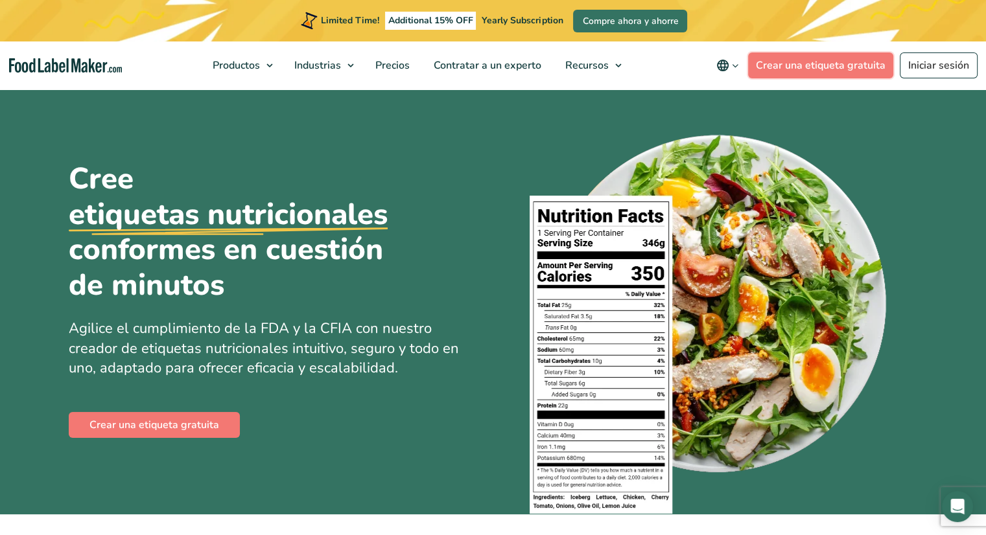
click at [791, 64] on link "Crear una etiqueta gratuita" at bounding box center [820, 65] width 145 height 26
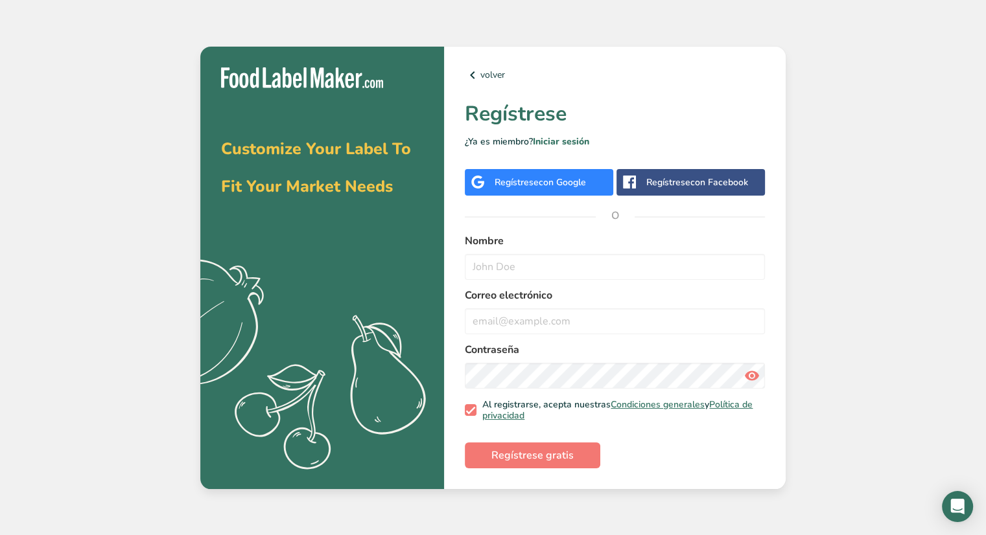
click at [549, 181] on span "con Google" at bounding box center [562, 182] width 47 height 12
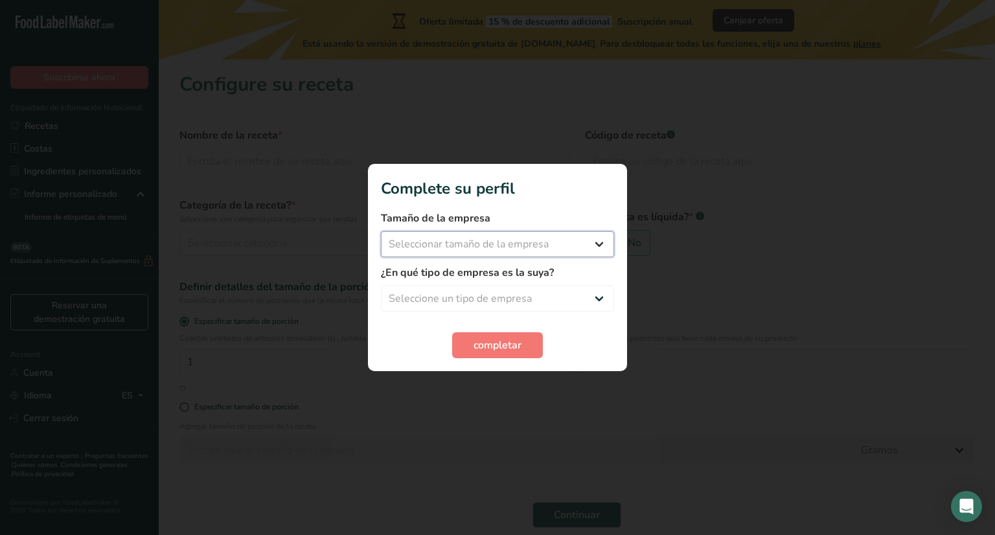
click at [600, 244] on select "Seleccionar tamaño de la empresa Menos de 10 empleados De 10 a 50 empleados De …" at bounding box center [497, 244] width 233 height 26
select select "1"
click at [381, 231] on select "Seleccionar tamaño de la empresa Menos de 10 empleados De 10 a 50 empleados De …" at bounding box center [497, 244] width 233 height 26
click at [511, 309] on select "Seleccione un tipo de empresa Fabricante de alimentos envasados Restaurante y c…" at bounding box center [497, 299] width 233 height 26
select select "1"
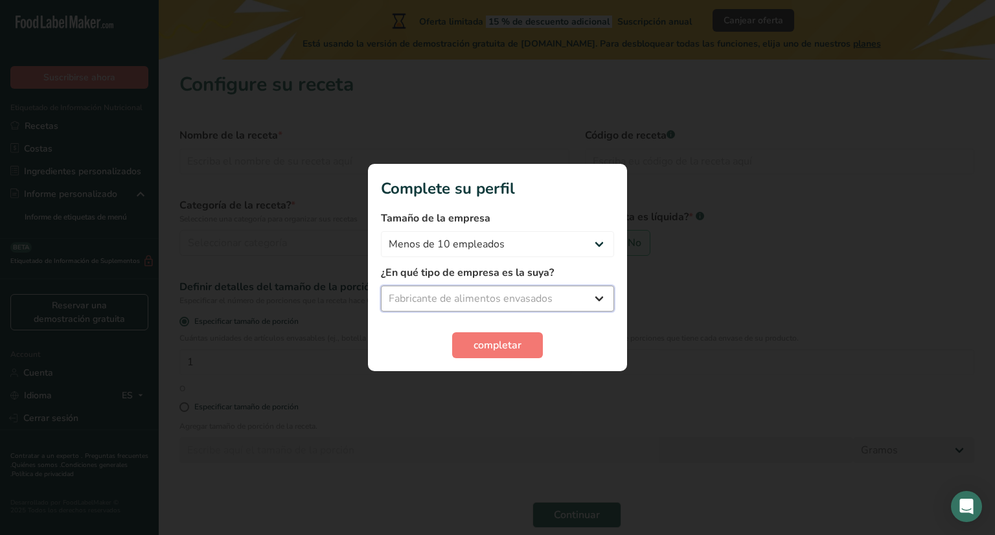
click at [381, 286] on select "Seleccione un tipo de empresa Fabricante de alimentos envasados Restaurante y c…" at bounding box center [497, 299] width 233 height 26
click at [494, 349] on span "completar" at bounding box center [498, 346] width 48 height 16
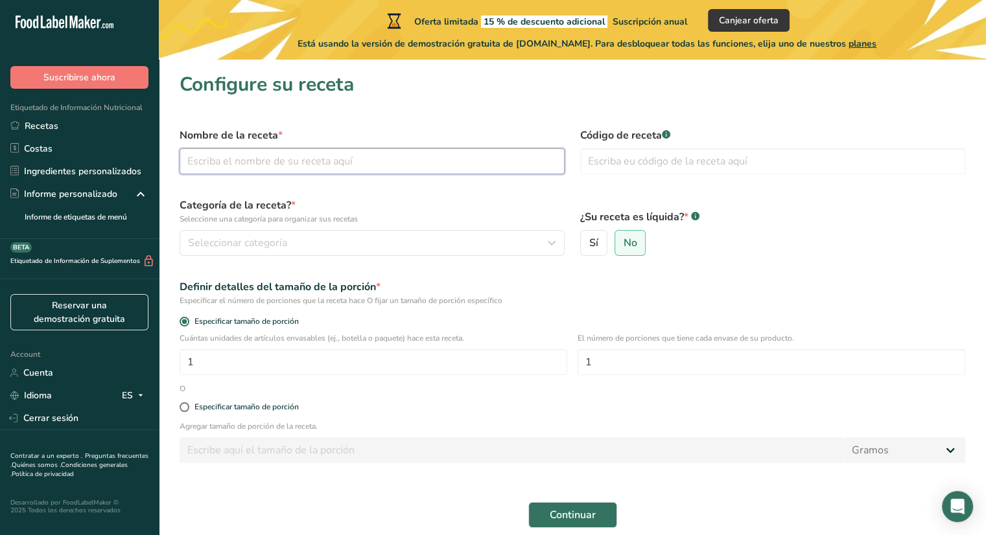
click at [329, 150] on input "text" at bounding box center [372, 161] width 385 height 26
type input "d"
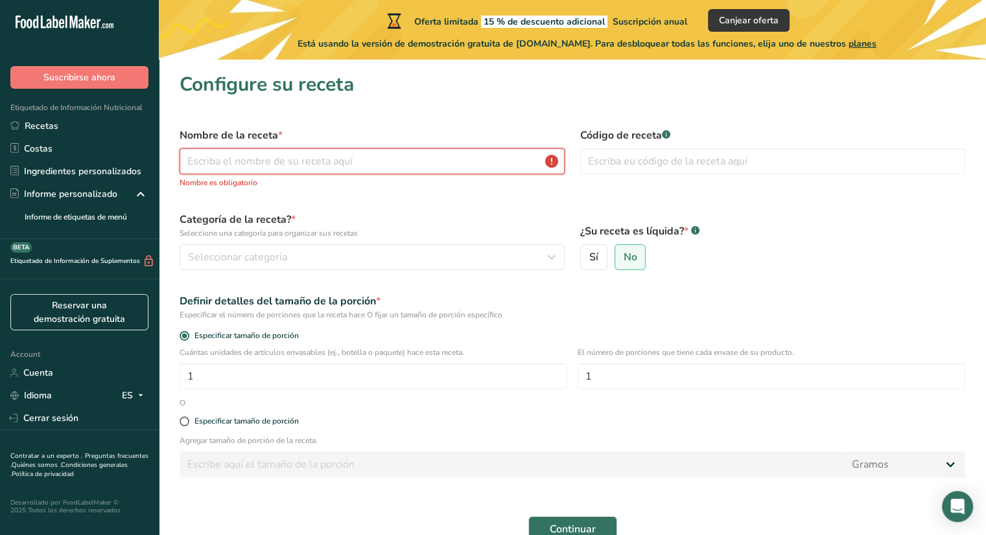
type input "g"
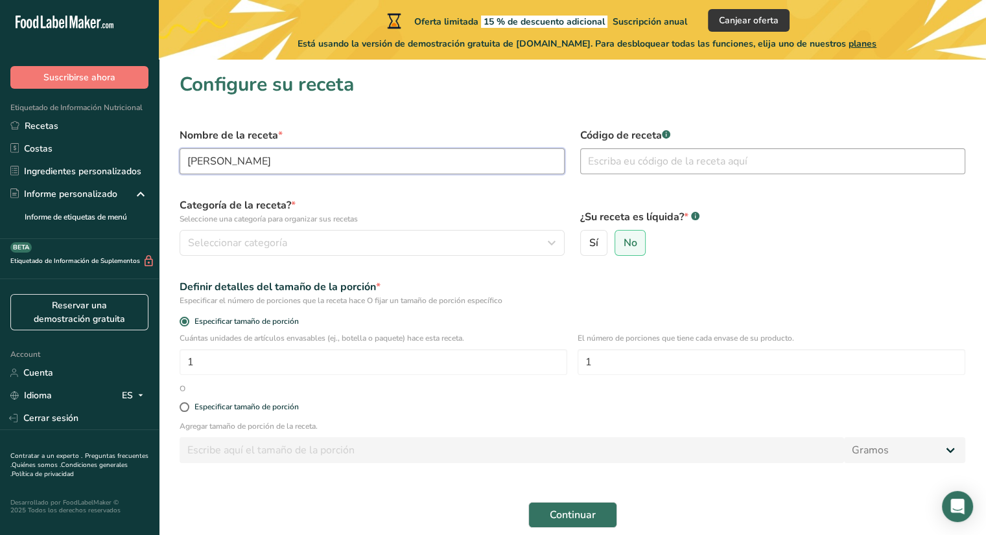
type input "Ambrosia de calabaza"
click at [613, 156] on input "text" at bounding box center [772, 161] width 385 height 26
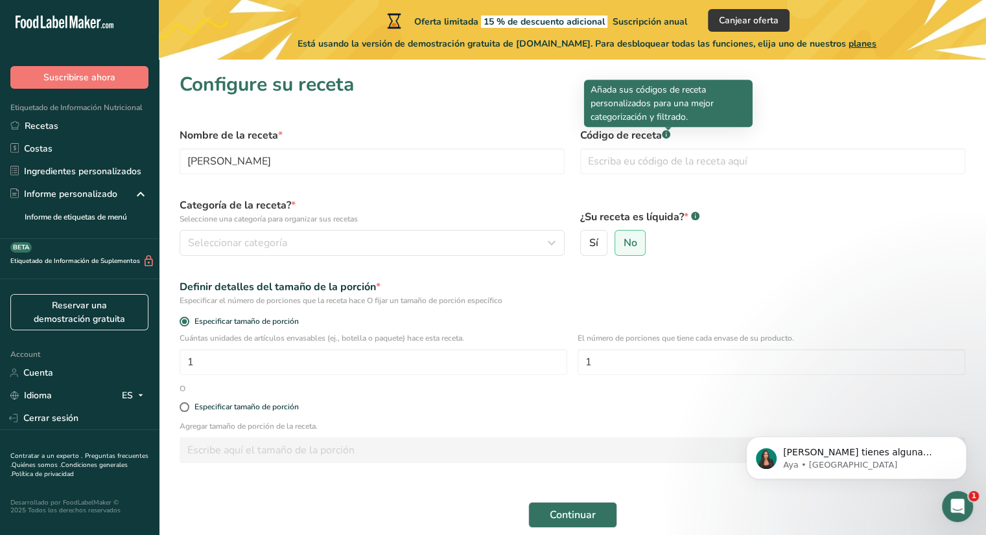
click at [666, 134] on rect at bounding box center [666, 134] width 8 height 8
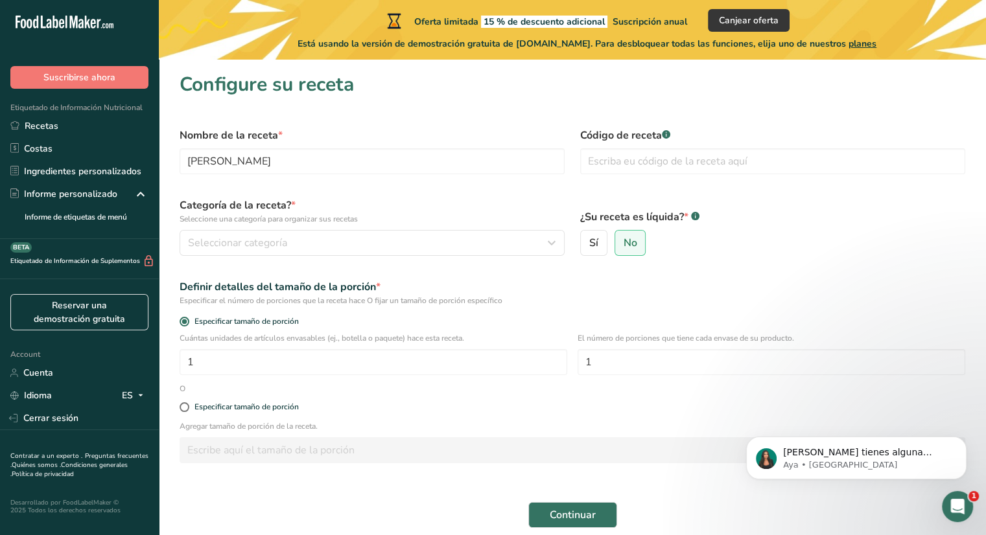
click at [666, 134] on rect at bounding box center [666, 134] width 8 height 8
click at [651, 159] on input "text" at bounding box center [772, 161] width 385 height 26
type input "01"
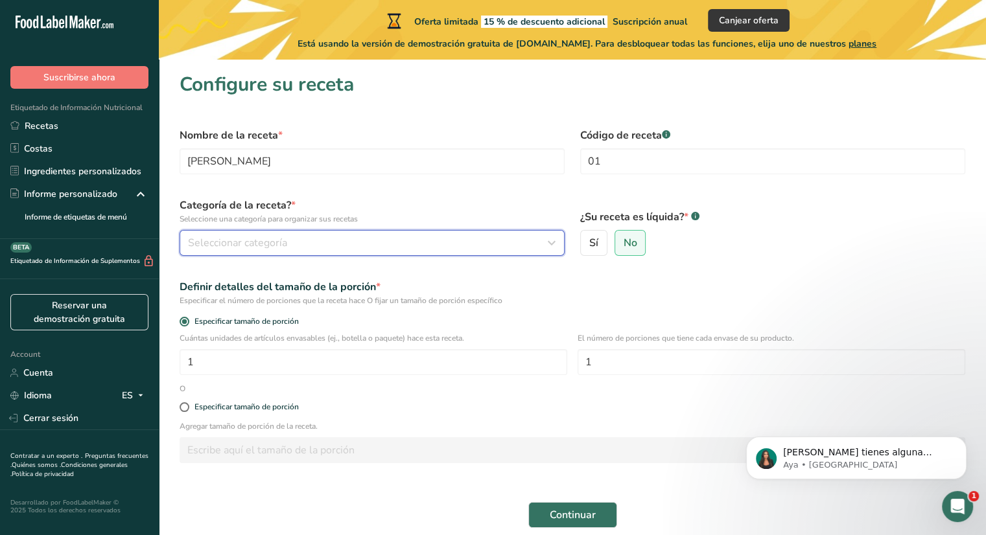
click at [351, 242] on div "Seleccionar categoría" at bounding box center [368, 243] width 360 height 16
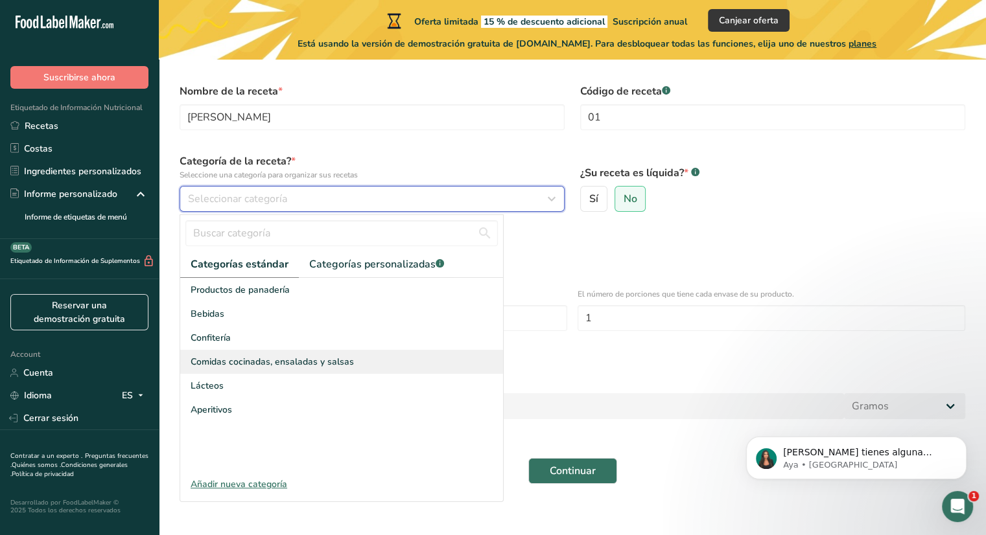
scroll to position [47, 0]
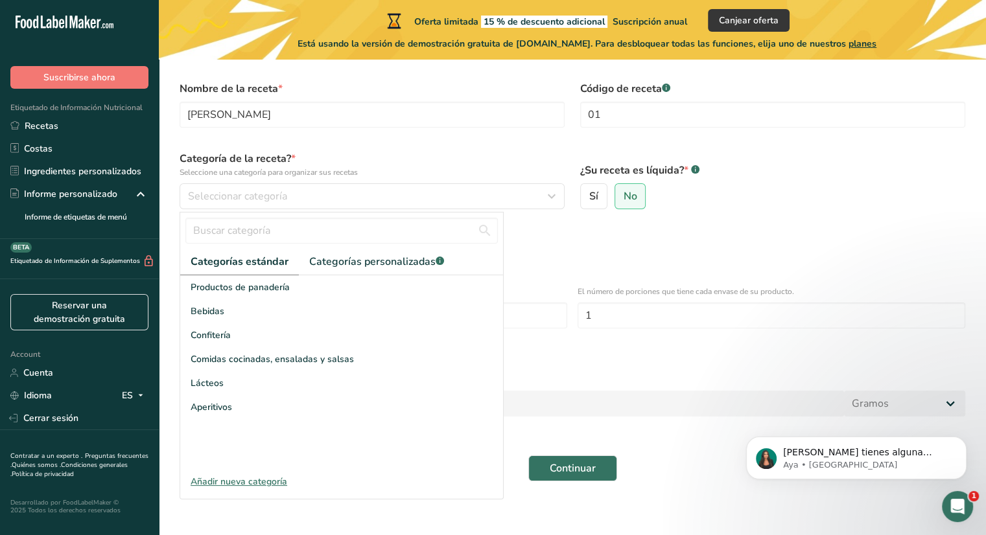
click at [254, 479] on div "Añadir nueva categoría" at bounding box center [341, 482] width 323 height 14
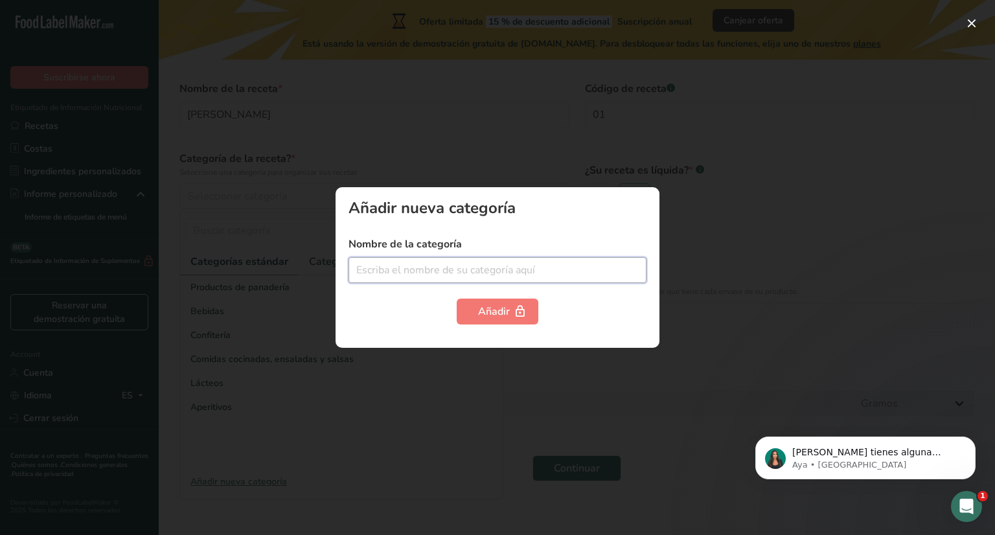
click at [395, 277] on input "text" at bounding box center [498, 270] width 298 height 26
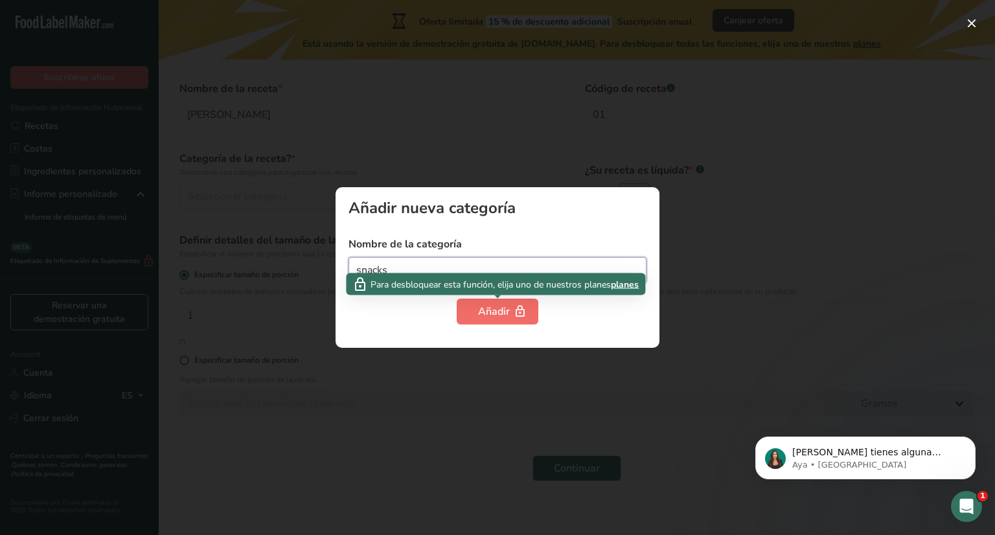
type input "snacks"
click at [490, 313] on div "Añadir" at bounding box center [497, 312] width 39 height 16
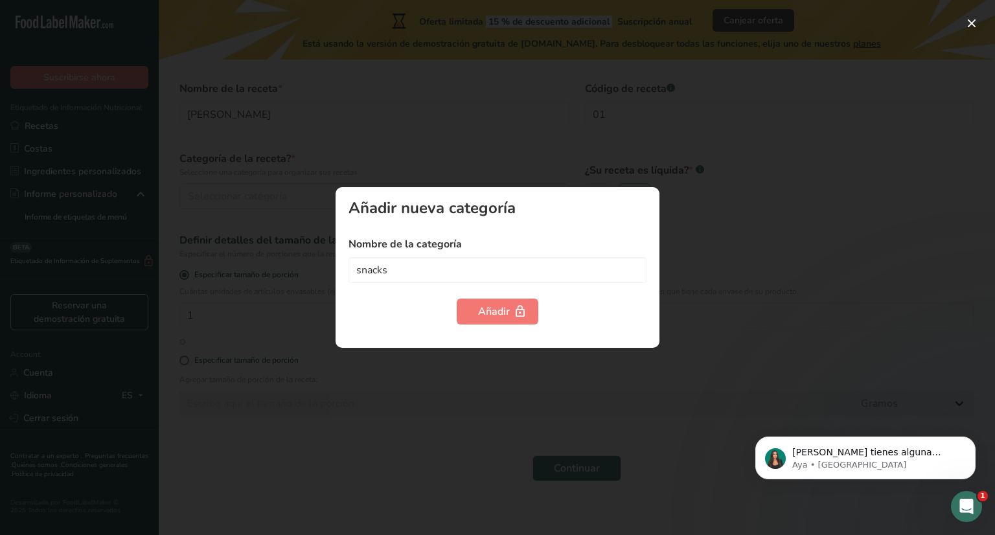
click at [702, 224] on div at bounding box center [497, 267] width 995 height 535
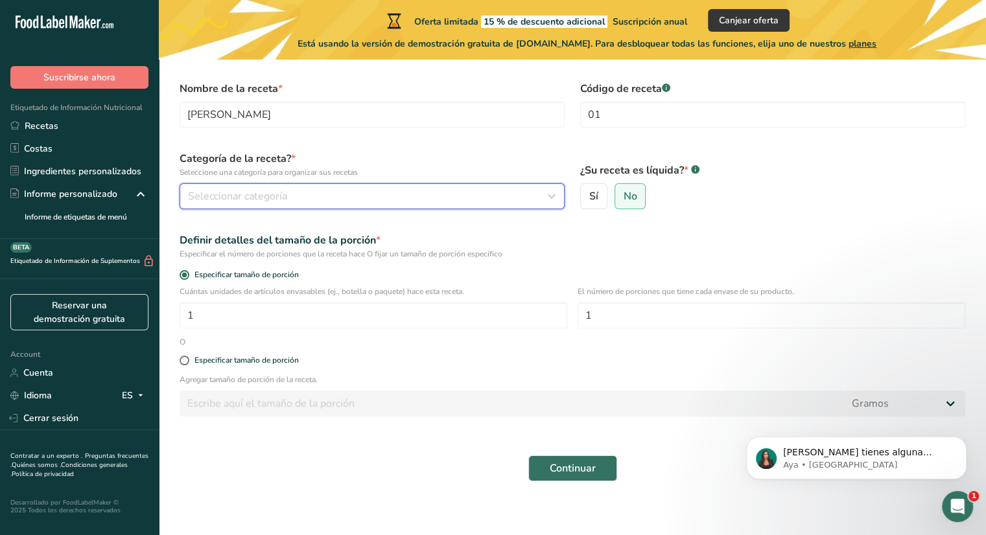
click at [366, 195] on div "Seleccionar categoría" at bounding box center [368, 197] width 360 height 16
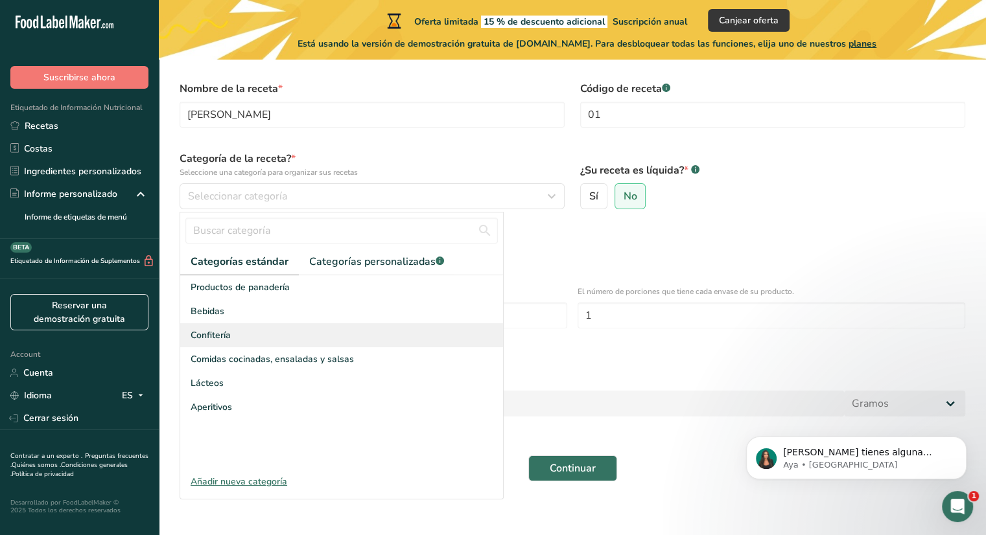
click at [307, 327] on div "Confitería" at bounding box center [341, 335] width 323 height 24
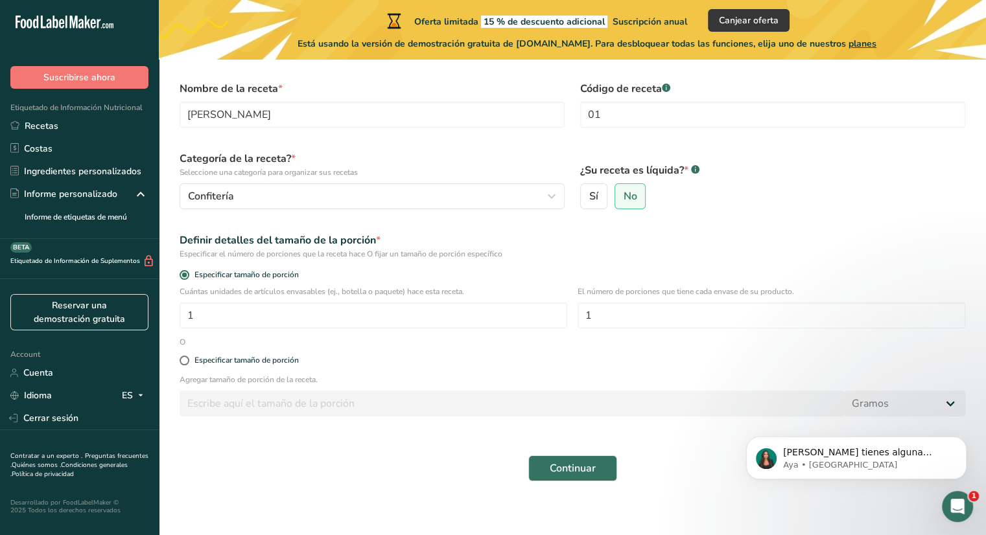
scroll to position [71, 0]
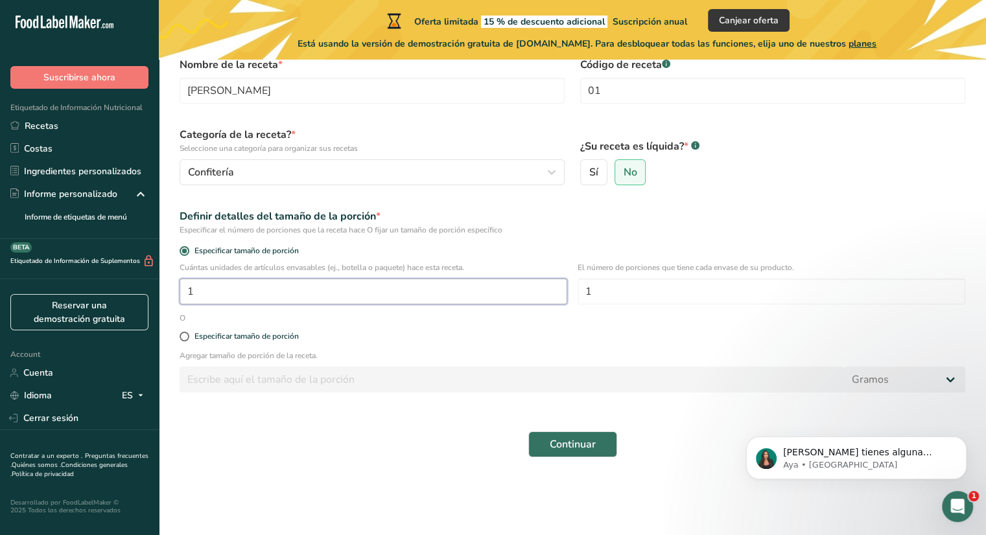
click at [467, 299] on input "1" at bounding box center [374, 292] width 388 height 26
type input "1"
click at [504, 297] on input "30" at bounding box center [374, 292] width 388 height 26
type input "30"
click at [287, 339] on div "Especificar tamaño de porción" at bounding box center [246, 337] width 104 height 10
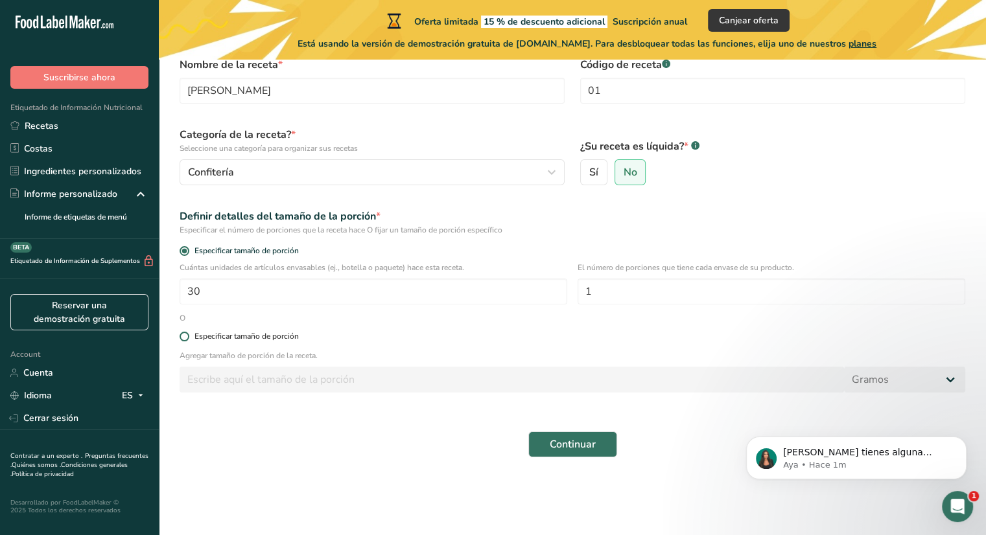
click at [188, 339] on input "Especificar tamaño de porción" at bounding box center [184, 336] width 8 height 8
radio input "true"
radio input "false"
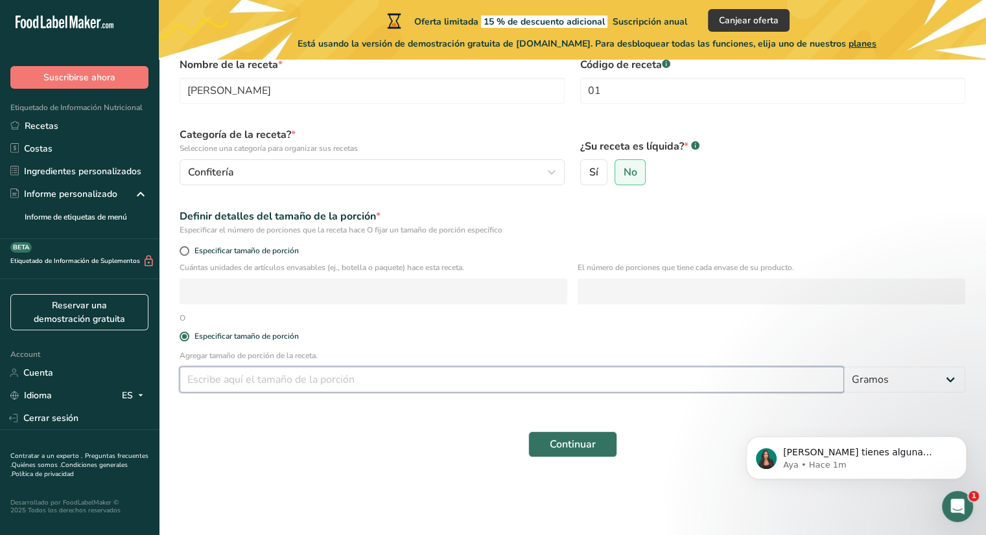
click at [279, 378] on input "number" at bounding box center [512, 380] width 664 height 26
type input "30"
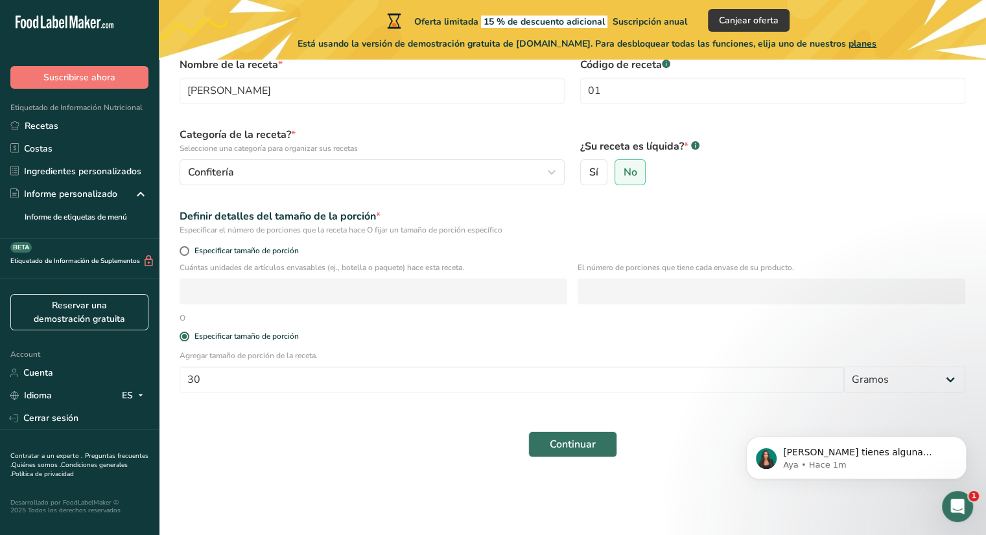
click at [612, 314] on form "Nombre de la receta * Ambrosia de calabaza Código de receta .a-a{fill:#347362;}…" at bounding box center [572, 257] width 801 height 416
click at [259, 249] on span "Especificar tamaño de porción" at bounding box center [244, 251] width 110 height 10
click at [188, 249] on input "Especificar tamaño de porción" at bounding box center [184, 251] width 8 height 8
radio input "true"
radio input "false"
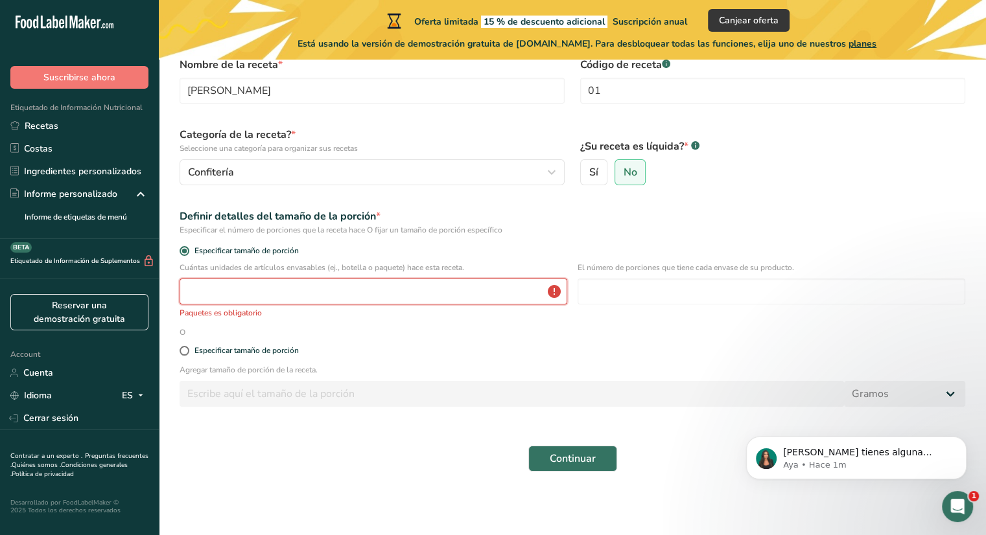
click at [262, 294] on input "number" at bounding box center [374, 292] width 388 height 26
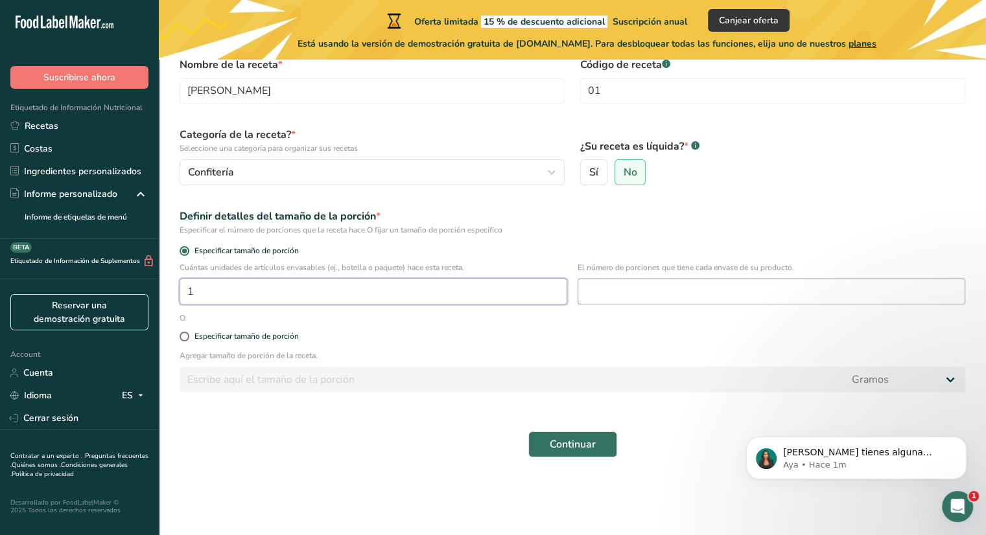
type input "1"
click at [620, 288] on input "number" at bounding box center [771, 292] width 388 height 26
type input "10"
click at [562, 445] on span "Continuar" at bounding box center [573, 445] width 46 height 16
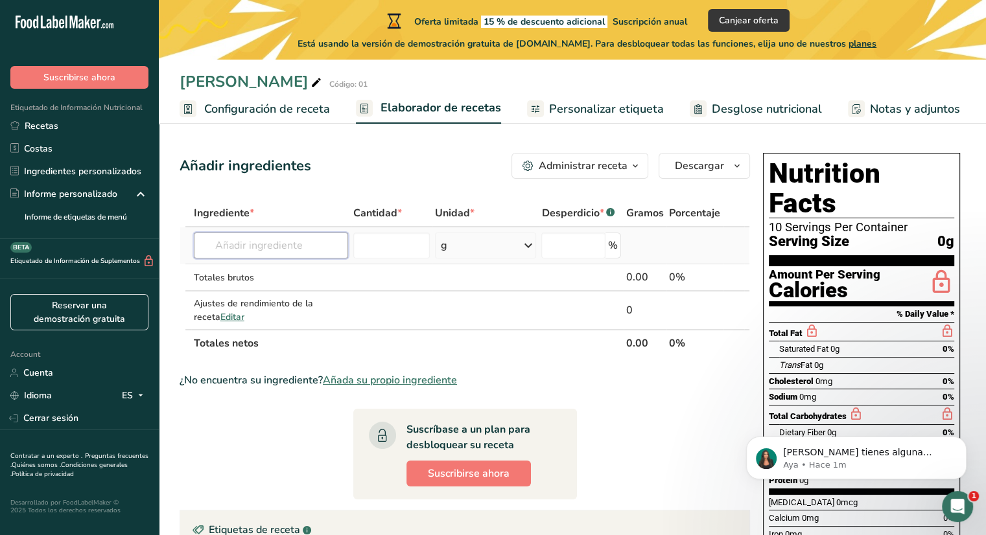
click at [296, 246] on input "text" at bounding box center [271, 246] width 154 height 26
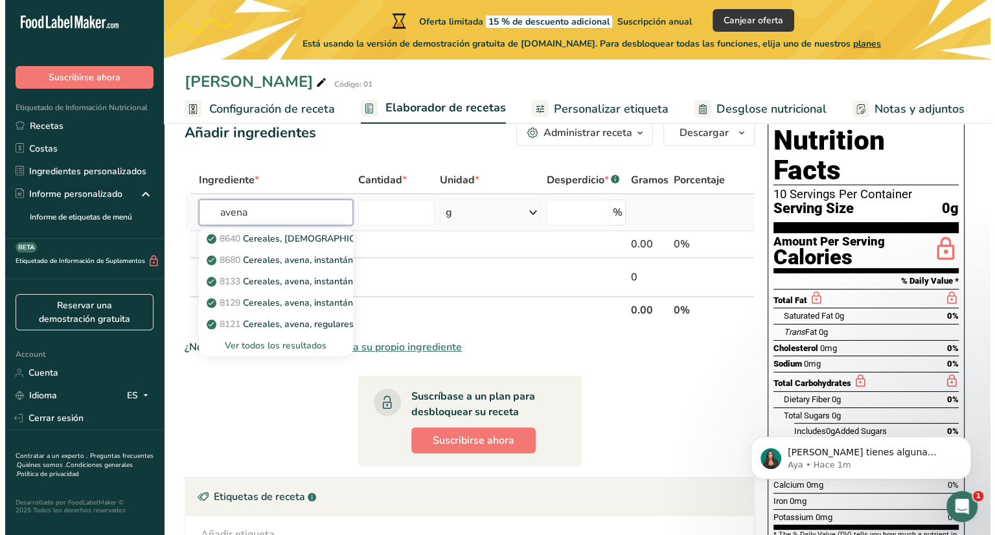
scroll to position [31, 0]
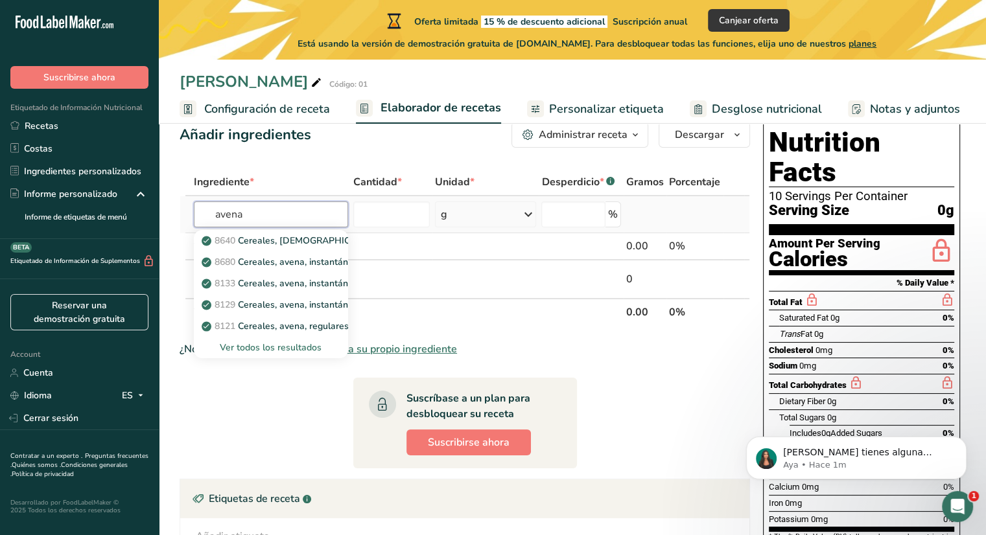
type input "avena"
click at [290, 346] on div "Ver todos los resultados" at bounding box center [271, 348] width 134 height 14
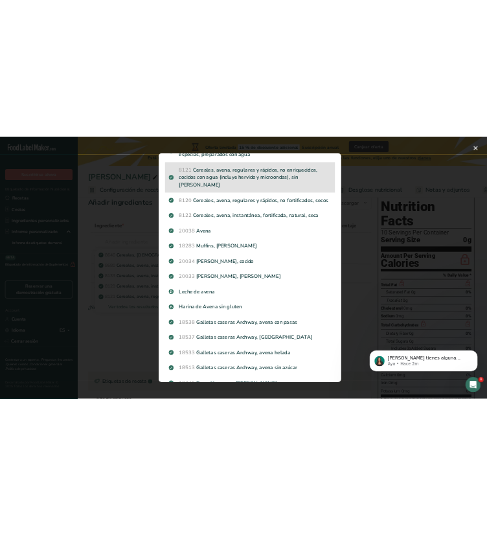
scroll to position [207, 0]
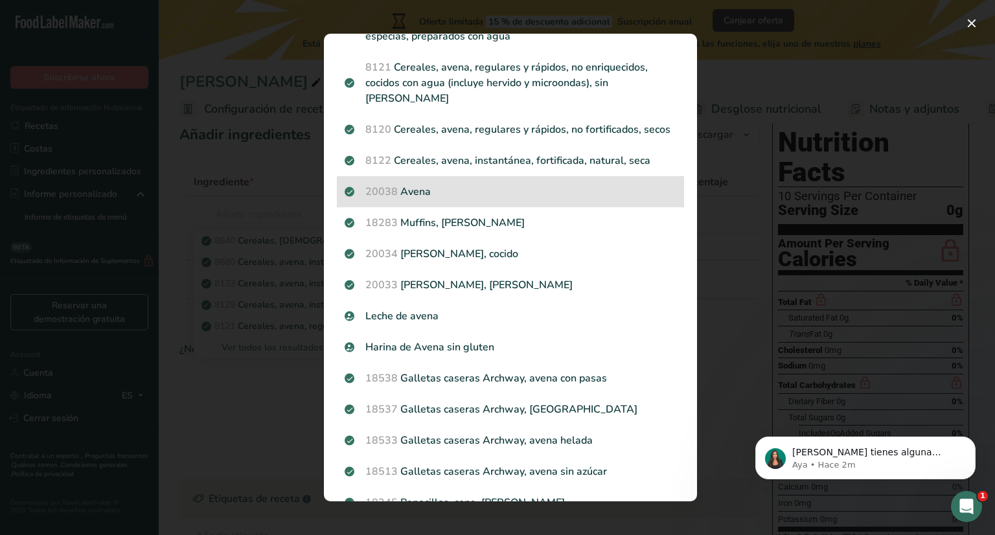
click at [476, 184] on p "20038 Avena" at bounding box center [511, 192] width 332 height 16
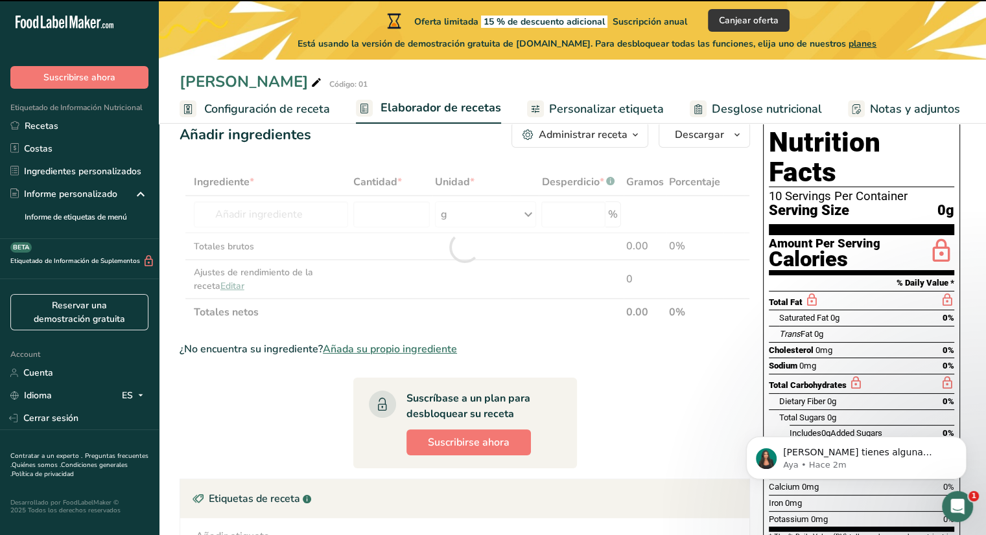
type input "0"
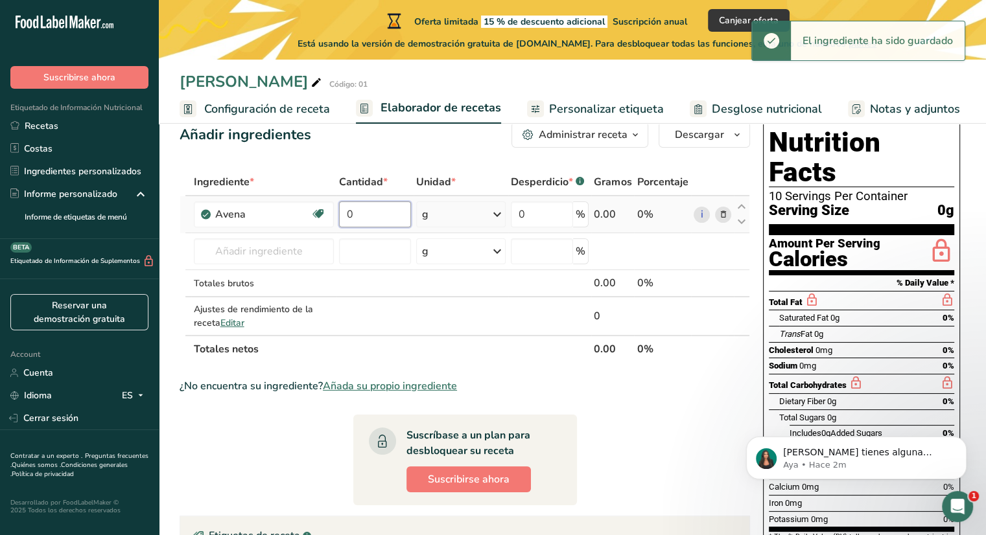
click at [376, 203] on input "0" at bounding box center [374, 215] width 71 height 26
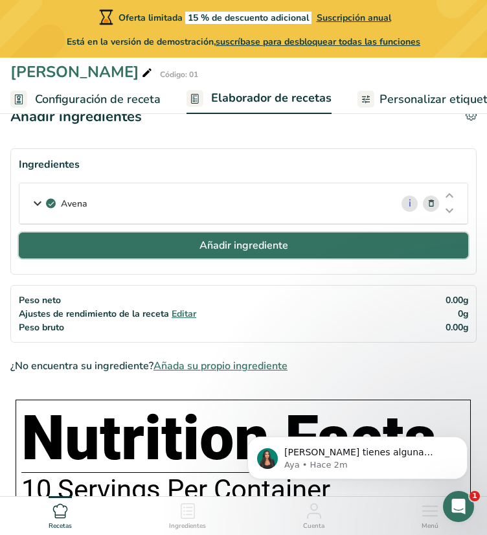
click at [248, 244] on span "Añadir ingrediente" at bounding box center [244, 246] width 89 height 16
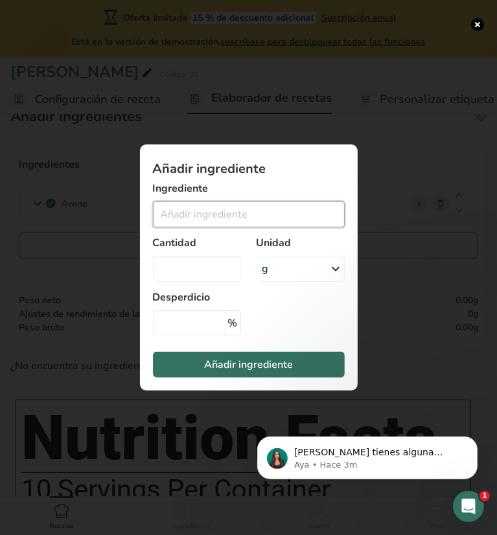
click at [187, 220] on input "Add ingredient modal" at bounding box center [249, 215] width 192 height 26
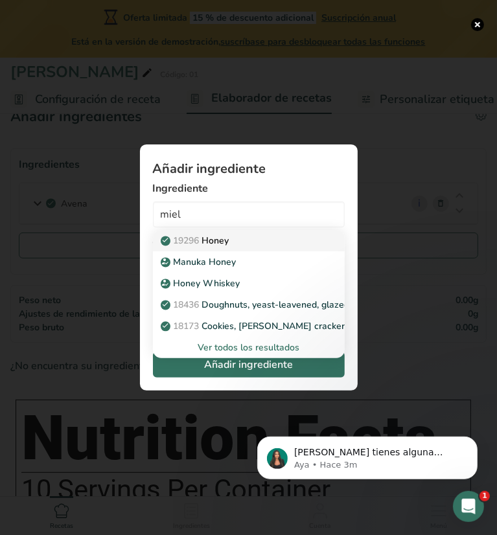
click at [262, 242] on div "19296 Honey" at bounding box center [238, 241] width 150 height 14
type input "Honey"
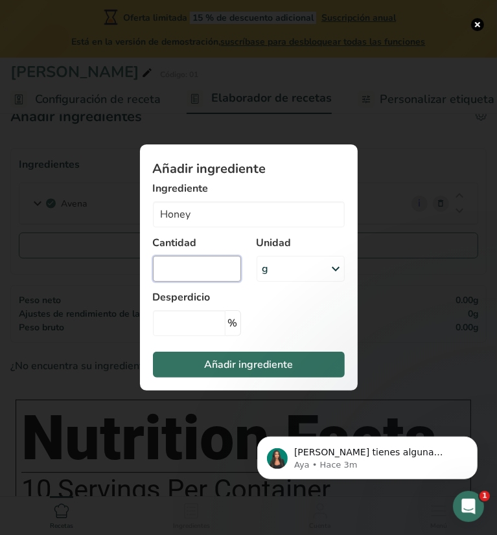
click at [210, 277] on input "Add ingredient modal" at bounding box center [197, 269] width 88 height 26
type input "40"
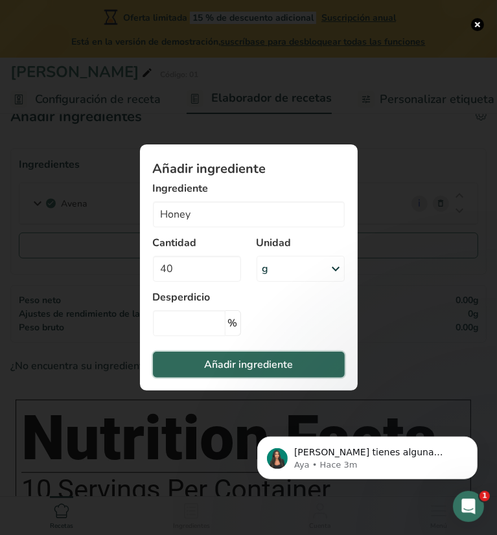
click at [273, 366] on span "Añadir ingrediente" at bounding box center [248, 365] width 89 height 16
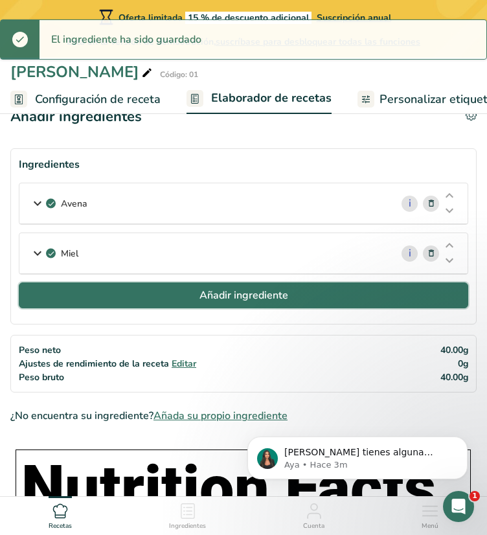
click at [154, 296] on button "Añadir ingrediente" at bounding box center [244, 296] width 450 height 26
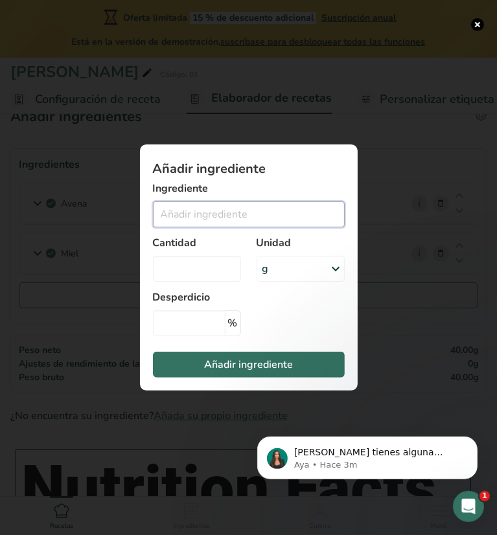
click at [176, 217] on input "Add ingredient modal" at bounding box center [249, 215] width 192 height 26
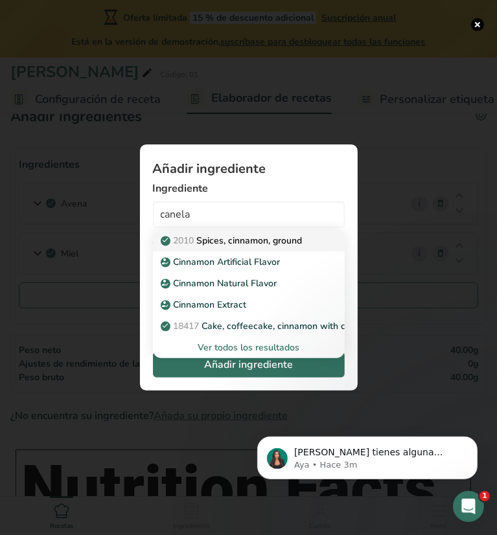
click at [255, 246] on p "2010 Spices, cinnamon, ground" at bounding box center [232, 241] width 139 height 14
type input "Spices, cinnamon, ground"
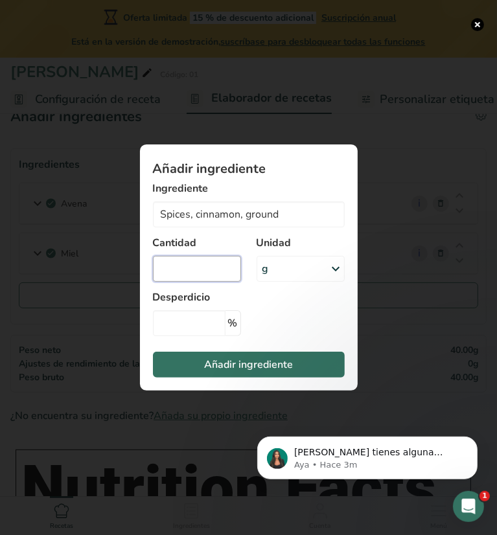
click at [214, 270] on input "Add ingredient modal" at bounding box center [197, 269] width 88 height 26
type input "4"
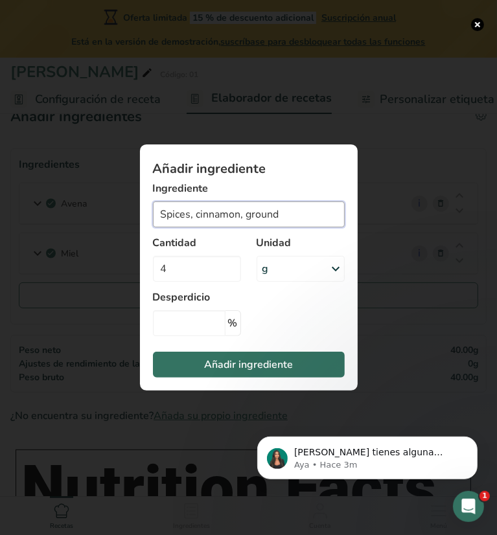
click at [223, 221] on input "Spices, cinnamon, ground" at bounding box center [249, 215] width 192 height 26
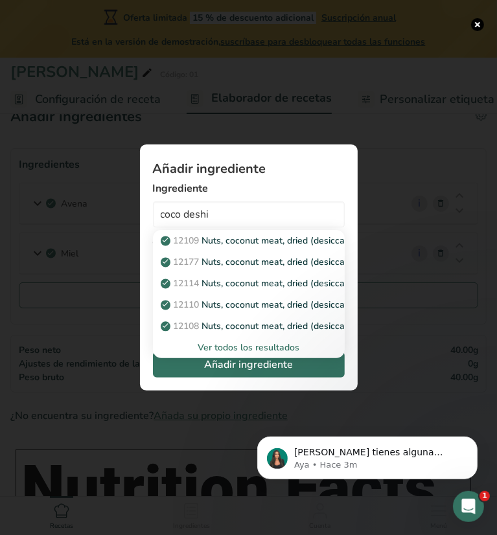
click at [244, 349] on div "Ver todos los resultados" at bounding box center [248, 348] width 171 height 14
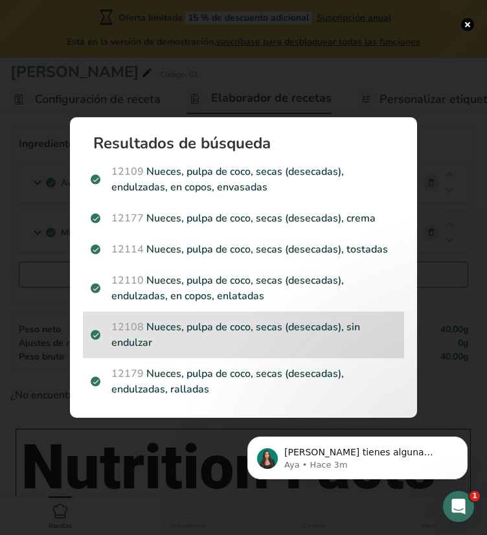
scroll to position [56, 0]
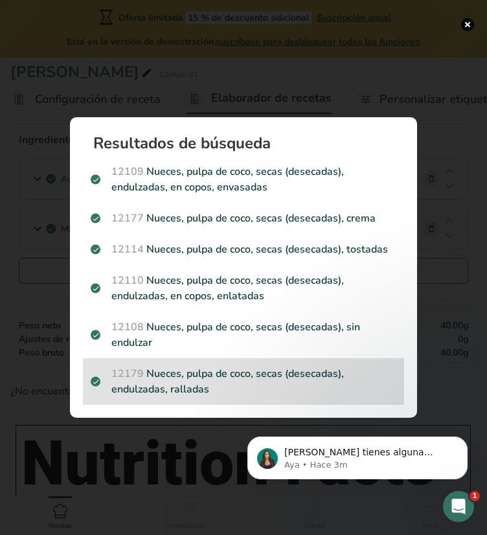
click at [259, 395] on p "12179 Nueces, pulpa de coco, secas (desecadas), endulzadas, ralladas" at bounding box center [244, 381] width 306 height 31
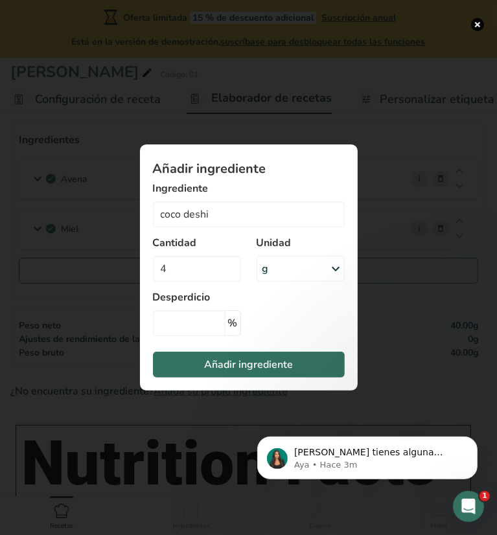
type input "Nuts, coconut meat, dried (desiccated), sweetened, shredded"
click at [216, 272] on input "4" at bounding box center [197, 269] width 88 height 26
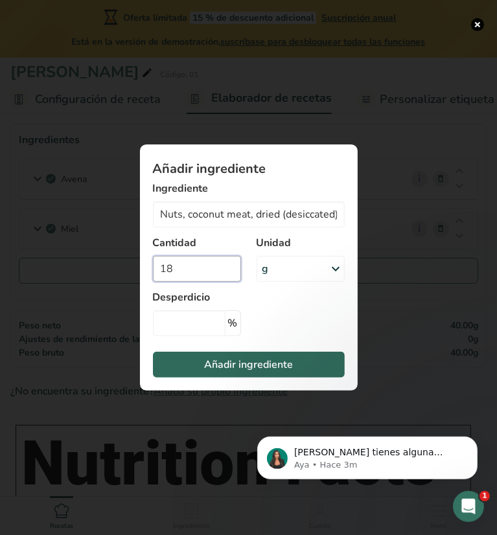
type input "18"
click at [263, 359] on span "Añadir ingrediente" at bounding box center [248, 365] width 89 height 16
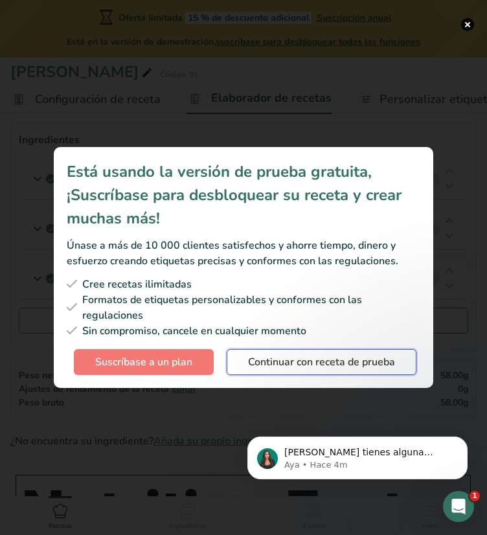
click at [349, 359] on span "Continuar con receta de prueba" at bounding box center [321, 362] width 147 height 16
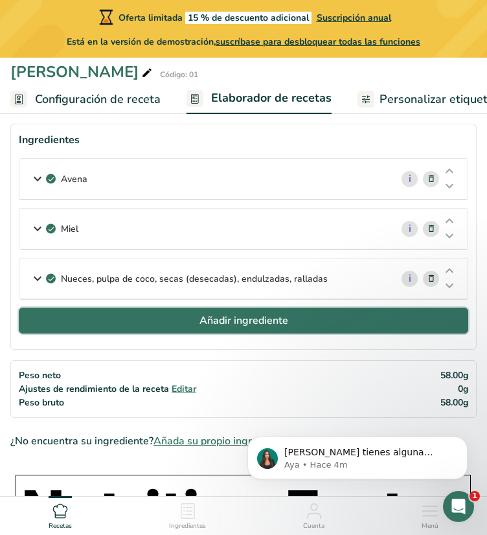
click at [246, 310] on button "Añadir ingrediente" at bounding box center [244, 321] width 450 height 26
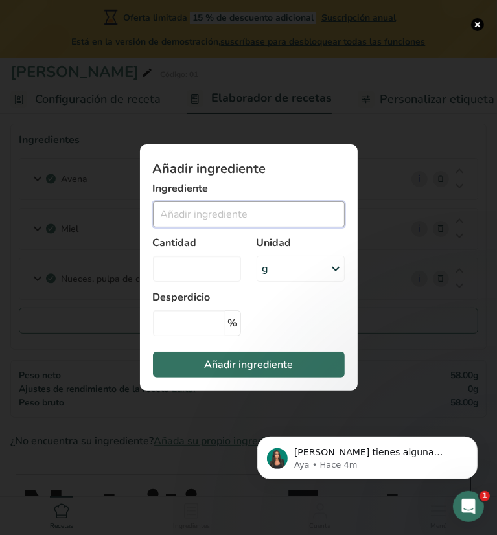
click at [192, 211] on input "Add ingredient modal" at bounding box center [249, 215] width 192 height 26
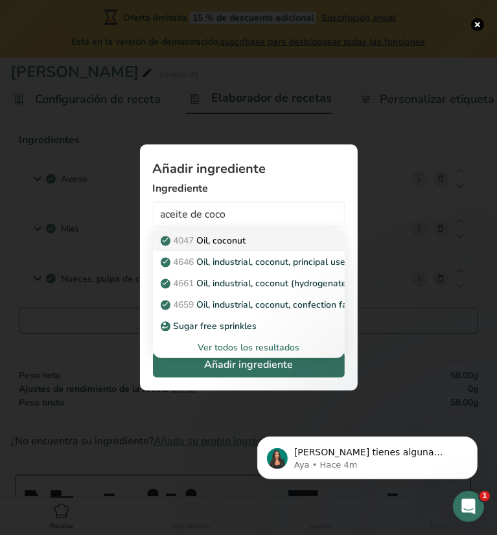
click at [220, 240] on p "4047 Oil, coconut" at bounding box center [204, 241] width 83 height 14
type input "Oil, coconut"
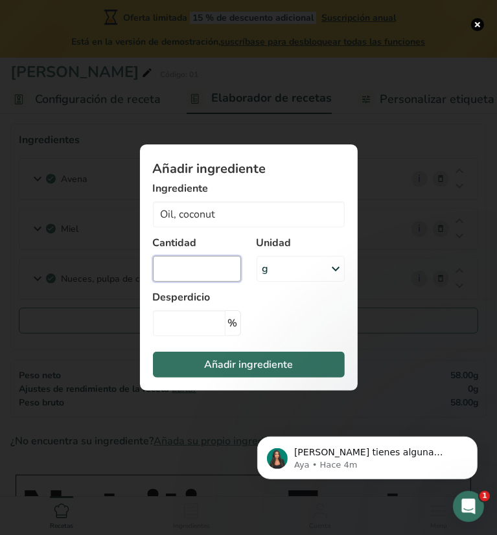
click at [220, 267] on input "Add ingredient modal" at bounding box center [197, 269] width 88 height 26
type input "18"
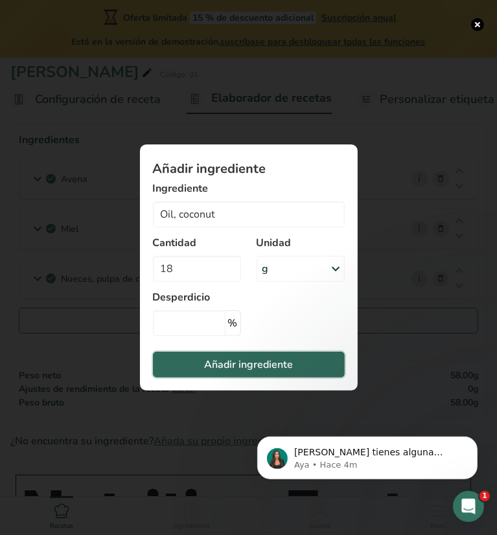
click at [257, 360] on span "Añadir ingrediente" at bounding box center [248, 365] width 89 height 16
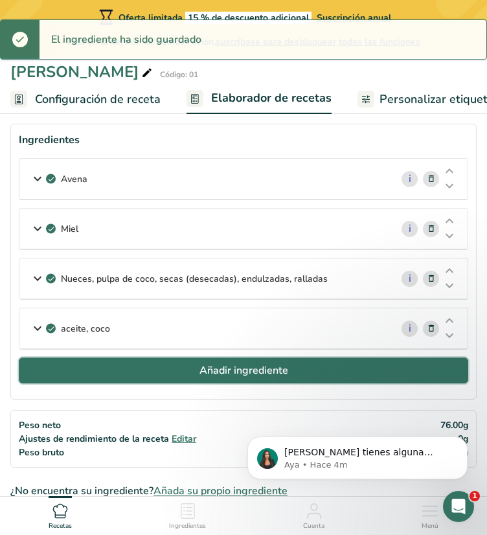
click at [257, 360] on button "Añadir ingrediente" at bounding box center [244, 371] width 450 height 26
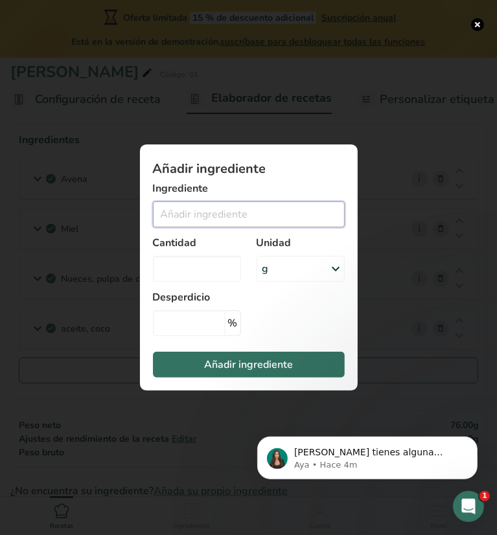
click at [226, 211] on input "Add ingredient modal" at bounding box center [249, 215] width 192 height 26
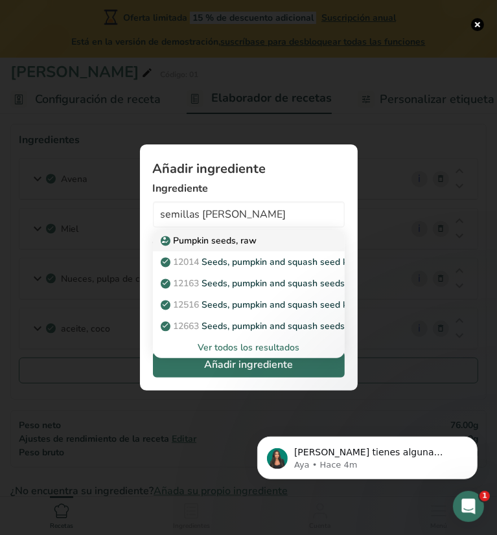
click at [233, 242] on p "Pumpkin seeds, raw" at bounding box center [210, 241] width 94 height 14
type input "Pumpkin seeds, raw"
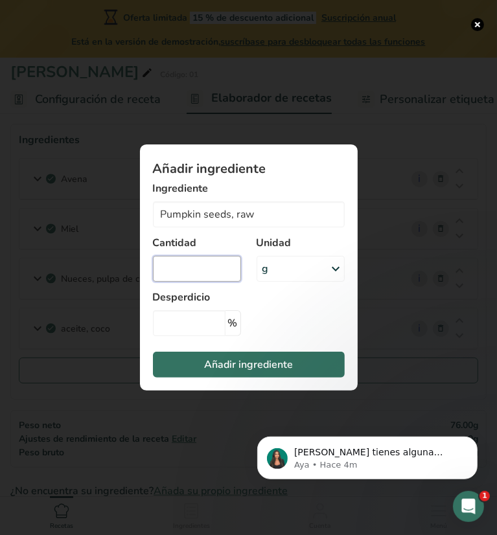
click at [203, 272] on input "Add ingredient modal" at bounding box center [197, 269] width 88 height 26
type input "25"
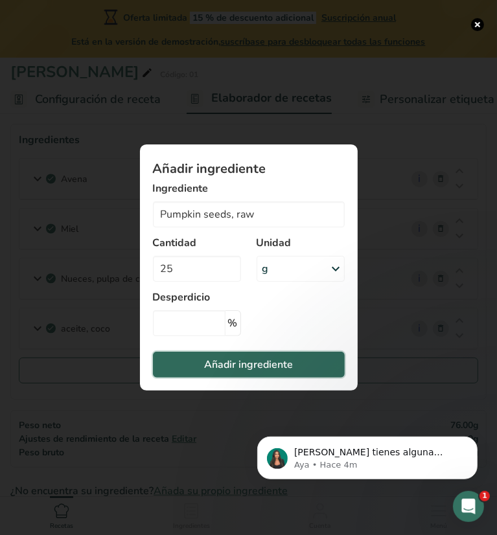
click at [250, 367] on span "Añadir ingrediente" at bounding box center [248, 365] width 89 height 16
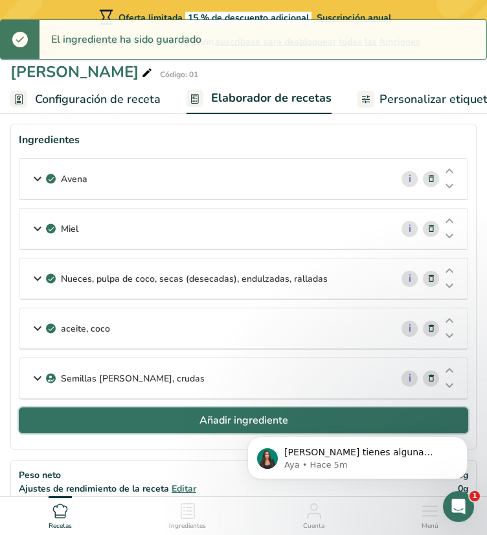
click at [200, 415] on span "Añadir ingrediente" at bounding box center [244, 421] width 89 height 16
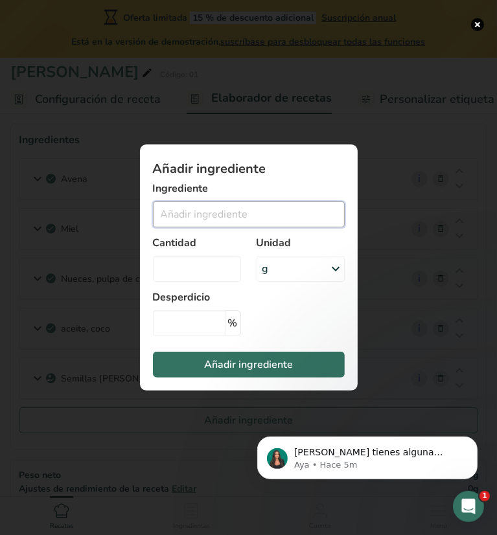
click at [224, 216] on input "Add ingredient modal" at bounding box center [249, 215] width 192 height 26
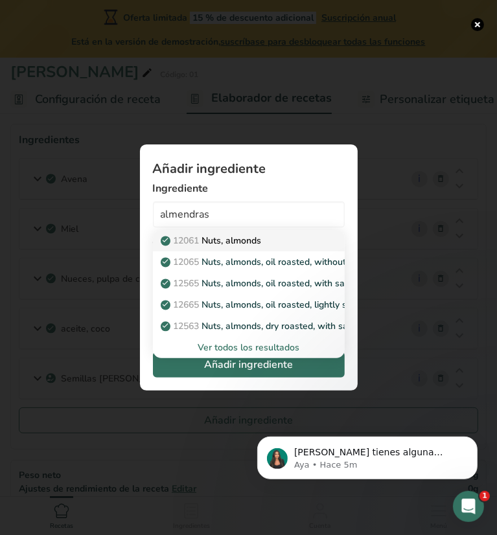
click at [233, 240] on p "12061 Nuts, almonds" at bounding box center [212, 241] width 99 height 14
type input "Nuts, almonds"
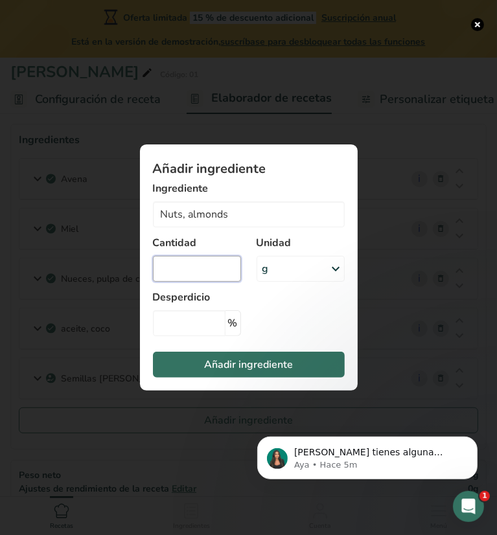
click at [224, 266] on input "Add ingredient modal" at bounding box center [197, 269] width 88 height 26
type input "15"
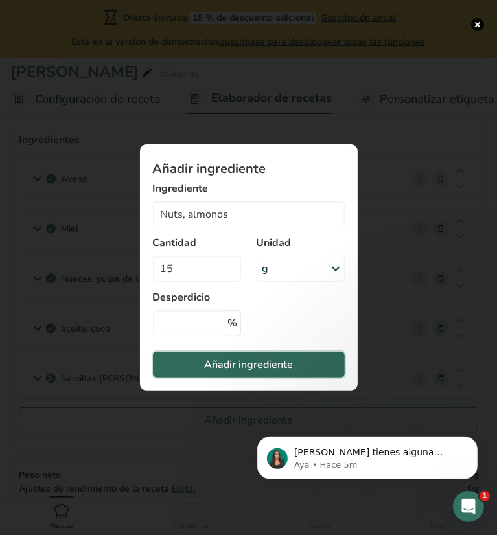
click at [270, 365] on span "Añadir ingrediente" at bounding box center [248, 365] width 89 height 16
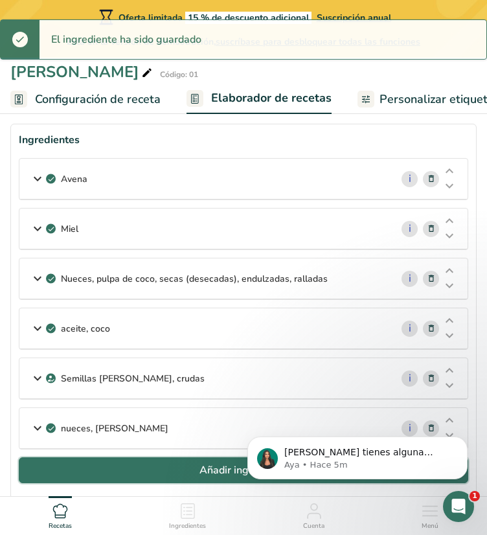
click at [117, 458] on button "Añadir ingrediente" at bounding box center [244, 471] width 450 height 26
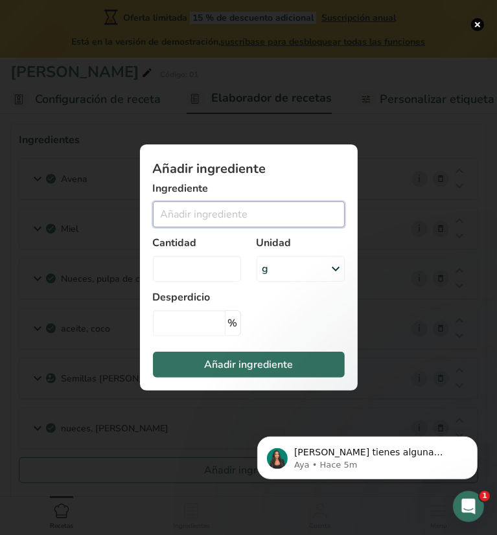
click at [203, 217] on input "Add ingredient modal" at bounding box center [249, 215] width 192 height 26
type input "a"
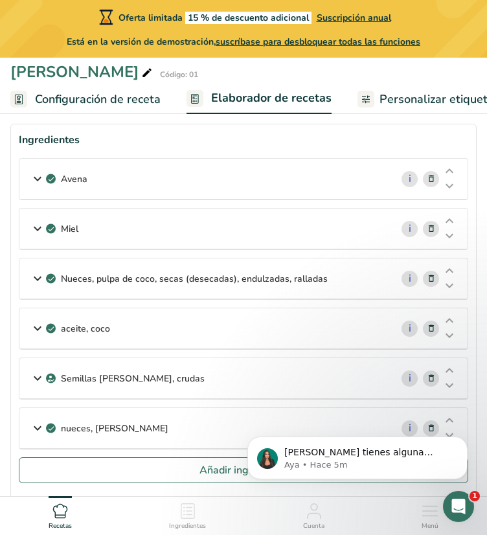
click at [178, 415] on div "nueces, almendras" at bounding box center [205, 428] width 372 height 40
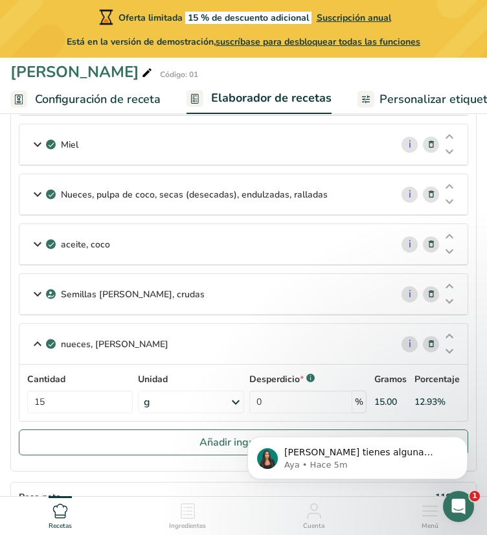
scroll to position [141, 0]
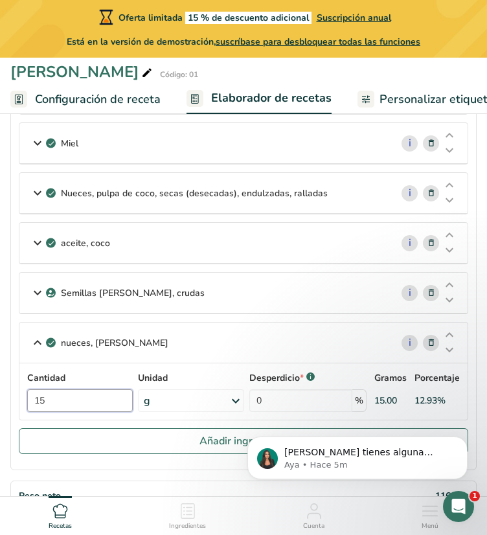
click at [84, 398] on input "15" at bounding box center [80, 400] width 106 height 23
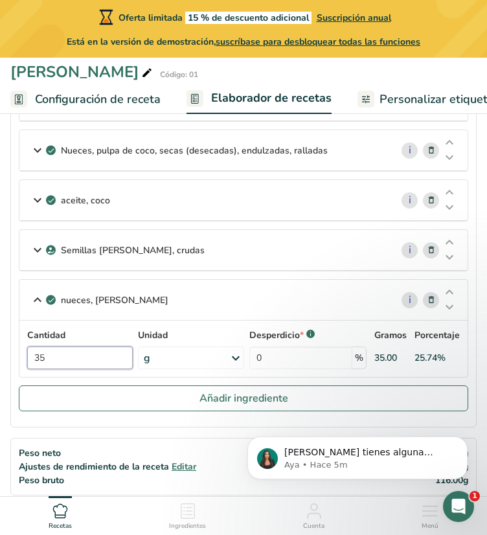
scroll to position [192, 0]
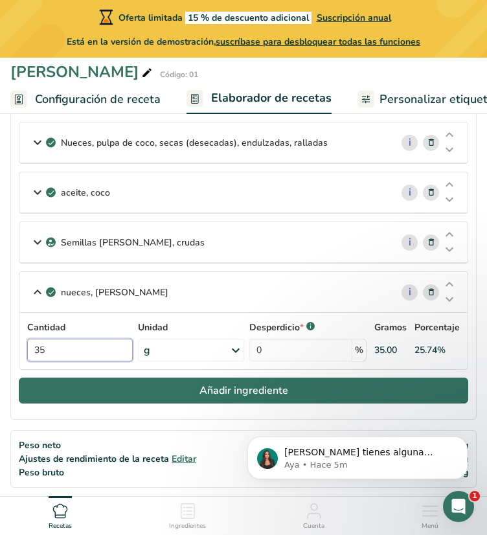
type input "35"
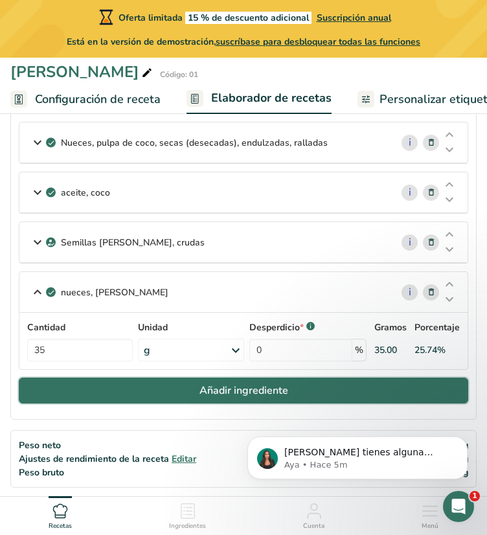
click at [198, 398] on button "Añadir ingrediente" at bounding box center [244, 391] width 450 height 26
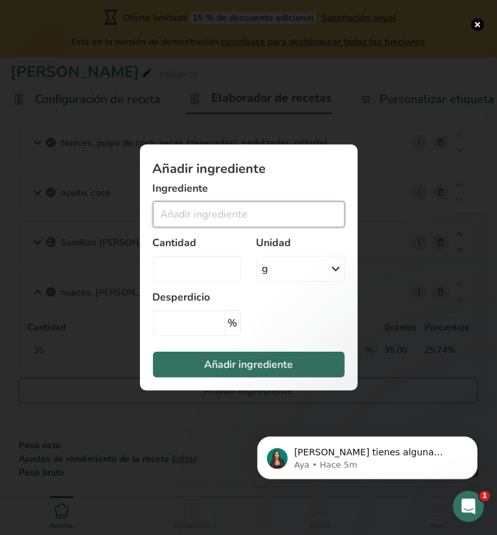
click at [241, 209] on input "Add ingredient modal" at bounding box center [249, 215] width 192 height 26
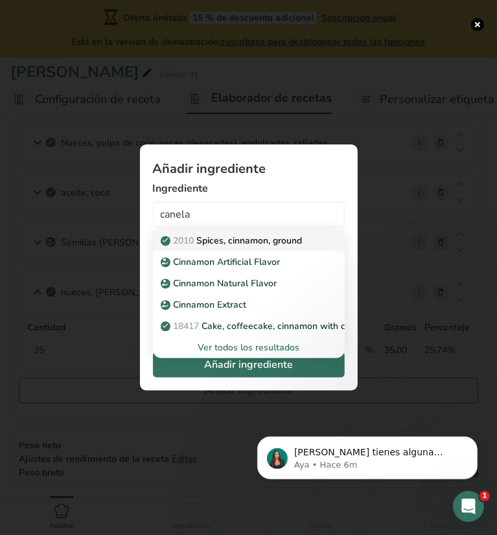
click at [260, 238] on p "2010 Spices, cinnamon, ground" at bounding box center [232, 241] width 139 height 14
type input "Spices, cinnamon, ground"
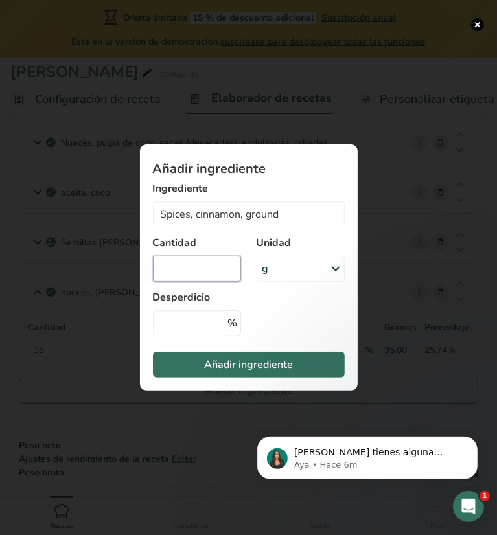
click at [211, 260] on input "Add ingredient modal" at bounding box center [197, 269] width 88 height 26
type input "4"
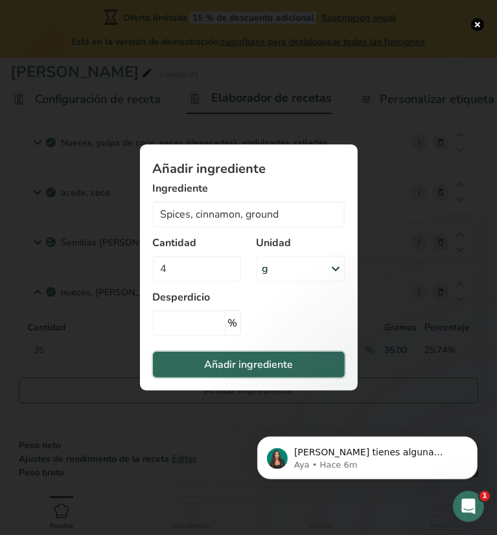
click at [254, 372] on span "Añadir ingrediente" at bounding box center [248, 365] width 89 height 16
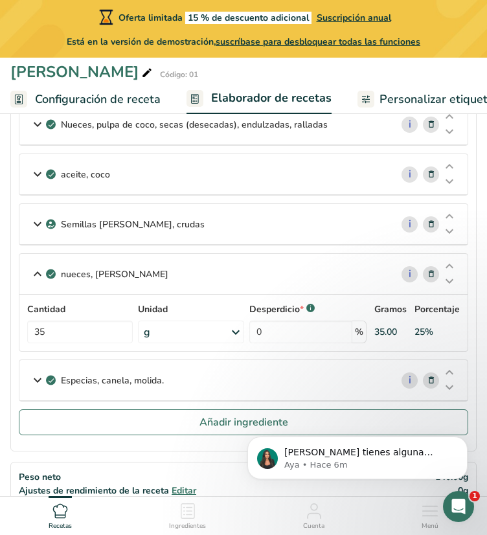
scroll to position [210, 0]
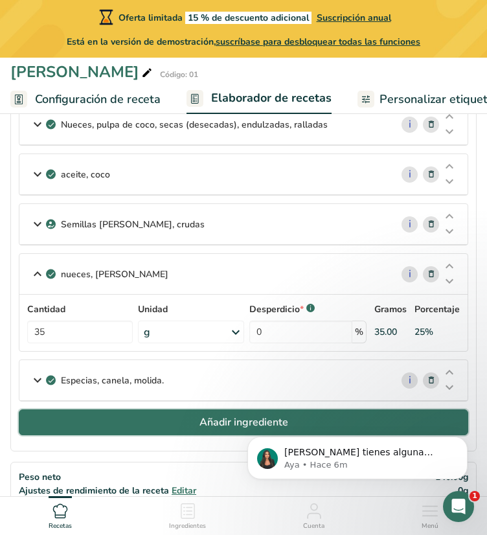
click at [145, 416] on button "Añadir ingrediente" at bounding box center [244, 423] width 450 height 26
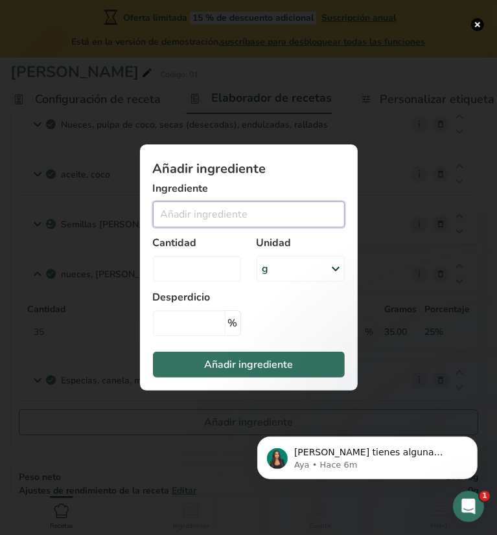
click at [188, 216] on input "Add ingredient modal" at bounding box center [249, 215] width 192 height 26
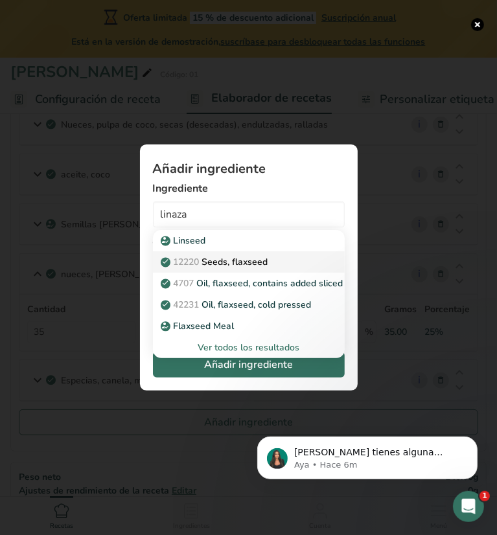
click at [229, 262] on p "12220 Seeds, flaxseed" at bounding box center [215, 262] width 105 height 14
type input "Seeds, flaxseed"
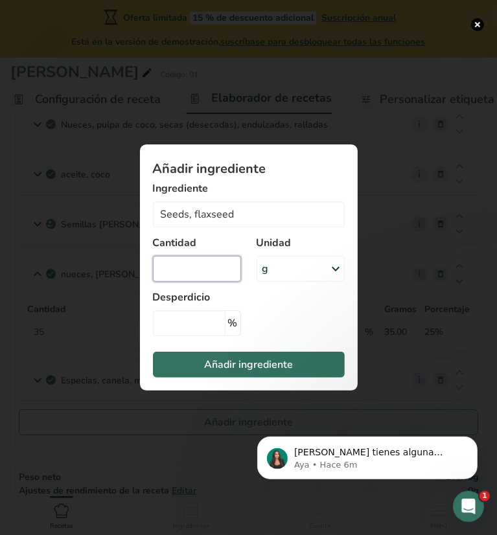
click at [209, 269] on input "Add ingredient modal" at bounding box center [197, 269] width 88 height 26
type input "20"
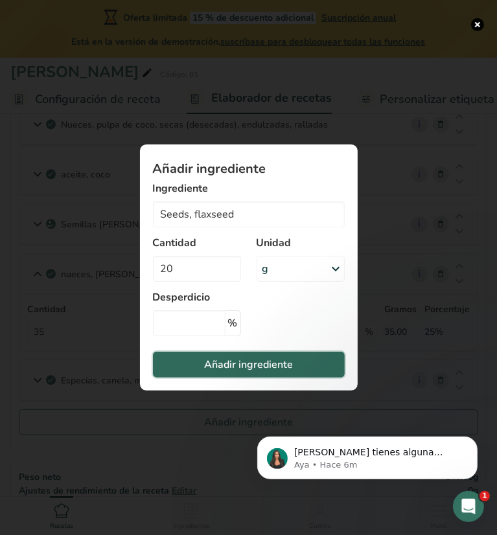
click at [226, 369] on span "Añadir ingrediente" at bounding box center [248, 365] width 89 height 16
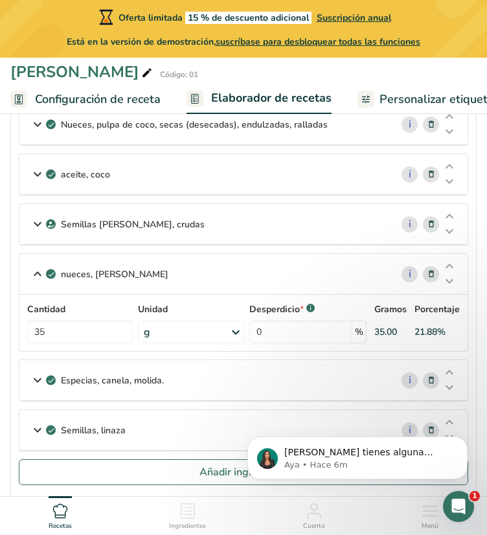
scroll to position [209, 0]
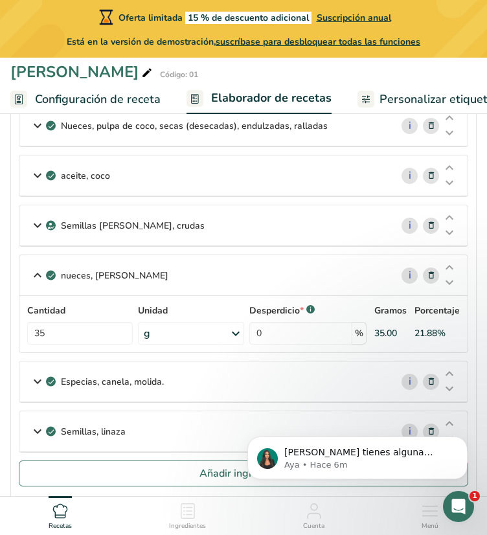
click at [99, 270] on p "nueces, almendras" at bounding box center [115, 276] width 108 height 14
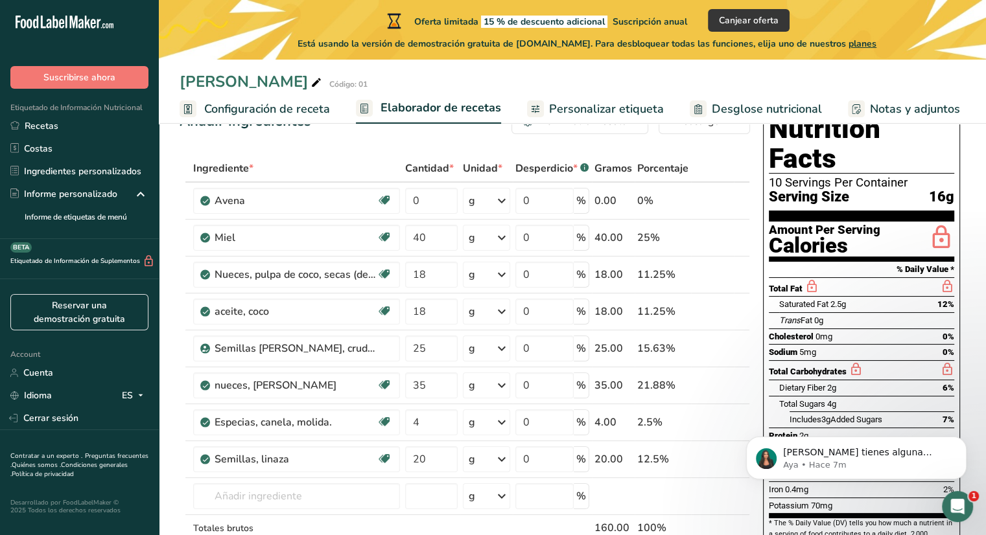
scroll to position [0, 0]
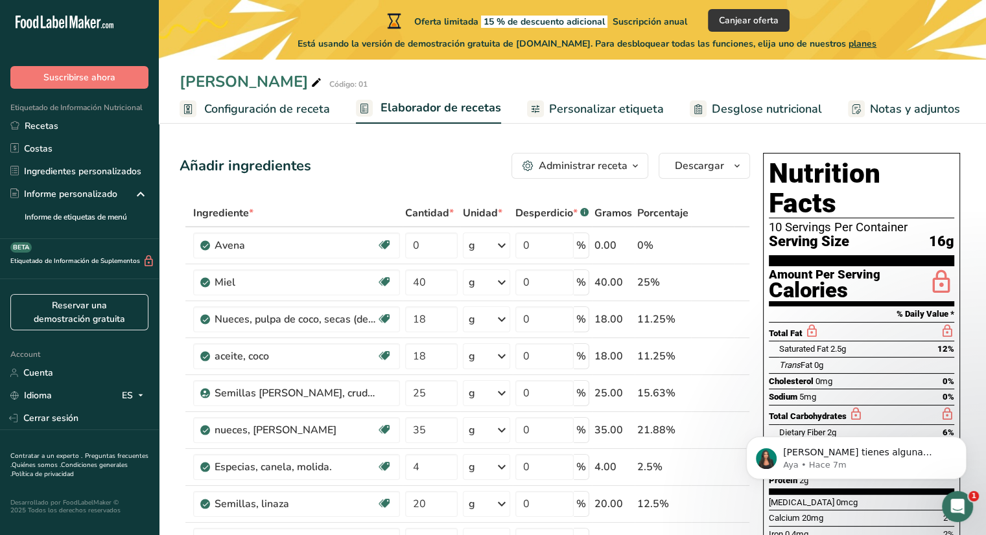
click at [633, 175] on button "Administrar receta" at bounding box center [579, 166] width 137 height 26
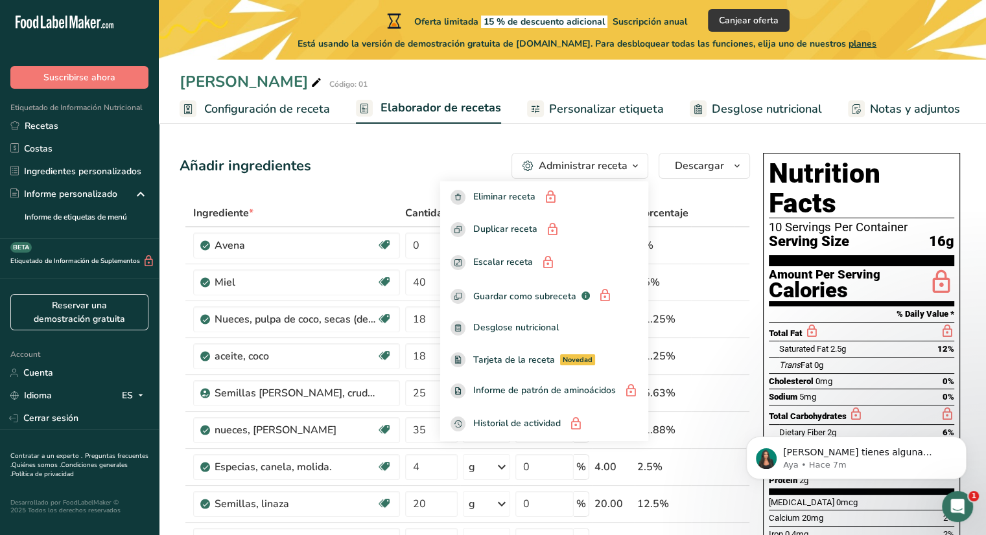
click at [841, 266] on section "Amount Per Serving Calories" at bounding box center [861, 286] width 185 height 40
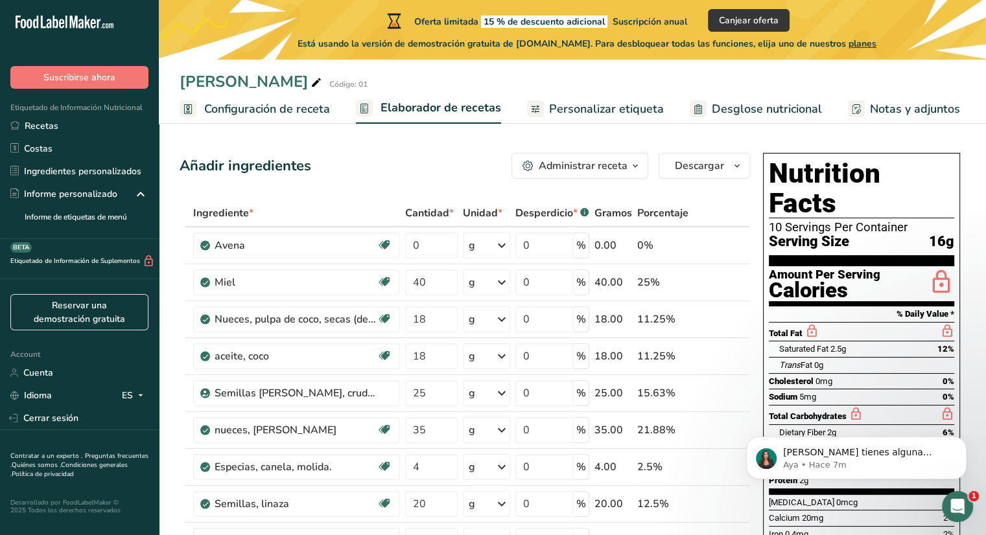
click at [283, 114] on span "Configuración de receta" at bounding box center [267, 108] width 126 height 17
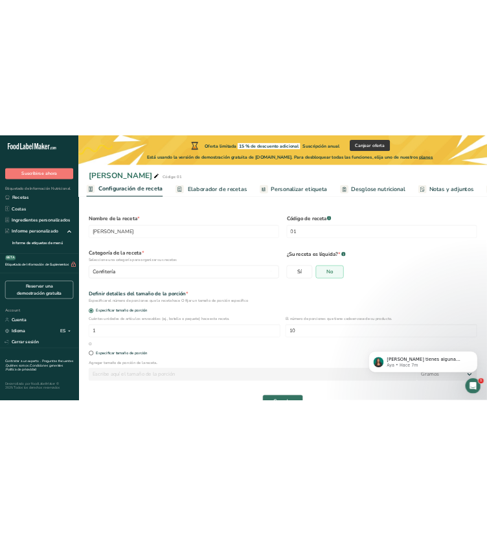
scroll to position [36, 0]
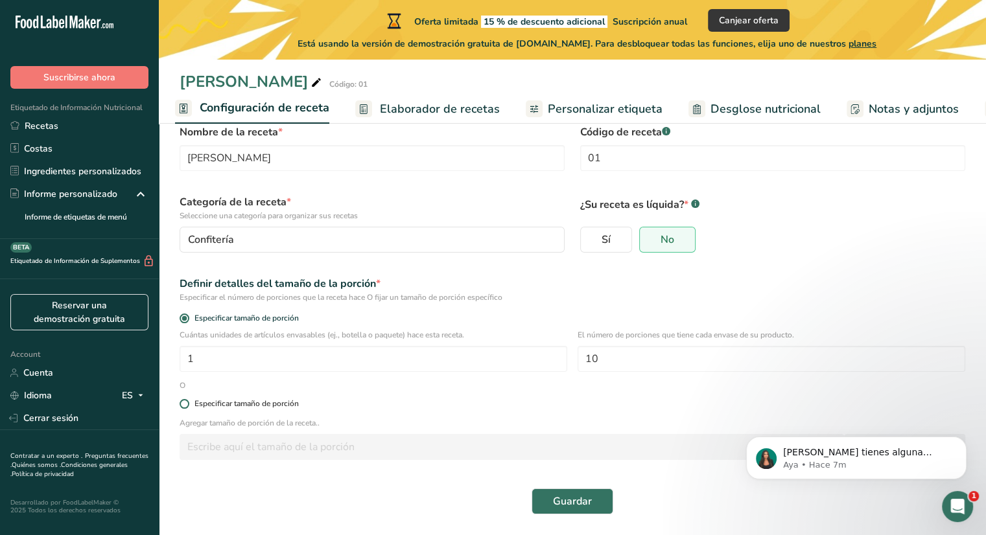
click at [186, 402] on span at bounding box center [185, 404] width 10 height 10
click at [186, 402] on input "Especificar tamaño de porción" at bounding box center [184, 404] width 8 height 8
radio input "true"
radio input "false"
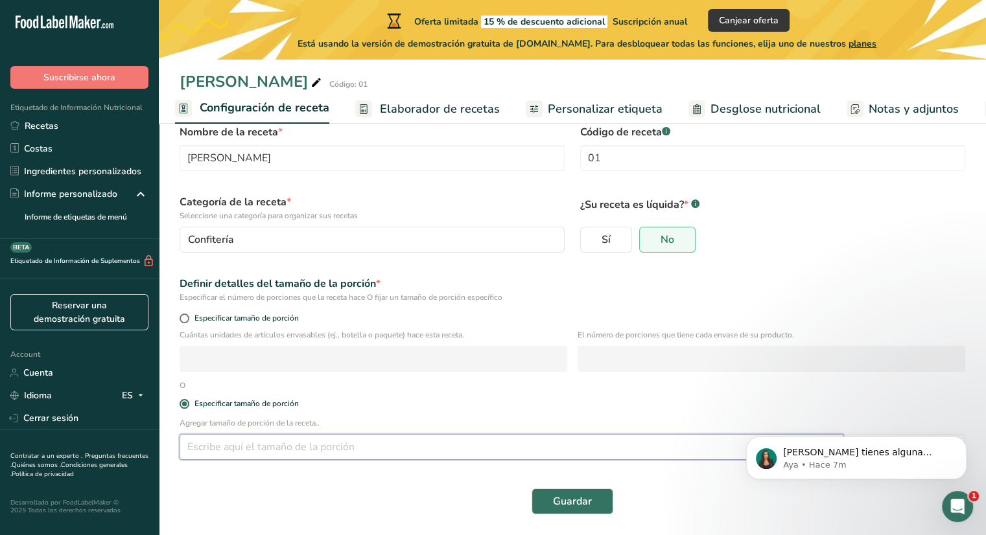
click at [240, 451] on input "number" at bounding box center [512, 447] width 664 height 26
type input "30"
click at [187, 319] on span at bounding box center [185, 319] width 10 height 10
click at [187, 319] on input "Especificar tamaño de porción" at bounding box center [184, 318] width 8 height 8
radio input "true"
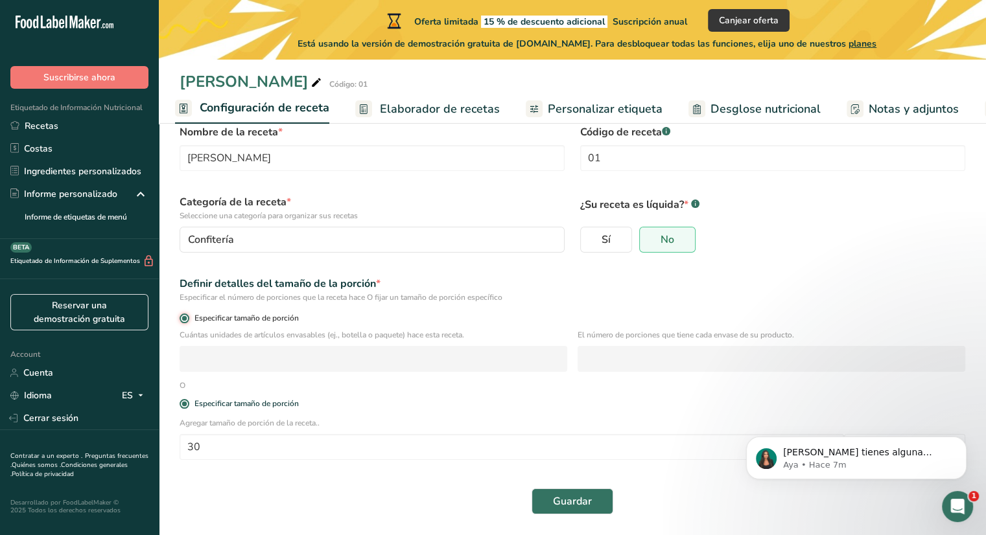
radio input "false"
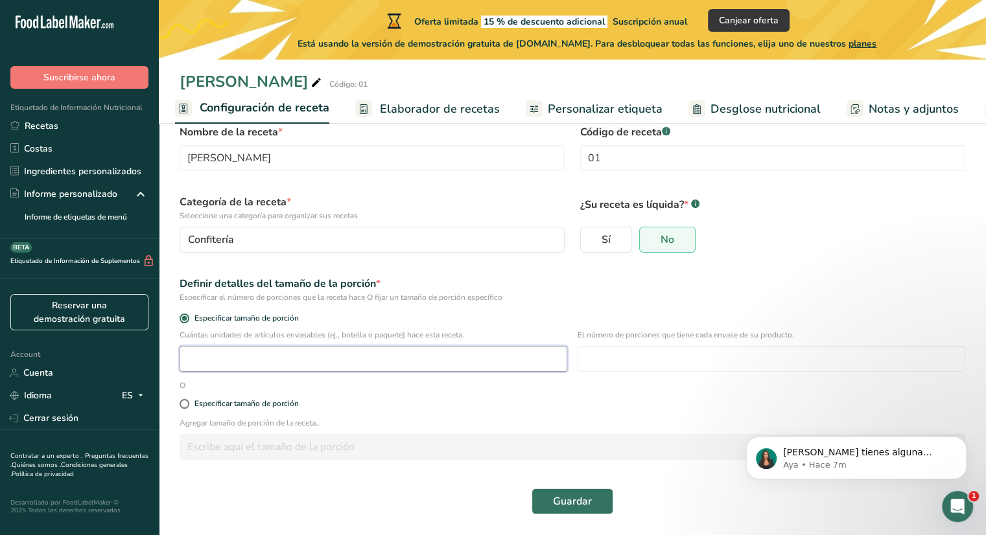
click at [223, 356] on input "number" at bounding box center [374, 359] width 388 height 26
type input "1"
click at [652, 351] on input "number" at bounding box center [771, 359] width 388 height 26
type input "10"
click at [583, 498] on span "Guardar" at bounding box center [572, 502] width 39 height 16
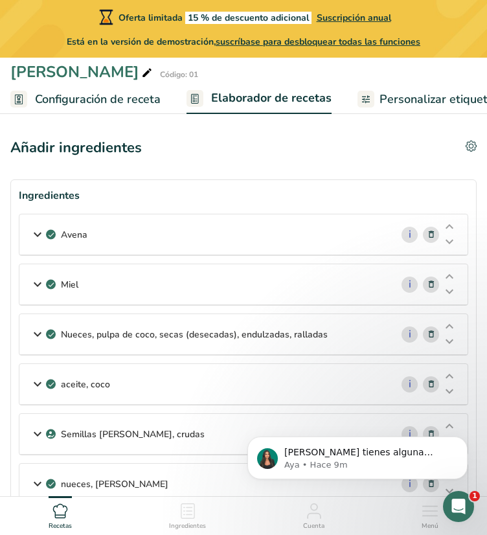
click at [40, 229] on icon at bounding box center [38, 234] width 16 height 23
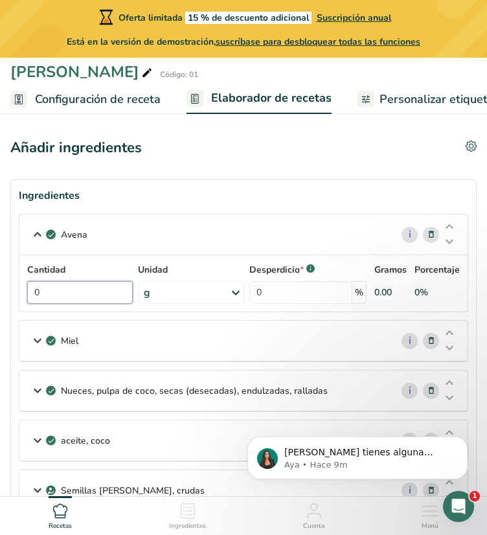
click at [79, 291] on input "0" at bounding box center [80, 292] width 106 height 23
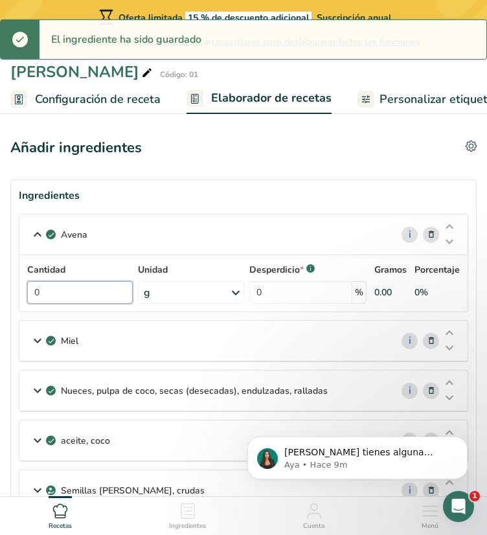
click at [61, 288] on input "0" at bounding box center [80, 292] width 106 height 23
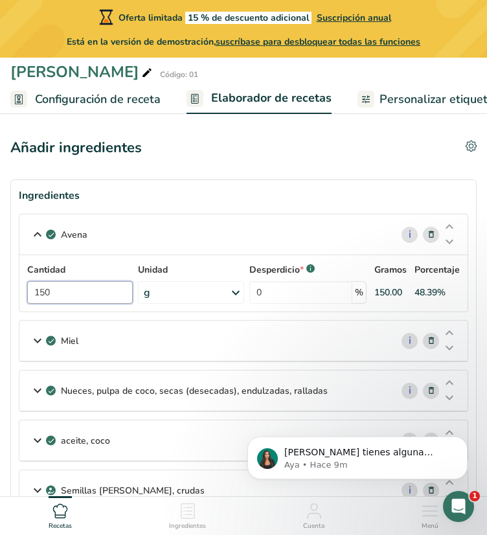
type input "150"
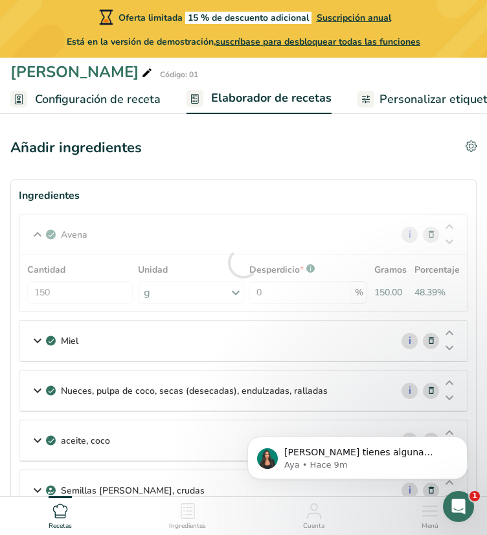
click at [276, 231] on div "Avena i Cantidad 150 Unidad g Porciones 1 cup Unidades de peso g kg mg Ver más …" at bounding box center [244, 263] width 450 height 99
click at [38, 229] on icon at bounding box center [38, 234] width 16 height 23
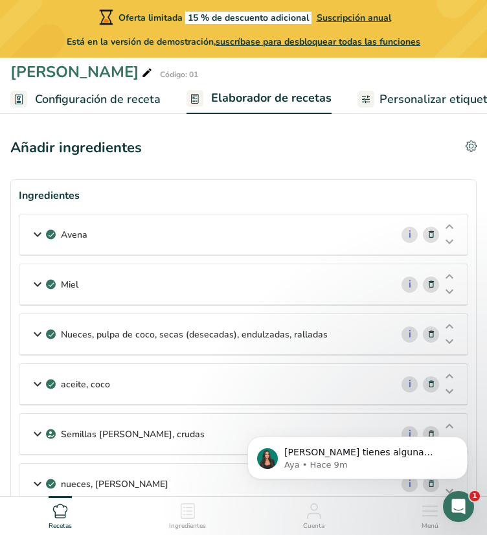
click at [45, 270] on div "Miel" at bounding box center [205, 284] width 372 height 40
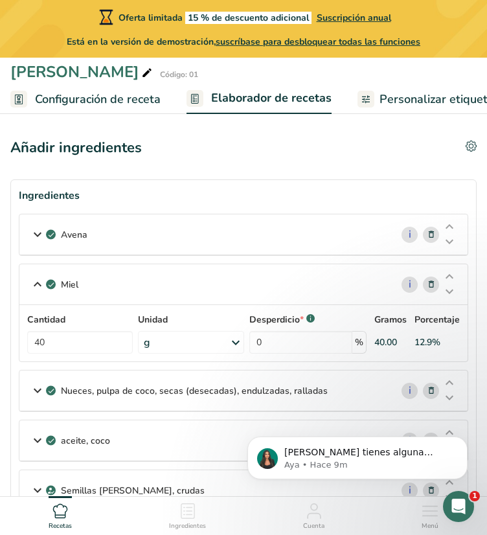
click at [45, 270] on div "Miel" at bounding box center [205, 284] width 372 height 40
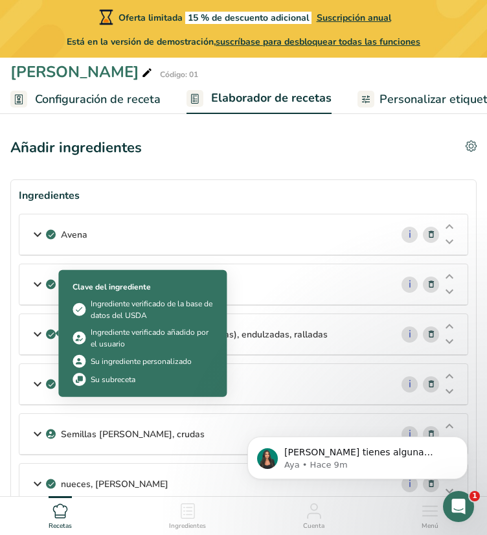
click at [49, 329] on icon at bounding box center [51, 335] width 8 height 12
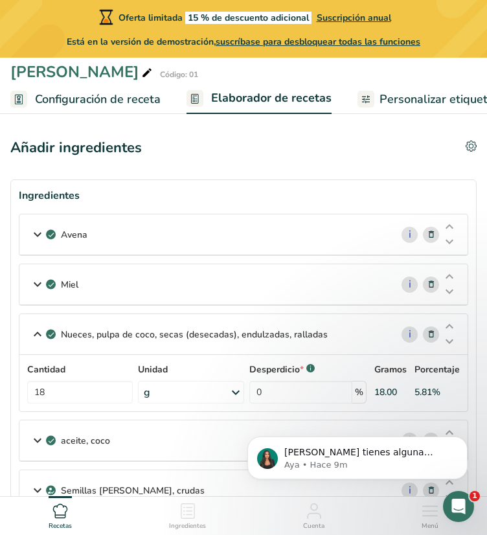
click at [50, 329] on icon at bounding box center [51, 335] width 8 height 12
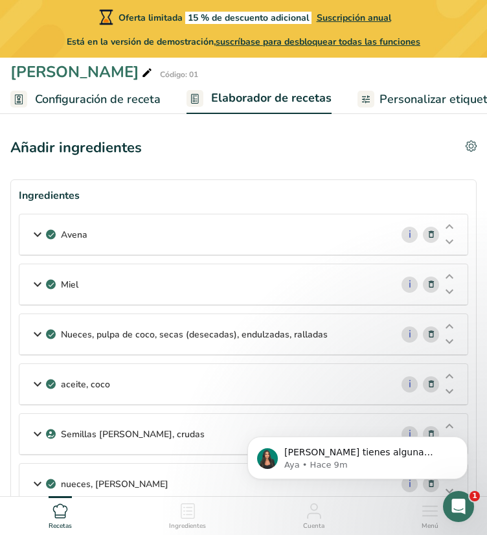
click at [34, 391] on icon at bounding box center [38, 384] width 16 height 23
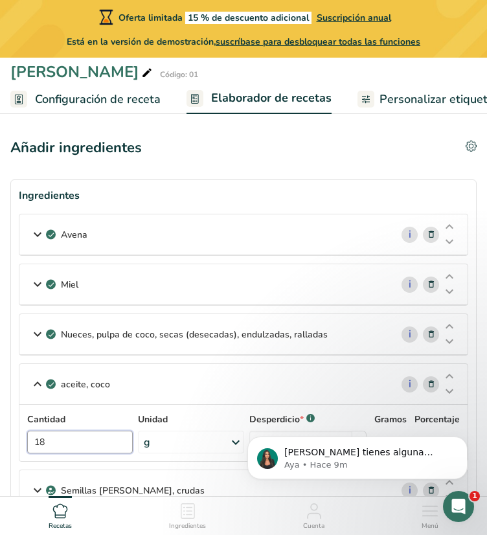
click at [57, 449] on input "18" at bounding box center [80, 442] width 106 height 23
type input "1"
type input "22"
click at [265, 387] on div "aceite, coco i Cantidad 22 Unidad g Porciones 1 tbsp 1 cup 1 tsp Unidades de pe…" at bounding box center [244, 413] width 450 height 99
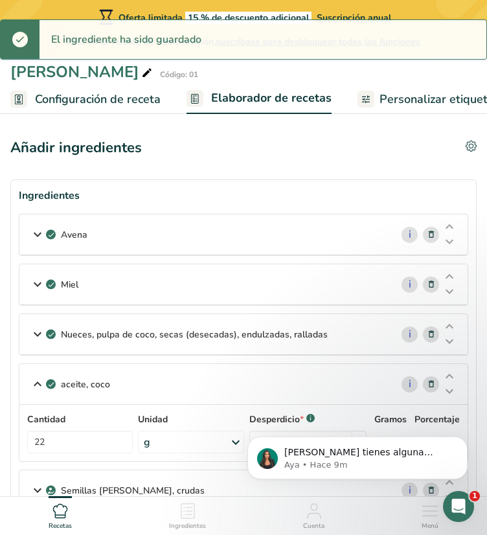
click at [35, 382] on icon at bounding box center [38, 384] width 16 height 23
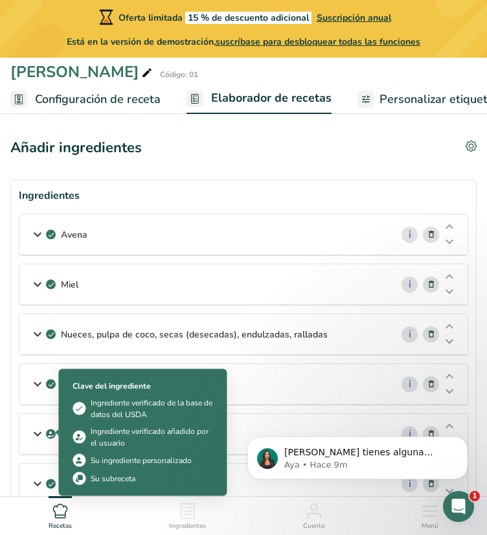
click at [46, 435] on span at bounding box center [51, 434] width 10 height 16
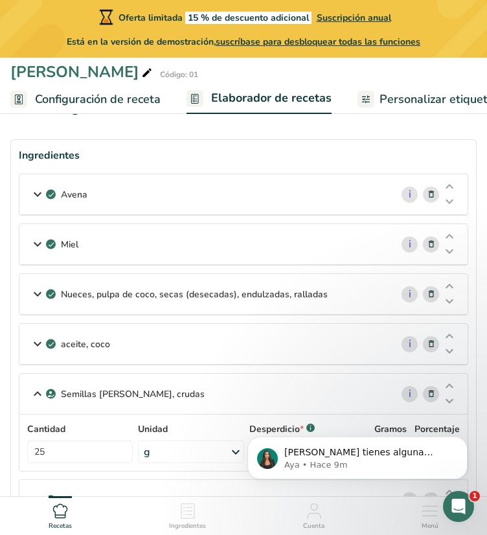
scroll to position [59, 0]
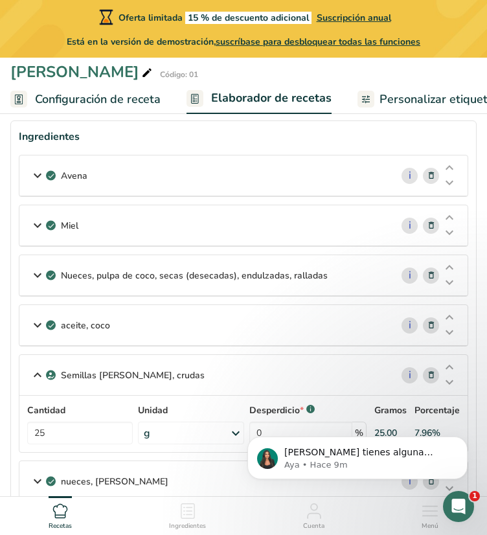
click at [35, 376] on icon at bounding box center [38, 375] width 16 height 23
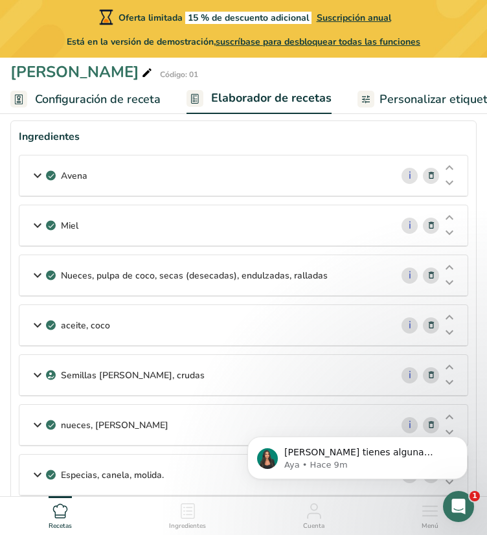
click at [36, 431] on icon at bounding box center [38, 424] width 16 height 23
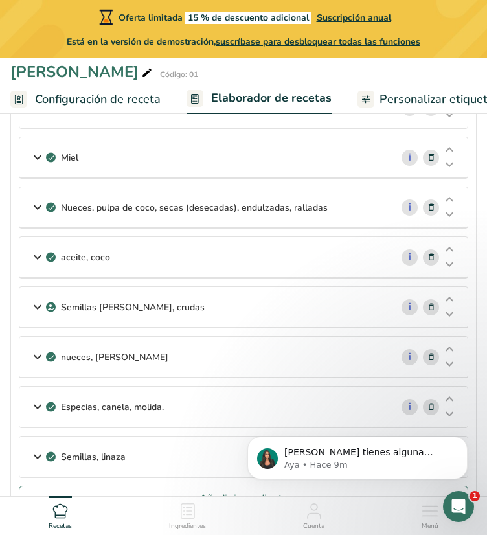
click at [41, 405] on icon at bounding box center [38, 406] width 16 height 23
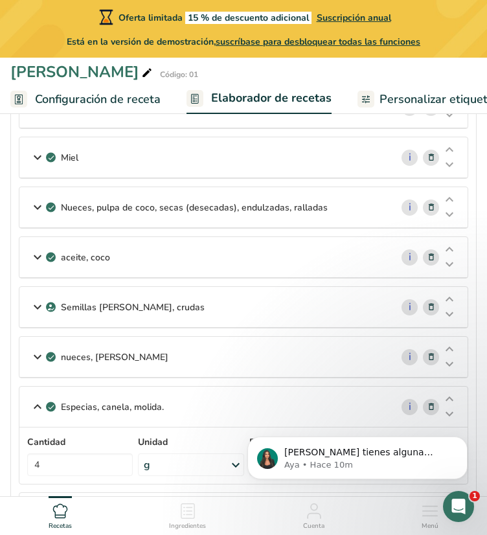
click at [41, 405] on icon at bounding box center [38, 406] width 16 height 23
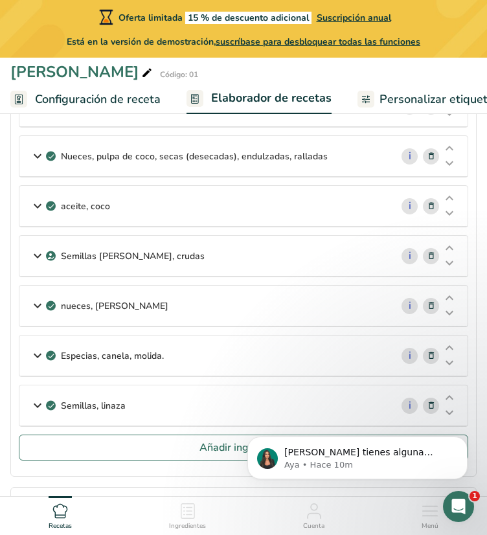
scroll to position [181, 0]
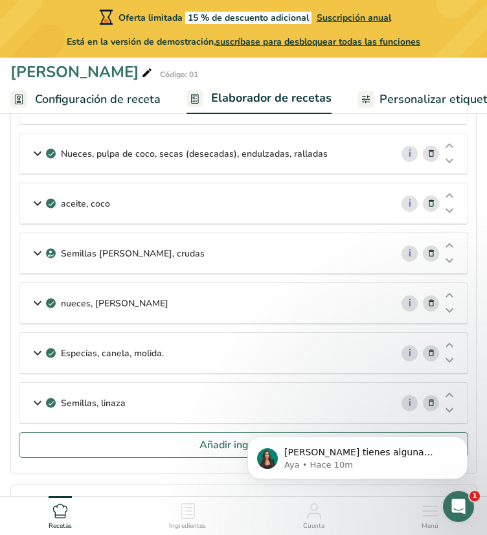
click at [41, 402] on icon at bounding box center [38, 402] width 16 height 23
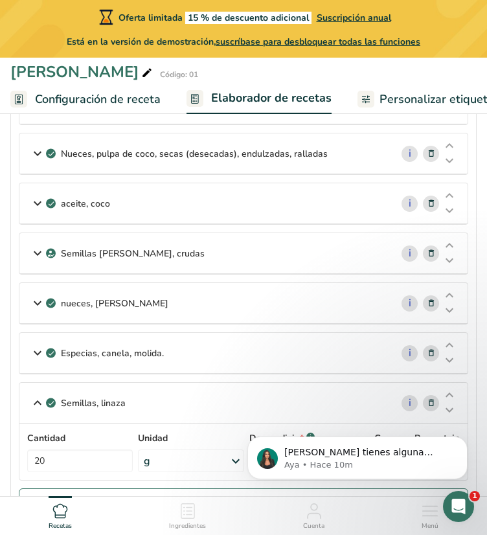
click at [41, 402] on icon at bounding box center [38, 402] width 16 height 23
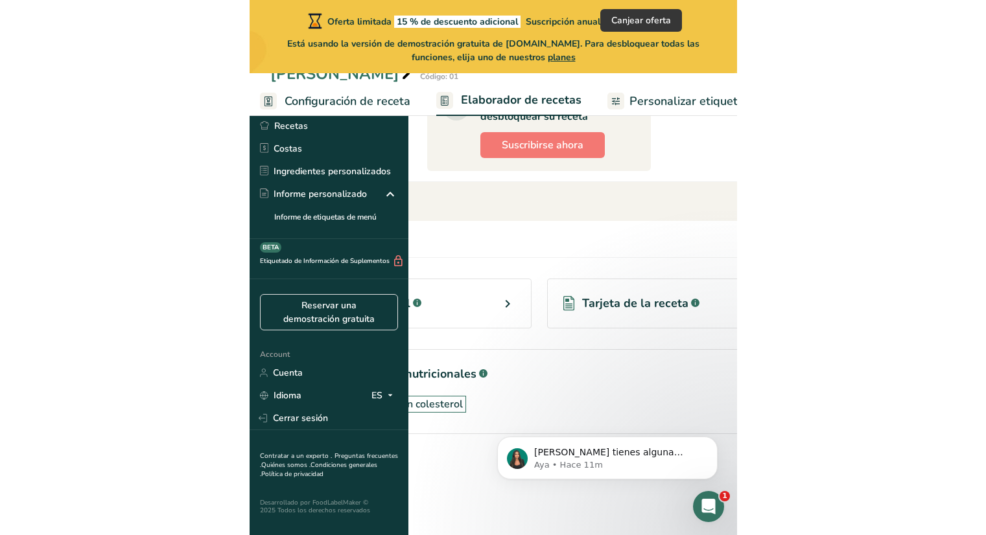
scroll to position [570, 0]
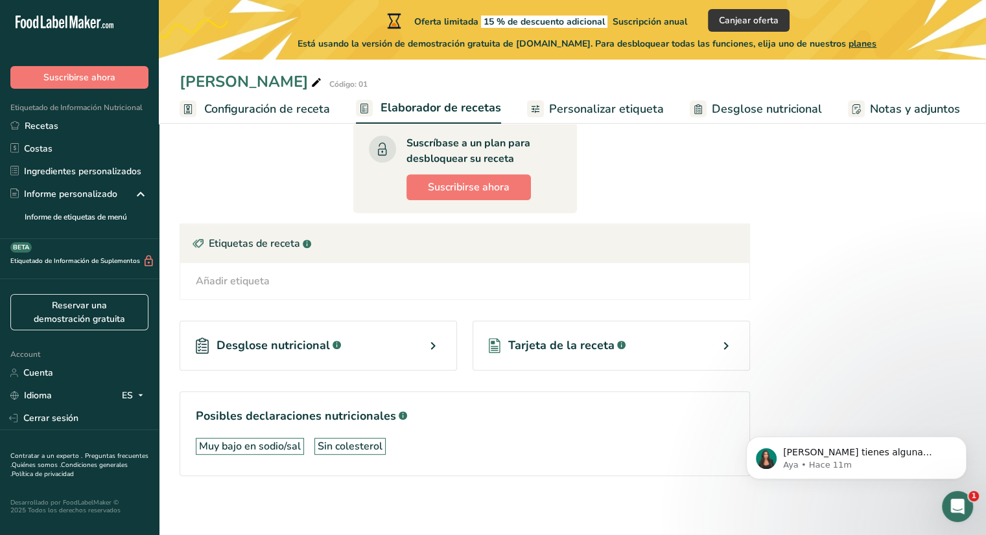
click at [437, 347] on icon at bounding box center [433, 345] width 16 height 23
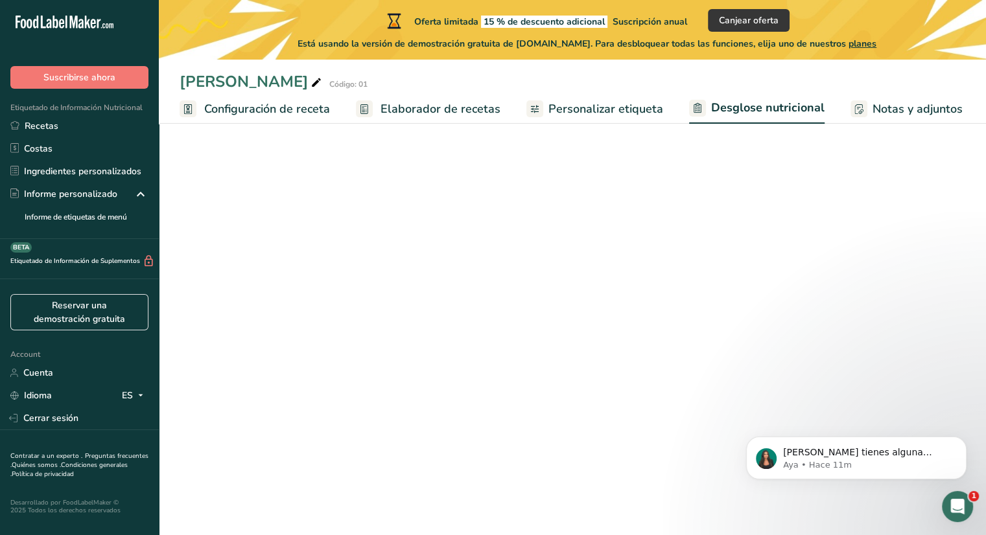
select select "Calories"
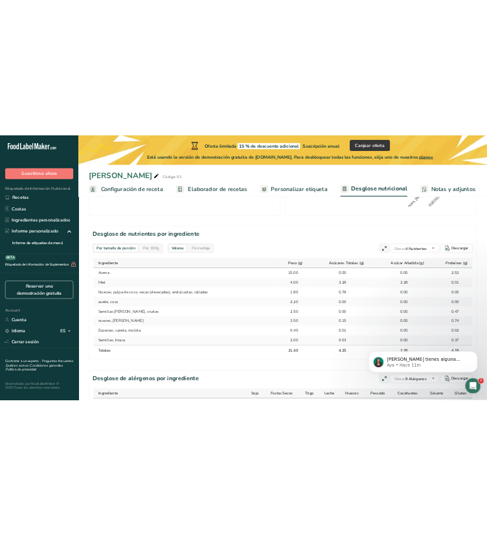
scroll to position [565, 0]
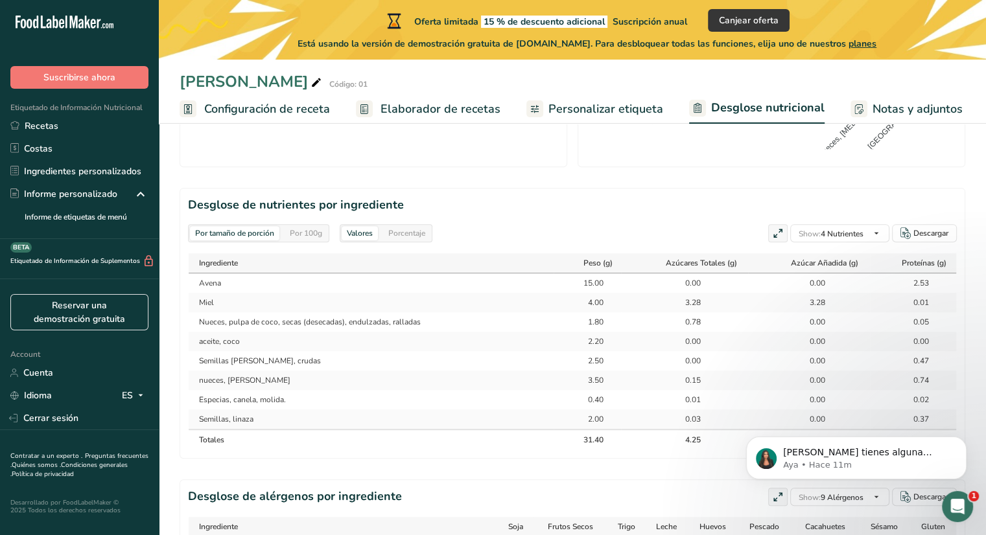
click at [310, 226] on div "Por 100g" at bounding box center [305, 233] width 43 height 14
click at [925, 227] on div "Descargar" at bounding box center [930, 233] width 35 height 12
select select "Calories"
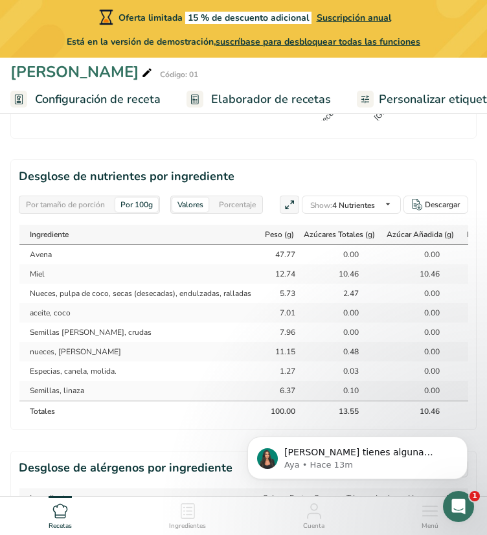
scroll to position [1051, 0]
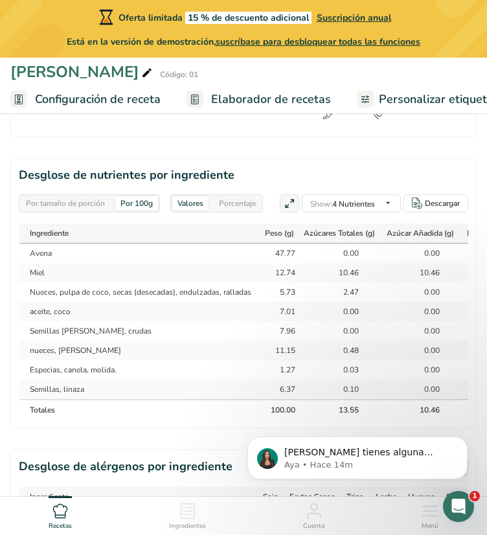
drag, startPoint x: 329, startPoint y: 425, endPoint x: 425, endPoint y: 419, distance: 96.1
click at [425, 419] on body "Si tienes alguna pregunta no dudes en consultarnos. ¡Estamos aquí para ayudarte…" at bounding box center [357, 455] width 249 height 80
drag, startPoint x: 367, startPoint y: 423, endPoint x: 435, endPoint y: 408, distance: 69.8
drag, startPoint x: 435, startPoint y: 408, endPoint x: 450, endPoint y: 424, distance: 22.1
click at [450, 424] on body "Si tienes alguna pregunta no dudes en consultarnos. ¡Estamos aquí para ayudarte…" at bounding box center [357, 455] width 249 height 80
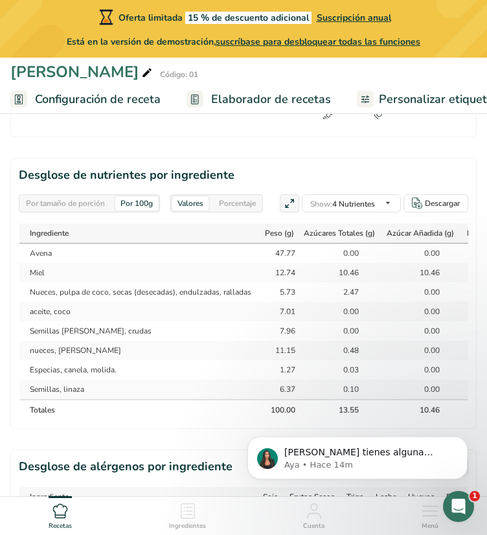
click at [450, 424] on body "Si tienes alguna pregunta no dudes en consultarnos. ¡Estamos aquí para ayudarte…" at bounding box center [357, 455] width 249 height 80
click at [451, 424] on body "Si tienes alguna pregunta no dudes en consultarnos. ¡Estamos aquí para ayudarte…" at bounding box center [357, 455] width 249 height 80
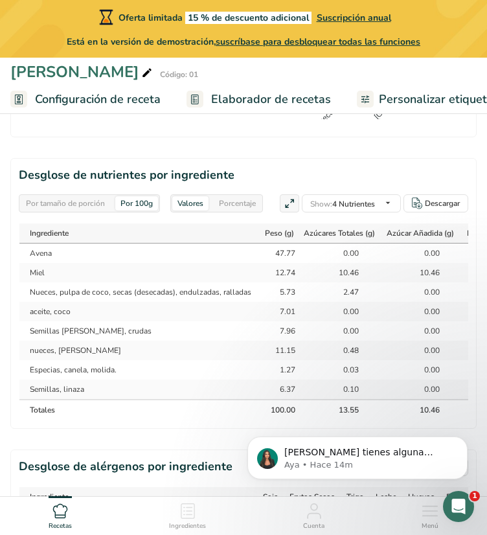
click at [458, 424] on body "Si tienes alguna pregunta no dudes en consultarnos. ¡Estamos aquí para ayudarte…" at bounding box center [357, 455] width 249 height 80
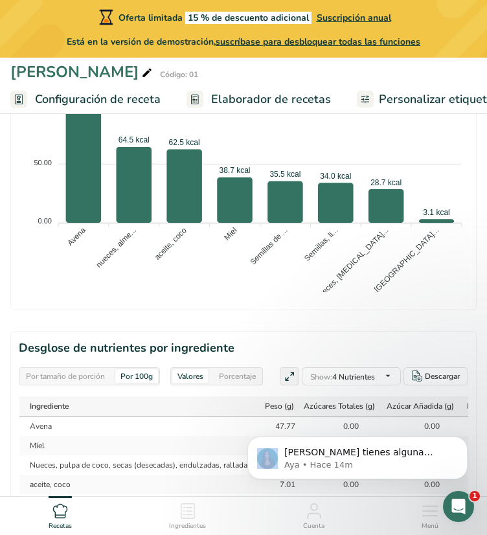
scroll to position [1184, 0]
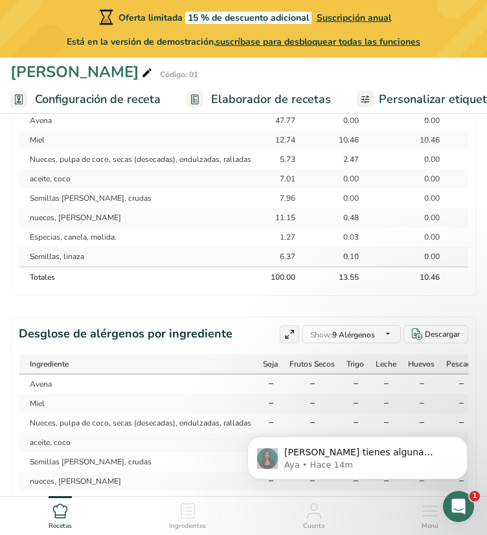
click at [467, 290] on section "Desglose de nutrientes por ingrediente Por tamaño de porción Por 100g Valores P…" at bounding box center [243, 160] width 467 height 271
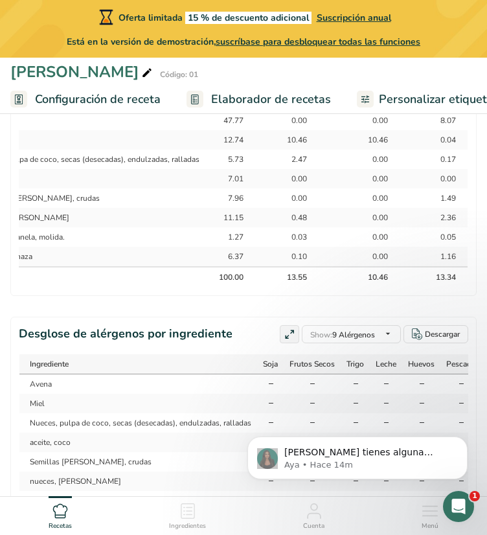
scroll to position [0, 52]
select select "Calories"
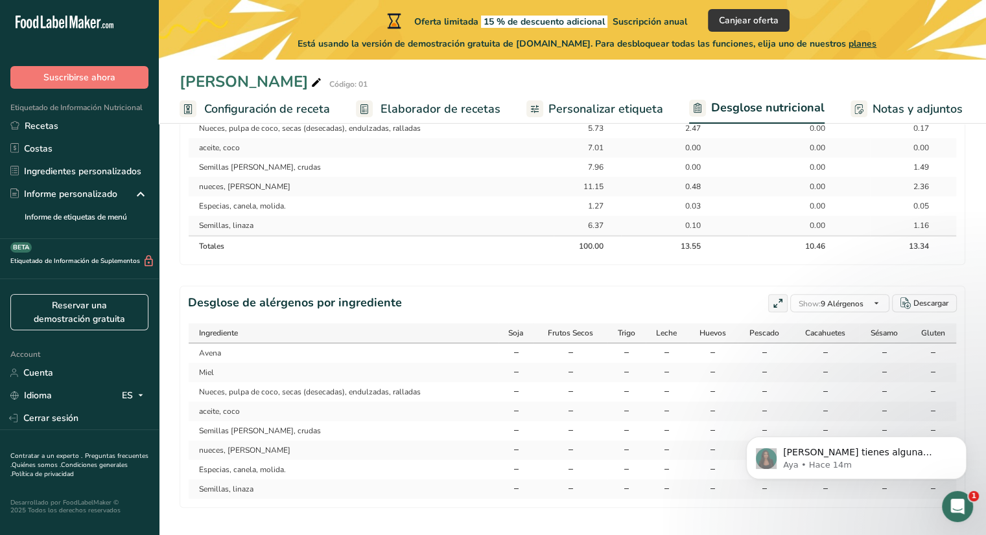
scroll to position [749, 0]
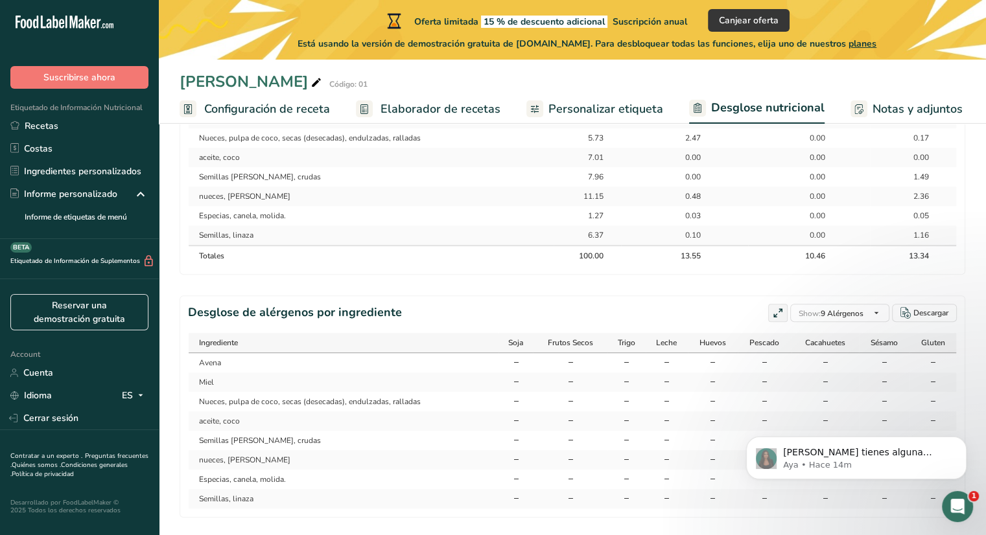
click at [599, 110] on span "Personalizar etiqueta" at bounding box center [605, 108] width 115 height 17
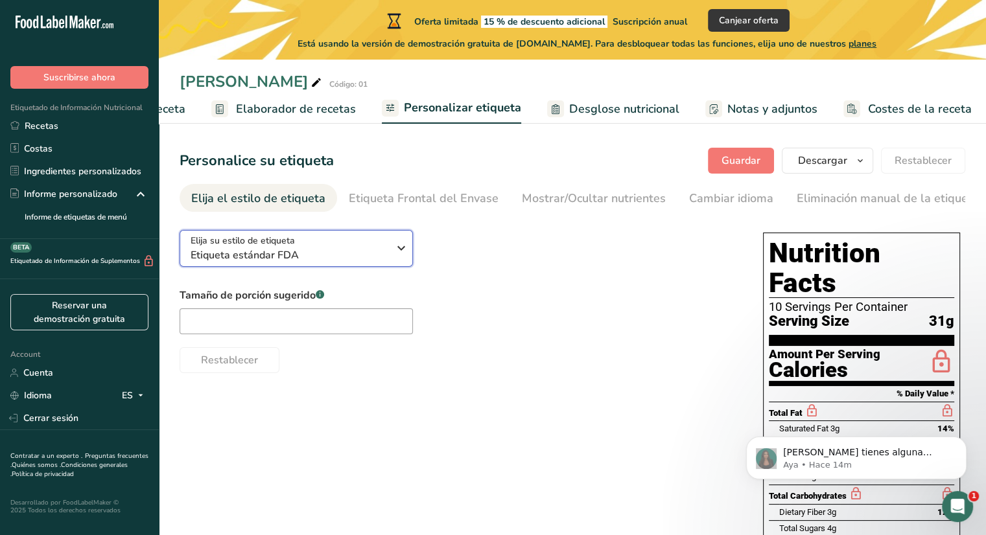
click at [402, 246] on icon "button" at bounding box center [401, 248] width 16 height 23
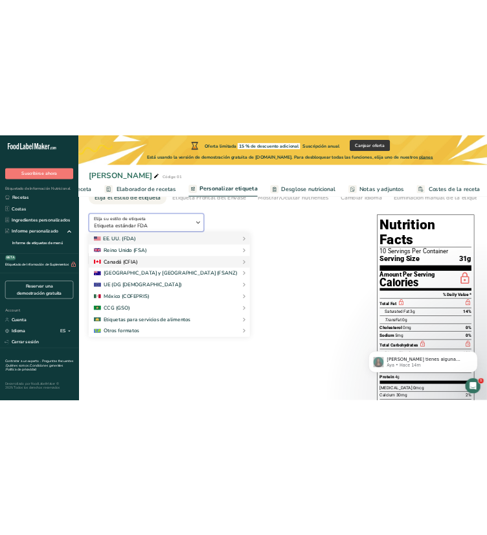
scroll to position [73, 0]
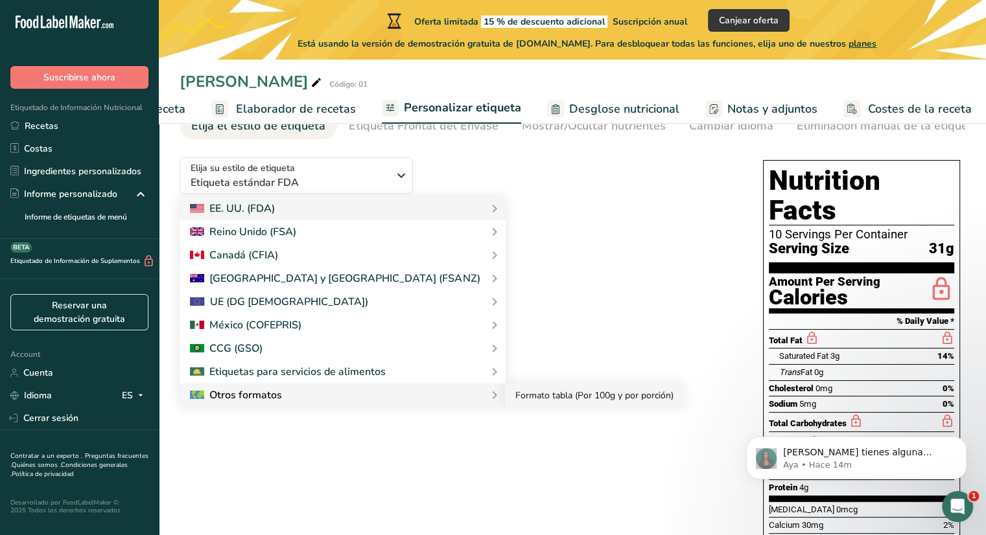
click at [505, 397] on link "Formato tabla (Por 100g y por porción)" at bounding box center [594, 396] width 179 height 24
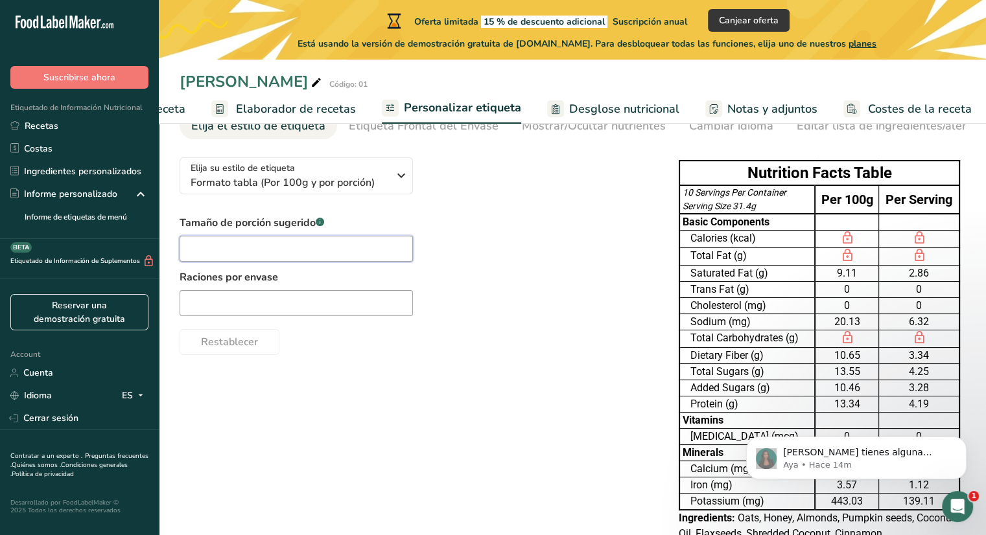
click at [354, 251] on input "text" at bounding box center [296, 249] width 233 height 26
type input "30"
type input "10"
click at [297, 334] on div "Restablecer" at bounding box center [416, 339] width 473 height 31
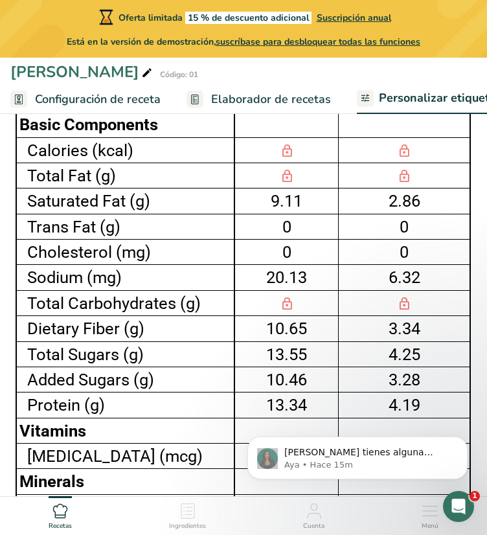
scroll to position [404, 0]
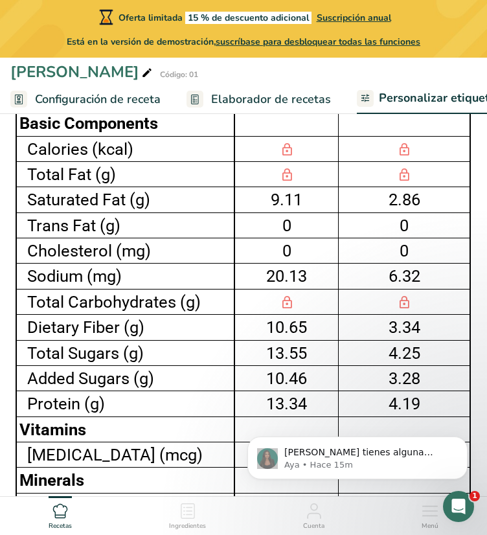
click at [396, 325] on div "3.34" at bounding box center [405, 327] width 126 height 25
click at [298, 347] on div "13.55" at bounding box center [287, 353] width 98 height 25
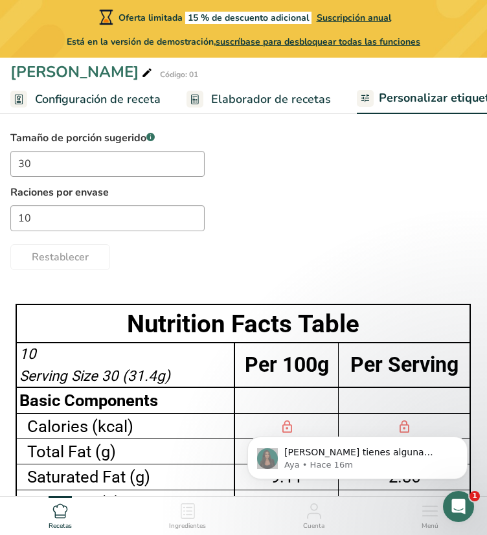
scroll to position [0, 0]
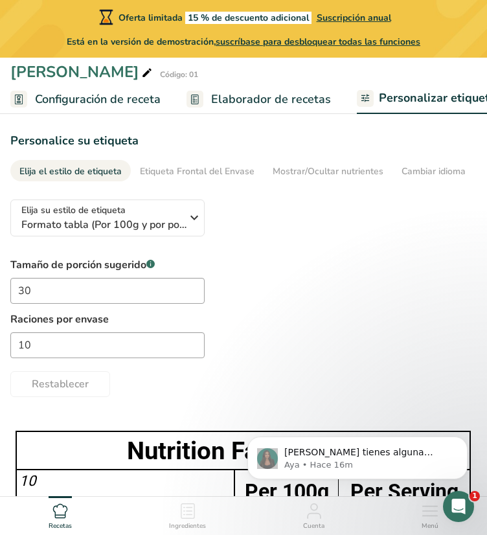
click at [363, 282] on div "Tamaño de porción sugerido .a-a{fill:#347362;}.b-a{fill:#fff;} 30 Raciones por …" at bounding box center [243, 327] width 467 height 140
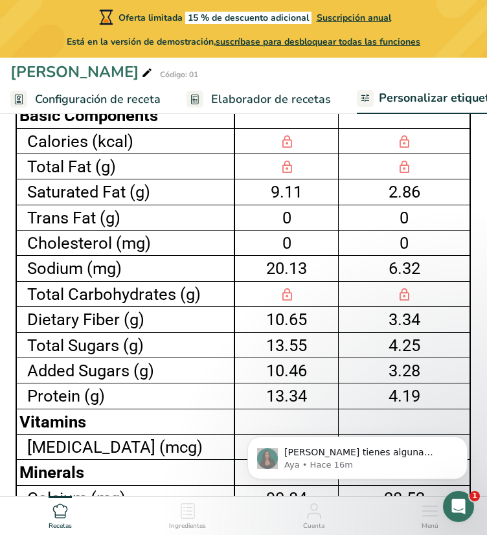
scroll to position [425, 0]
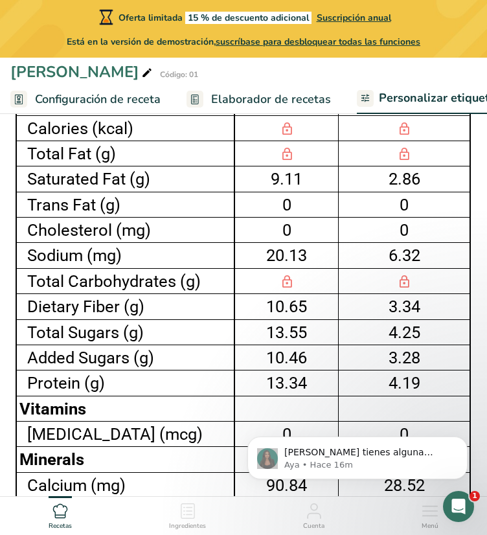
click at [327, 336] on div "13.55" at bounding box center [287, 332] width 98 height 25
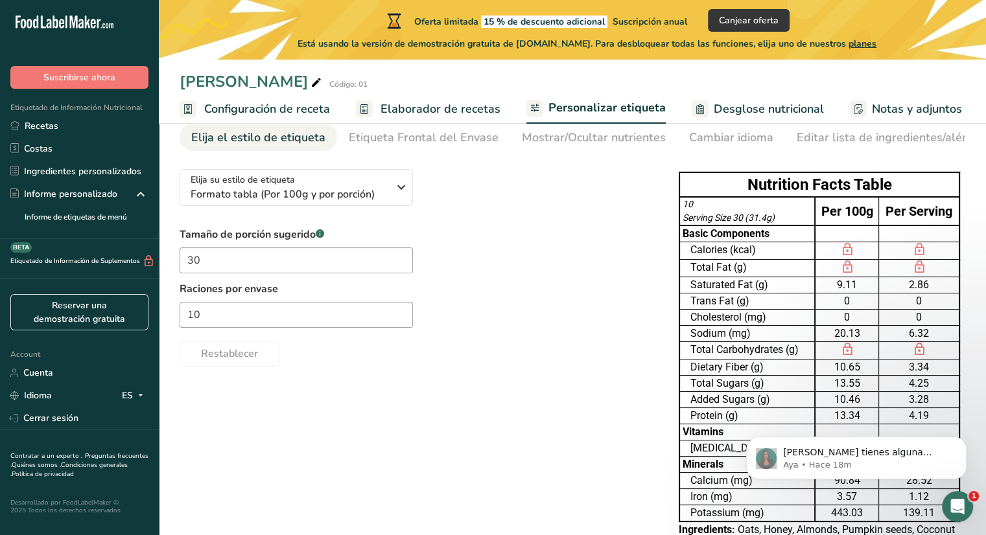
scroll to position [0, 0]
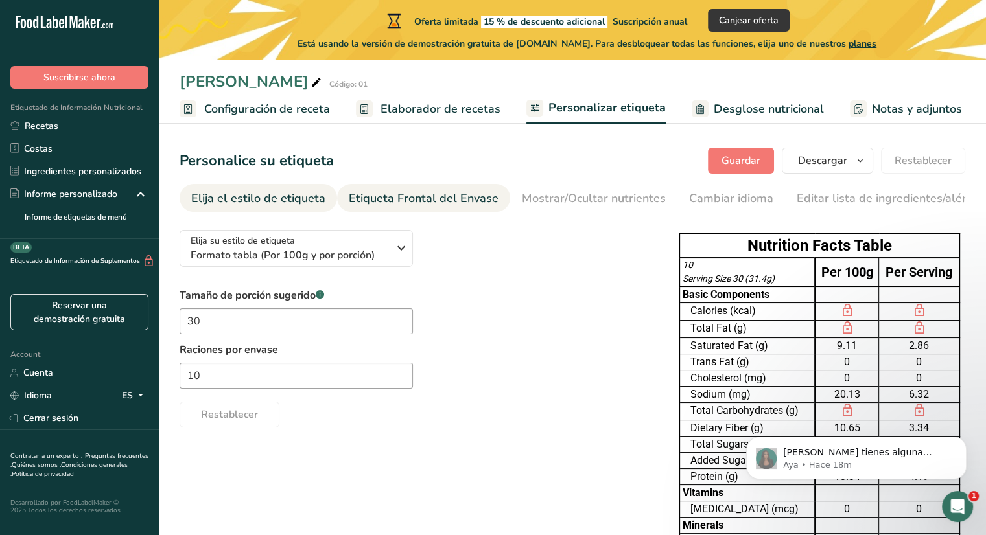
click at [430, 204] on div "Etiqueta Frontal del Envase" at bounding box center [424, 198] width 150 height 17
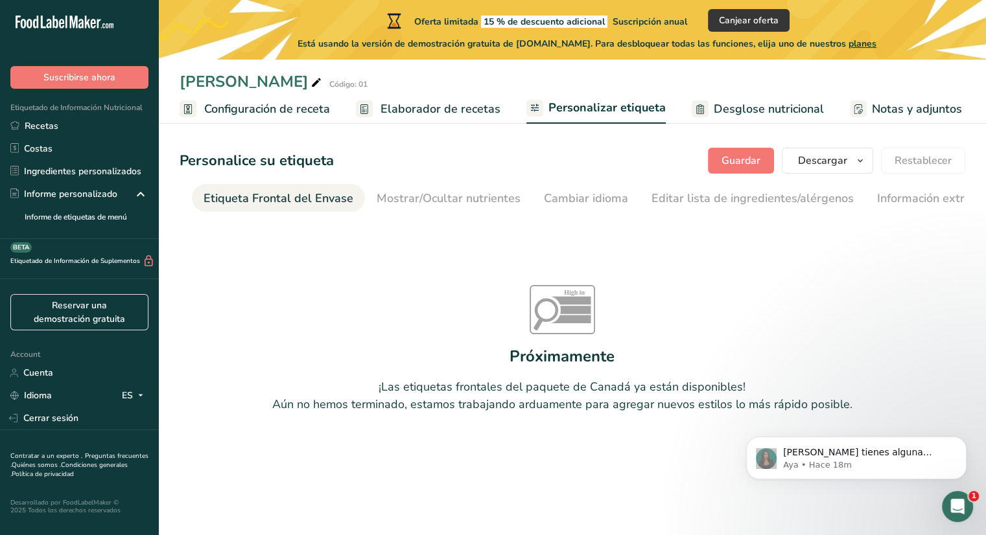
scroll to position [0, 154]
click at [440, 205] on div "Mostrar/Ocultar nutrientes" at bounding box center [439, 198] width 144 height 17
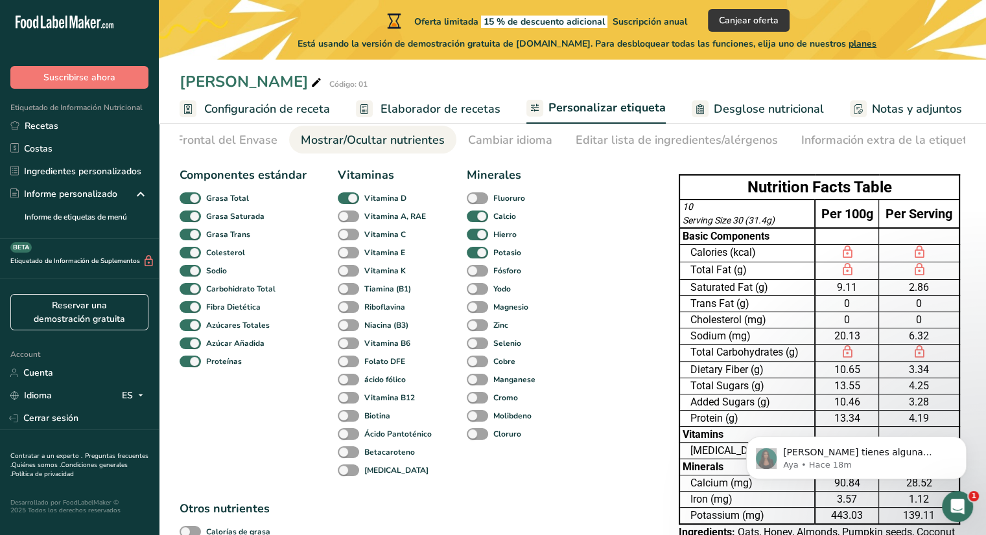
scroll to position [62, 0]
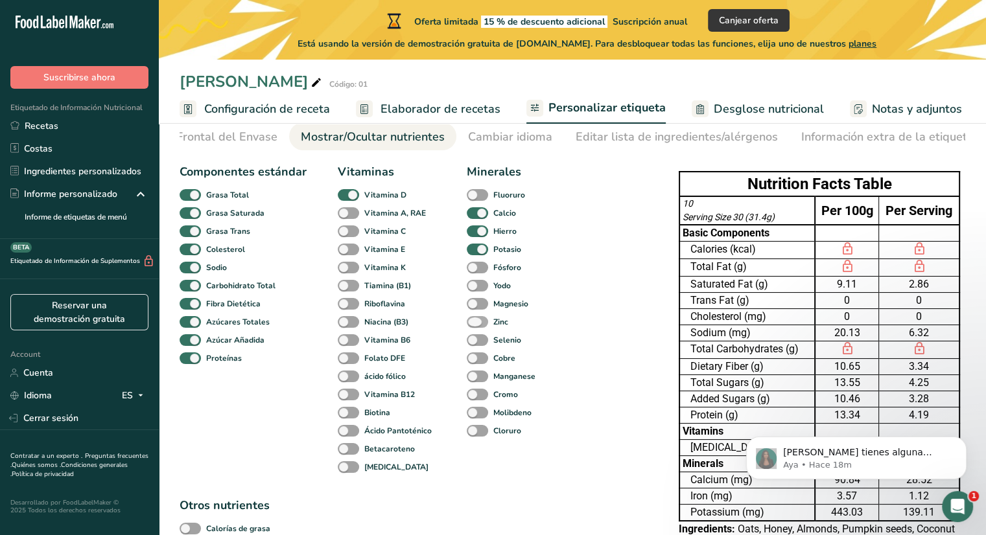
click at [475, 322] on span at bounding box center [477, 322] width 21 height 12
click at [475, 322] on input "Zinc" at bounding box center [471, 322] width 8 height 8
checkbox input "true"
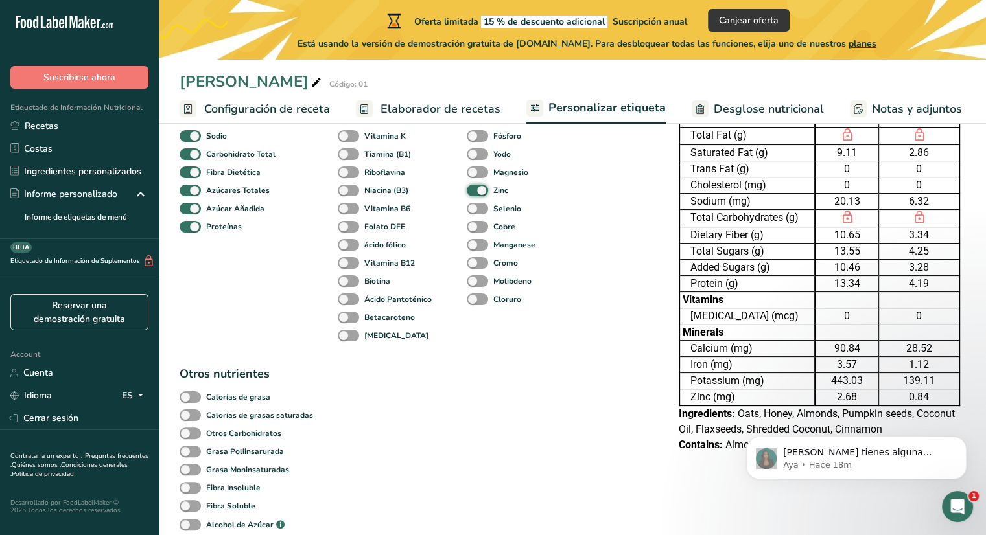
scroll to position [196, 0]
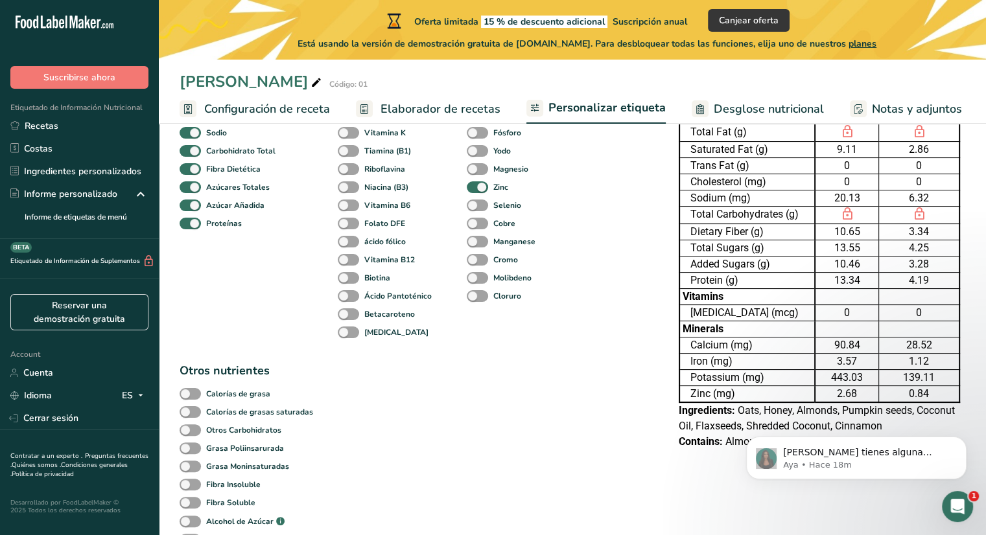
click at [477, 410] on div "Componentes estándar Grasa Total Grasa Saturada Grasa Trans Colesterol Sodio Ca…" at bounding box center [416, 412] width 473 height 767
click at [400, 387] on div "Componentes estándar Grasa Total Grasa Saturada Grasa Trans Colesterol Sodio Ca…" at bounding box center [416, 412] width 473 height 767
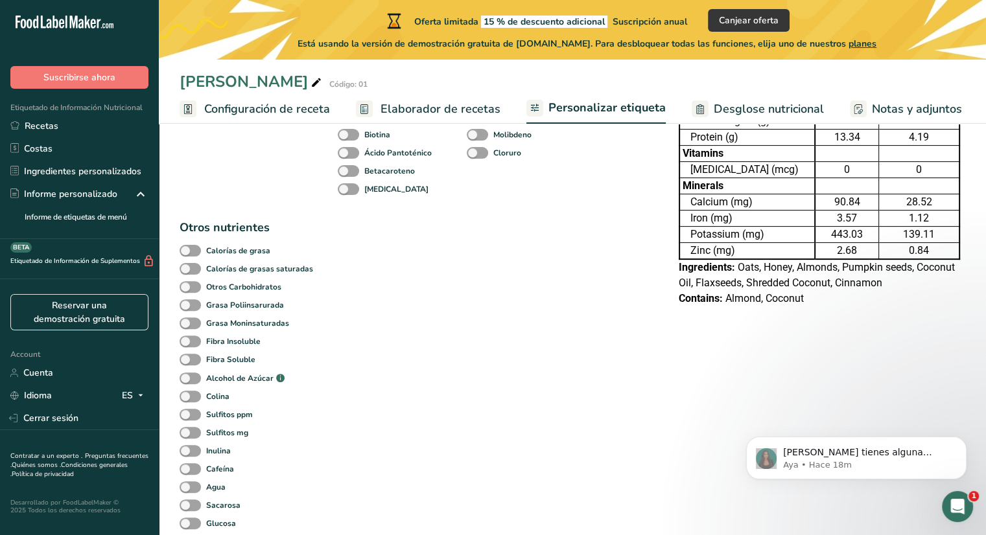
scroll to position [341, 0]
click at [276, 309] on b "Grasa Poliinsarurada" at bounding box center [245, 304] width 78 height 12
click at [188, 308] on input "Grasa Poliinsarurada" at bounding box center [184, 303] width 8 height 8
checkbox input "true"
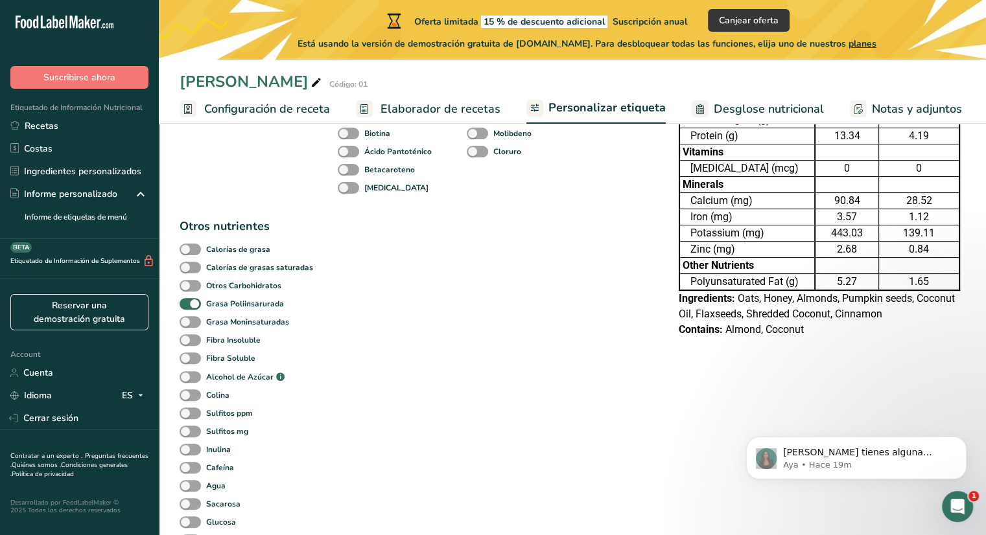
click at [442, 389] on div "Componentes estándar Grasa Total Grasa Saturada Grasa Trans Colesterol Sodio Ca…" at bounding box center [416, 267] width 473 height 767
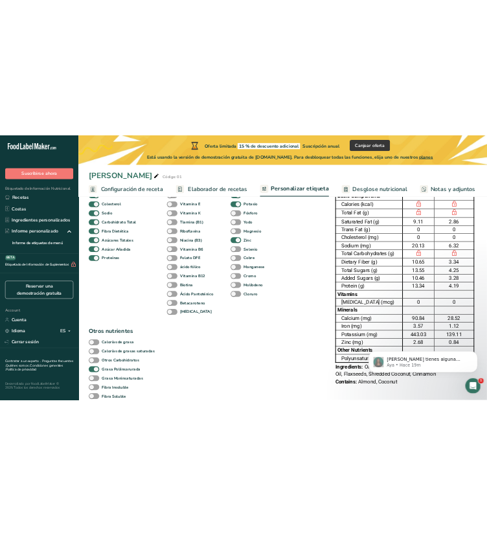
scroll to position [170, 0]
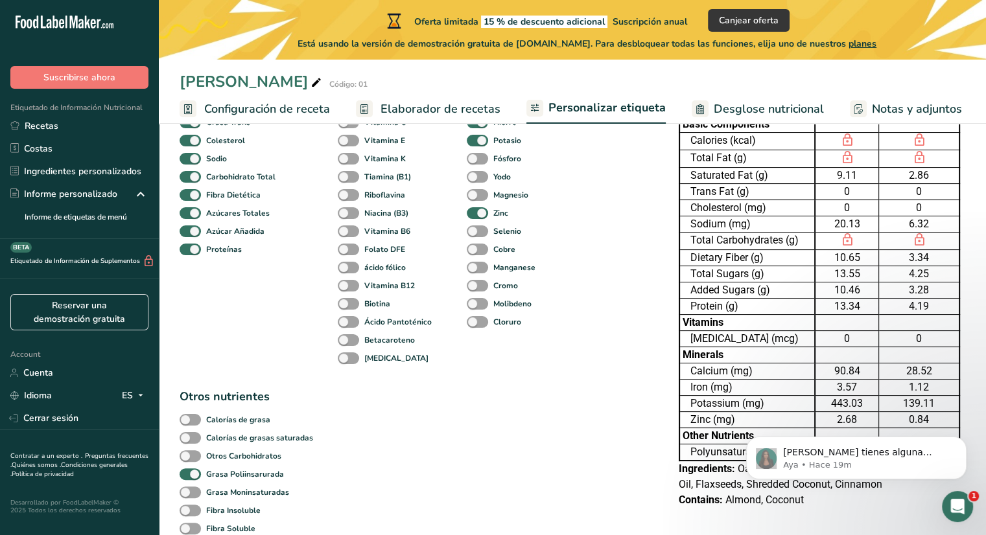
click at [830, 270] on div "13.55" at bounding box center [847, 274] width 58 height 16
drag, startPoint x: 830, startPoint y: 270, endPoint x: 898, endPoint y: 270, distance: 68.0
drag, startPoint x: 898, startPoint y: 270, endPoint x: 935, endPoint y: 270, distance: 36.9
click at [935, 270] on div "4.25" at bounding box center [918, 274] width 75 height 16
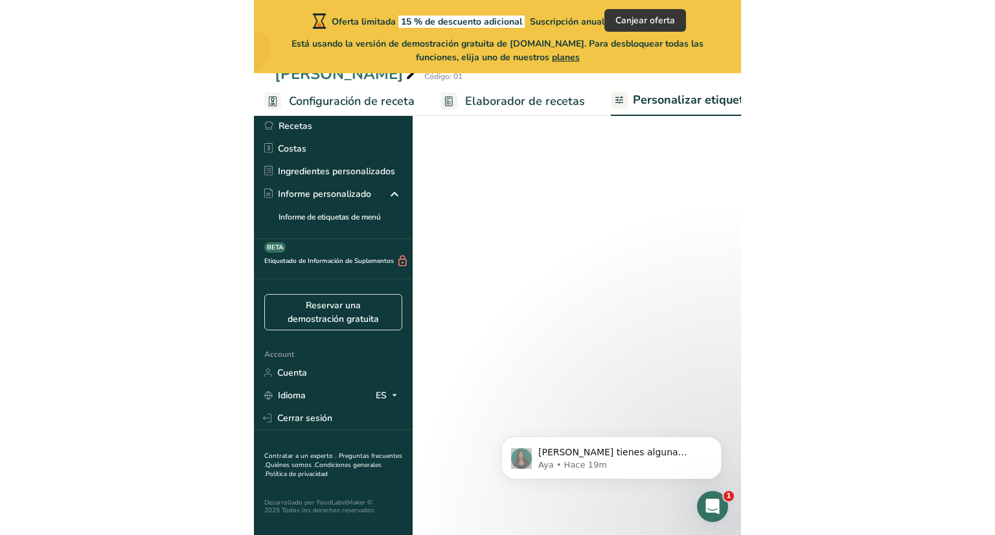
scroll to position [548, 0]
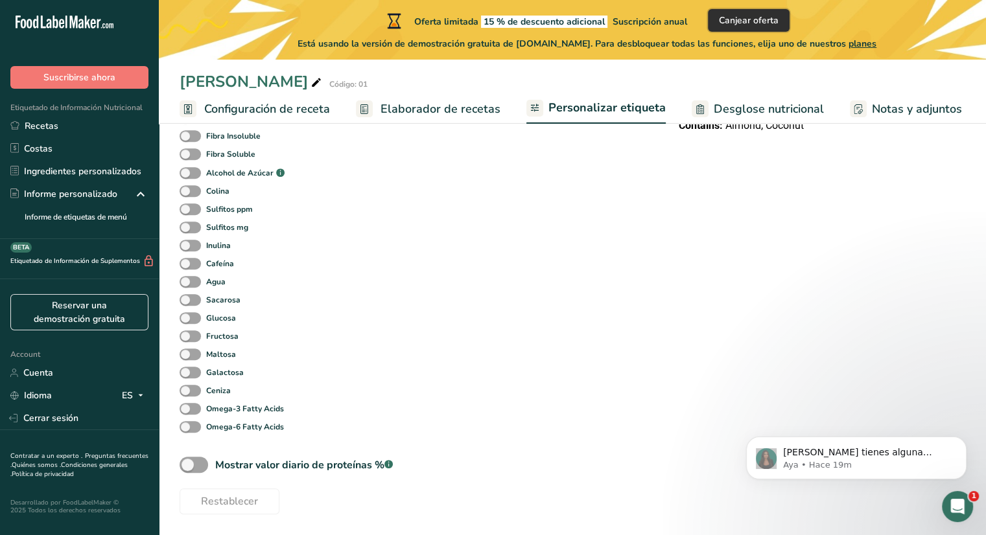
click at [752, 17] on span "Canjear oferta" at bounding box center [749, 21] width 60 height 14
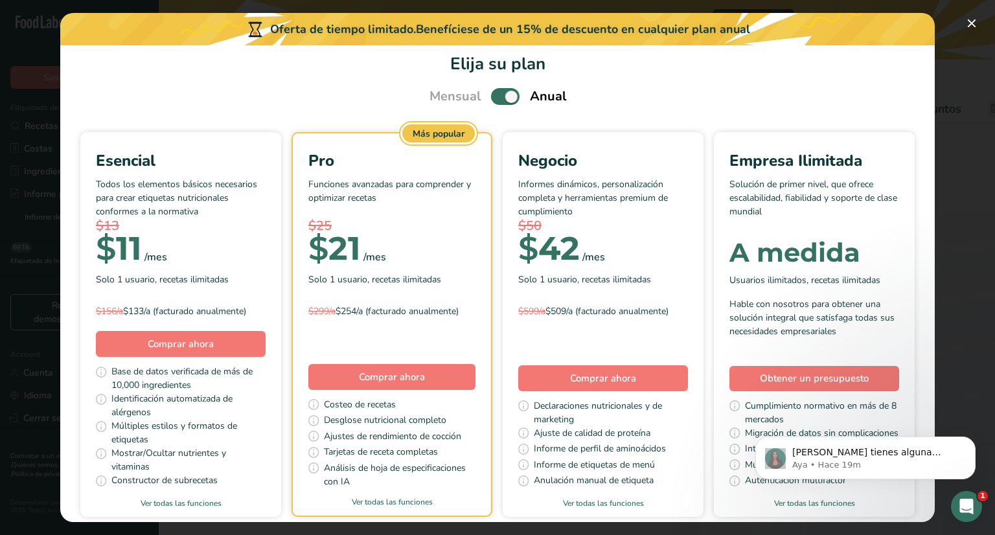
scroll to position [39, 0]
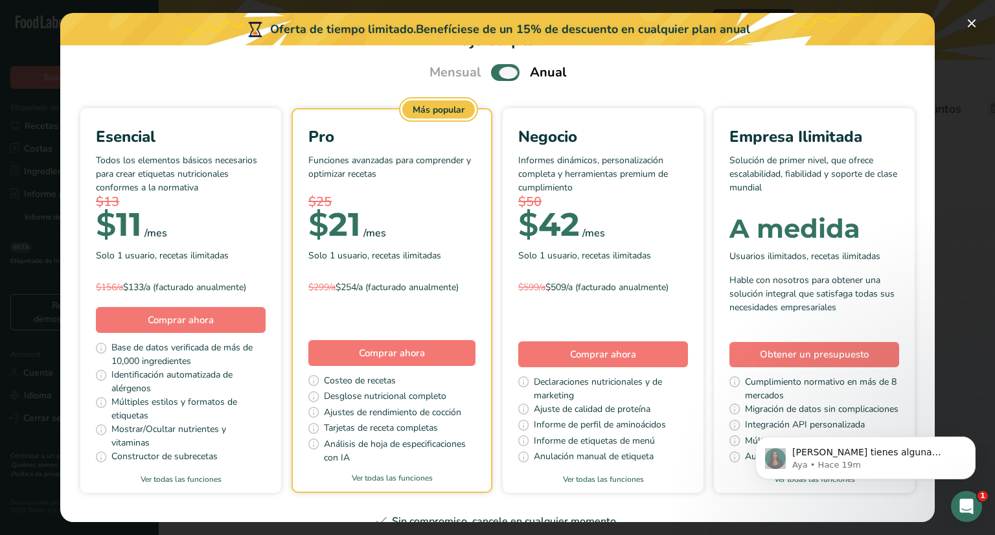
click at [498, 76] on span "Pick Your Pricing Plan Modal" at bounding box center [505, 72] width 29 height 16
click at [498, 76] on input "Pick Your Pricing Plan Modal" at bounding box center [495, 73] width 8 height 8
checkbox input "false"
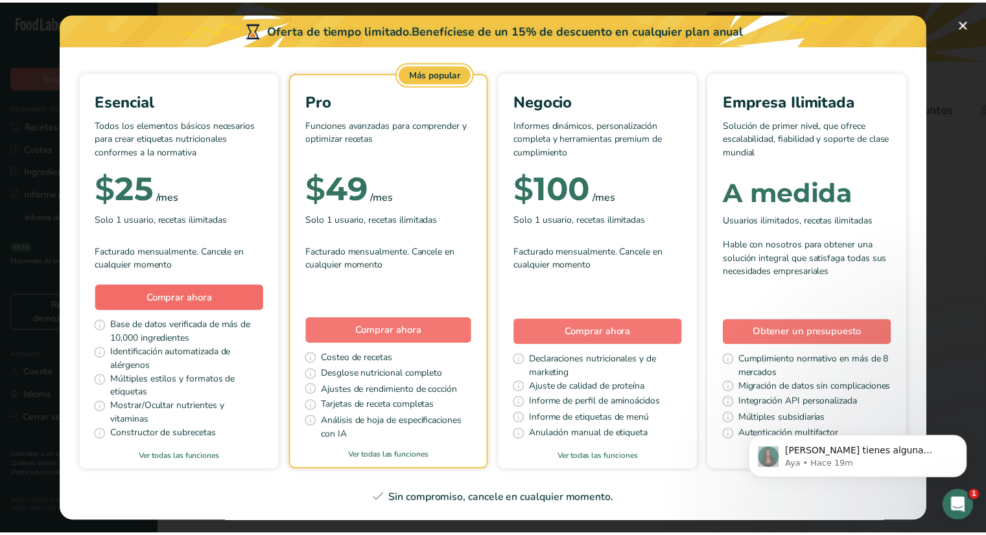
scroll to position [123, 0]
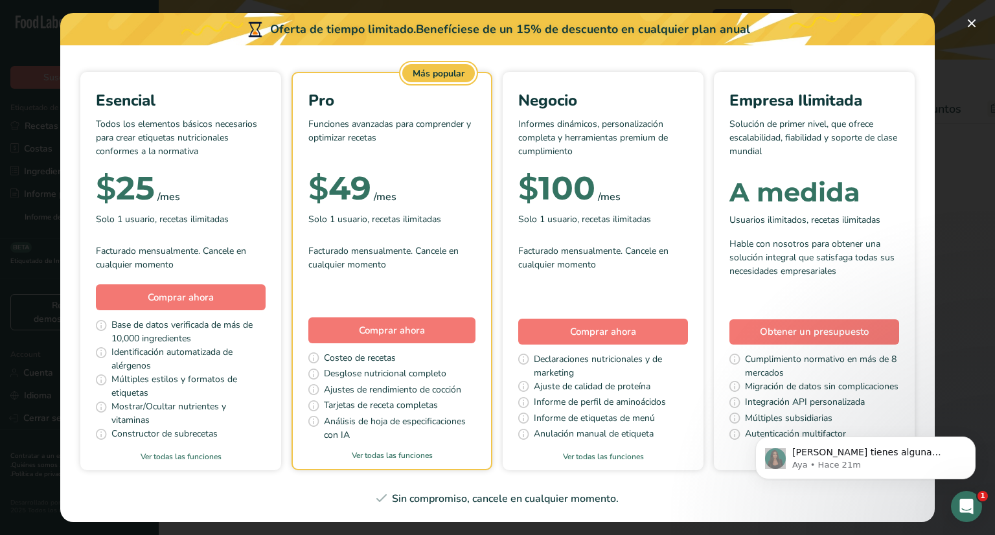
click at [158, 149] on div "Esencial Todos los elementos básicos necesarios para crear etiquetas nutriciona…" at bounding box center [498, 271] width 844 height 399
click at [964, 21] on button "Pick Your Pricing Plan Modal" at bounding box center [972, 23] width 21 height 21
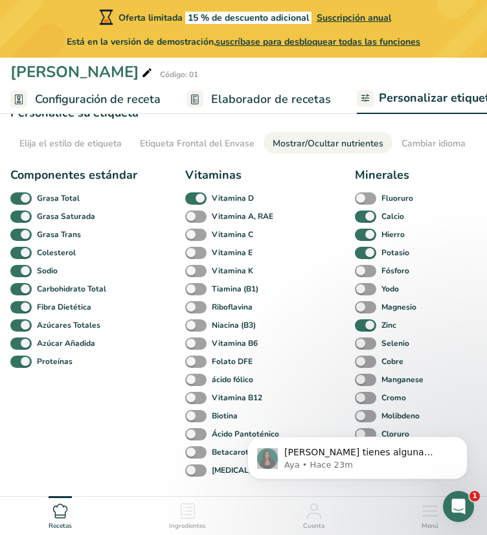
scroll to position [27, 0]
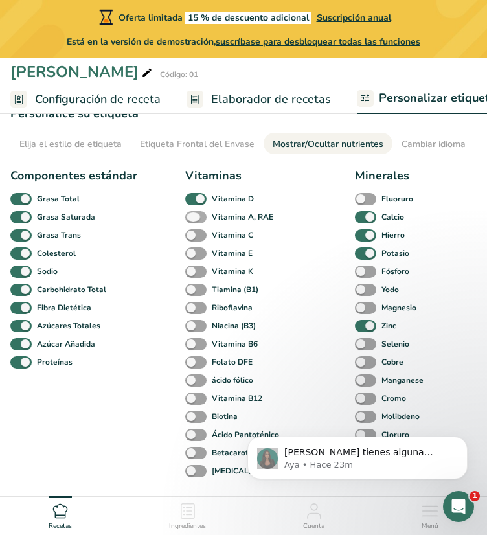
click at [194, 222] on span at bounding box center [195, 217] width 21 height 12
click at [194, 222] on input "Vitamina A, RAE" at bounding box center [189, 217] width 8 height 8
checkbox input "true"
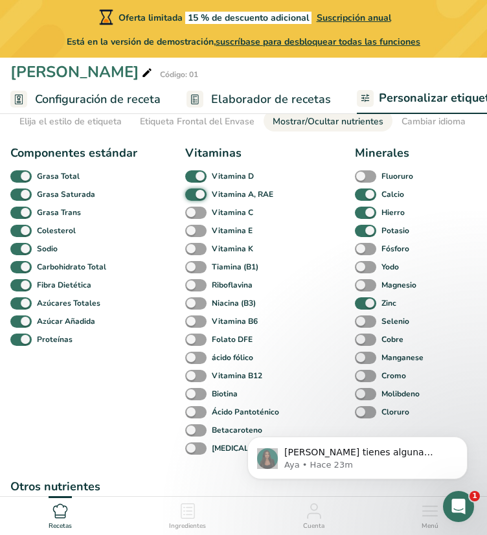
scroll to position [51, 0]
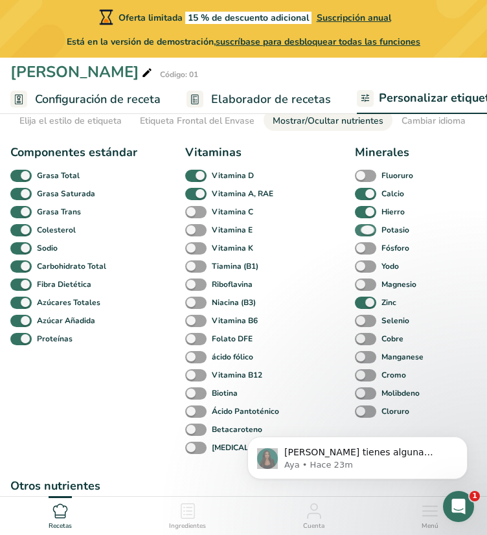
click at [366, 233] on span at bounding box center [365, 230] width 21 height 12
click at [364, 233] on input "Potasio" at bounding box center [359, 230] width 8 height 8
checkbox input "false"
click at [195, 170] on div "Vitamina D" at bounding box center [246, 176] width 122 height 18
click at [194, 180] on span at bounding box center [195, 176] width 21 height 12
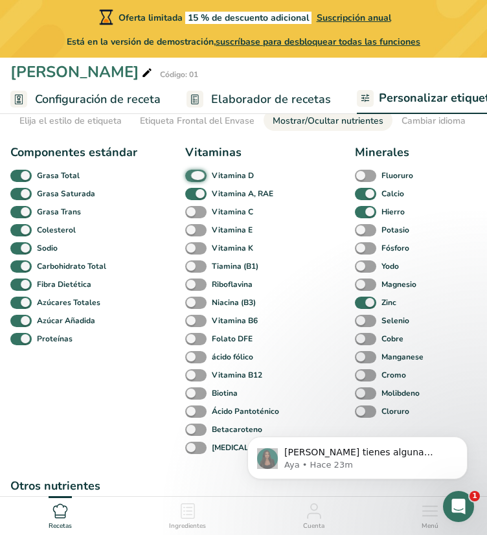
click at [194, 180] on input "Vitamina D" at bounding box center [189, 176] width 8 height 8
checkbox input "false"
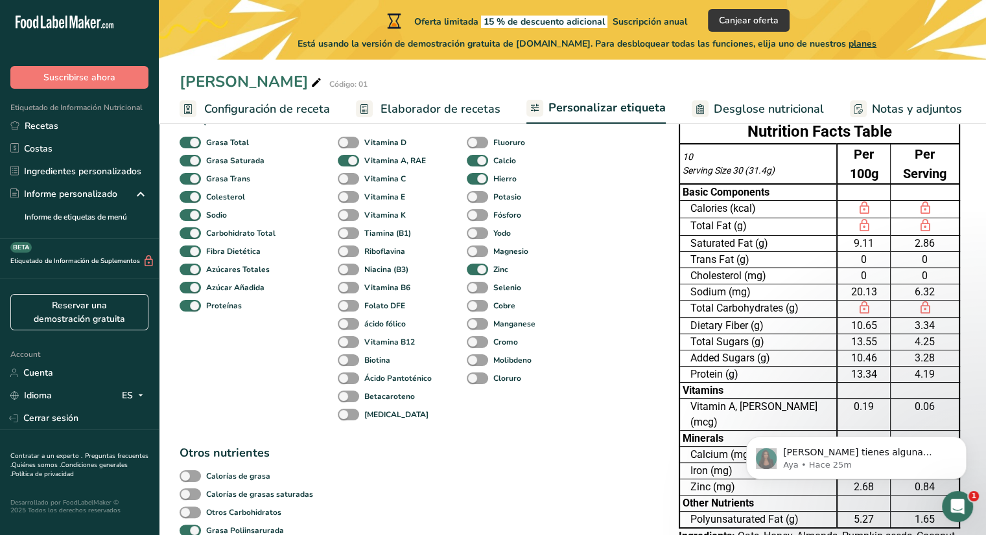
scroll to position [113, 0]
click at [194, 199] on span at bounding box center [190, 198] width 21 height 12
click at [188, 199] on input "Colesterol" at bounding box center [184, 197] width 8 height 8
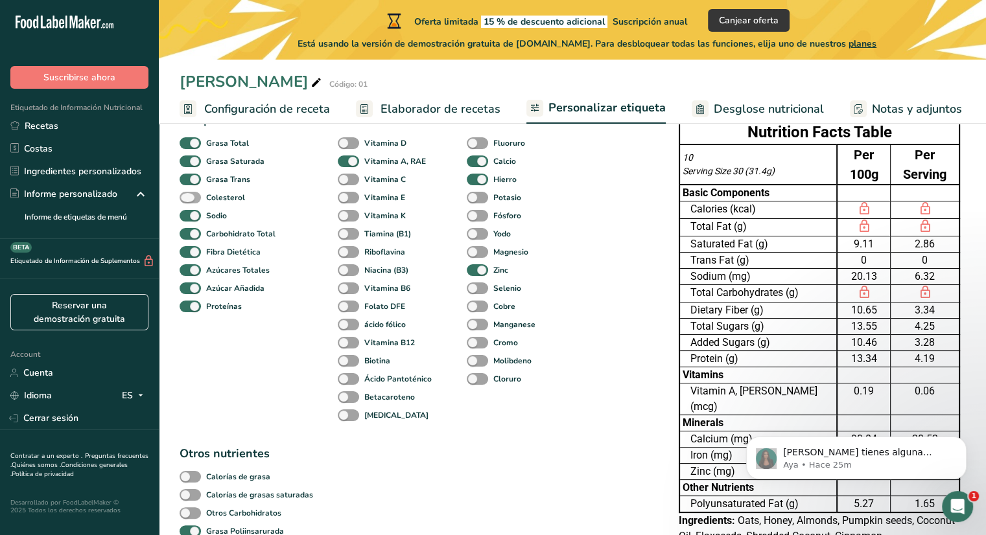
click at [194, 199] on span at bounding box center [190, 198] width 21 height 12
click at [188, 199] on input "Colesterol" at bounding box center [184, 197] width 8 height 8
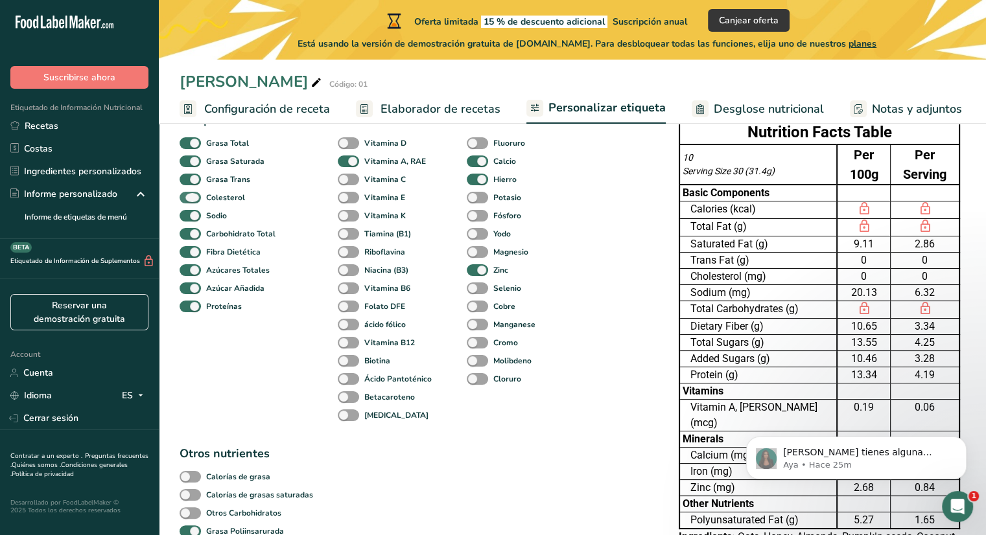
click at [194, 199] on span at bounding box center [190, 198] width 21 height 12
click at [188, 199] on input "Colesterol" at bounding box center [184, 197] width 8 height 8
checkbox input "false"
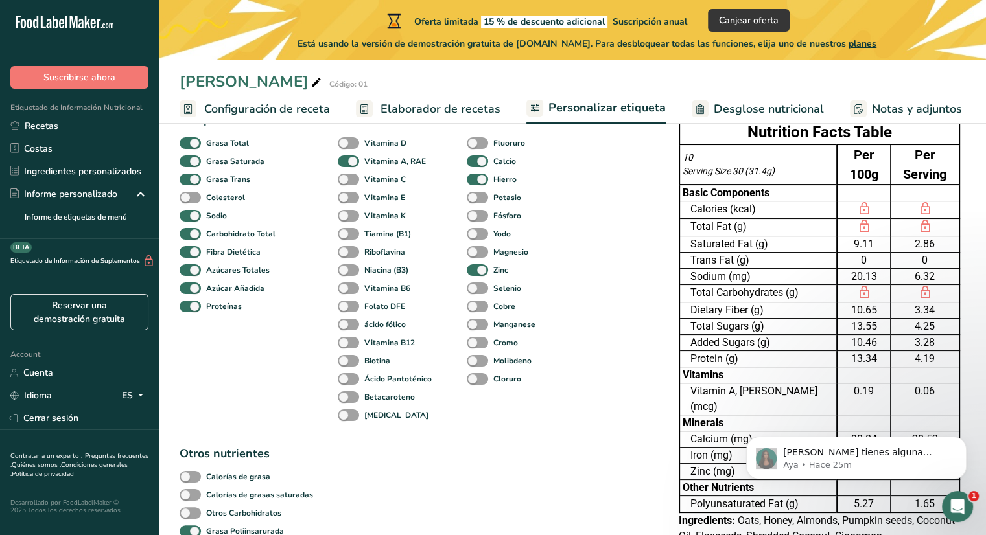
click at [478, 483] on div "Componentes estándar Grasa Total Grasa Saturada Grasa Trans Colesterol Sodio Ca…" at bounding box center [416, 494] width 473 height 767
click at [851, 269] on div "20.13" at bounding box center [864, 277] width 48 height 16
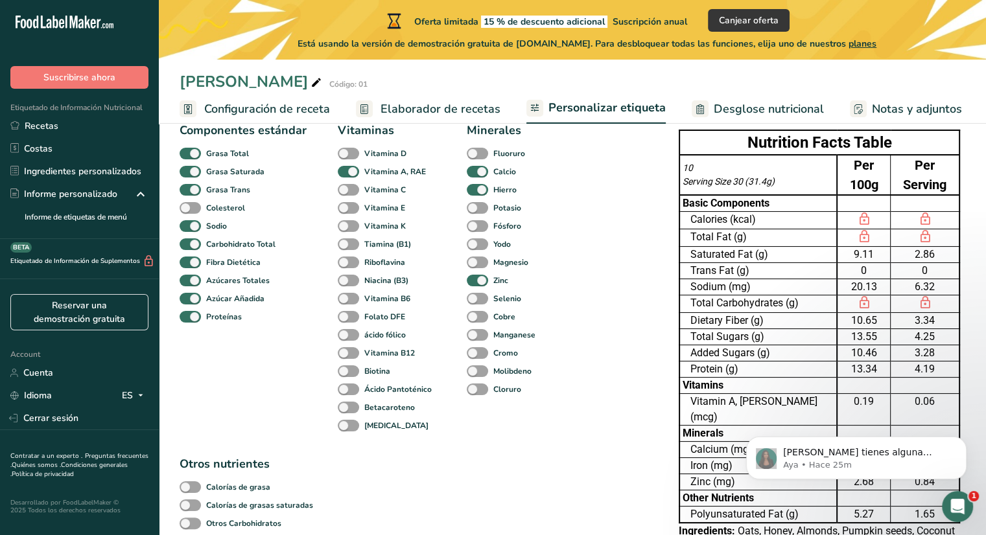
scroll to position [99, 0]
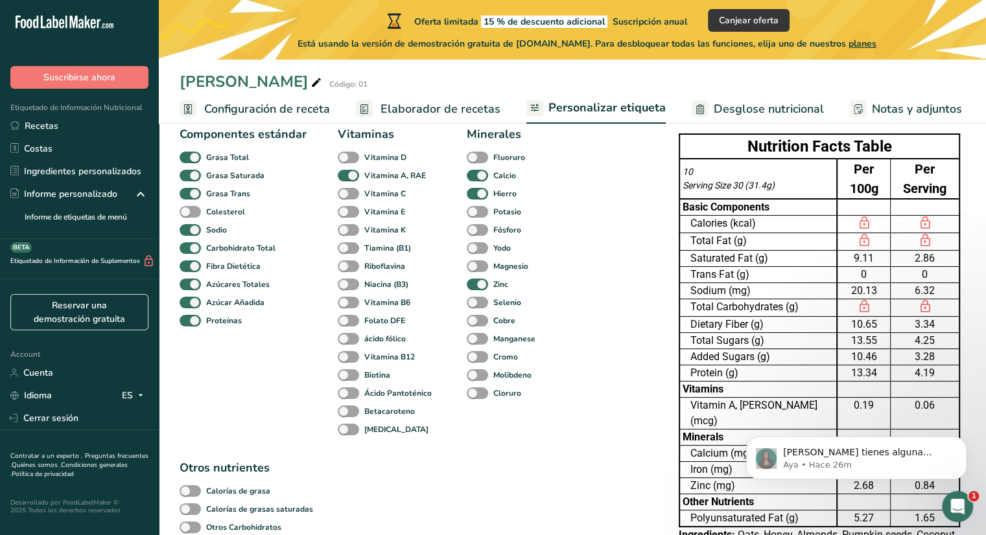
click at [438, 492] on div "Componentes estándar Grasa Total Grasa Saturada Grasa Trans Colesterol Sodio Ca…" at bounding box center [416, 509] width 473 height 767
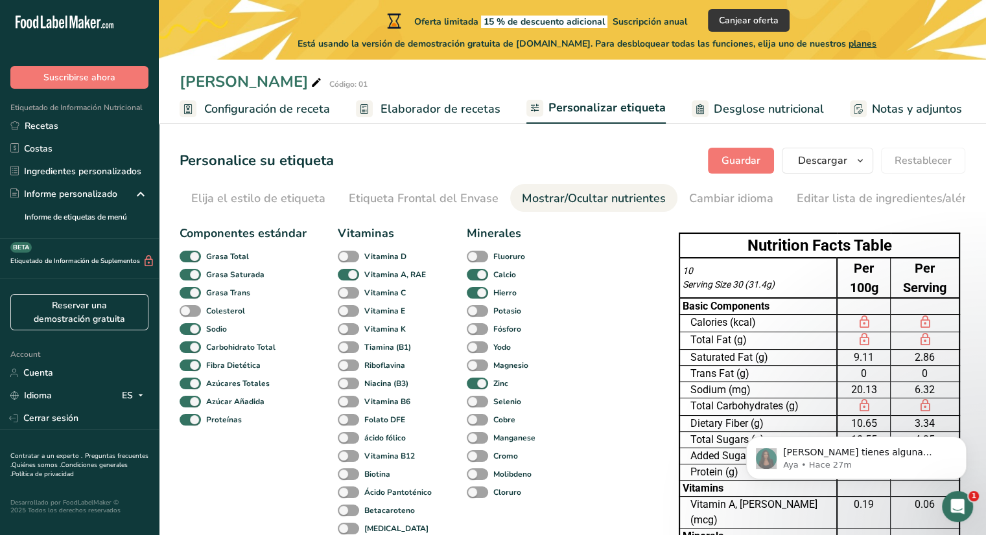
scroll to position [10, 0]
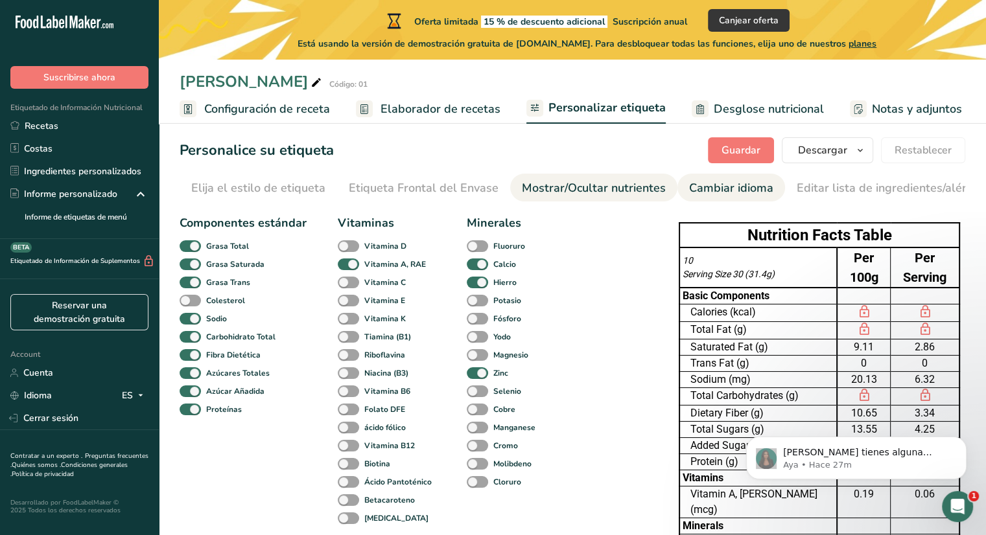
click at [711, 190] on div "Cambiar idioma" at bounding box center [731, 188] width 84 height 17
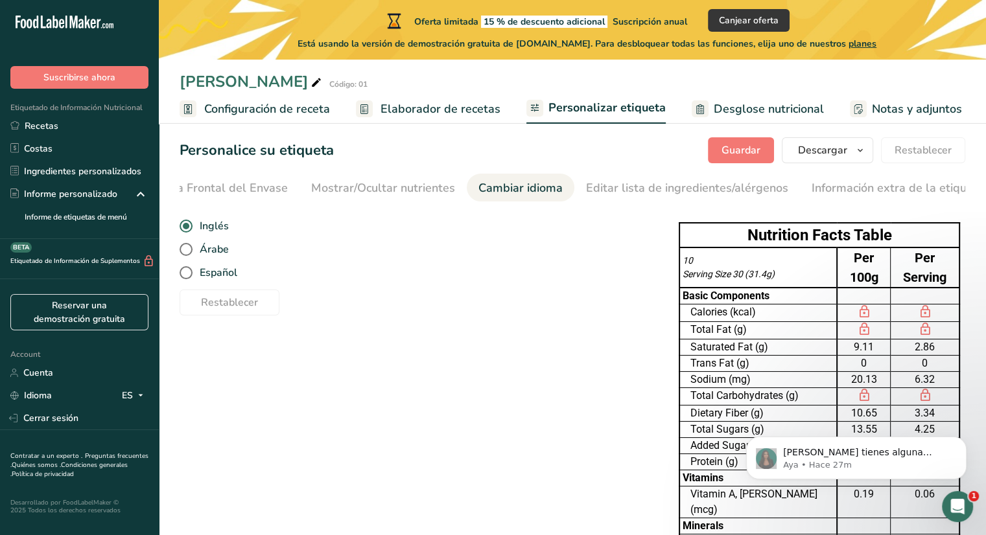
scroll to position [0, 221]
click at [183, 275] on span at bounding box center [186, 272] width 13 height 13
click at [183, 275] on input "Español" at bounding box center [184, 273] width 8 height 8
radio input "true"
radio input "false"
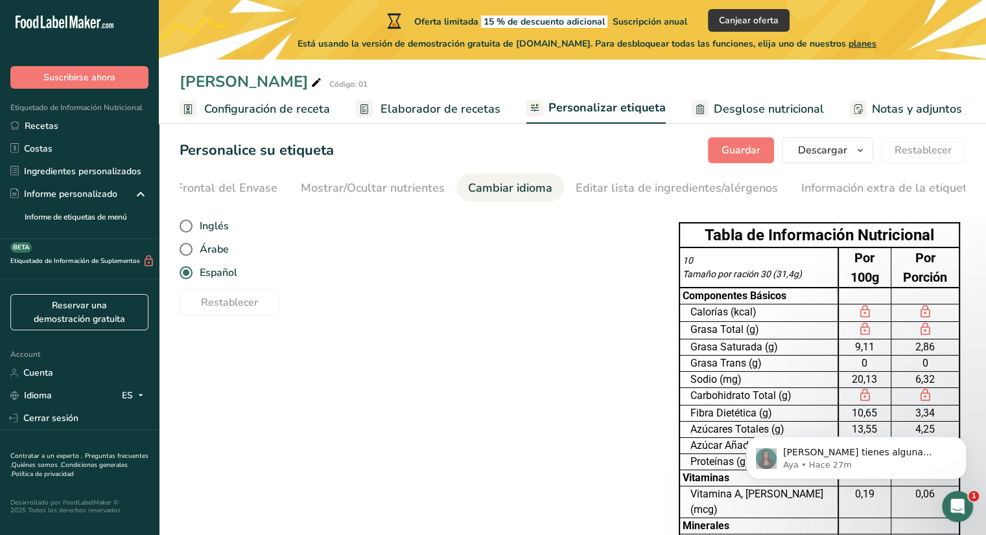
click at [382, 296] on div "Restablecer" at bounding box center [416, 299] width 473 height 31
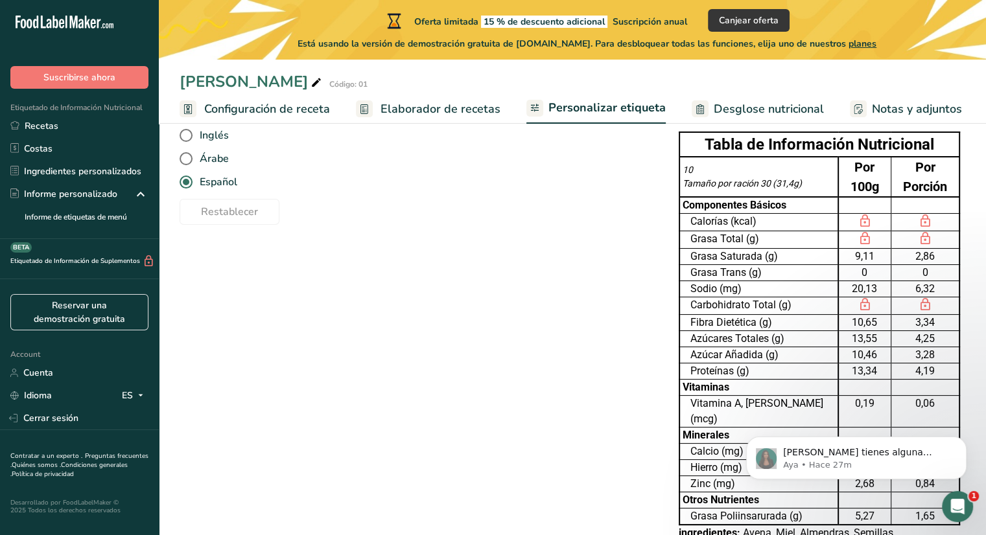
scroll to position [142, 0]
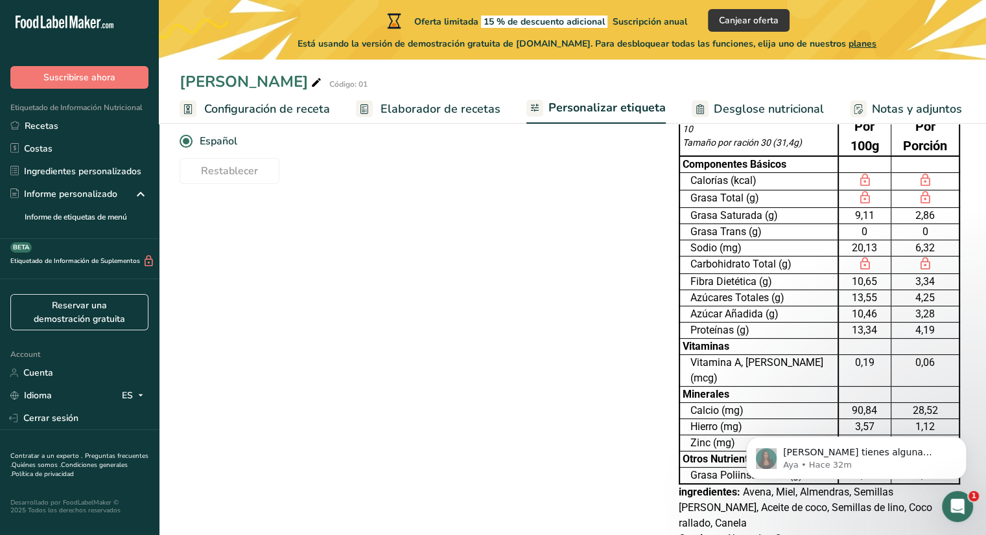
click at [590, 413] on div "Elija su estilo de etiqueta Formato tabla (Por 100g y por porción) EE. UU. (FDA…" at bounding box center [572, 319] width 785 height 482
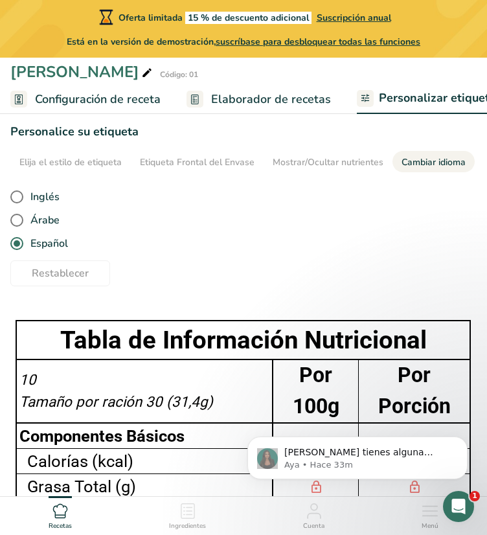
scroll to position [0, 0]
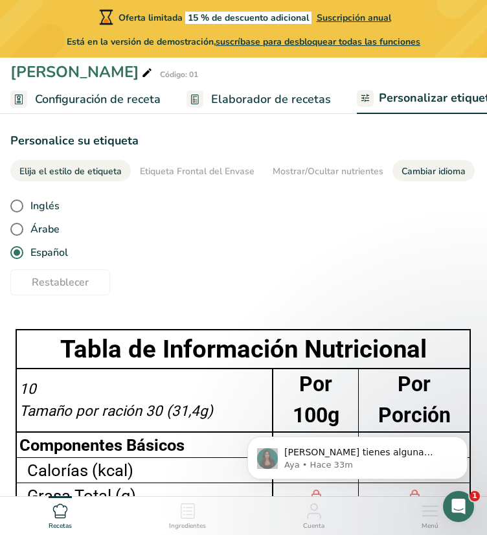
click at [86, 169] on div "Elija el estilo de etiqueta" at bounding box center [70, 172] width 102 height 14
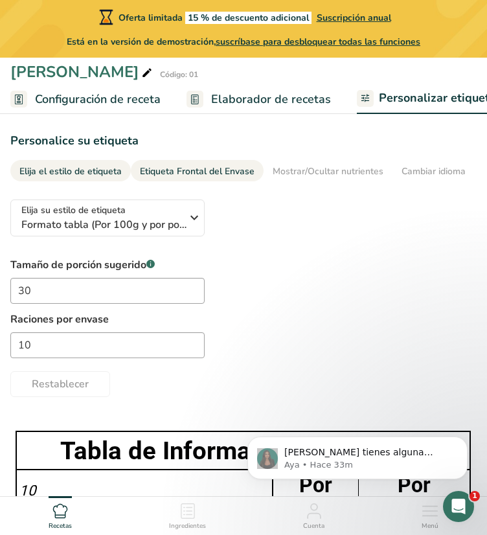
click at [161, 181] on link "Etiqueta Frontal del Envase" at bounding box center [197, 171] width 115 height 23
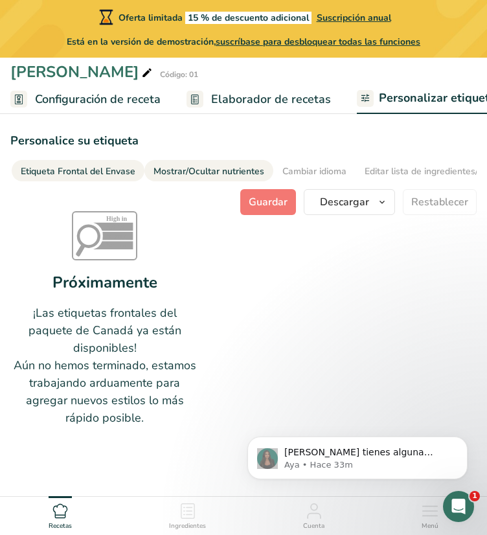
click at [207, 174] on div "Mostrar/Ocultar nutrientes" at bounding box center [209, 172] width 111 height 14
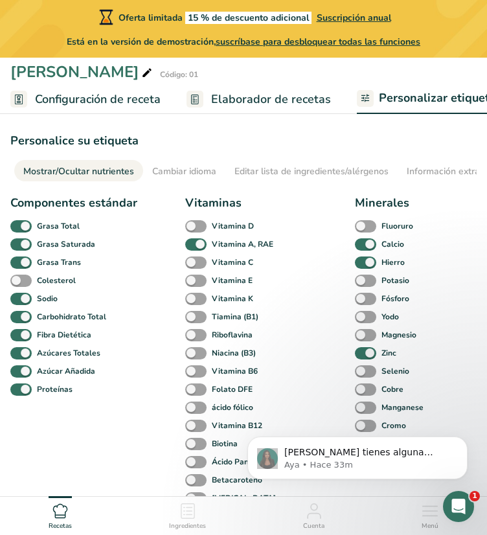
scroll to position [0, 251]
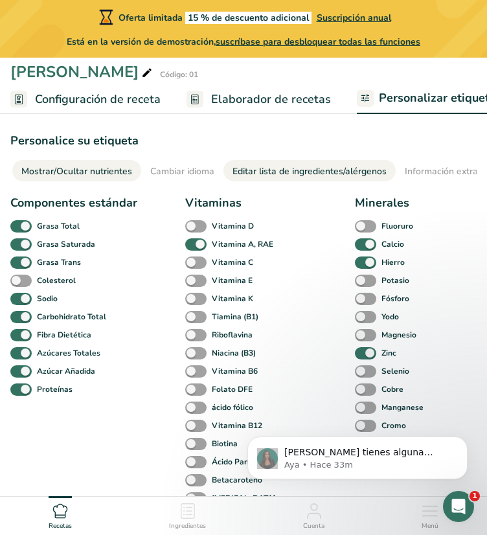
click at [272, 176] on div "Editar lista de ingredientes/alérgenos" at bounding box center [310, 172] width 154 height 14
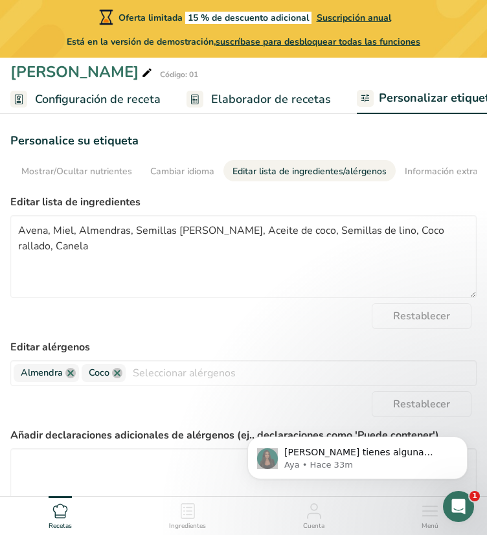
scroll to position [0, 316]
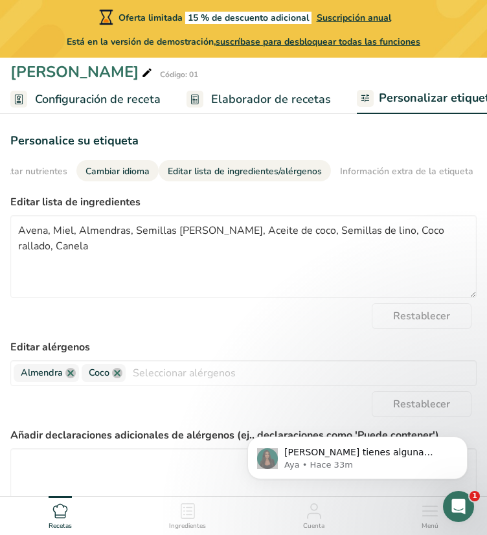
click at [133, 161] on link "Cambiar idioma" at bounding box center [118, 171] width 64 height 23
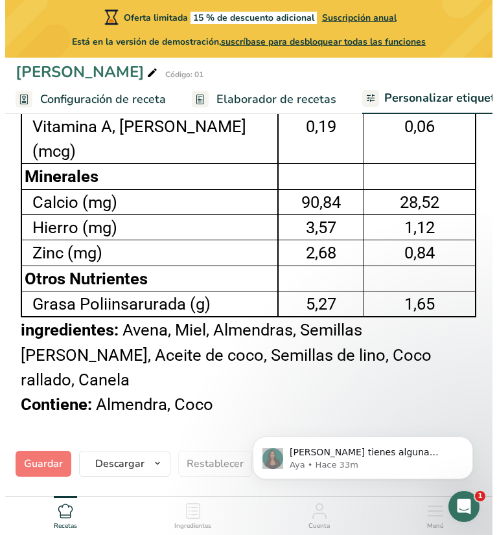
scroll to position [640, 0]
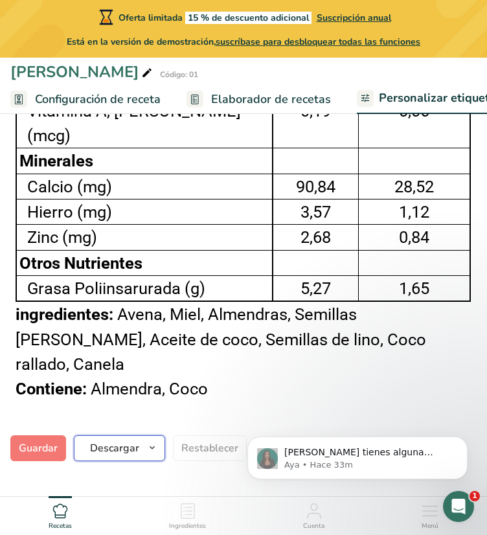
click at [111, 441] on span "Descargar" at bounding box center [114, 449] width 49 height 16
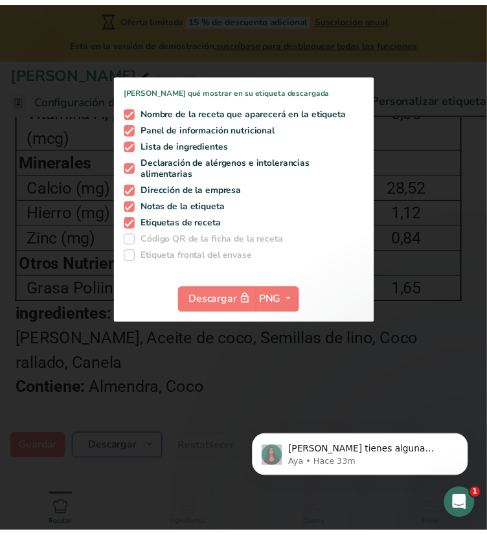
scroll to position [0, 307]
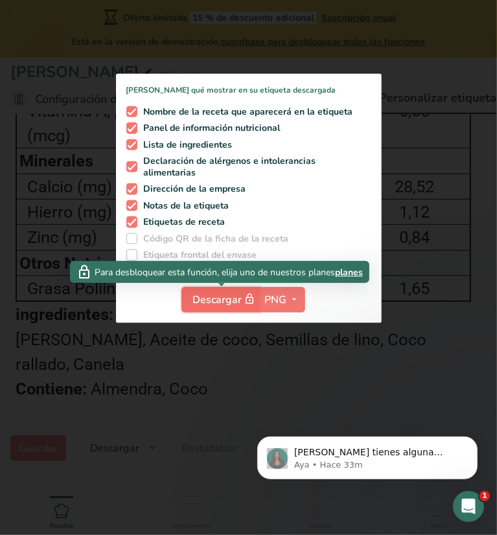
click at [213, 301] on span "Descargar" at bounding box center [224, 300] width 65 height 16
click at [218, 299] on span "Descargar" at bounding box center [224, 300] width 65 height 16
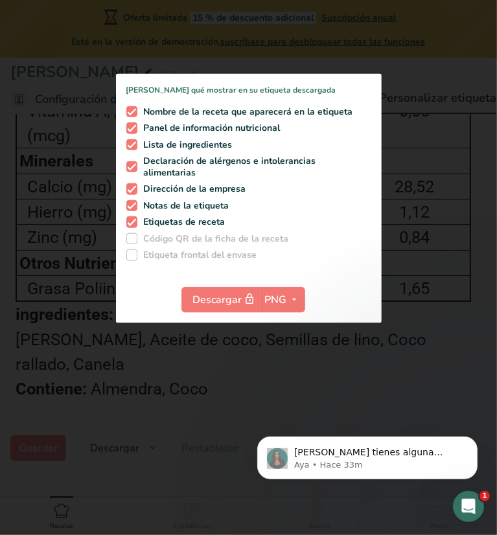
click at [417, 180] on div at bounding box center [248, 267] width 497 height 535
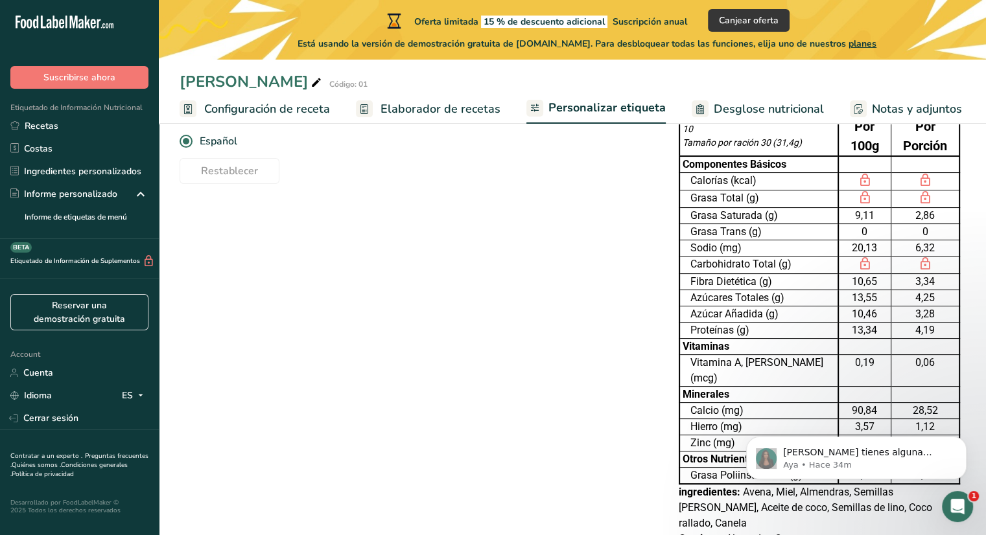
scroll to position [0, 0]
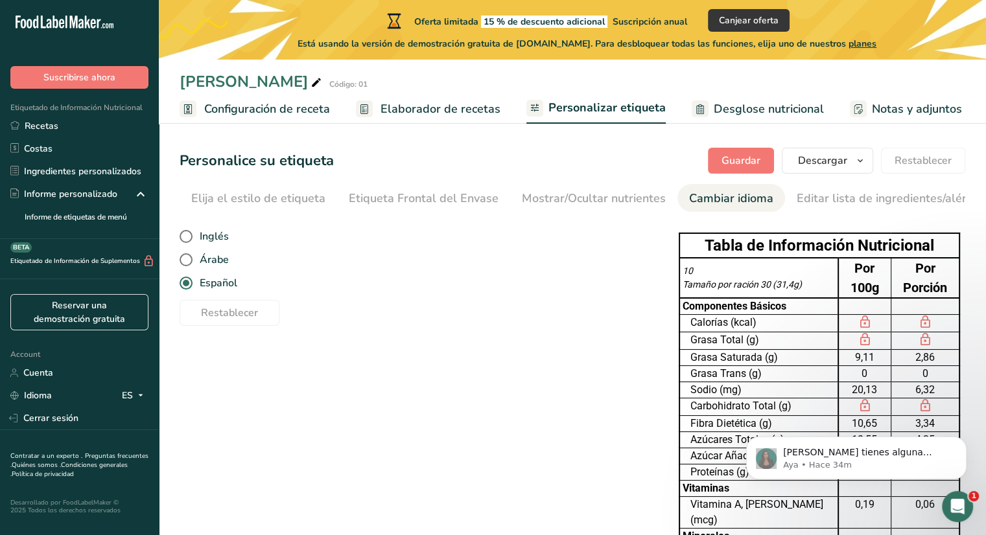
click at [967, 513] on div "Abrir Intercom Messenger" at bounding box center [957, 506] width 43 height 43
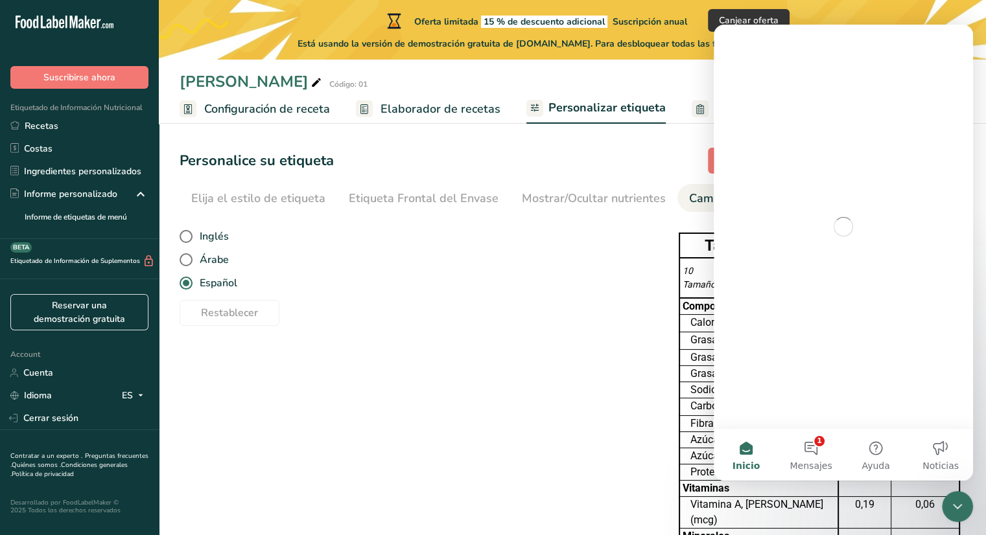
click at [967, 513] on div "Cerrar Intercom Messenger" at bounding box center [957, 506] width 31 height 31
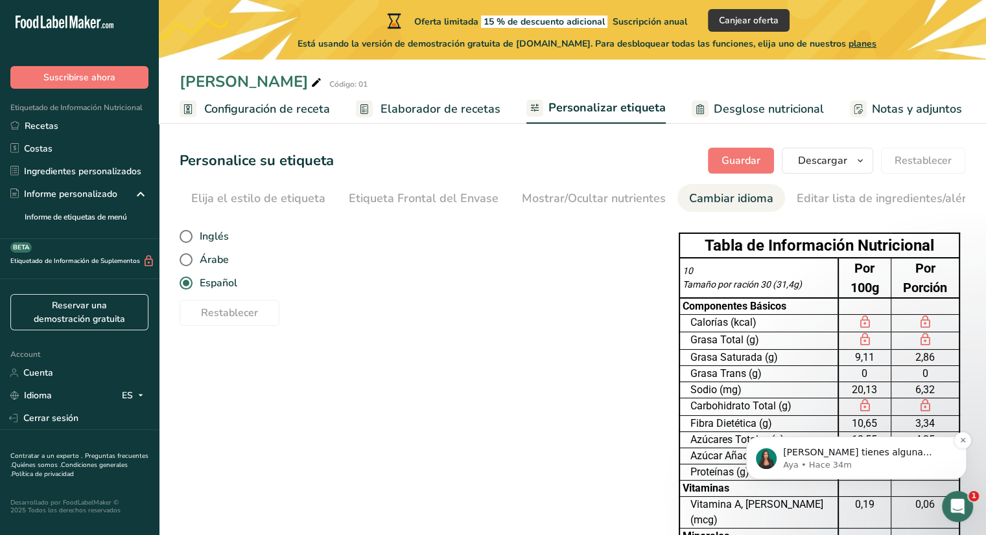
click at [903, 456] on p "Si tienes alguna pregunta no dudes en consultarnos. ¡Estamos aquí para ayudarte…" at bounding box center [866, 453] width 167 height 13
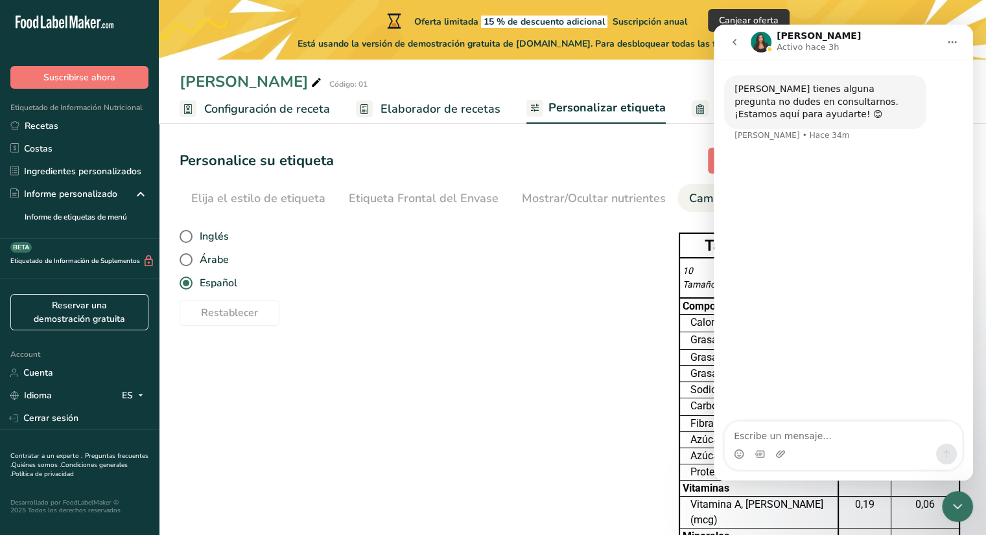
click at [960, 509] on icon "Cerrar Intercom Messenger" at bounding box center [957, 507] width 16 height 16
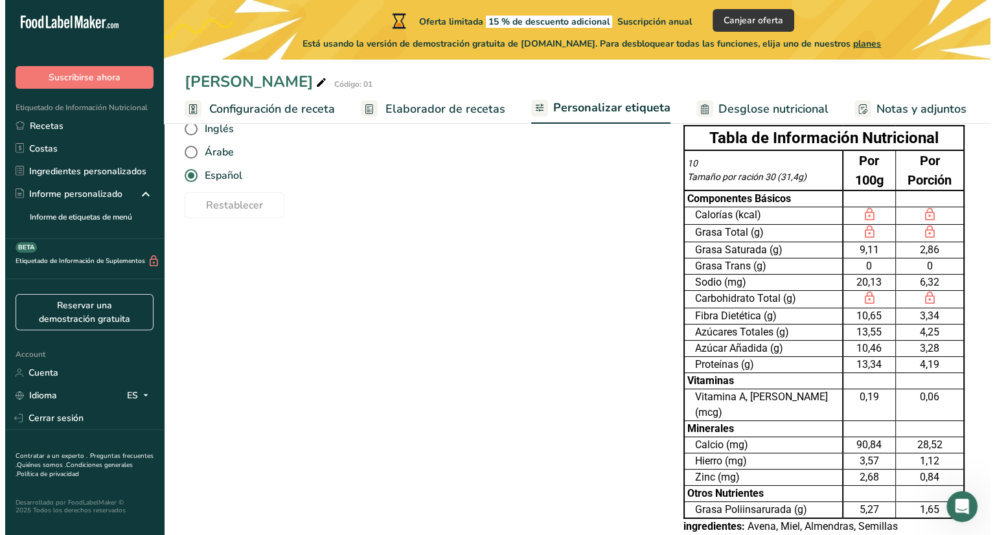
scroll to position [105, 0]
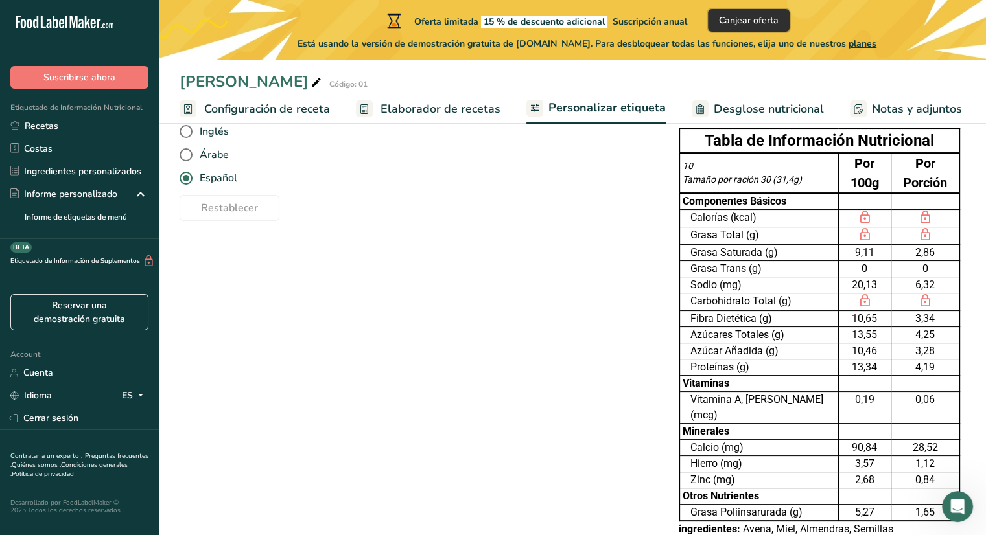
click at [746, 24] on span "Canjear oferta" at bounding box center [749, 21] width 60 height 14
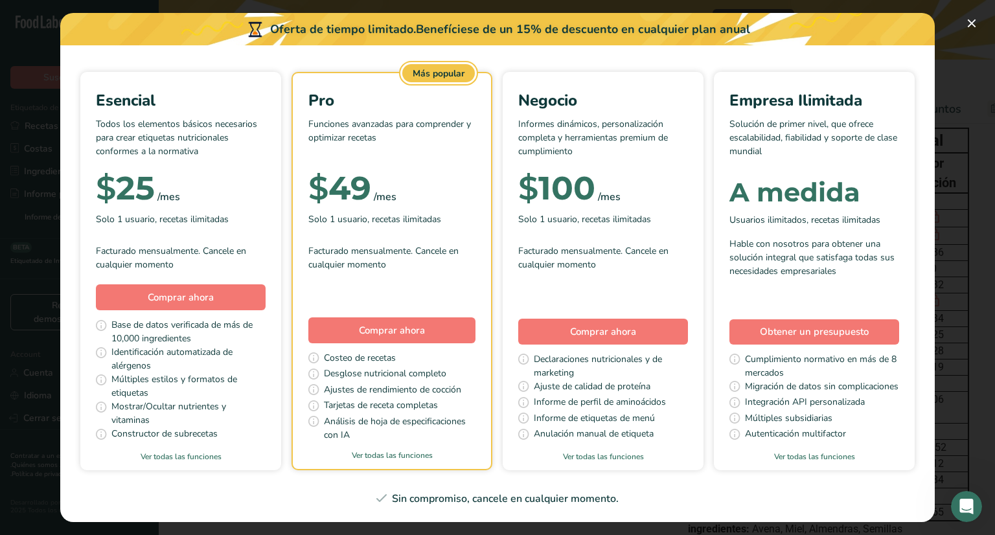
scroll to position [93, 0]
click at [281, 452] on link "Ver todas las funciones" at bounding box center [180, 457] width 201 height 12
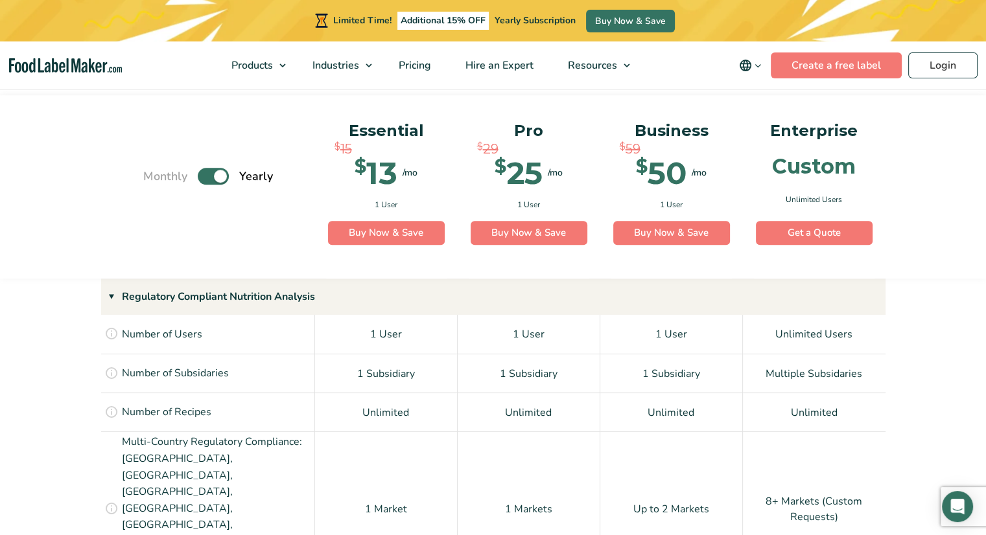
click at [200, 168] on label "Toggle" at bounding box center [213, 176] width 31 height 17
click at [154, 172] on input "Toggle" at bounding box center [150, 176] width 8 height 8
checkbox input "false"
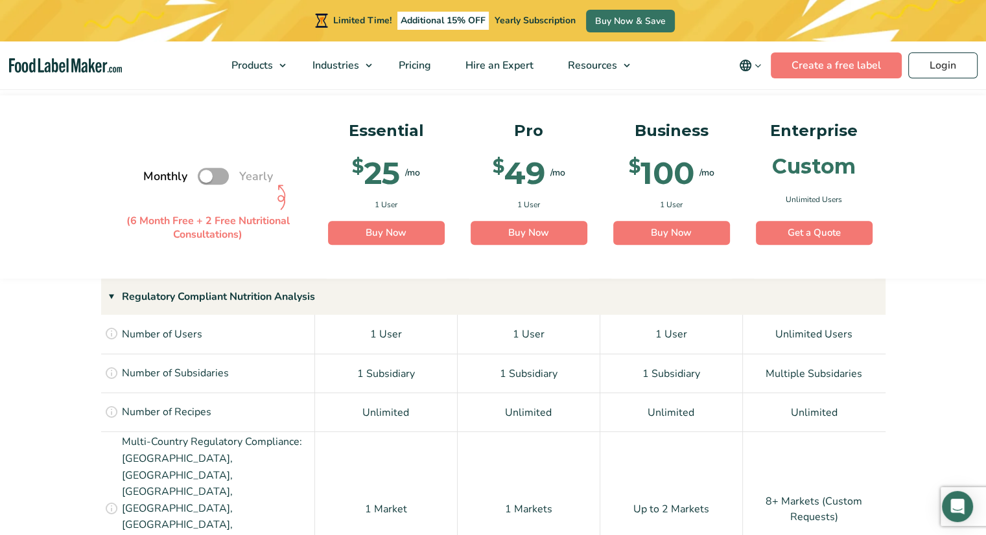
click at [761, 66] on icon "main navigation" at bounding box center [758, 66] width 10 height 10
click at [765, 105] on link "Español" at bounding box center [767, 109] width 35 height 13
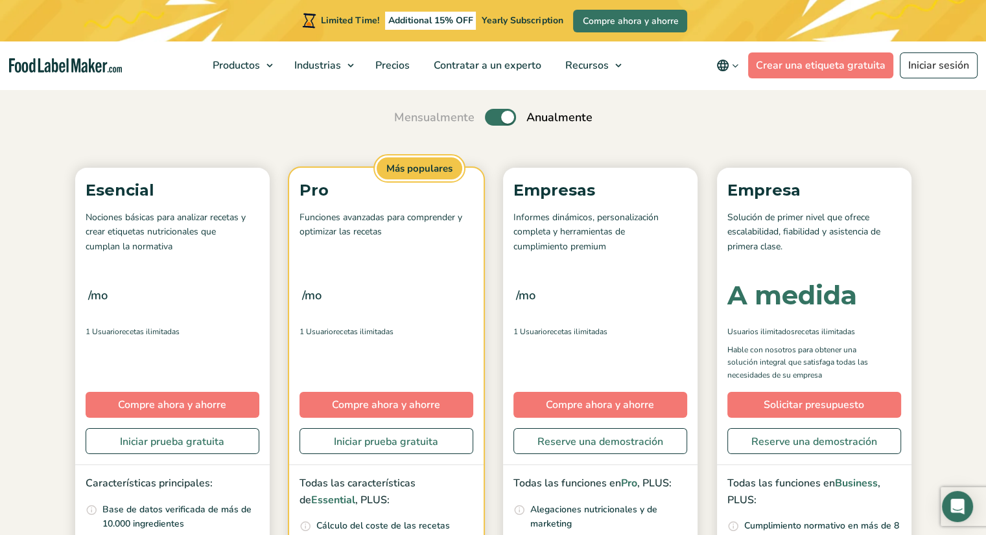
scroll to position [119, 0]
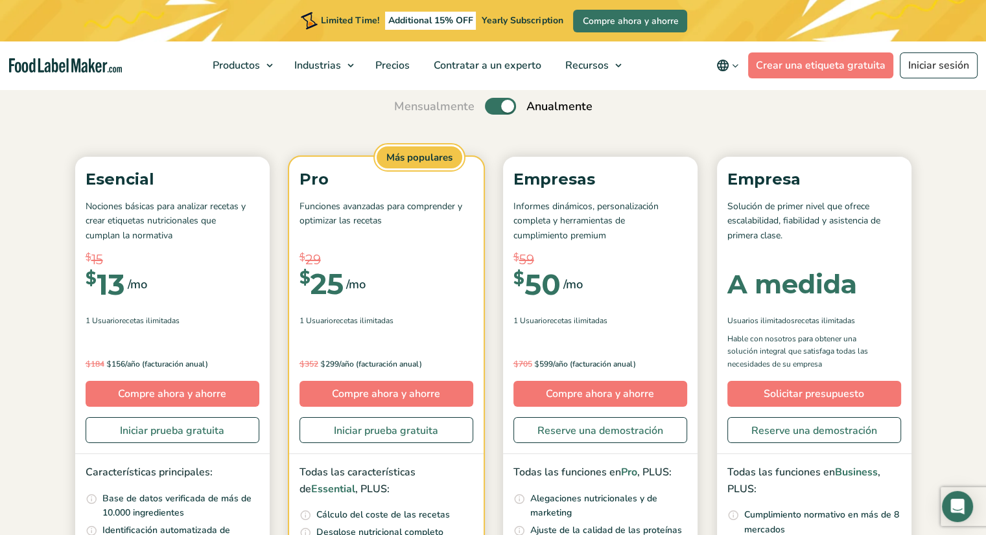
click at [498, 109] on label "Toggle" at bounding box center [500, 106] width 31 height 17
click at [405, 109] on input "Toggle" at bounding box center [401, 106] width 8 height 8
checkbox input "false"
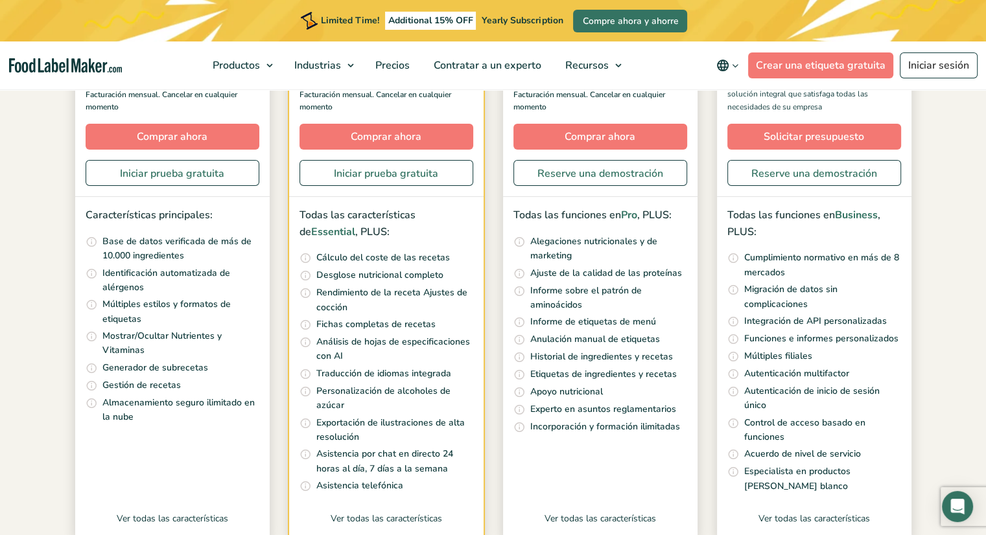
scroll to position [377, 0]
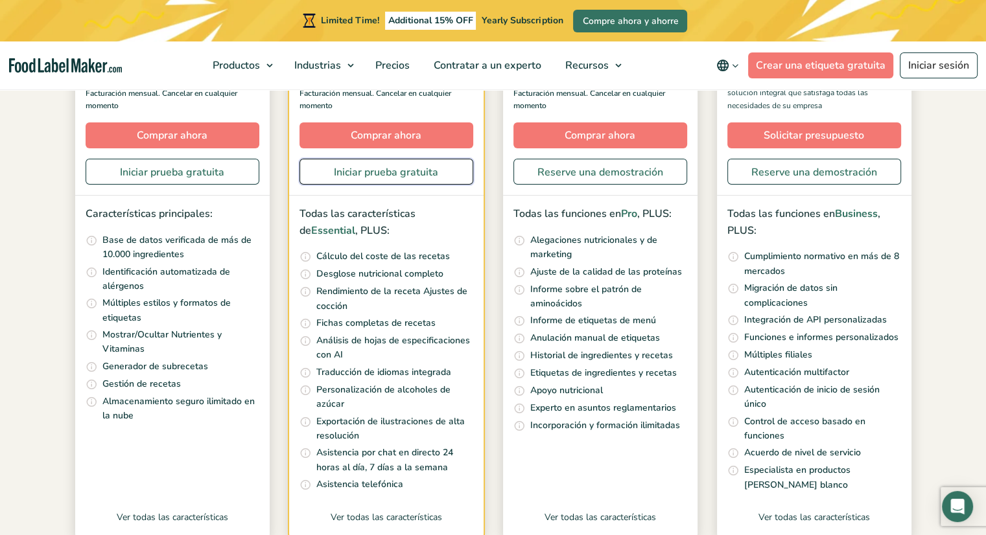
click at [393, 177] on link "Iniciar prueba gratuita" at bounding box center [386, 172] width 174 height 26
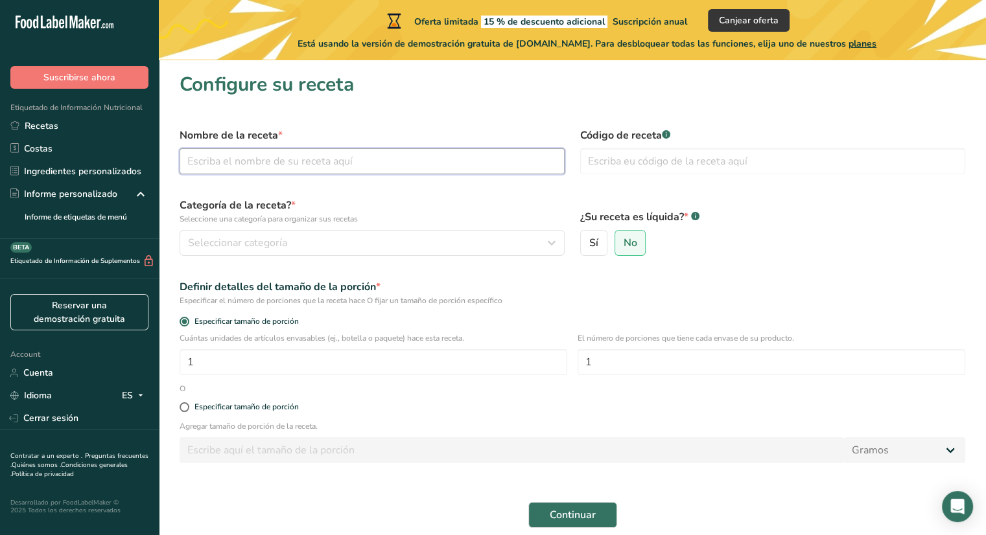
click at [373, 158] on input "text" at bounding box center [372, 161] width 385 height 26
type input "[DATE]"
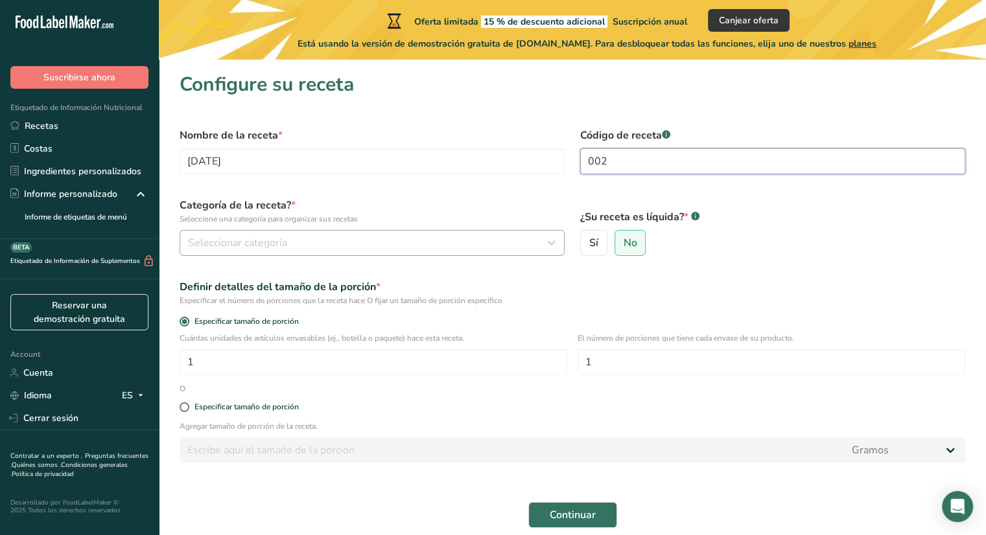
type input "002"
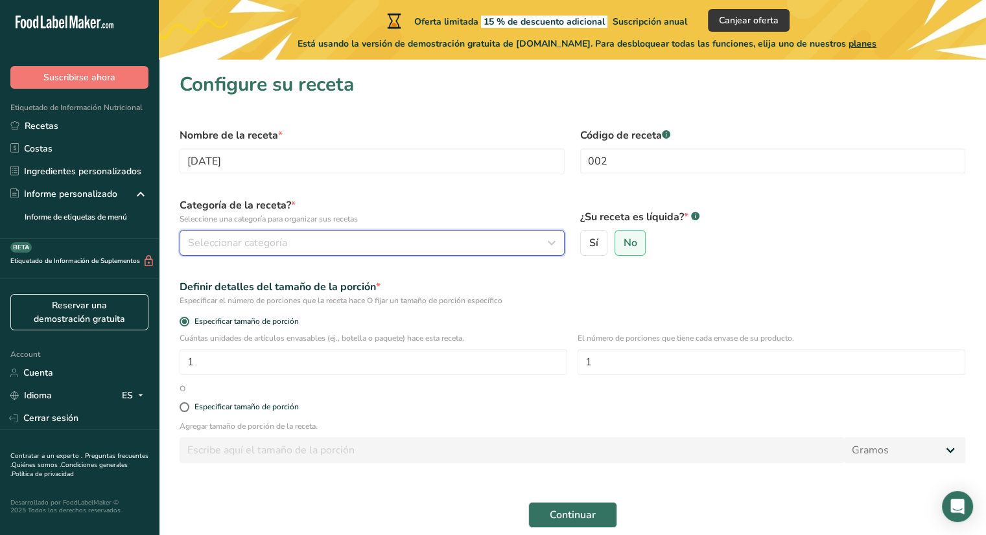
click at [259, 245] on span "Seleccionar categoría" at bounding box center [237, 243] width 99 height 16
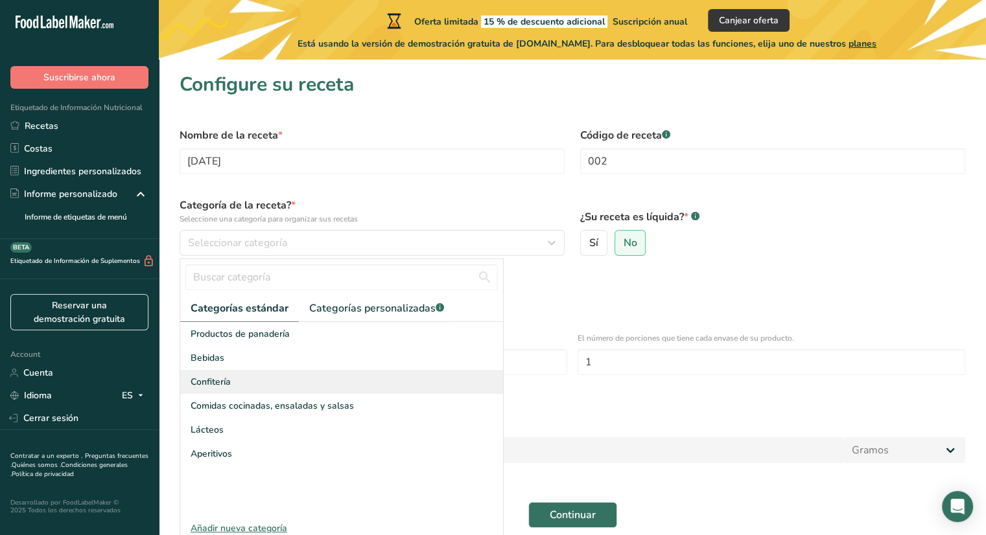
click at [261, 374] on div "Confitería" at bounding box center [341, 382] width 323 height 24
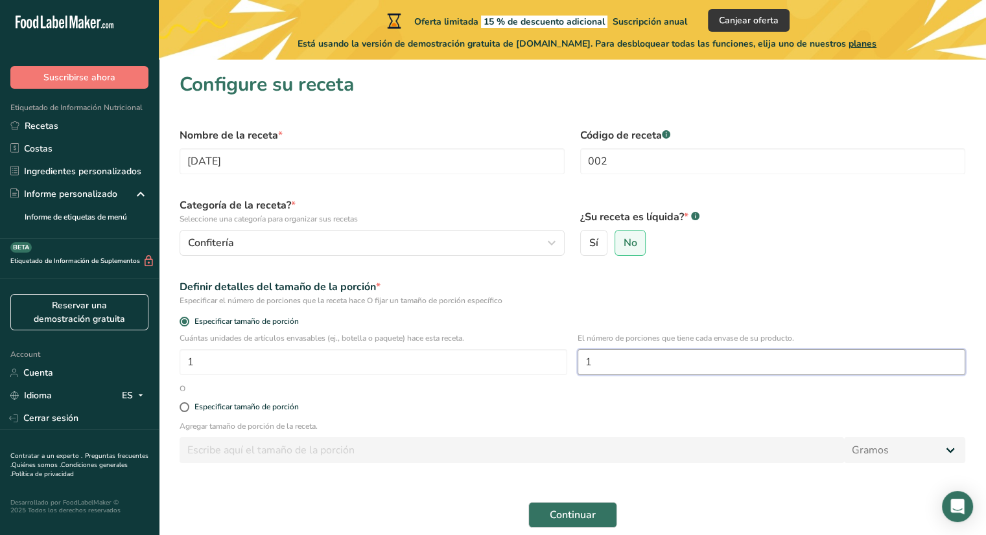
click at [631, 369] on input "1" at bounding box center [771, 362] width 388 height 26
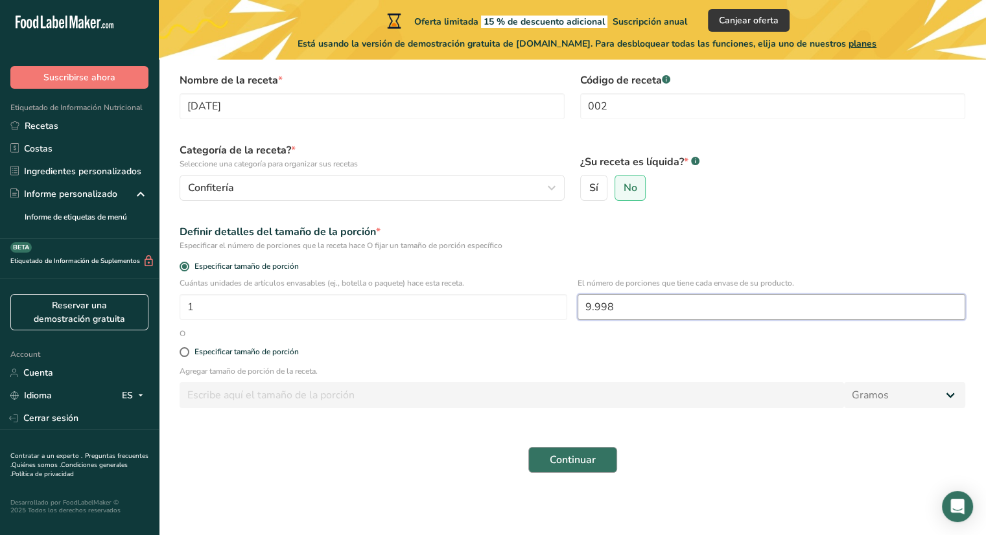
type input "9.998"
click at [603, 452] on button "Continuar" at bounding box center [572, 460] width 89 height 26
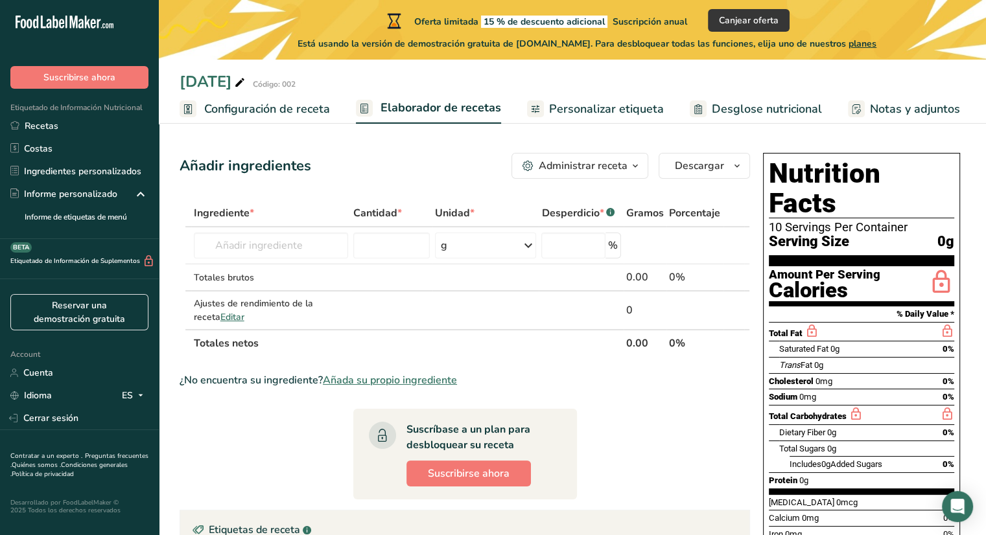
click at [275, 118] on link "Configuración de receta" at bounding box center [255, 109] width 150 height 29
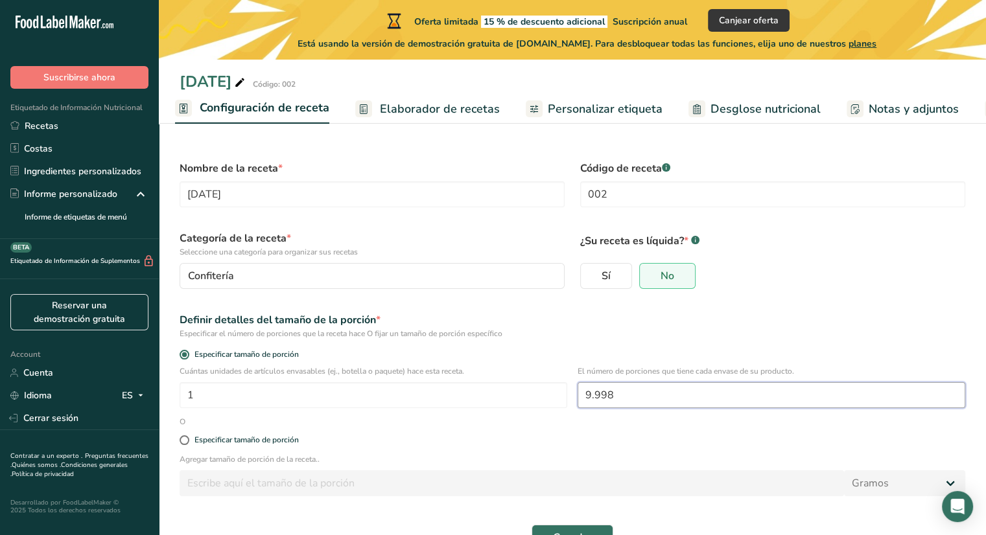
click at [620, 387] on input "9.998" at bounding box center [771, 395] width 388 height 26
type input "10"
click at [530, 439] on label "Especificar tamaño de porción" at bounding box center [572, 440] width 785 height 10
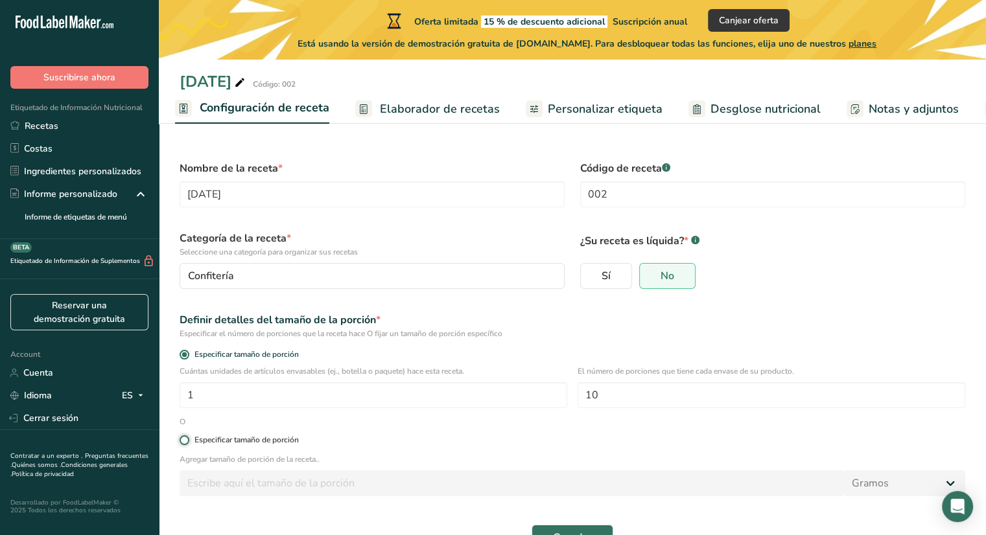
click at [188, 439] on input "Especificar tamaño de porción" at bounding box center [184, 440] width 8 height 8
radio input "true"
radio input "false"
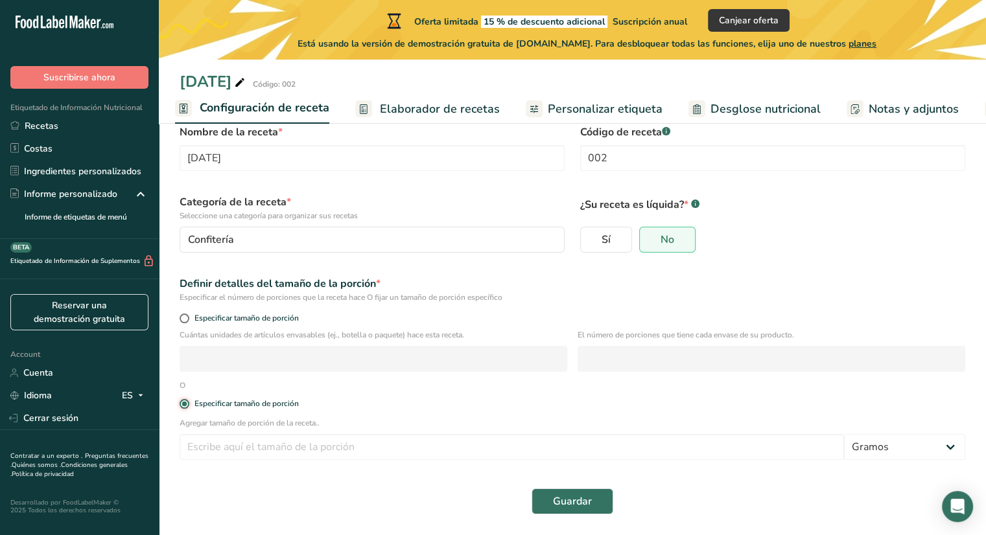
scroll to position [34, 0]
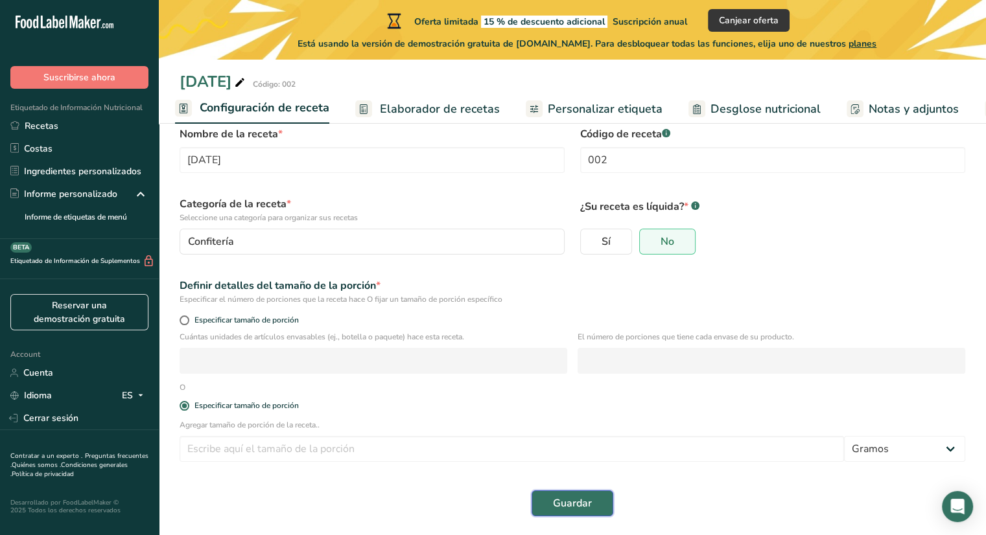
click at [568, 500] on span "Guardar" at bounding box center [572, 504] width 39 height 16
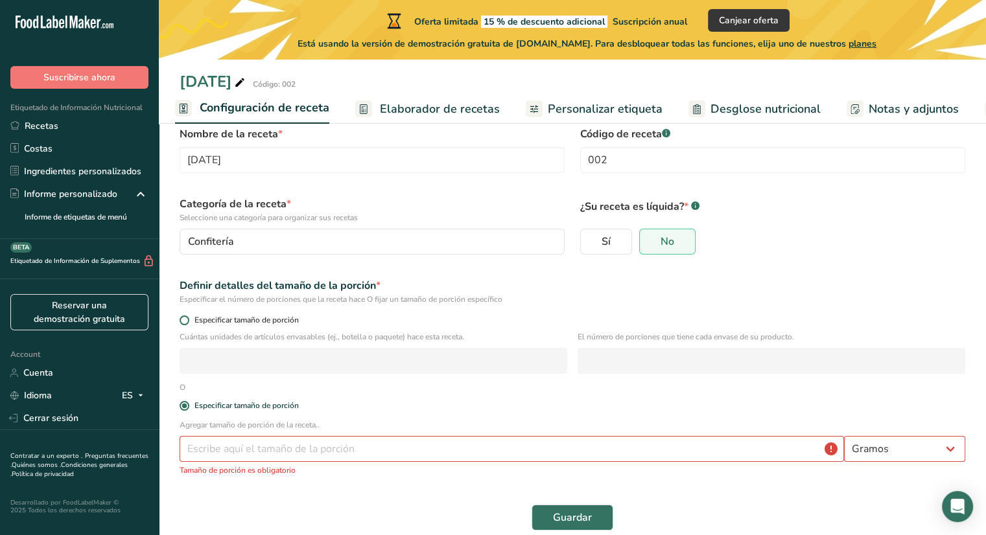
click at [288, 321] on span "Especificar tamaño de porción" at bounding box center [244, 321] width 110 height 10
click at [188, 321] on input "Especificar tamaño de porción" at bounding box center [184, 320] width 8 height 8
radio input "true"
radio input "false"
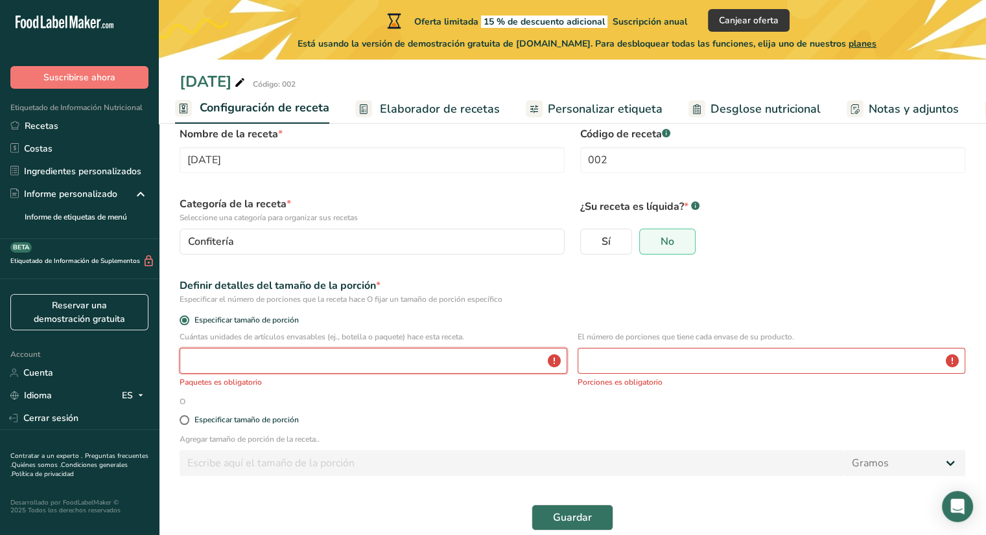
click at [290, 362] on input "number" at bounding box center [374, 361] width 388 height 26
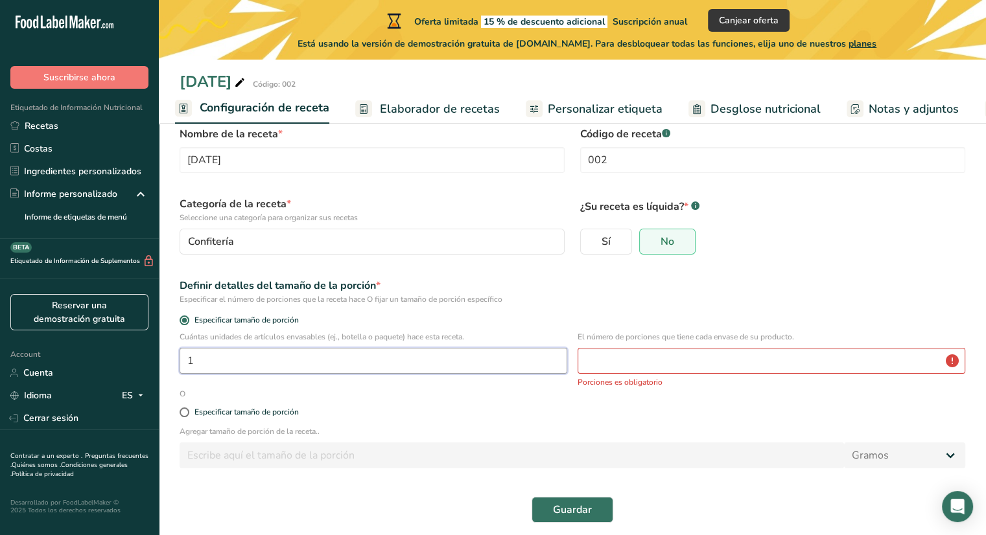
type input "1"
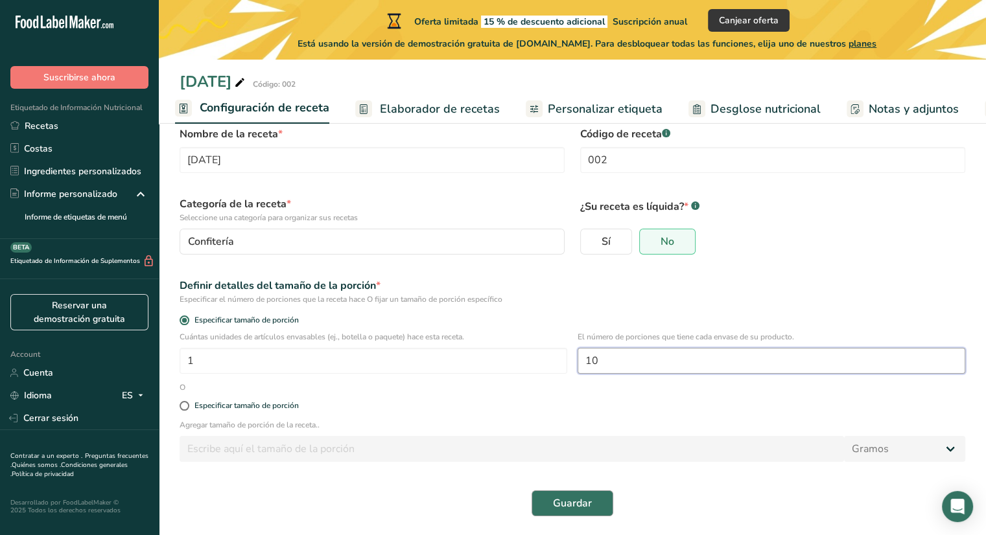
type input "10"
click at [567, 502] on span "Guardar" at bounding box center [572, 504] width 39 height 16
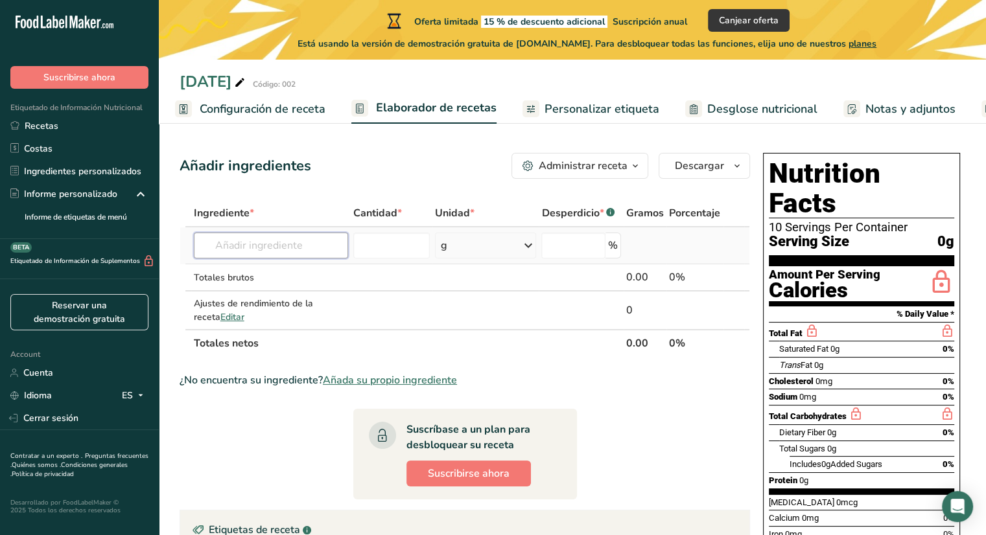
click at [299, 243] on input "text" at bounding box center [271, 246] width 154 height 26
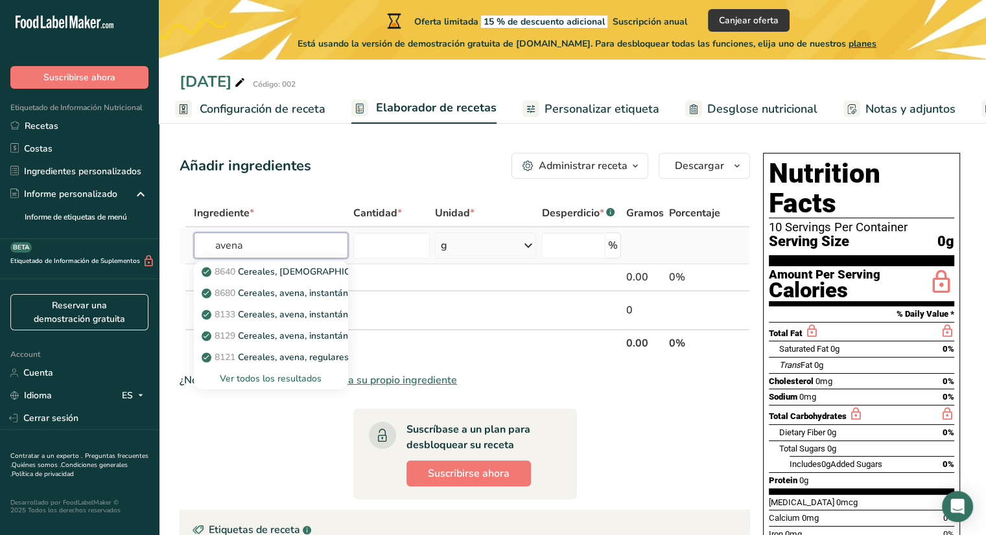
type input "avena"
click at [310, 374] on div "Ver todos los resultados" at bounding box center [271, 379] width 134 height 14
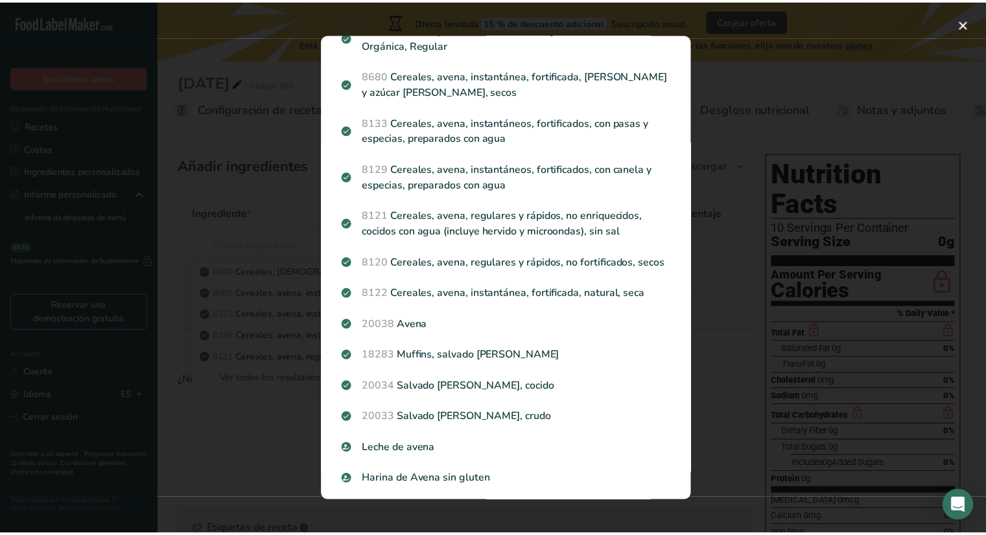
scroll to position [57, 0]
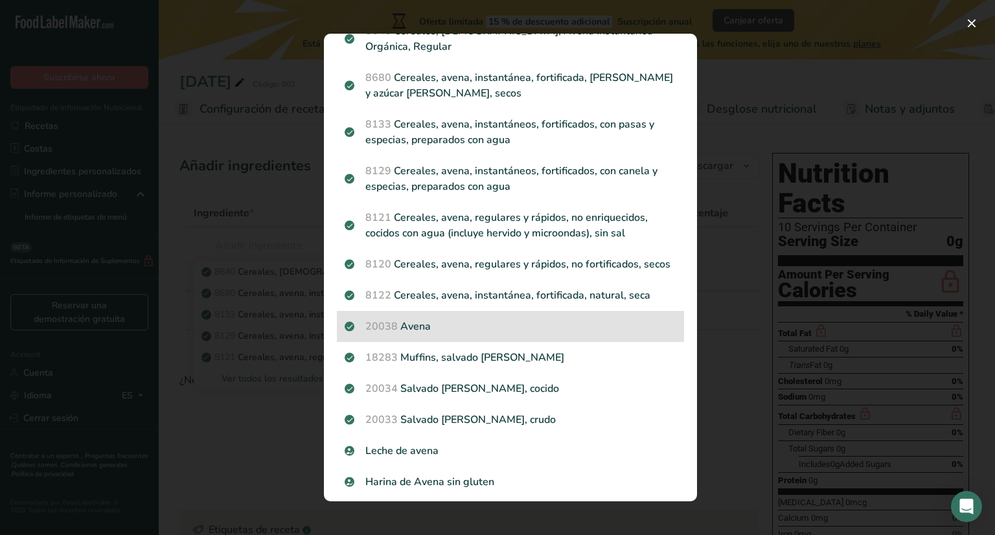
click at [455, 323] on p "20038 Avena" at bounding box center [511, 327] width 332 height 16
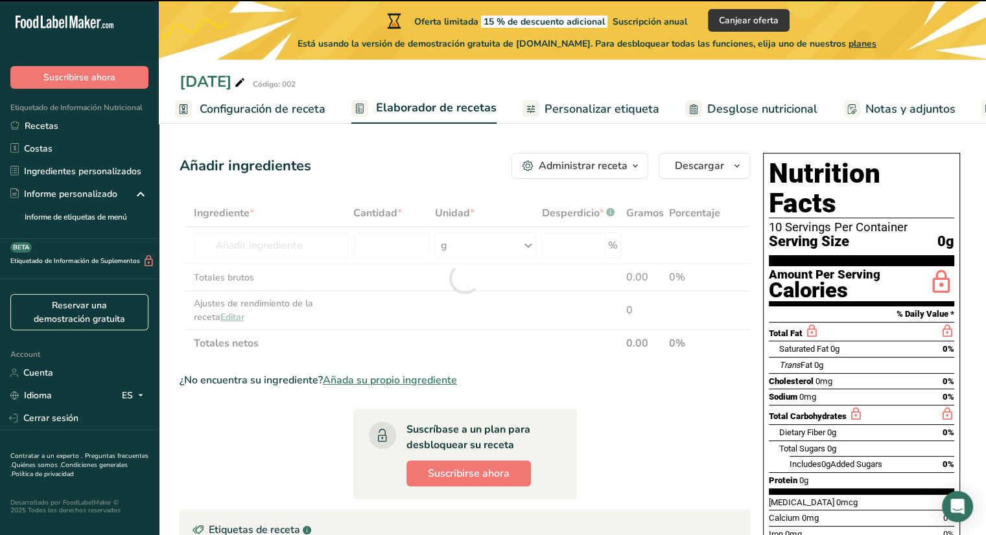
type input "0"
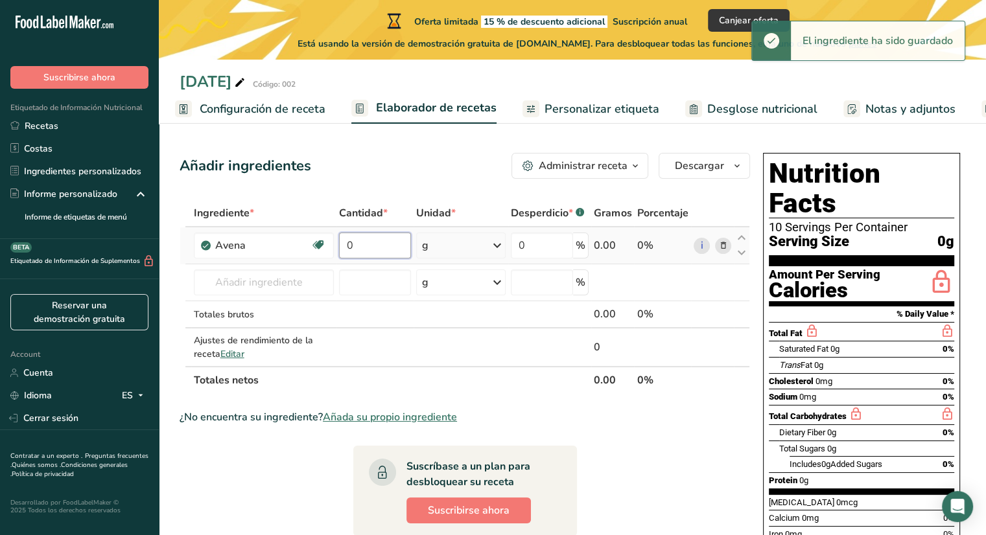
click at [376, 248] on input "0" at bounding box center [374, 246] width 71 height 26
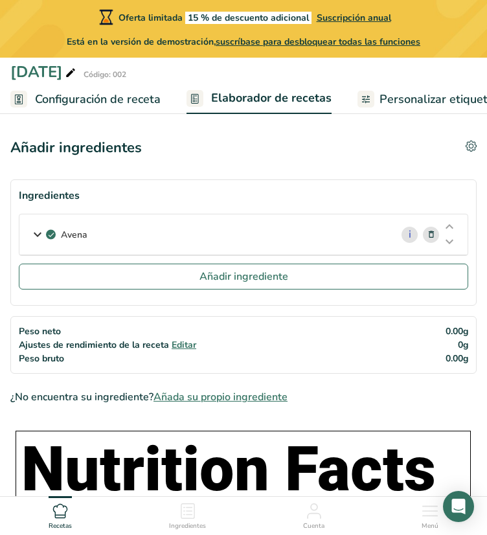
click at [43, 237] on icon at bounding box center [38, 234] width 16 height 23
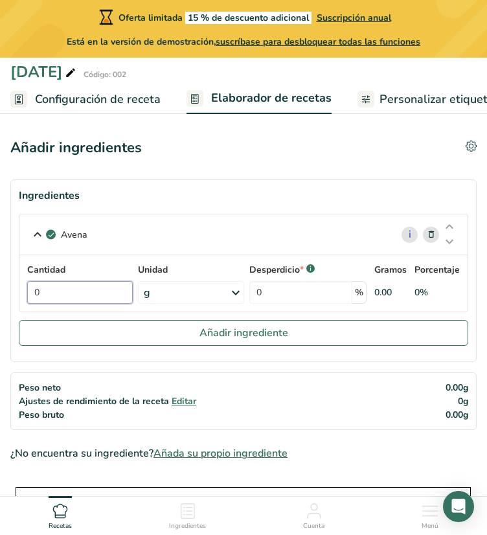
click at [60, 298] on input "0" at bounding box center [80, 292] width 106 height 23
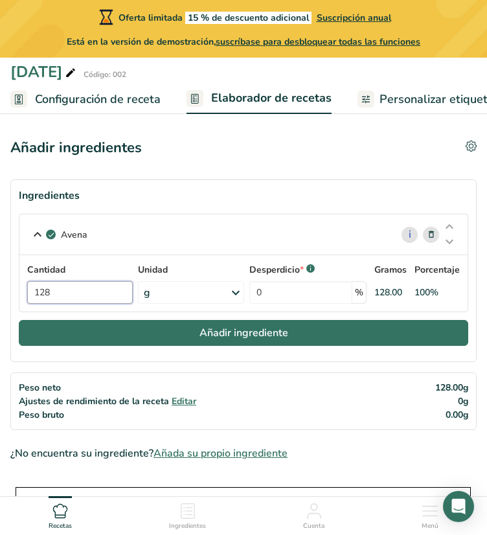
type input "128"
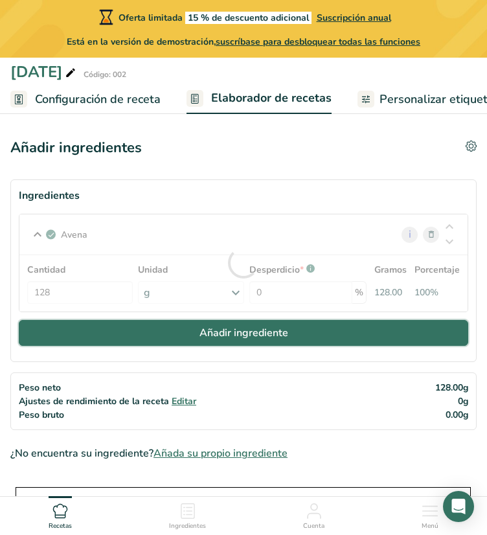
click at [148, 329] on button "Añadir ingrediente" at bounding box center [244, 333] width 450 height 26
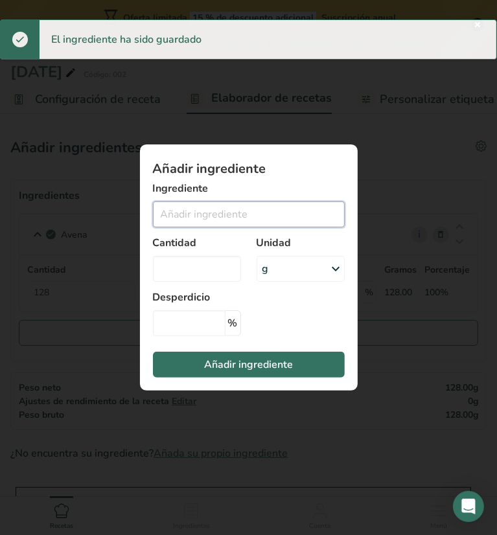
click at [210, 219] on input "Add ingredient modal" at bounding box center [249, 215] width 192 height 26
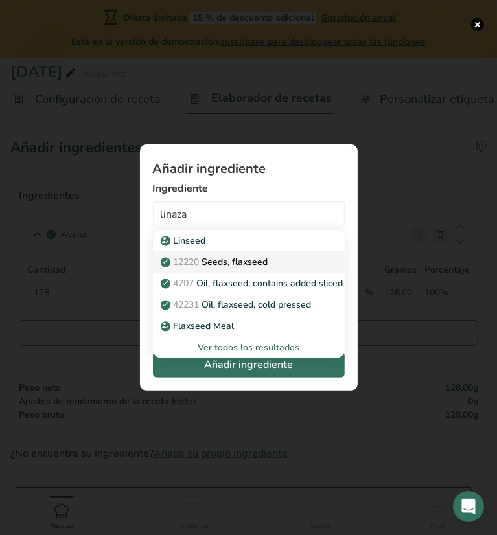
click at [231, 262] on p "12220 Seeds, flaxseed" at bounding box center [215, 262] width 105 height 14
type input "Seeds, flaxseed"
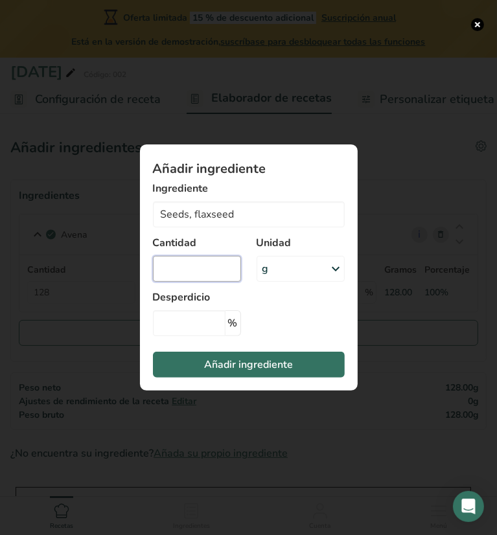
click at [216, 269] on input "Add ingredient modal" at bounding box center [197, 269] width 88 height 26
type input "25"
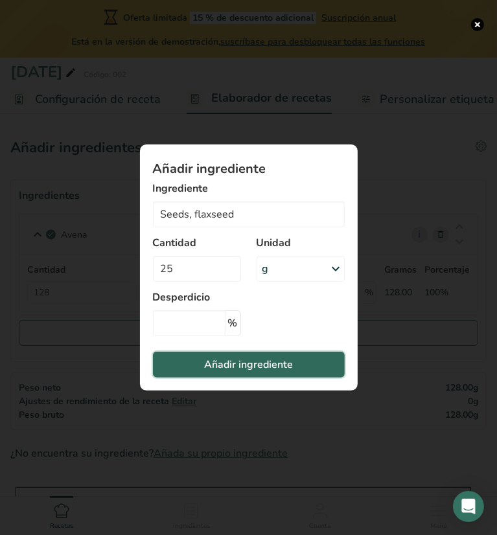
click at [272, 361] on span "Añadir ingrediente" at bounding box center [248, 365] width 89 height 16
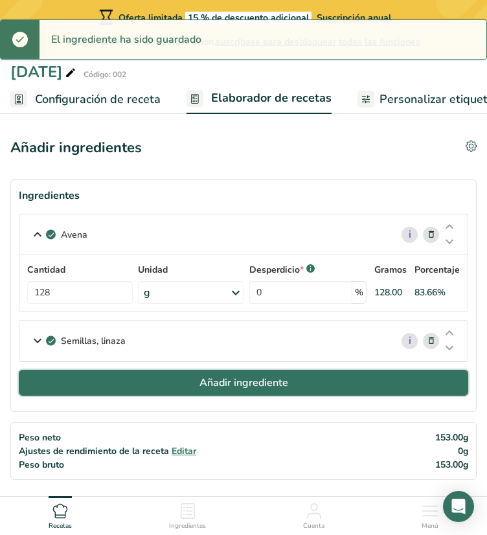
click at [127, 373] on button "Añadir ingrediente" at bounding box center [244, 383] width 450 height 26
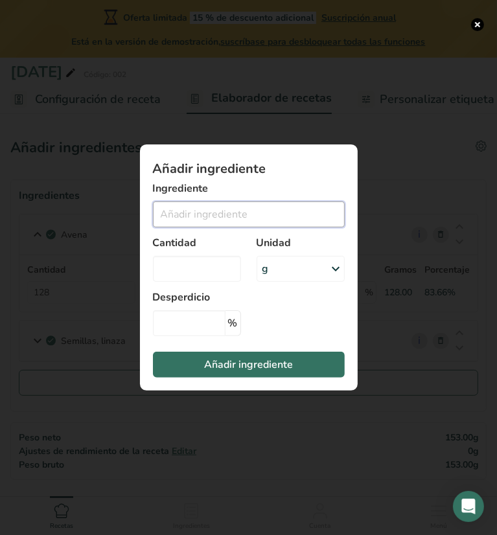
click at [214, 218] on input "Add ingredient modal" at bounding box center [249, 215] width 192 height 26
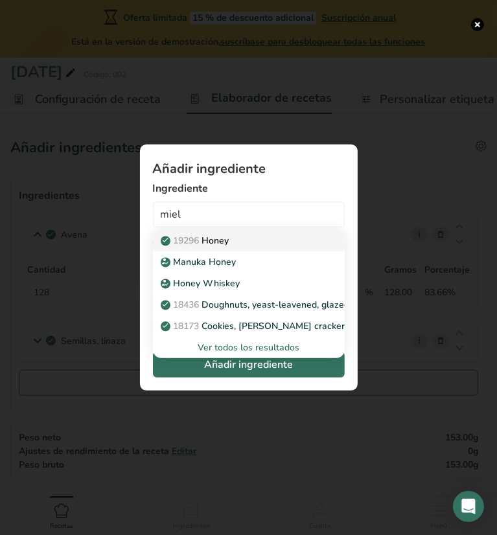
click at [251, 242] on div "19296 Honey" at bounding box center [238, 241] width 150 height 14
type input "Honey"
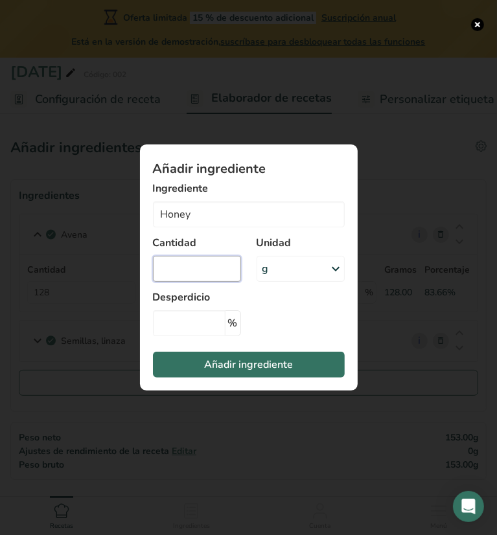
click at [210, 269] on input "Add ingredient modal" at bounding box center [197, 269] width 88 height 26
type input "40"
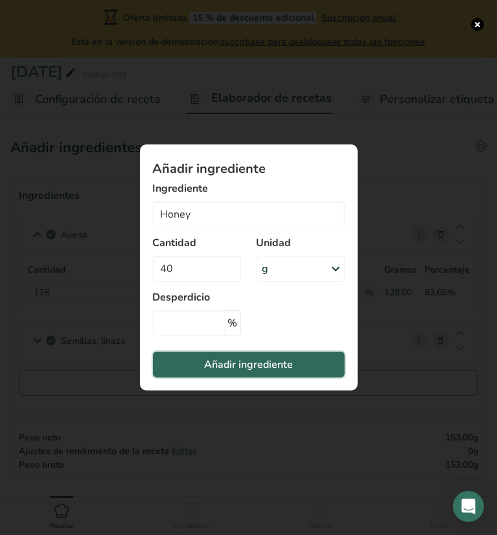
click at [255, 366] on span "Añadir ingrediente" at bounding box center [248, 365] width 89 height 16
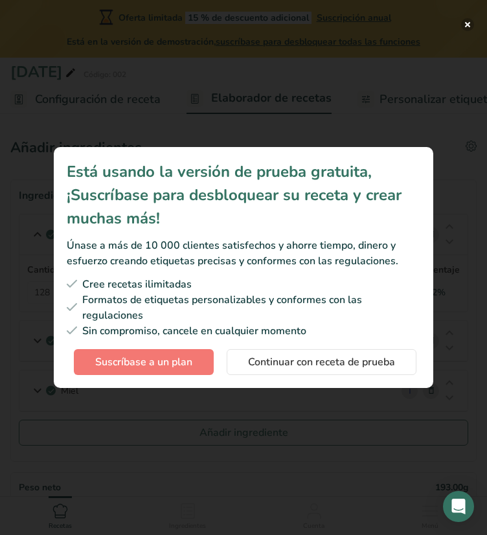
click at [463, 28] on button "Subscription modal" at bounding box center [467, 24] width 13 height 13
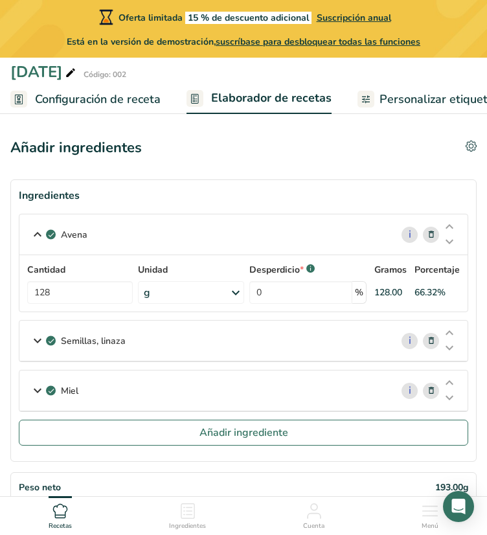
click at [37, 239] on icon at bounding box center [38, 234] width 16 height 23
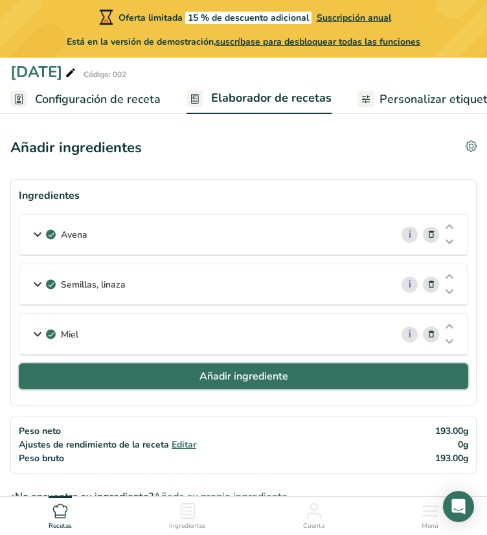
click at [31, 371] on button "Añadir ingrediente" at bounding box center [244, 377] width 450 height 26
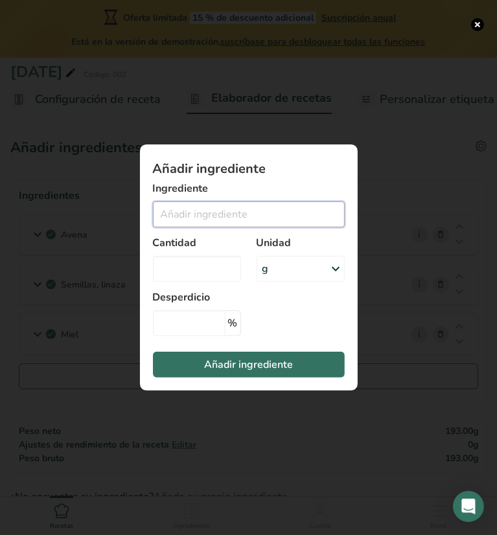
click at [203, 208] on input "Add ingredient modal" at bounding box center [249, 215] width 192 height 26
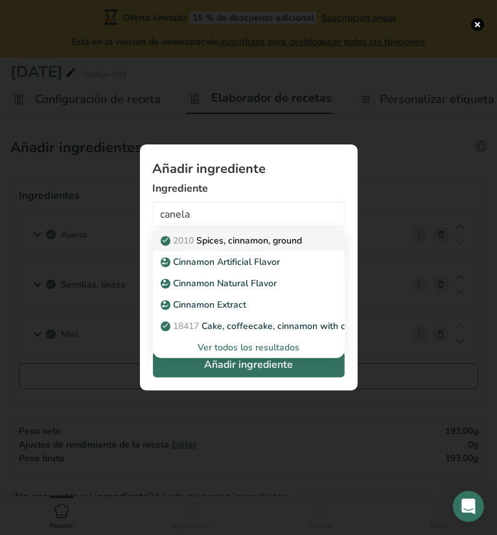
click at [249, 237] on p "2010 Spices, cinnamon, ground" at bounding box center [232, 241] width 139 height 14
type input "Spices, cinnamon, ground"
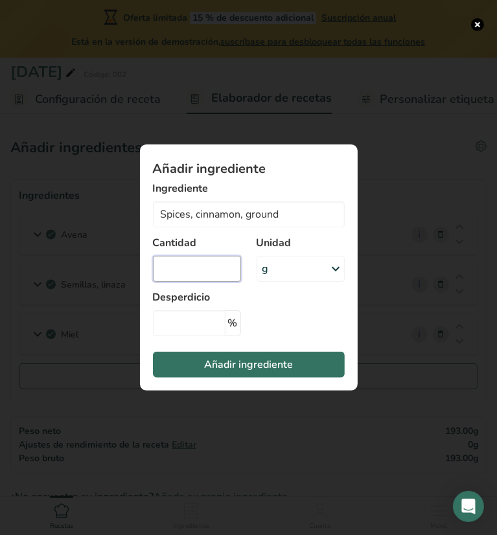
click at [181, 271] on input "Add ingredient modal" at bounding box center [197, 269] width 88 height 26
type input "4"
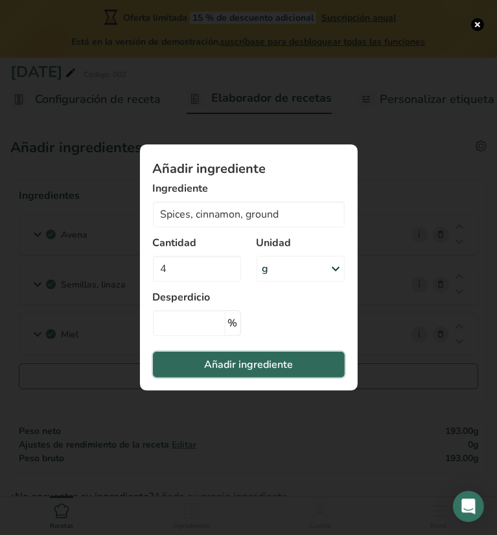
click at [216, 364] on span "Añadir ingrediente" at bounding box center [248, 365] width 89 height 16
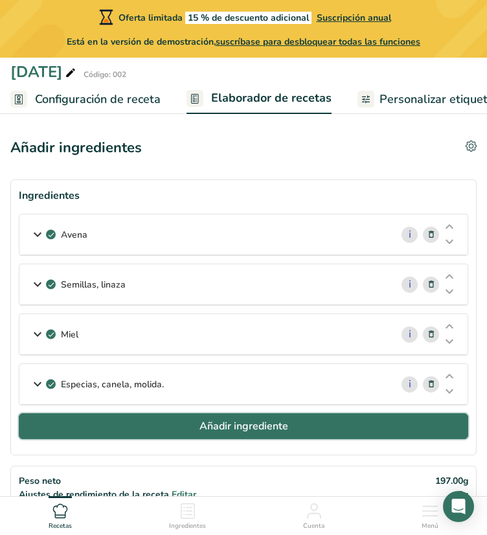
click at [200, 415] on button "Añadir ingrediente" at bounding box center [244, 426] width 450 height 26
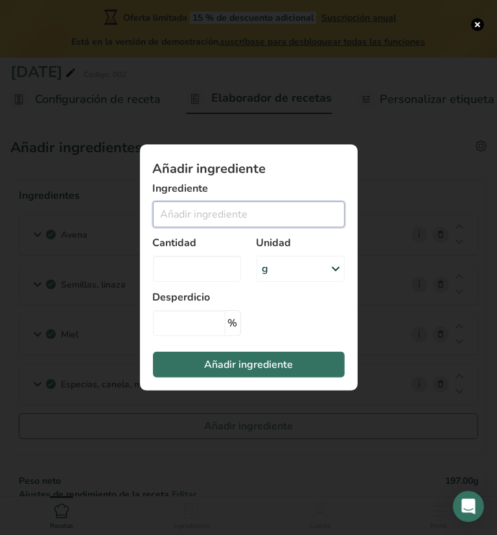
click at [223, 216] on input "Add ingredient modal" at bounding box center [249, 215] width 192 height 26
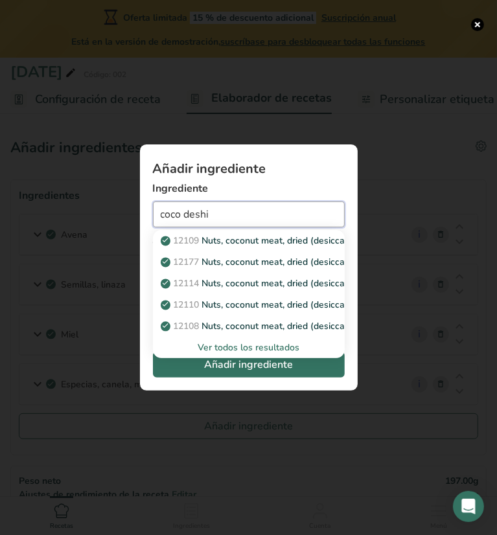
type input "coco deshi"
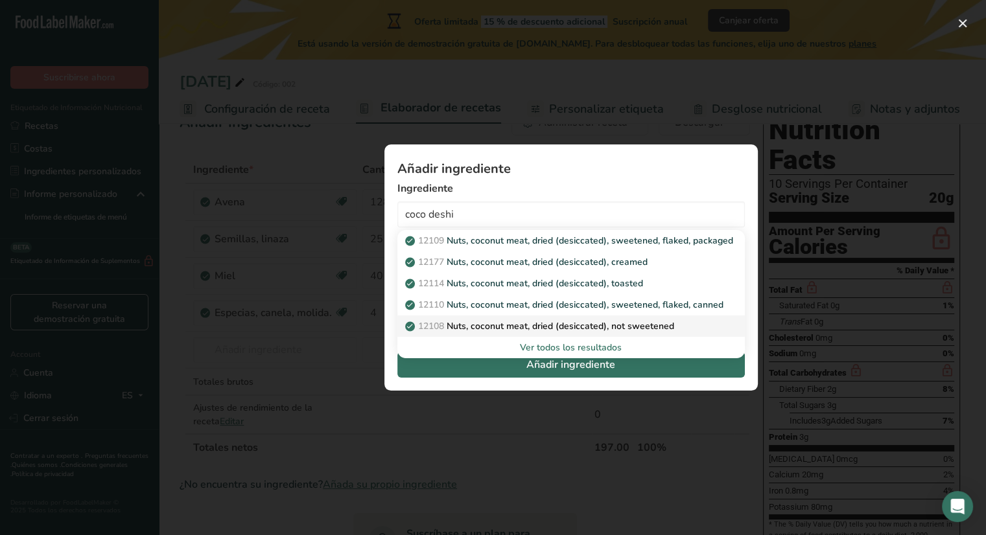
scroll to position [49, 0]
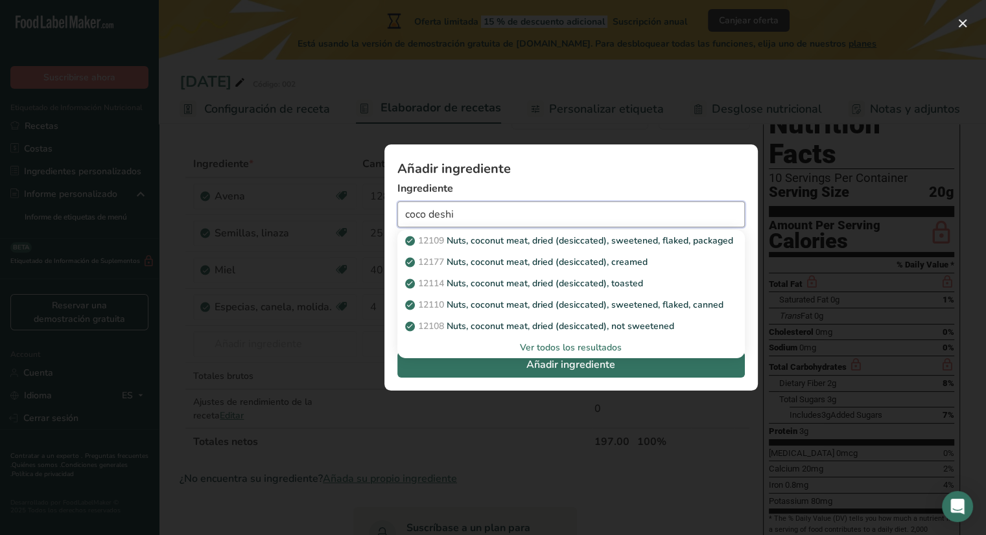
click at [530, 213] on input "coco deshi" at bounding box center [570, 215] width 347 height 26
click at [574, 351] on div "Ver todos los resultados" at bounding box center [571, 348] width 327 height 14
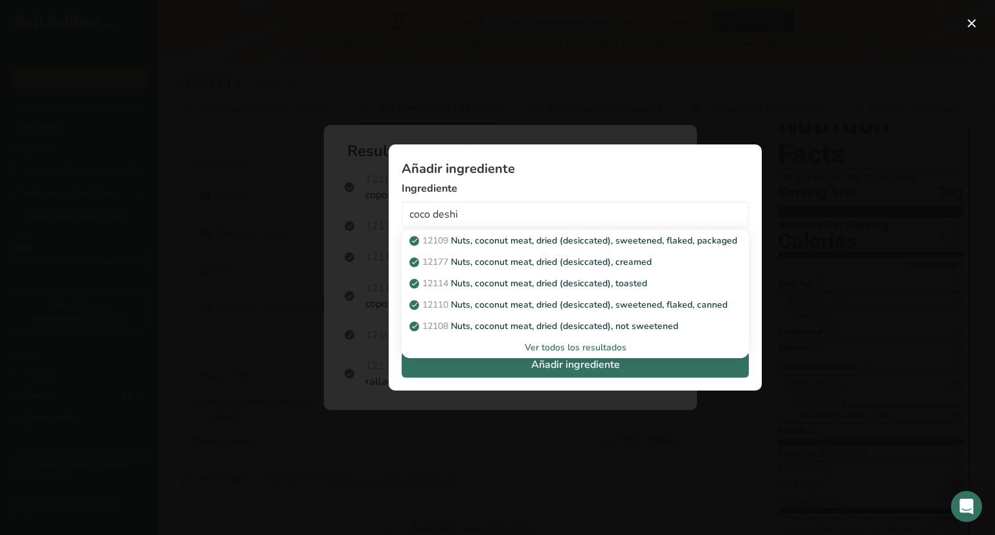
click at [583, 345] on div "Ver todos los resultados" at bounding box center [575, 348] width 327 height 14
click at [468, 217] on input "coco deshi" at bounding box center [575, 215] width 347 height 26
type input "coco de"
click at [555, 345] on div "Ver todos los resultados" at bounding box center [575, 348] width 327 height 14
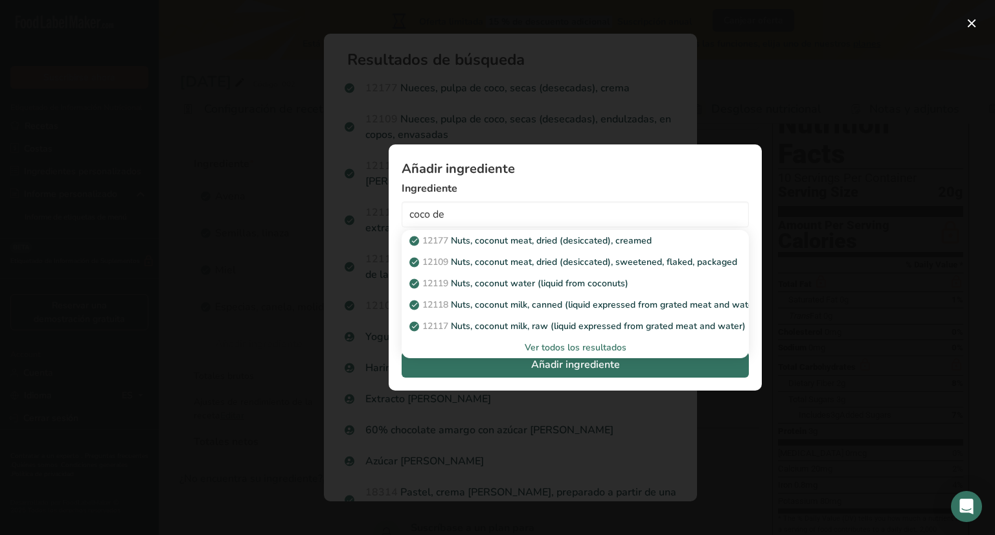
click at [555, 345] on div "Ver todos los resultados" at bounding box center [575, 348] width 327 height 14
click at [853, 255] on div "Add ingredient modal" at bounding box center [497, 267] width 995 height 535
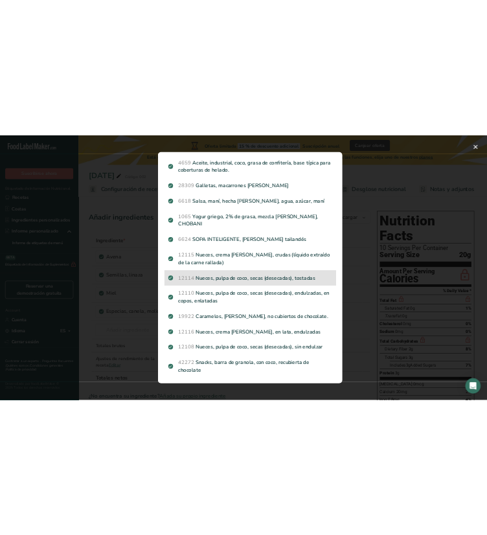
scroll to position [796, 0]
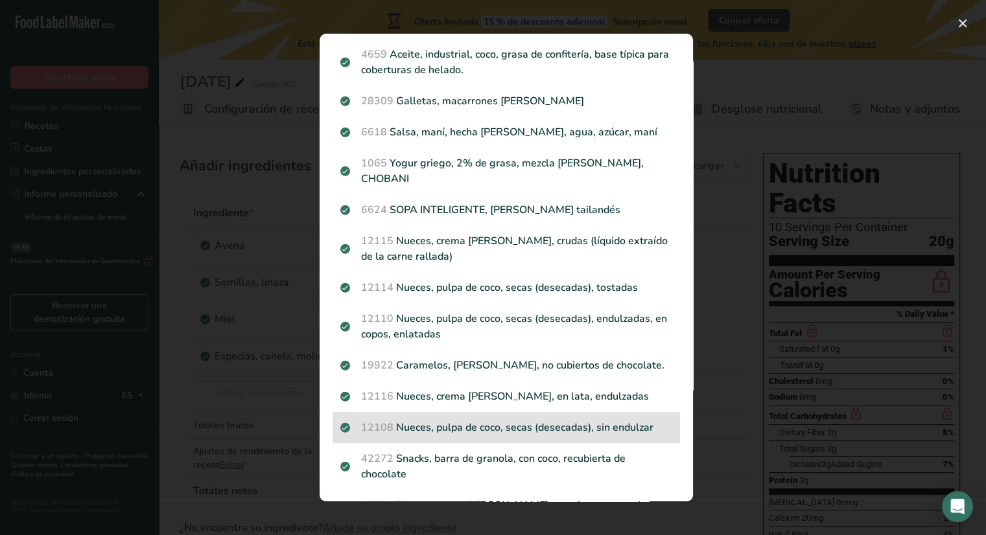
click at [635, 420] on p "12108 Nueces, pulpa de coco, secas (desecadas), sin endulzar" at bounding box center [506, 428] width 332 height 16
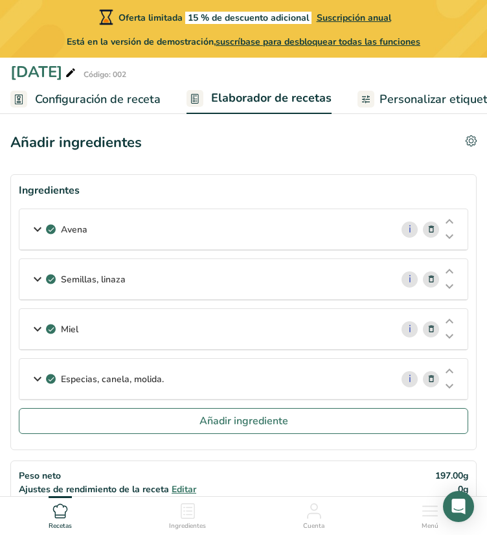
scroll to position [5, 0]
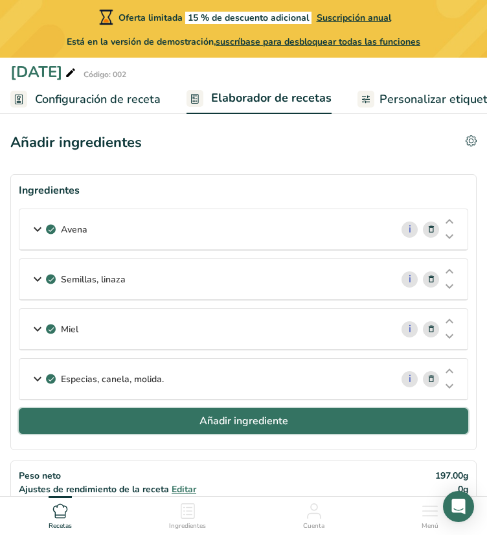
click at [221, 423] on span "Añadir ingrediente" at bounding box center [244, 421] width 89 height 16
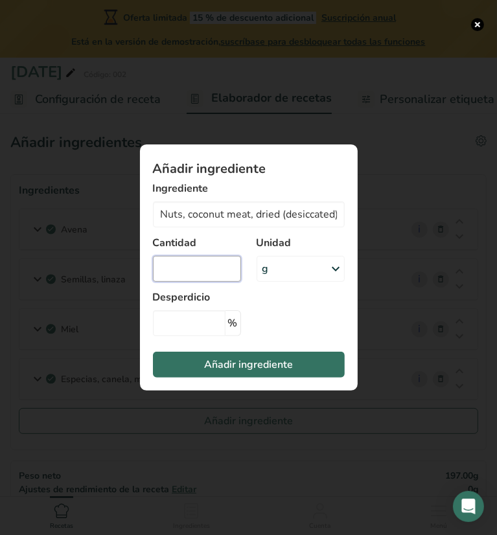
click at [201, 272] on input "Add ingredient modal" at bounding box center [197, 269] width 88 height 26
type input "27"
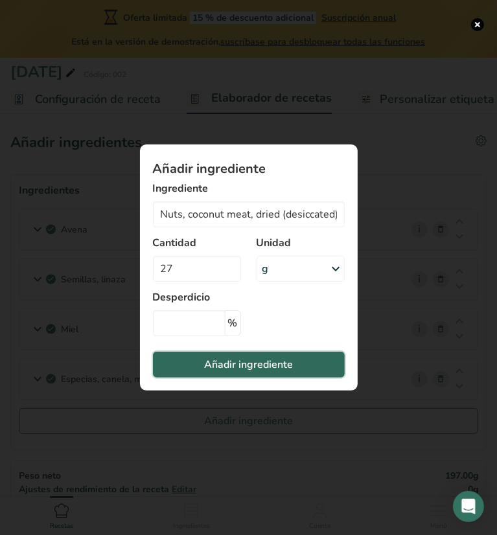
click at [233, 362] on span "Añadir ingrediente" at bounding box center [248, 365] width 89 height 16
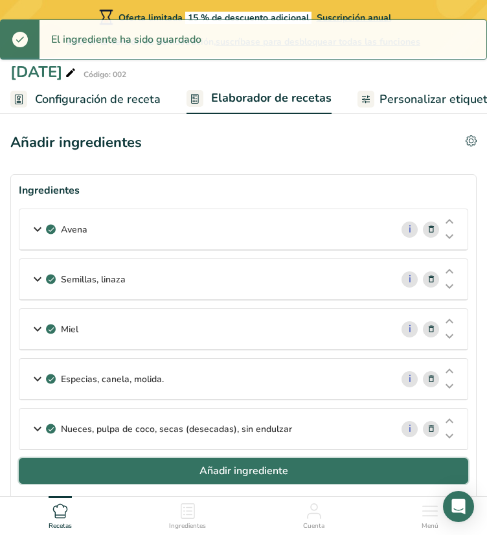
click at [226, 467] on span "Añadir ingrediente" at bounding box center [244, 471] width 89 height 16
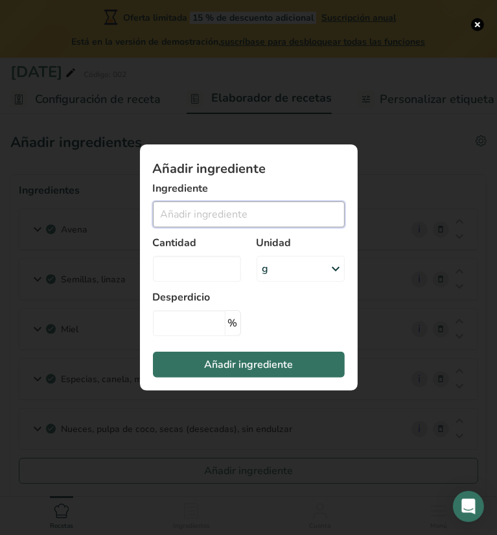
click at [212, 213] on input "Add ingredient modal" at bounding box center [249, 215] width 192 height 26
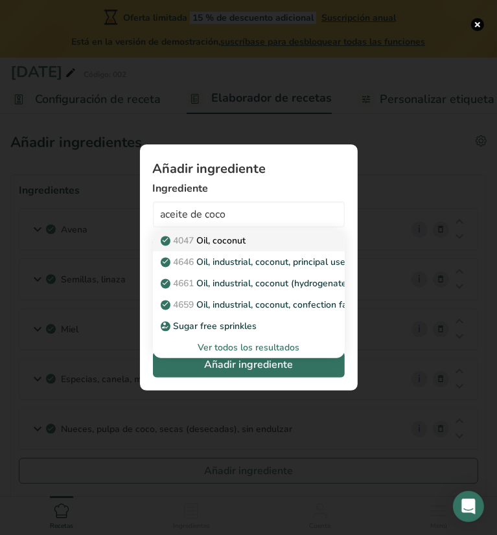
click at [226, 246] on p "4047 Oil, coconut" at bounding box center [204, 241] width 83 height 14
type input "Oil, coconut"
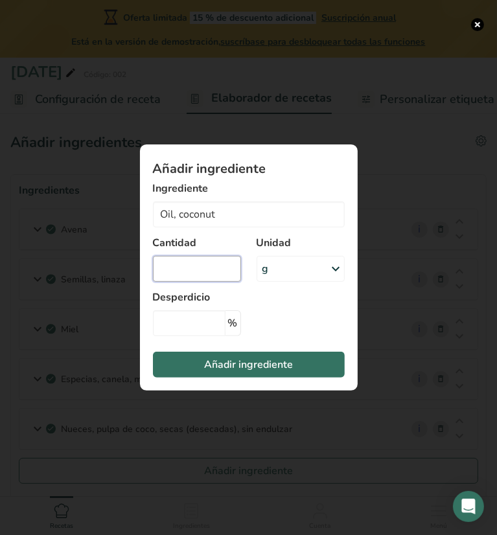
click at [191, 273] on input "Add ingredient modal" at bounding box center [197, 269] width 88 height 26
type input "22"
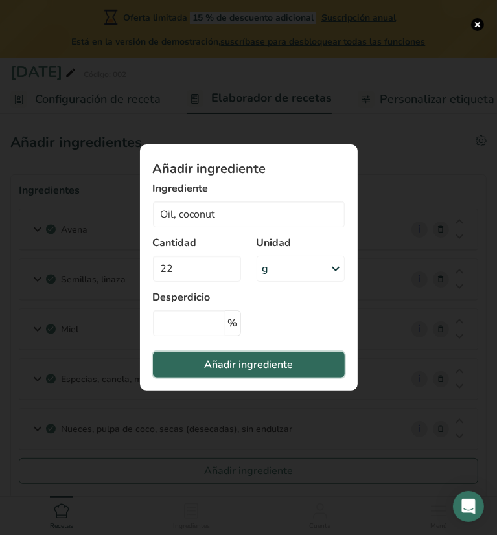
click at [250, 359] on span "Añadir ingrediente" at bounding box center [248, 365] width 89 height 16
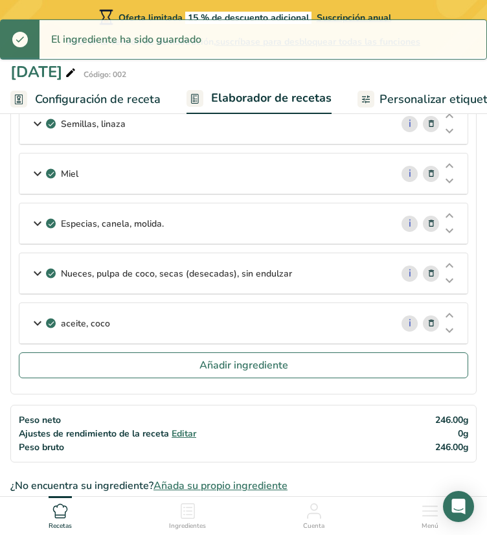
scroll to position [163, 0]
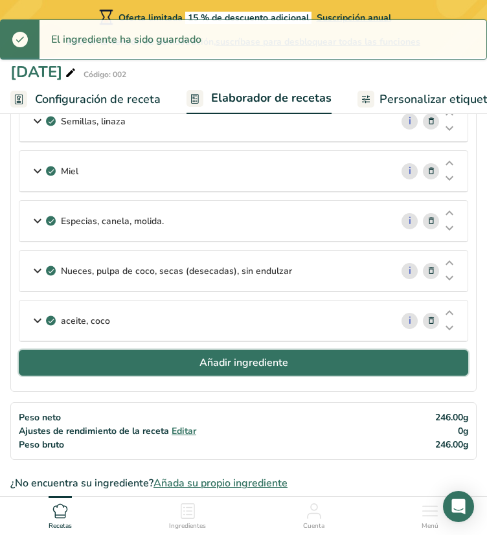
click at [234, 356] on span "Añadir ingrediente" at bounding box center [244, 363] width 89 height 16
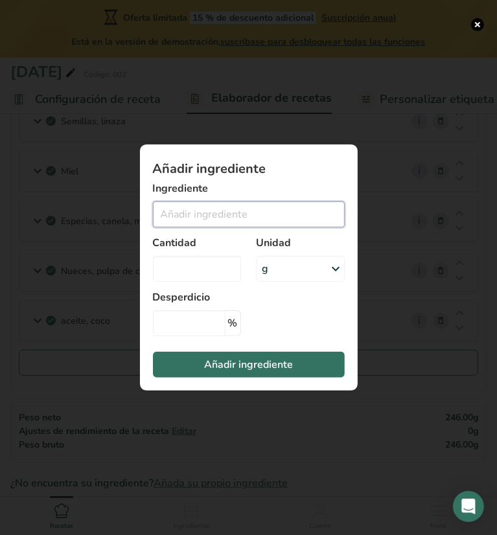
click at [220, 210] on input "Add ingredient modal" at bounding box center [249, 215] width 192 height 26
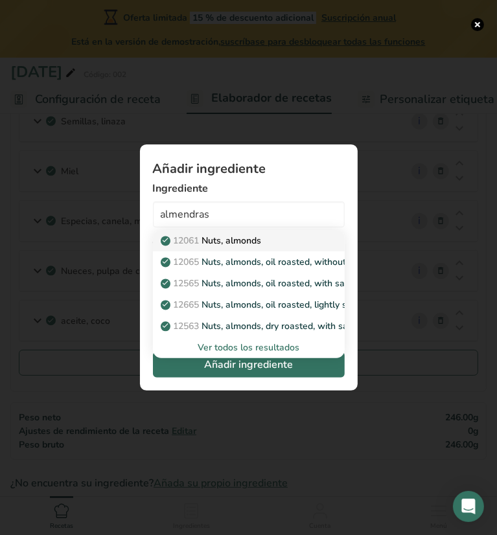
click at [231, 237] on p "12061 Nuts, almonds" at bounding box center [212, 241] width 99 height 14
type input "Nuts, almonds"
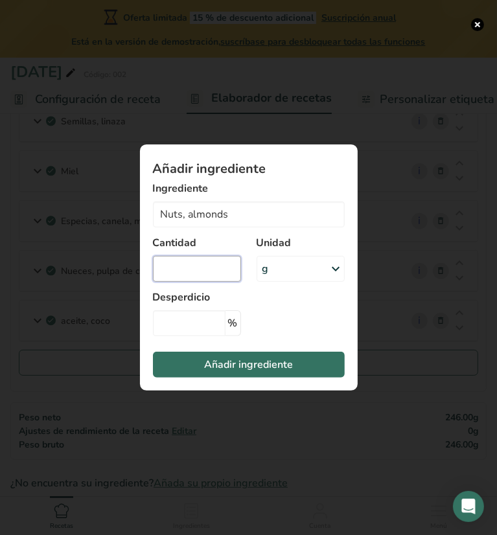
click at [203, 272] on input "Add ingredient modal" at bounding box center [197, 269] width 88 height 26
type input "45"
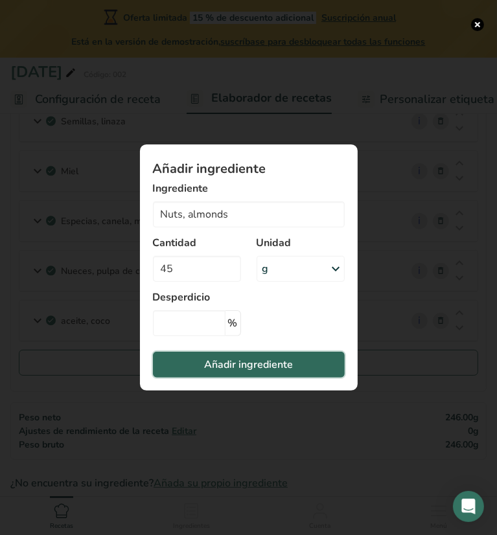
click at [236, 366] on span "Añadir ingrediente" at bounding box center [248, 365] width 89 height 16
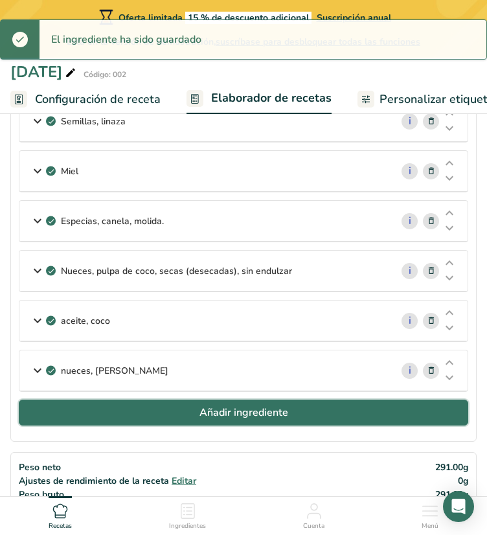
click at [242, 408] on span "Añadir ingrediente" at bounding box center [244, 413] width 89 height 16
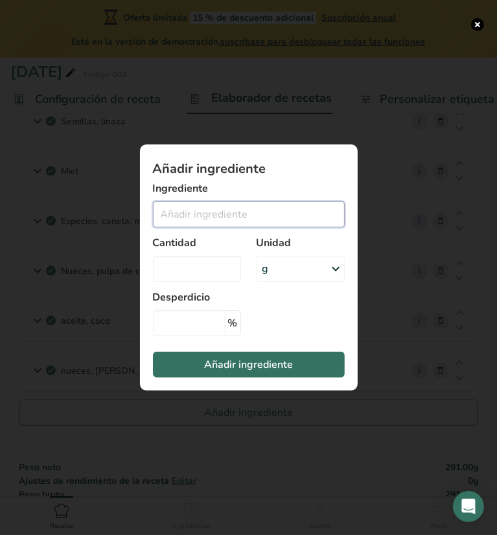
click at [220, 220] on input "Add ingredient modal" at bounding box center [249, 215] width 192 height 26
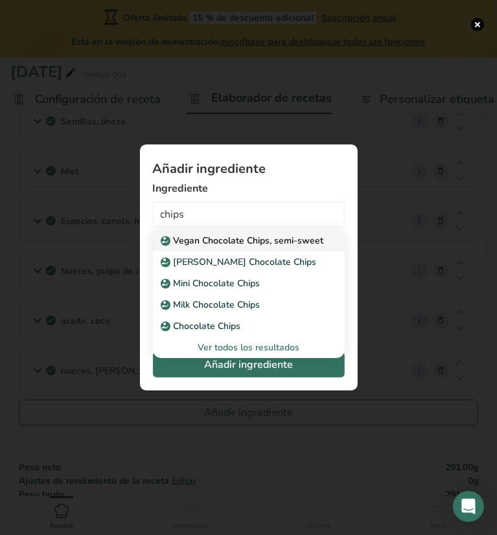
click at [237, 242] on p "Vegan Chocolate Chips, semi-sweet" at bounding box center [243, 241] width 161 height 14
type input "Vegan Chocolate Chips, semi-sweet"
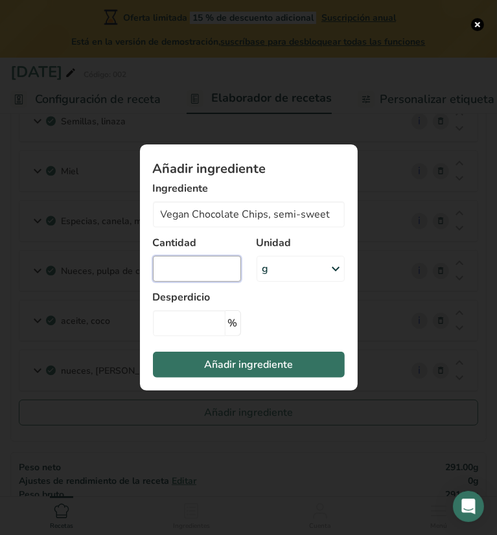
click at [199, 272] on input "Add ingredient modal" at bounding box center [197, 269] width 88 height 26
type input "30"
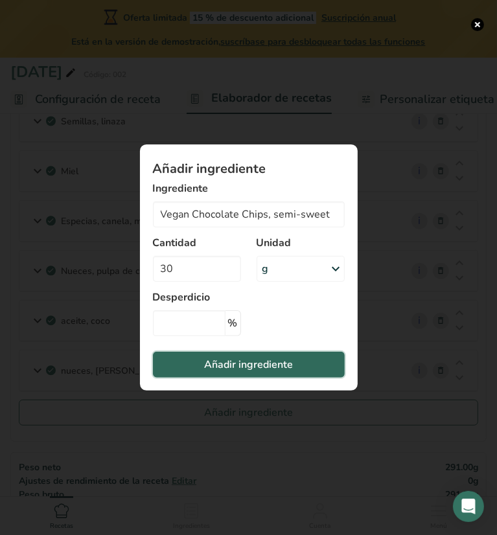
click at [273, 358] on span "Añadir ingrediente" at bounding box center [248, 365] width 89 height 16
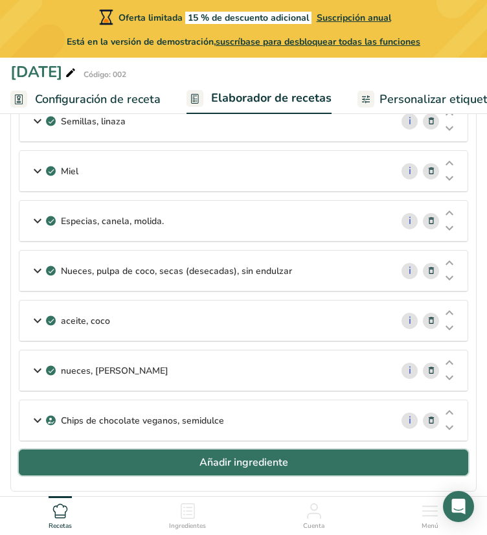
click at [241, 459] on span "Añadir ingrediente" at bounding box center [244, 463] width 89 height 16
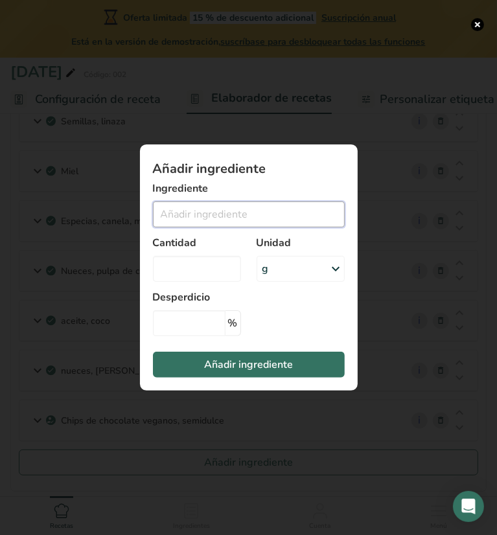
click at [258, 211] on input "Add ingredient modal" at bounding box center [249, 215] width 192 height 26
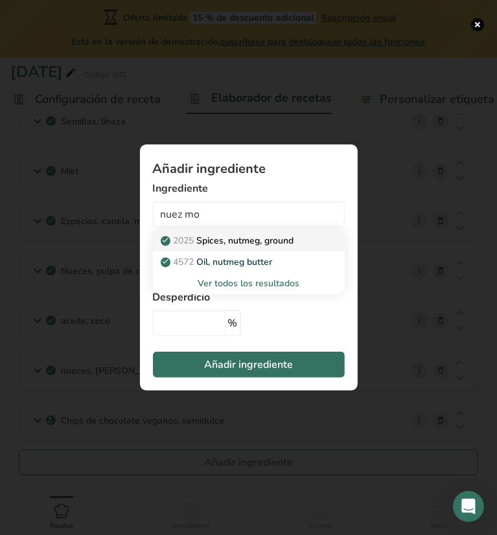
click at [261, 244] on p "2025 Spices, nutmeg, ground" at bounding box center [228, 241] width 131 height 14
type input "Spices, nutmeg, ground"
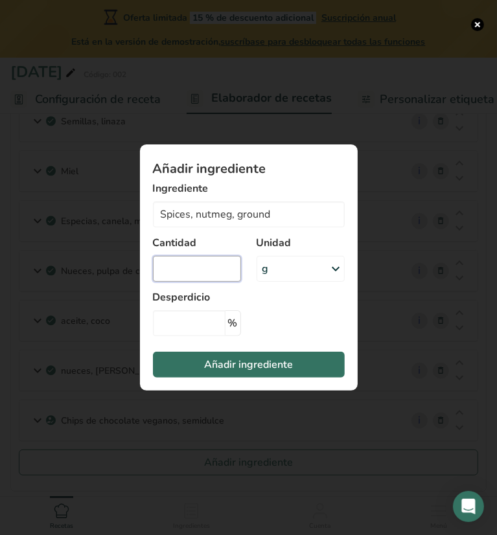
click at [207, 268] on input "Add ingredient modal" at bounding box center [197, 269] width 88 height 26
type input "2"
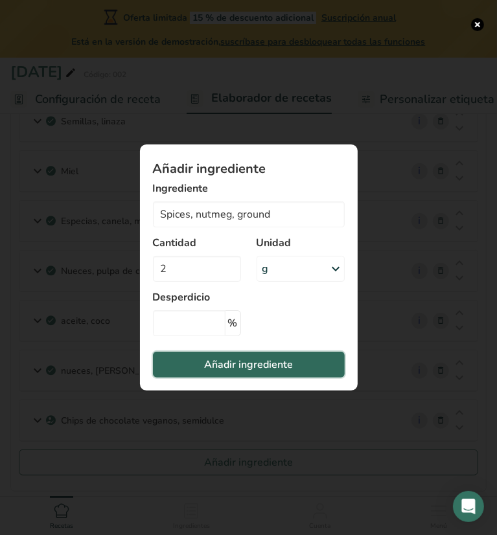
click at [239, 358] on span "Añadir ingrediente" at bounding box center [248, 365] width 89 height 16
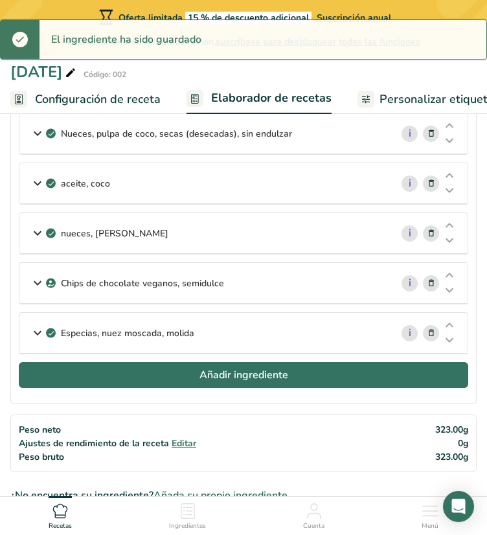
scroll to position [303, 0]
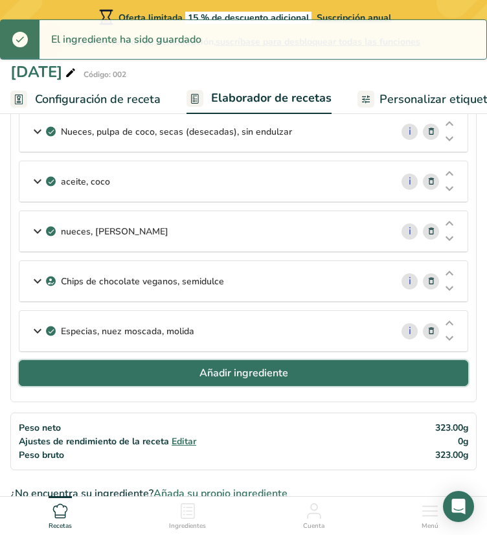
click at [194, 362] on button "Añadir ingrediente" at bounding box center [244, 373] width 450 height 26
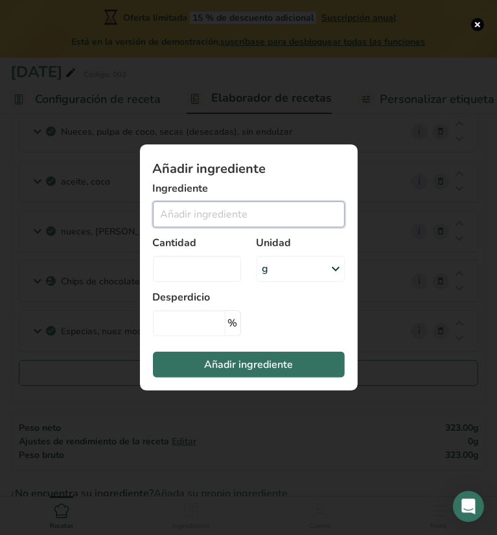
click at [219, 210] on input "Add ingredient modal" at bounding box center [249, 215] width 192 height 26
type input "e"
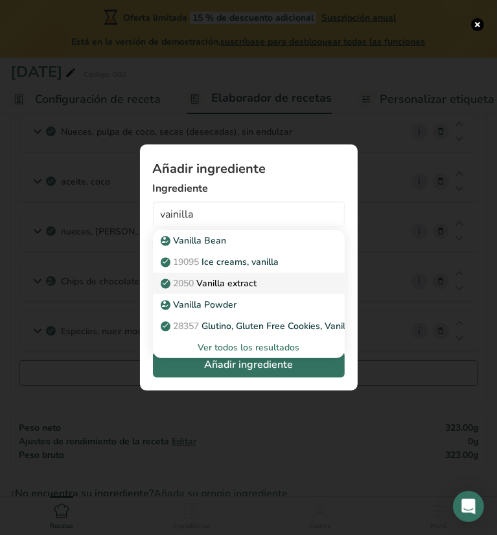
click at [238, 283] on p "2050 Vanilla extract" at bounding box center [210, 284] width 94 height 14
type input "Vanilla extract"
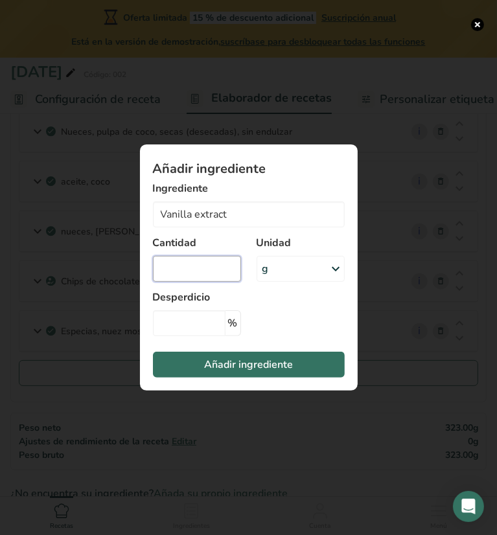
click at [195, 270] on input "Add ingredient modal" at bounding box center [197, 269] width 88 height 26
type input "2"
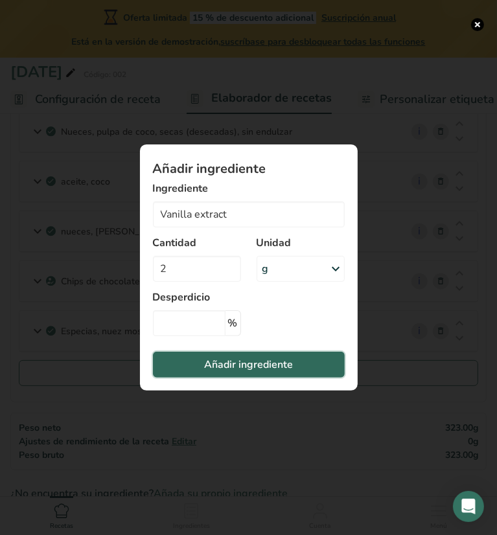
click at [251, 364] on span "Añadir ingrediente" at bounding box center [248, 365] width 89 height 16
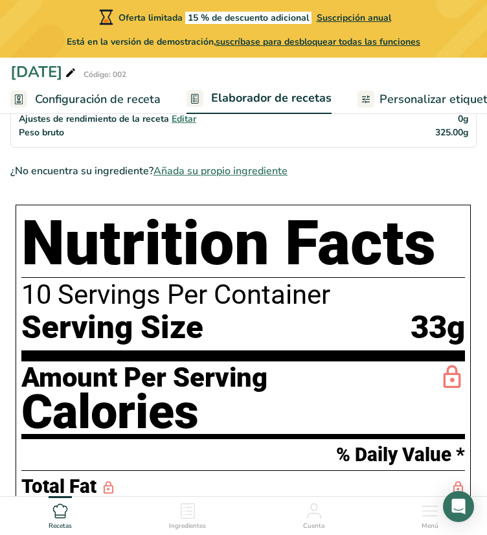
scroll to position [673, 0]
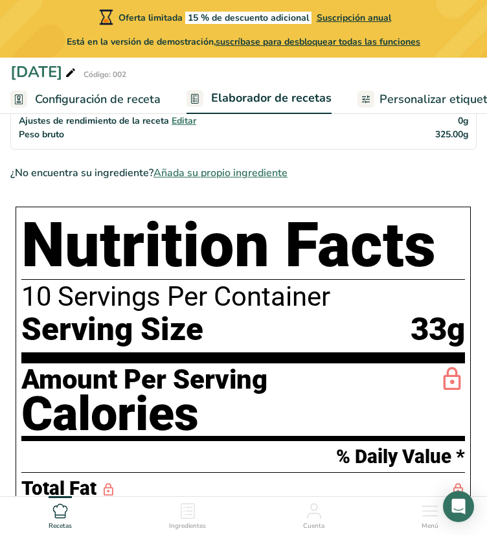
click at [403, 99] on span "Personalizar etiqueta" at bounding box center [437, 99] width 115 height 17
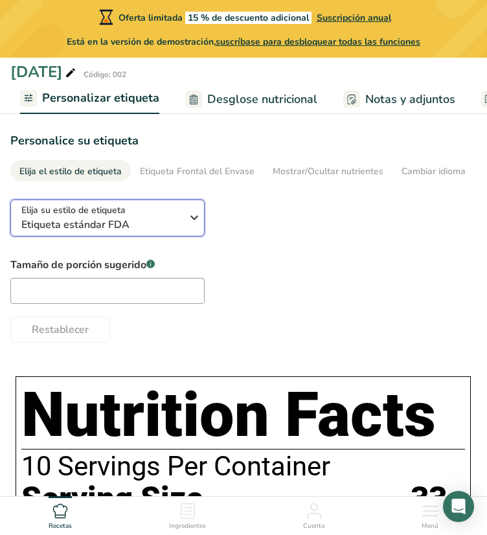
click at [200, 218] on icon "button" at bounding box center [195, 217] width 16 height 23
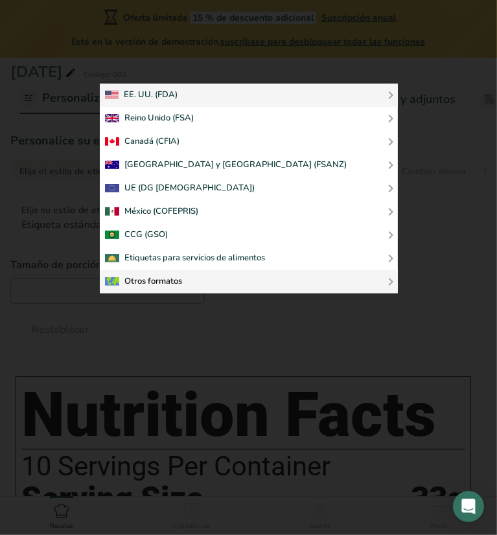
click at [296, 284] on div "Otros formatos" at bounding box center [249, 282] width 288 height 16
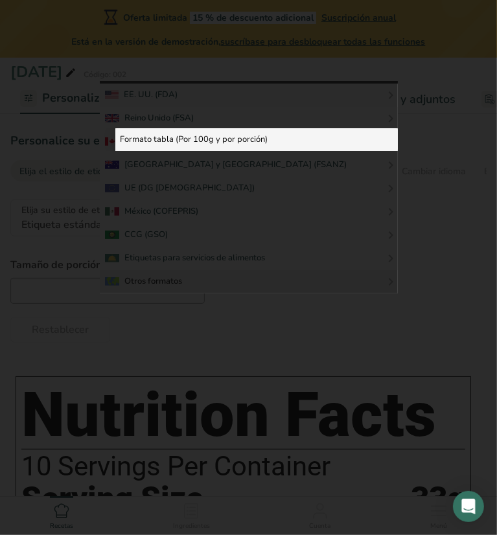
click at [279, 139] on link "Formato tabla (Por 100g y por porción)" at bounding box center [256, 139] width 283 height 23
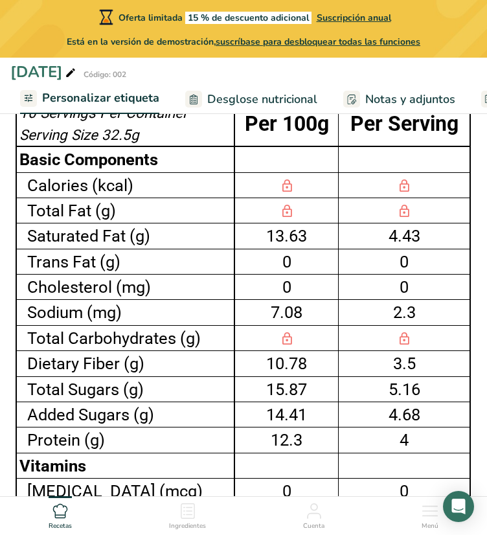
scroll to position [369, 0]
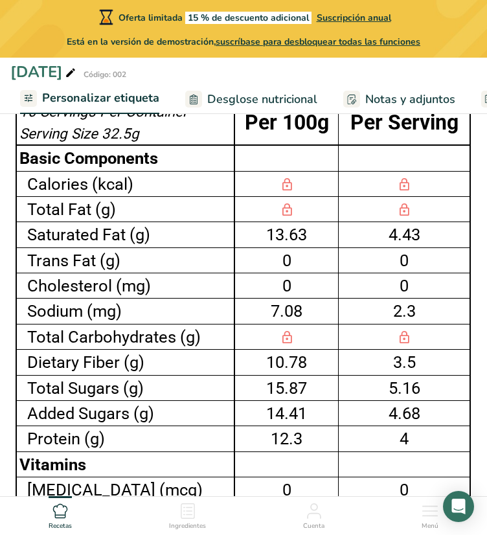
click at [318, 388] on div "15.87" at bounding box center [287, 388] width 98 height 25
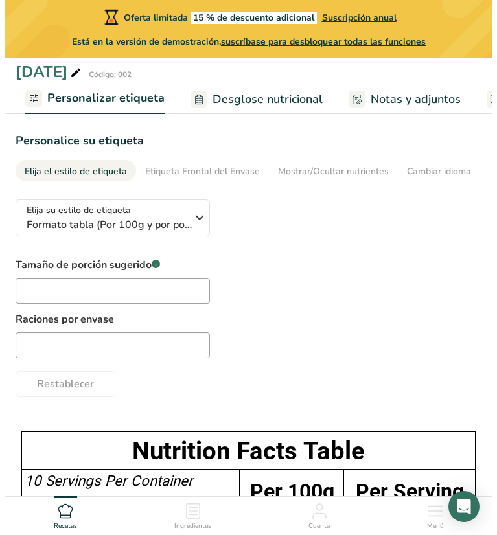
scroll to position [0, 0]
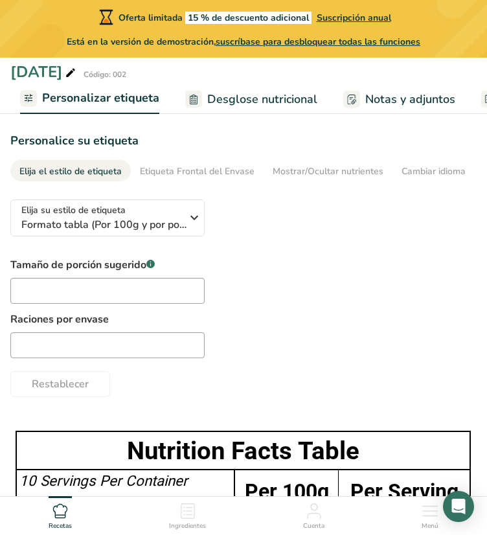
click at [244, 106] on span "Desglose nutricional" at bounding box center [262, 99] width 110 height 17
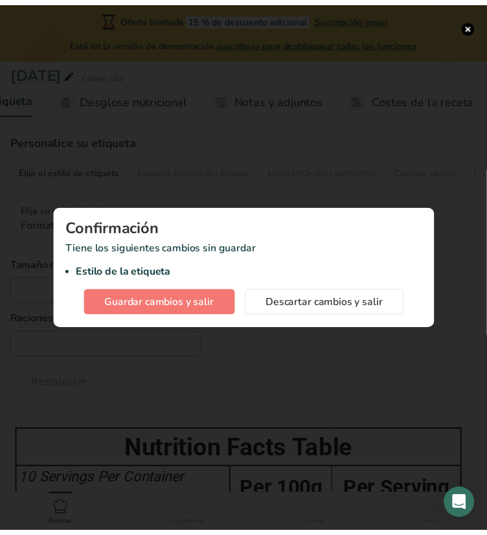
scroll to position [0, 464]
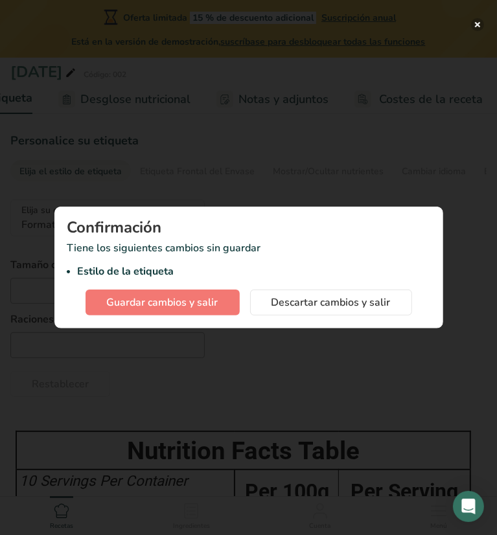
click at [474, 28] on button "button" at bounding box center [477, 24] width 13 height 13
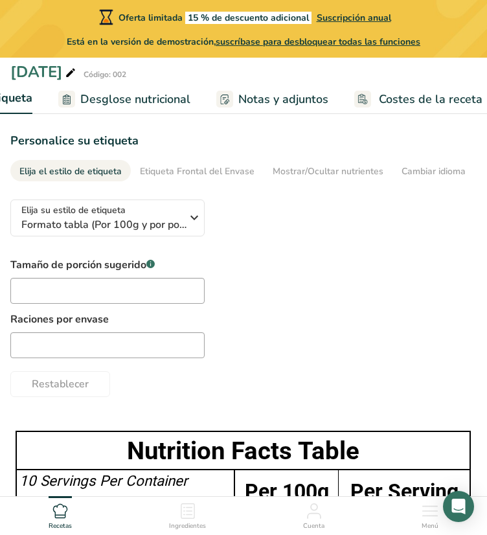
click at [324, 354] on div "Tamaño de porción sugerido .a-a{fill:#347362;}.b-a{fill:#fff;} Raciones por env…" at bounding box center [243, 327] width 467 height 140
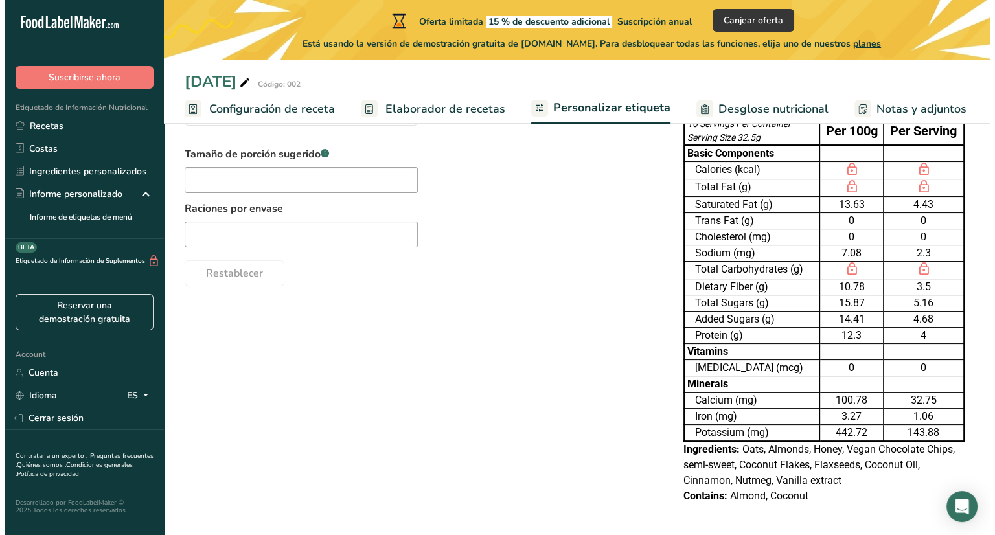
scroll to position [0, 0]
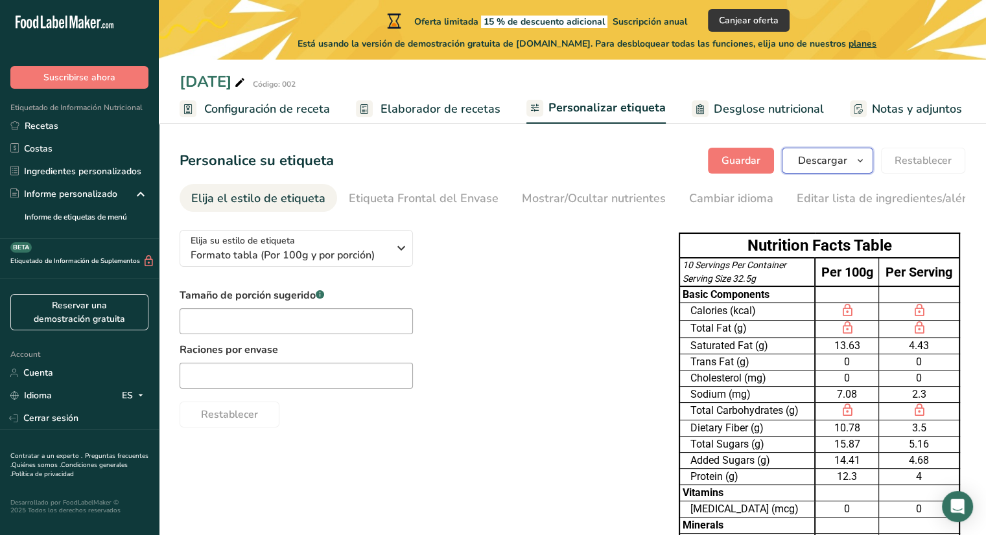
click at [791, 163] on button "Descargar" at bounding box center [827, 161] width 91 height 26
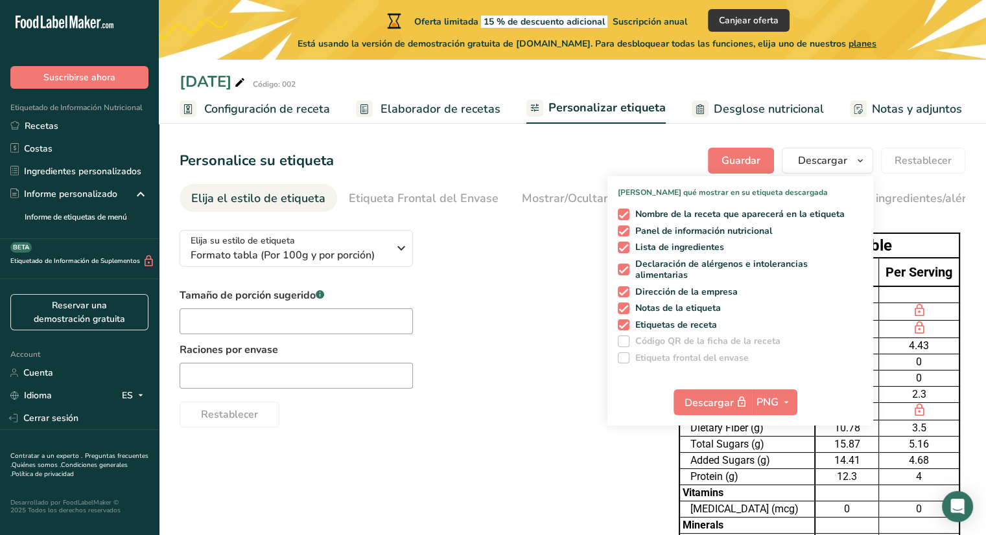
click at [513, 399] on div "Restablecer" at bounding box center [416, 412] width 473 height 31
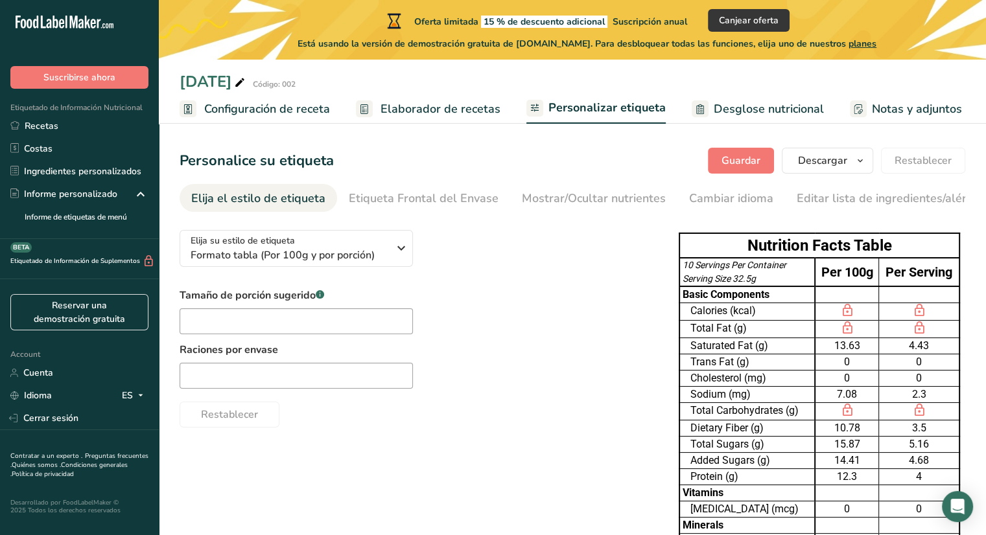
click at [446, 110] on span "Elaborador de recetas" at bounding box center [440, 108] width 120 height 17
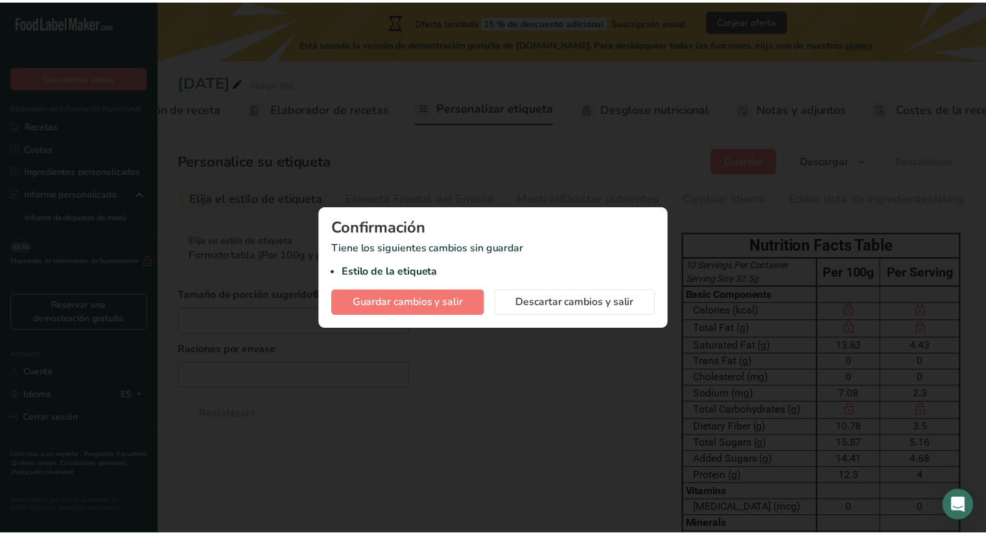
scroll to position [0, 135]
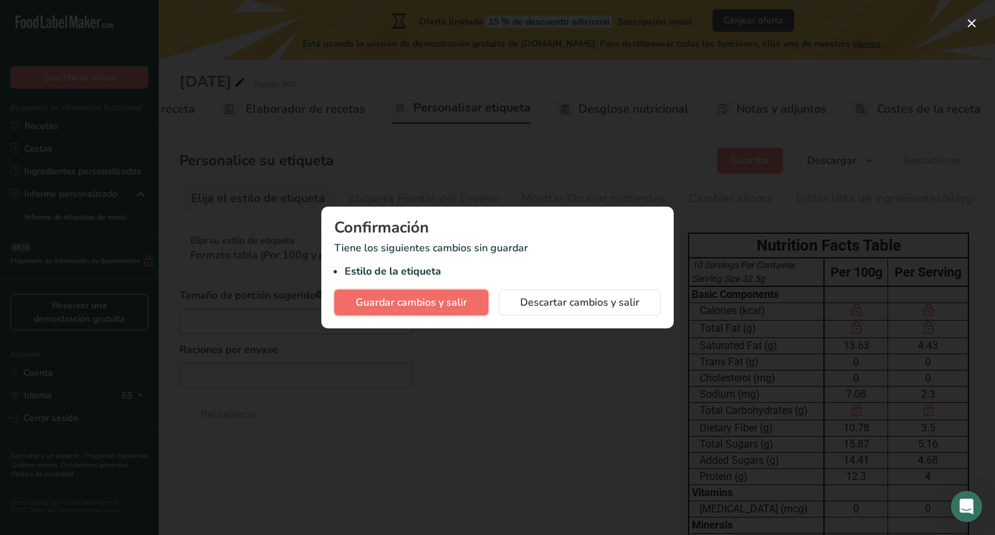
click at [467, 309] on span "Guardar cambios y salir" at bounding box center [411, 303] width 111 height 16
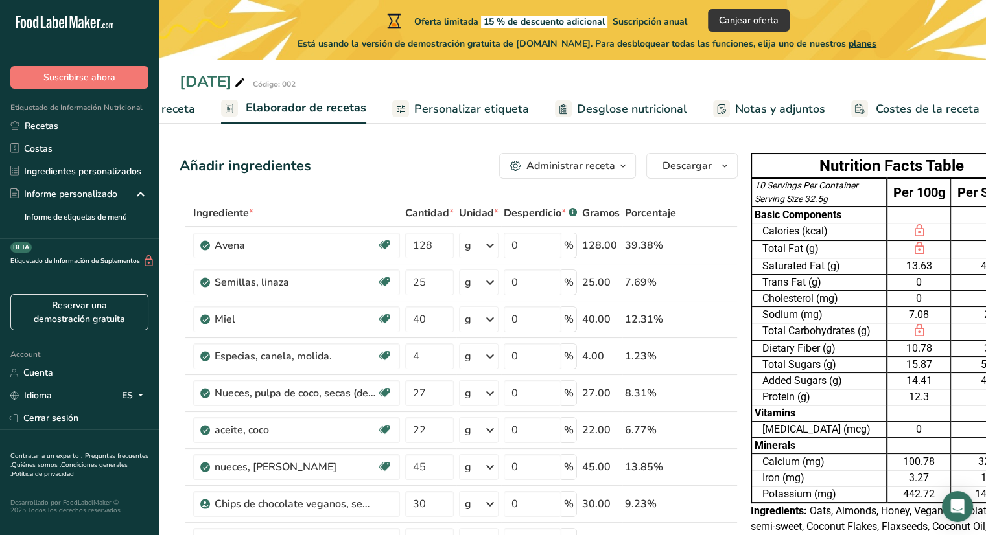
click at [472, 115] on span "Personalizar etiqueta" at bounding box center [471, 108] width 115 height 17
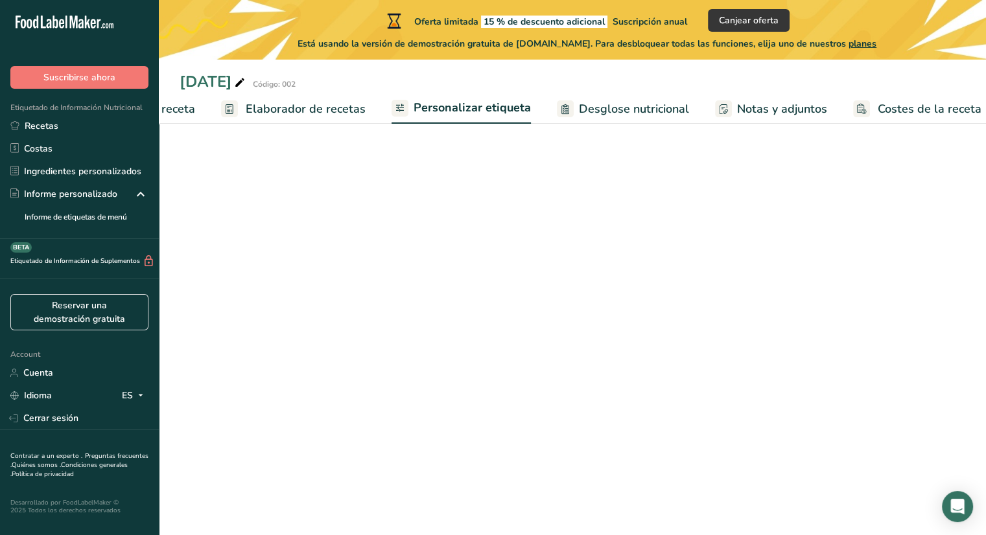
scroll to position [0, 145]
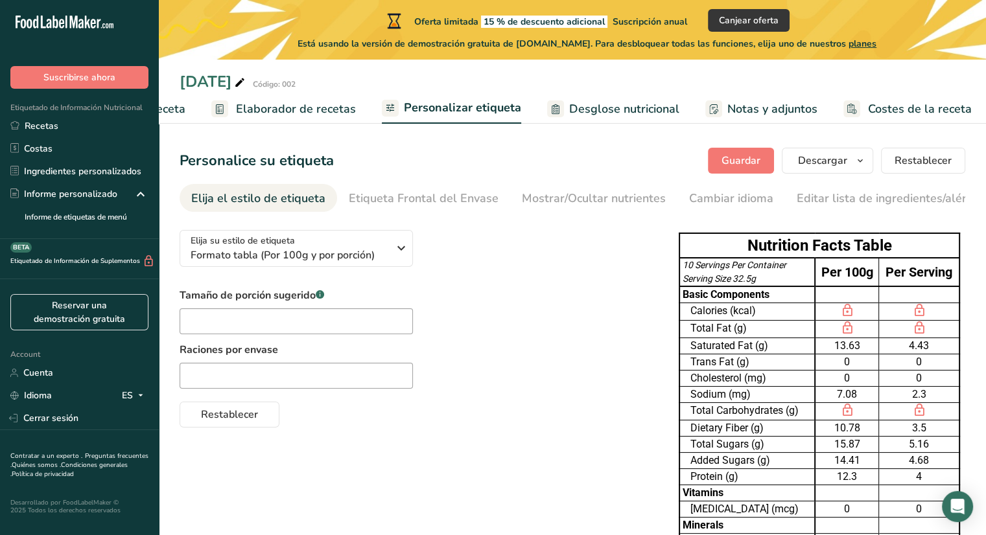
click at [595, 108] on span "Desglose nutricional" at bounding box center [624, 108] width 110 height 17
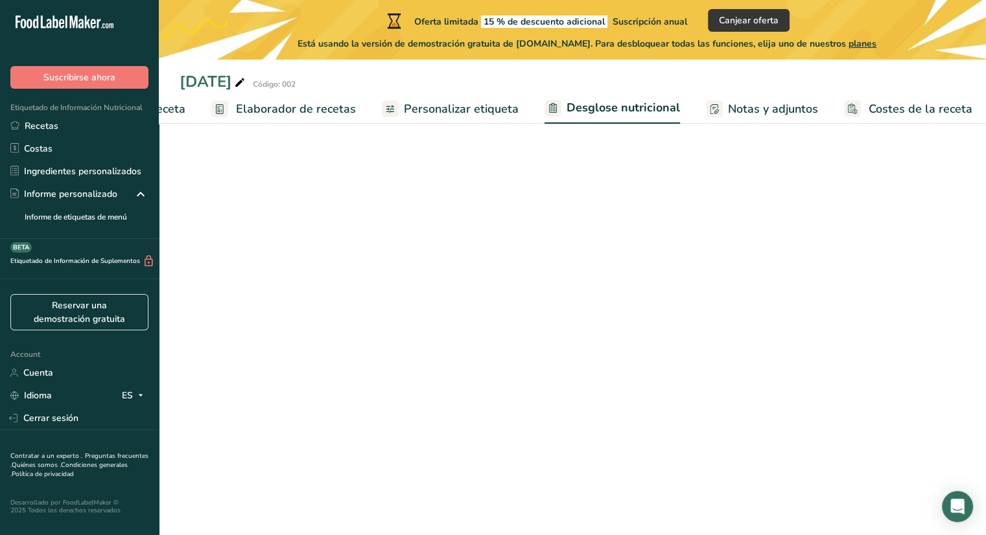
scroll to position [0, 144]
select select "Calories"
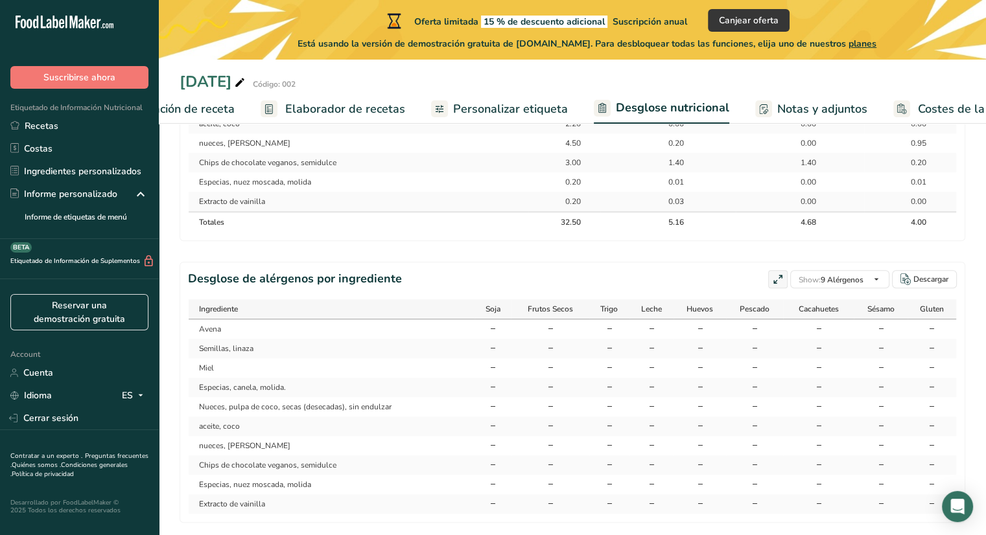
scroll to position [827, 0]
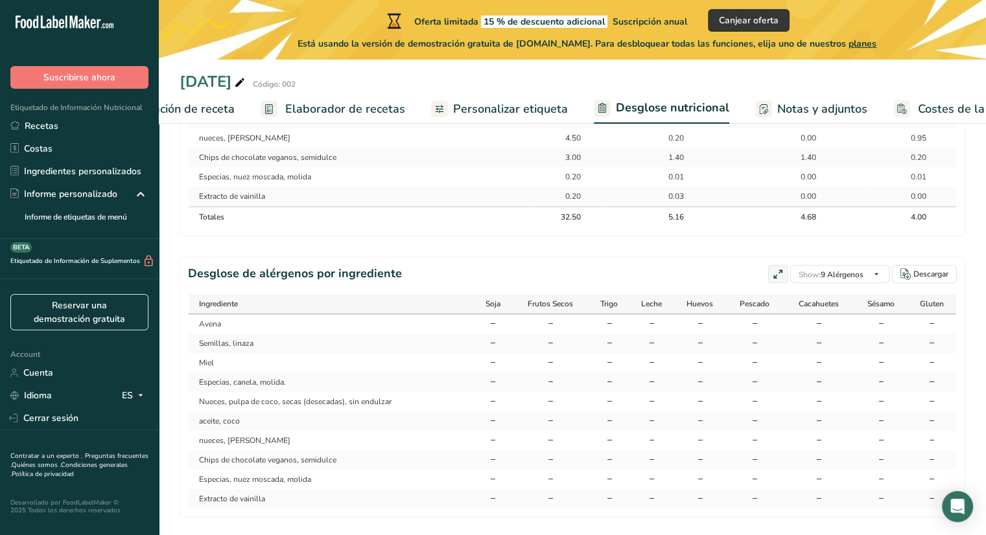
click at [918, 108] on span "Costes de la receta" at bounding box center [970, 108] width 104 height 17
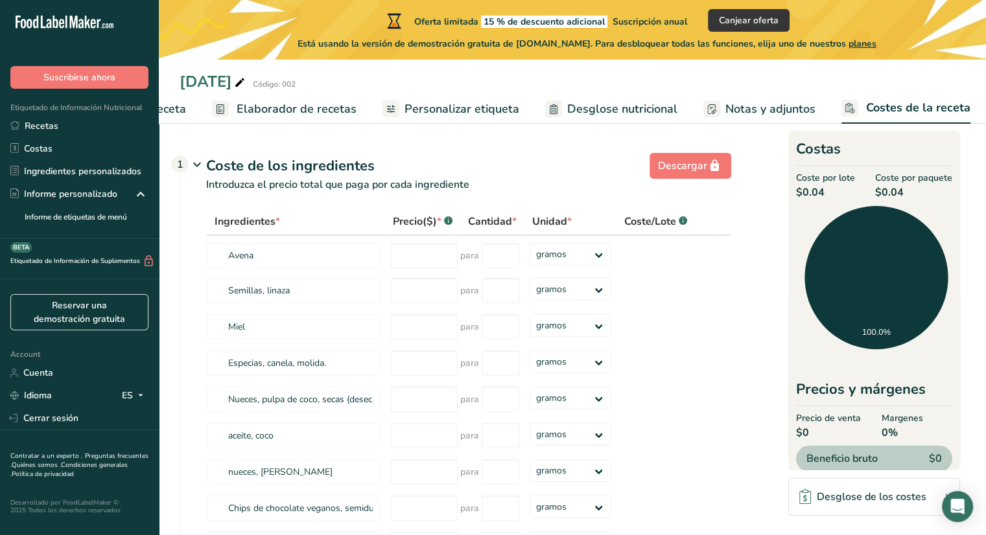
click at [743, 107] on span "Notas y adjuntos" at bounding box center [770, 108] width 90 height 17
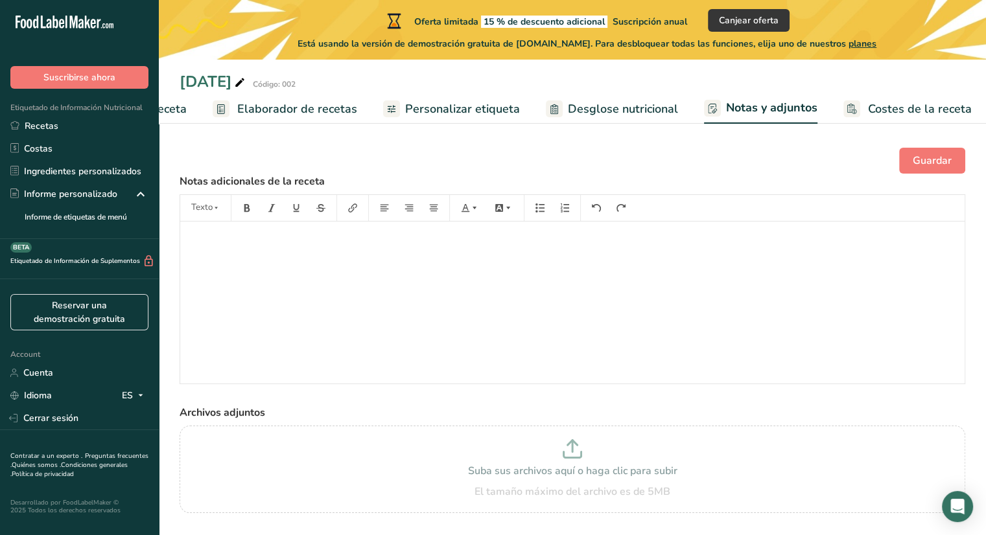
click at [623, 113] on span "Desglose nutricional" at bounding box center [623, 108] width 110 height 17
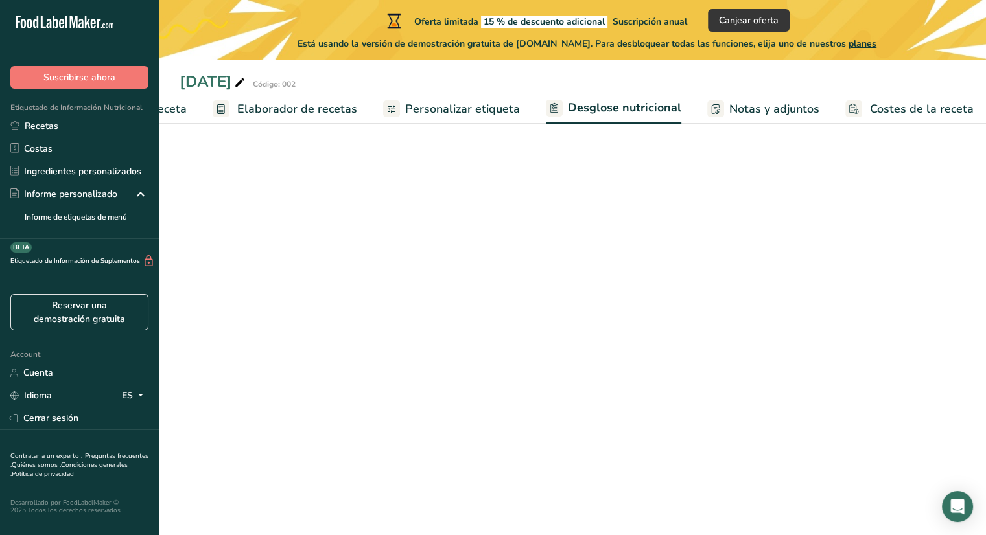
scroll to position [0, 144]
select select "Calories"
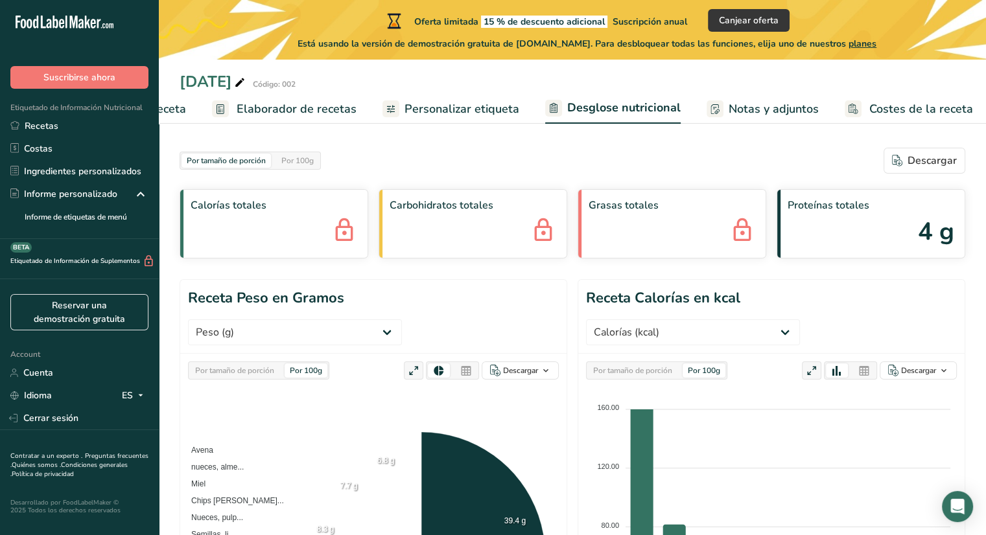
click at [468, 107] on span "Personalizar etiqueta" at bounding box center [461, 108] width 115 height 17
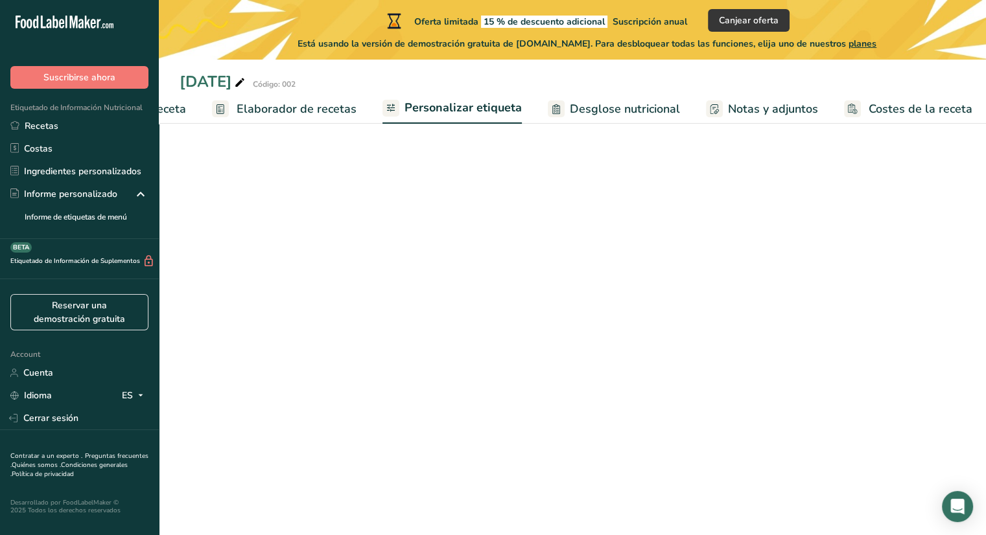
scroll to position [0, 145]
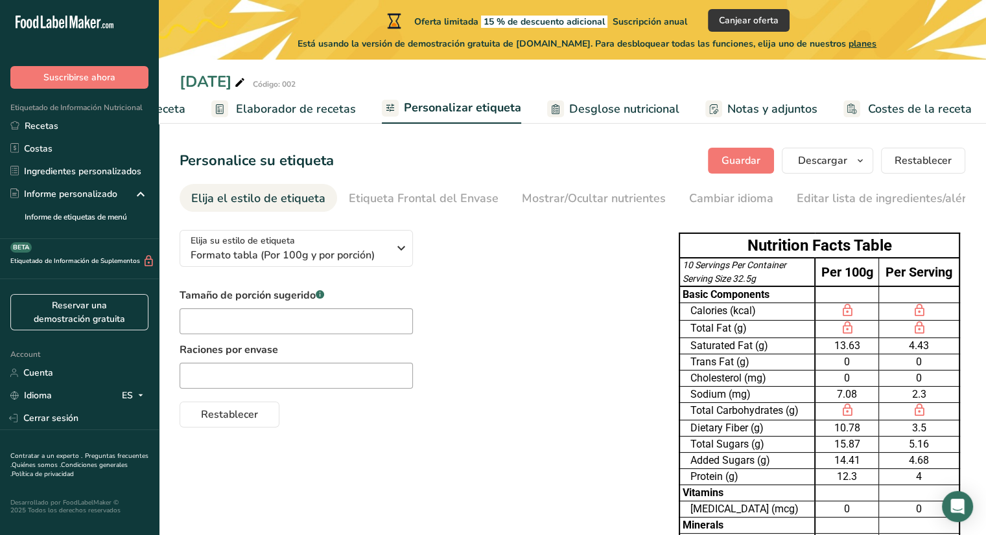
click at [395, 105] on link "Personalizar etiqueta" at bounding box center [451, 108] width 139 height 31
click at [305, 326] on input "text" at bounding box center [296, 321] width 233 height 26
type input "30"
click at [279, 373] on input "text" at bounding box center [296, 376] width 233 height 26
type input "10"
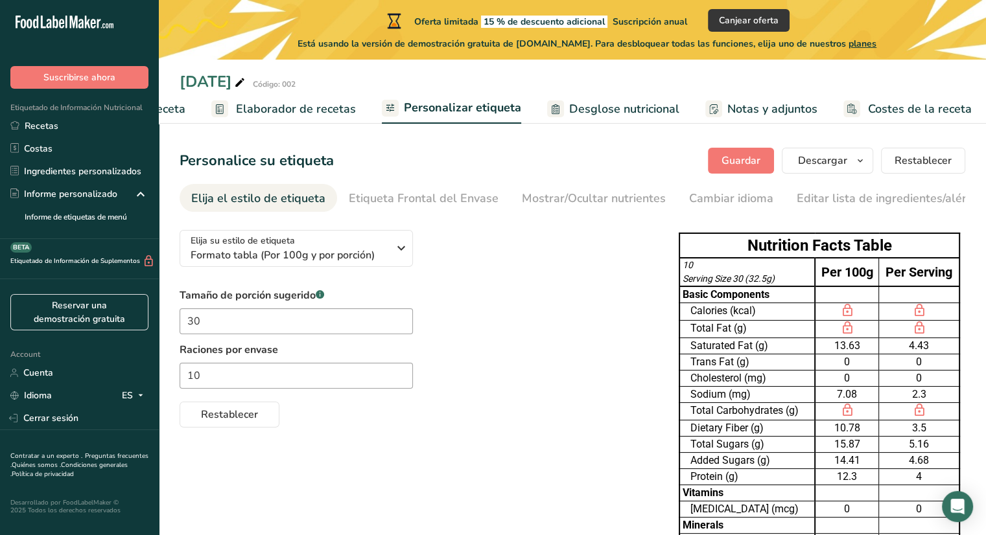
click at [309, 417] on div "Restablecer" at bounding box center [416, 412] width 473 height 31
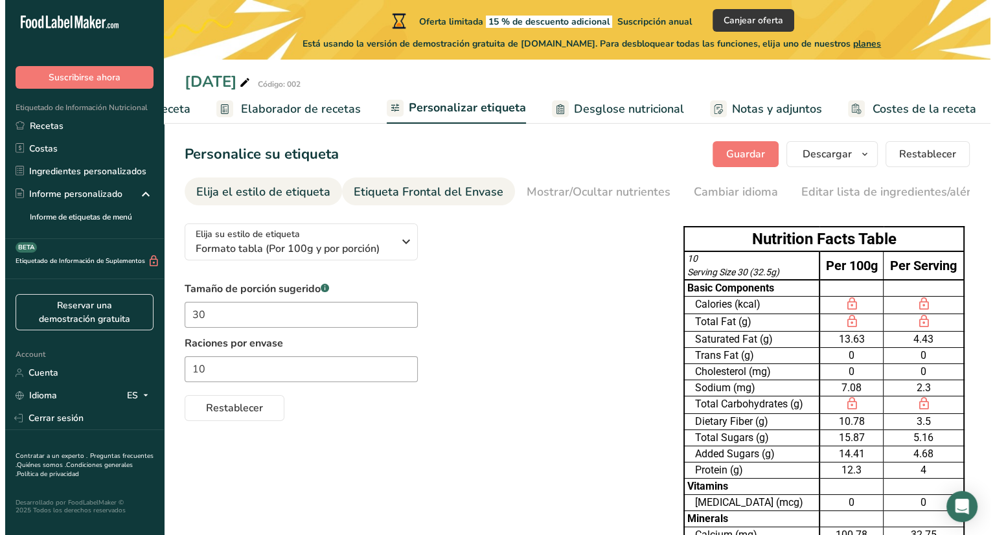
scroll to position [5, 0]
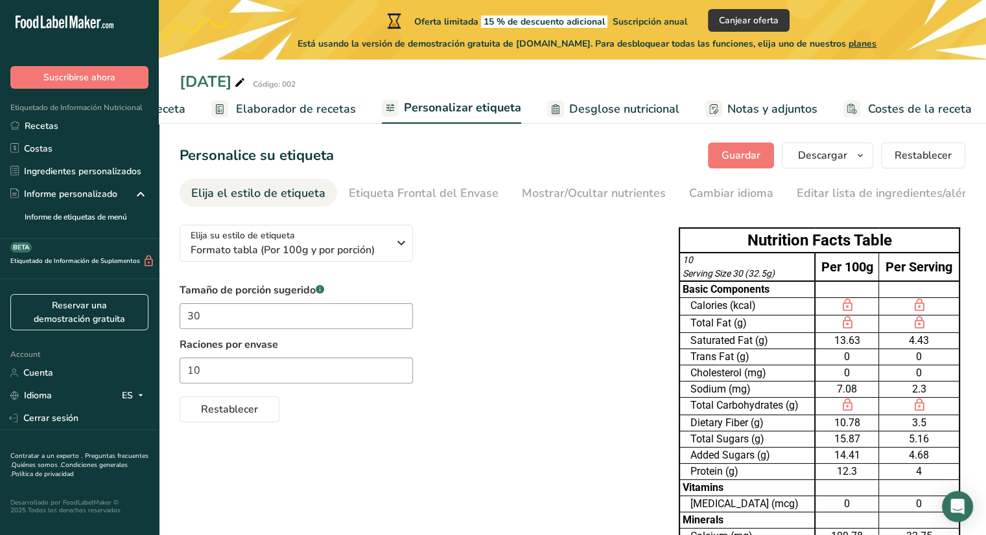
click at [329, 115] on span "Elaborador de recetas" at bounding box center [296, 108] width 120 height 17
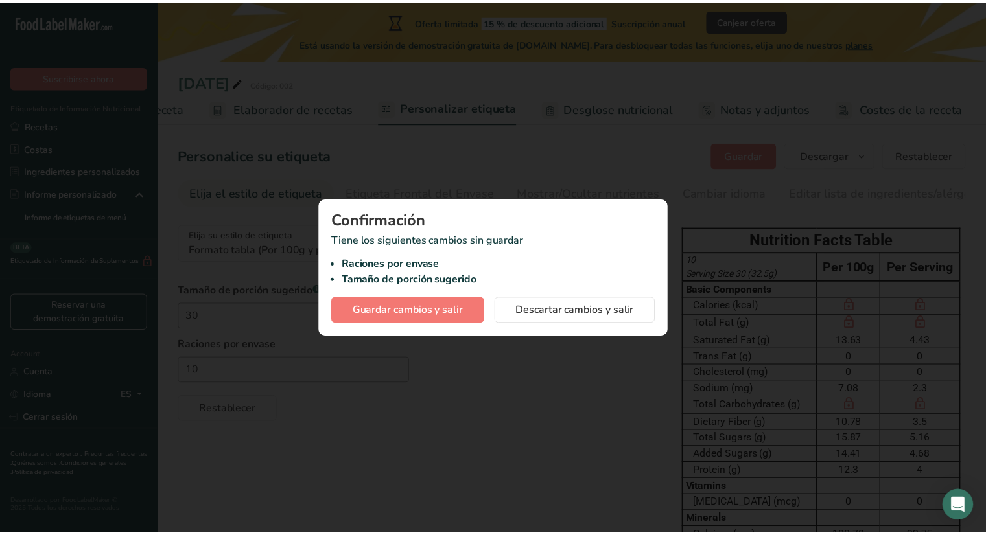
scroll to position [0, 135]
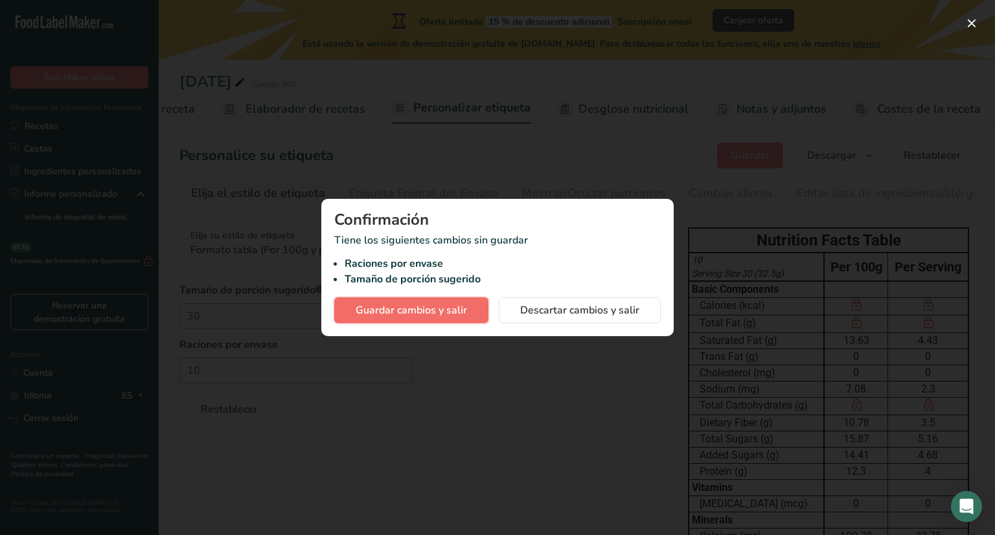
click at [445, 314] on span "Guardar cambios y salir" at bounding box center [411, 311] width 111 height 16
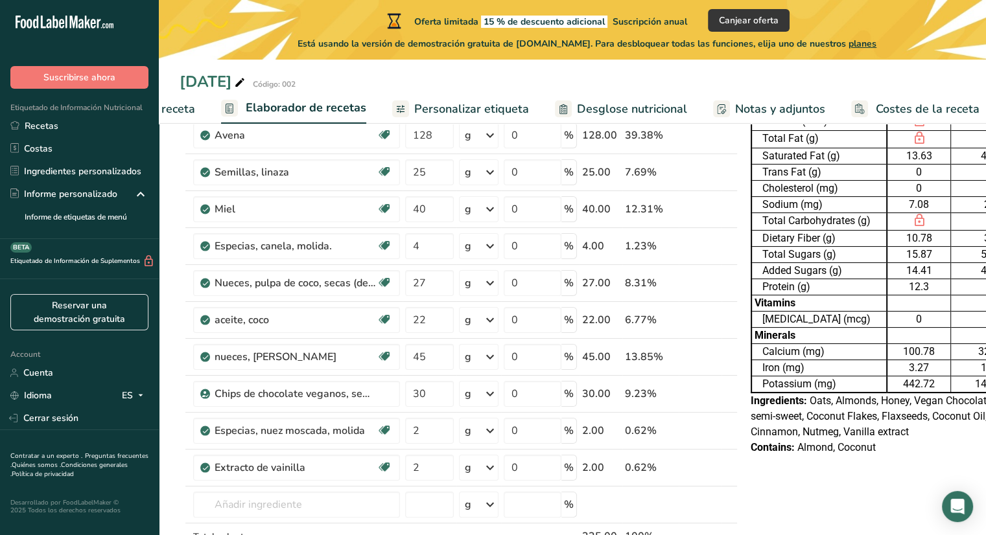
scroll to position [109, 0]
click at [187, 100] on span "Configuración de receta" at bounding box center [132, 108] width 126 height 17
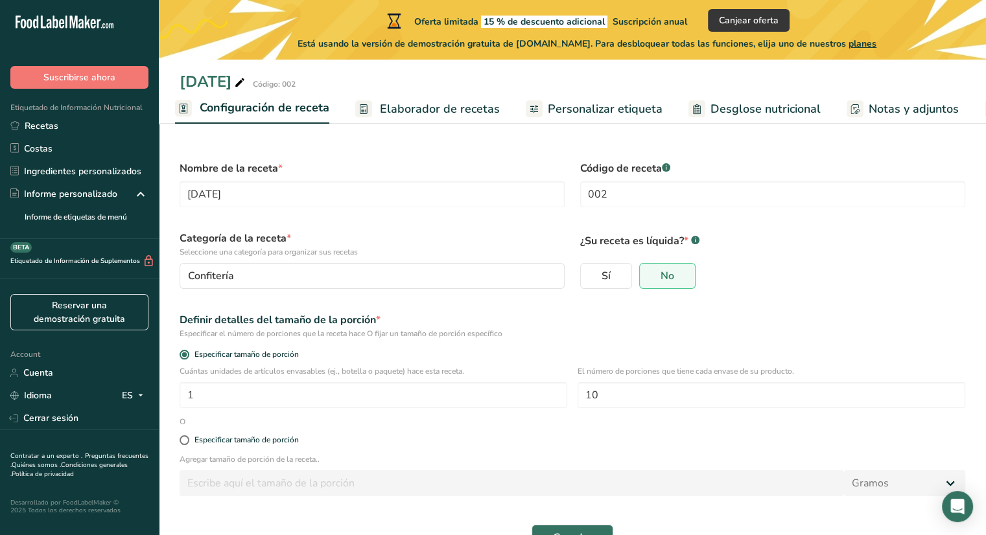
click at [424, 102] on span "Elaborador de recetas" at bounding box center [440, 108] width 120 height 17
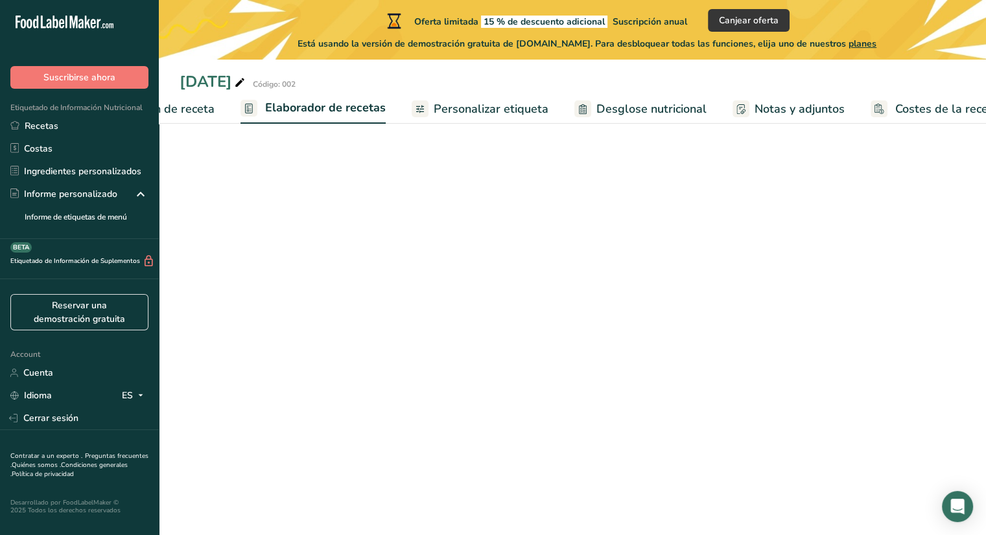
scroll to position [0, 145]
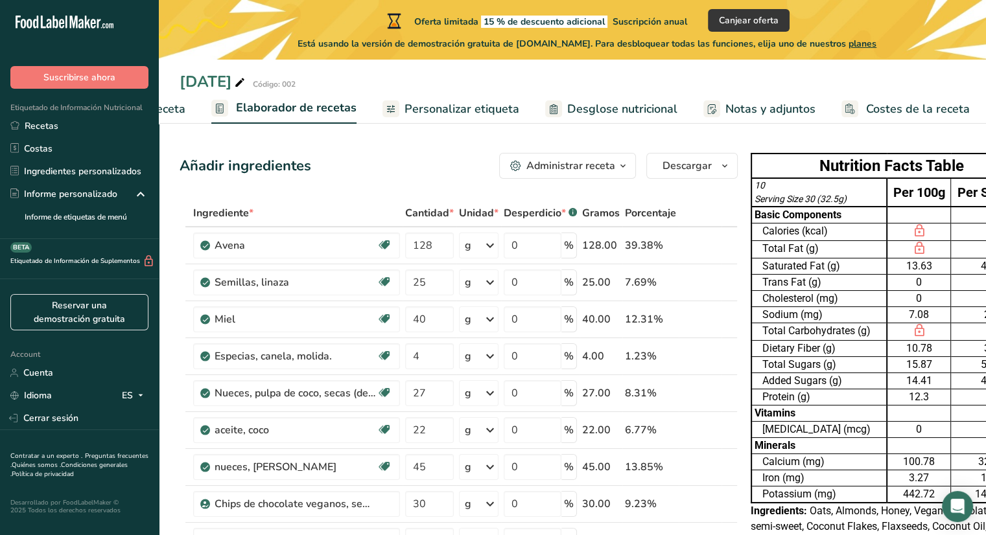
click at [587, 108] on span "Desglose nutricional" at bounding box center [622, 108] width 110 height 17
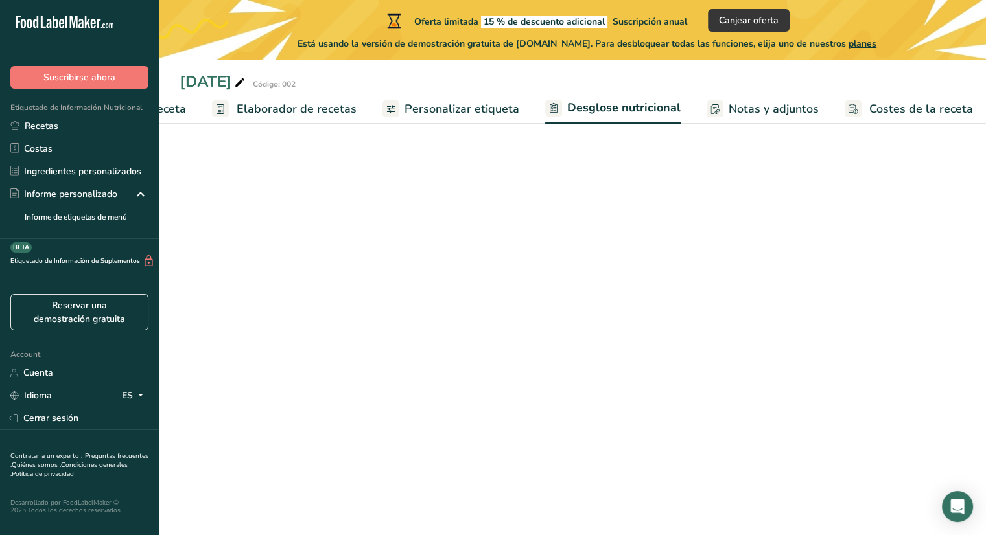
select select "Calories"
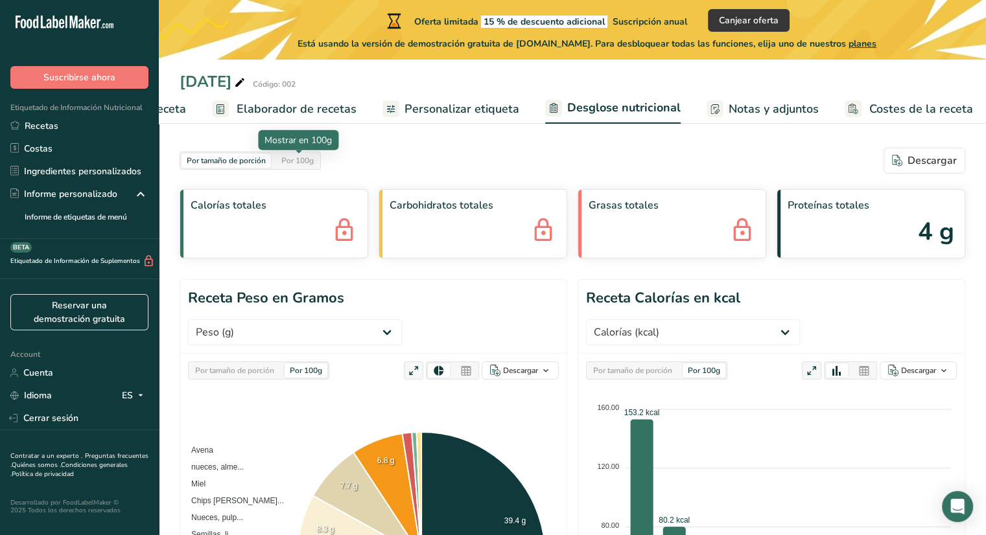
click at [314, 161] on div "Por 100g" at bounding box center [297, 161] width 43 height 14
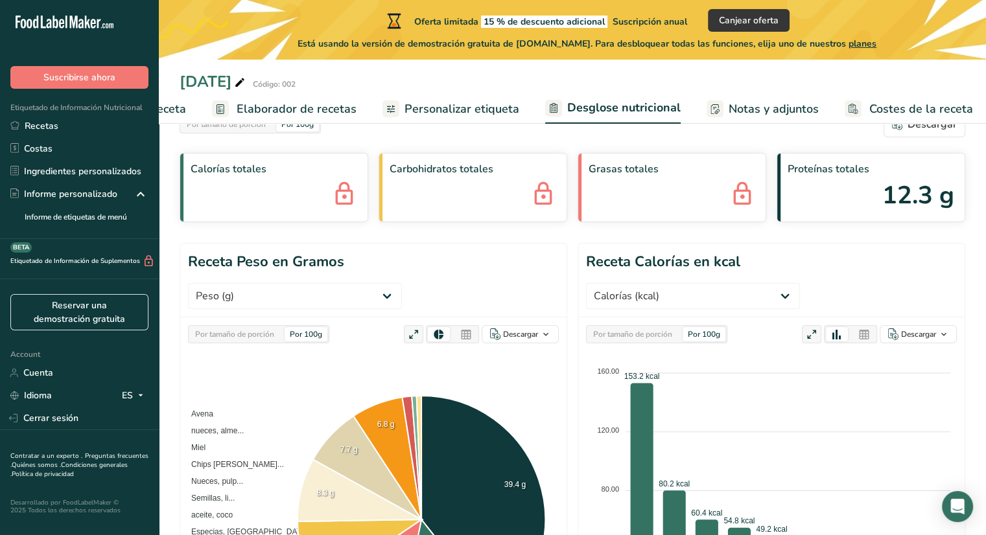
scroll to position [0, 0]
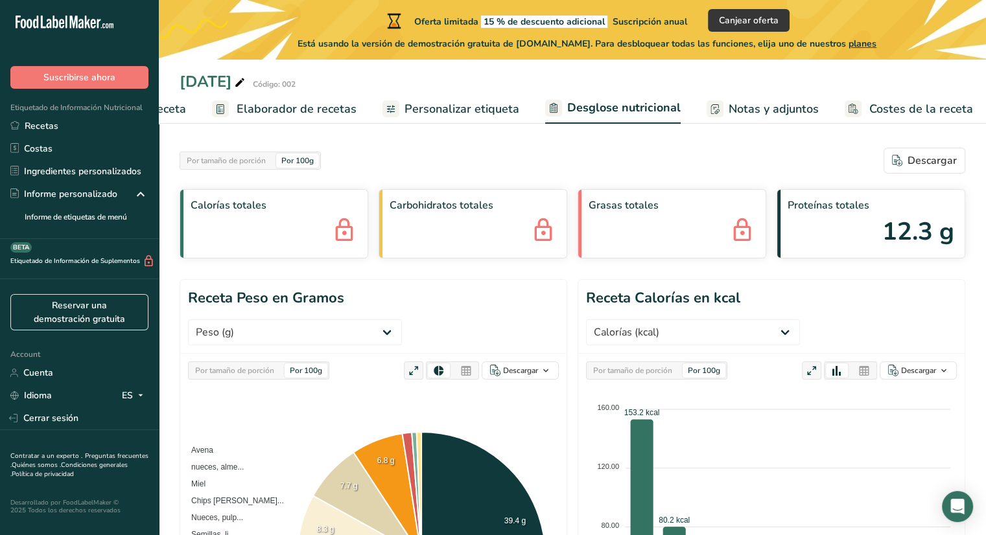
click at [410, 110] on span "Personalizar etiqueta" at bounding box center [461, 108] width 115 height 17
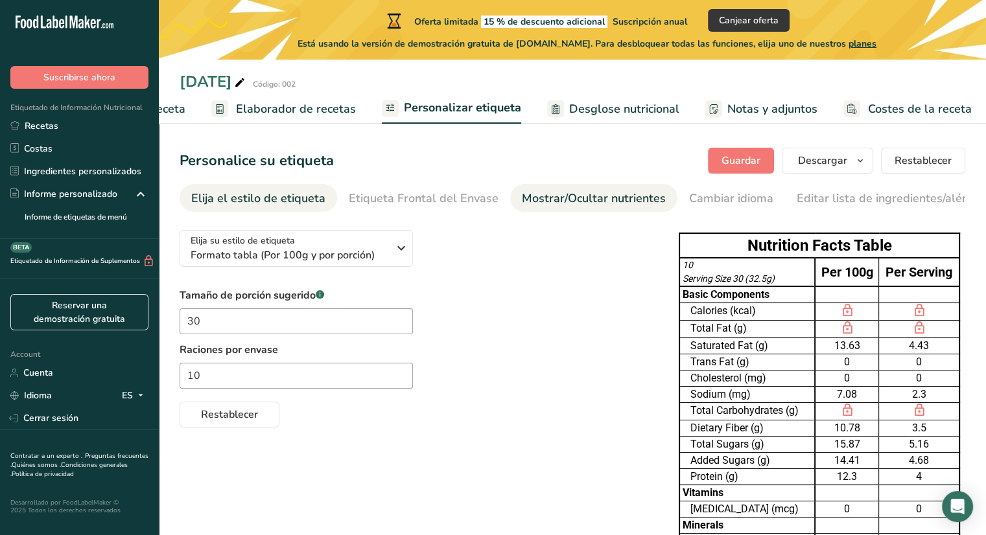
click at [562, 199] on div "Mostrar/Ocultar nutrientes" at bounding box center [594, 198] width 144 height 17
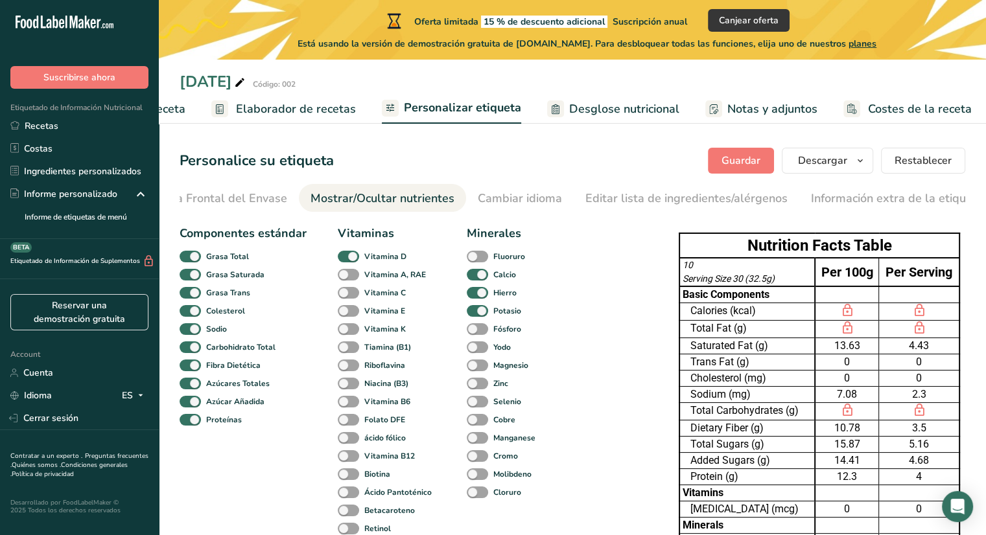
scroll to position [0, 221]
click at [349, 276] on span at bounding box center [348, 275] width 21 height 12
click at [346, 276] on input "Vitamina A, RAE" at bounding box center [342, 274] width 8 height 8
checkbox input "true"
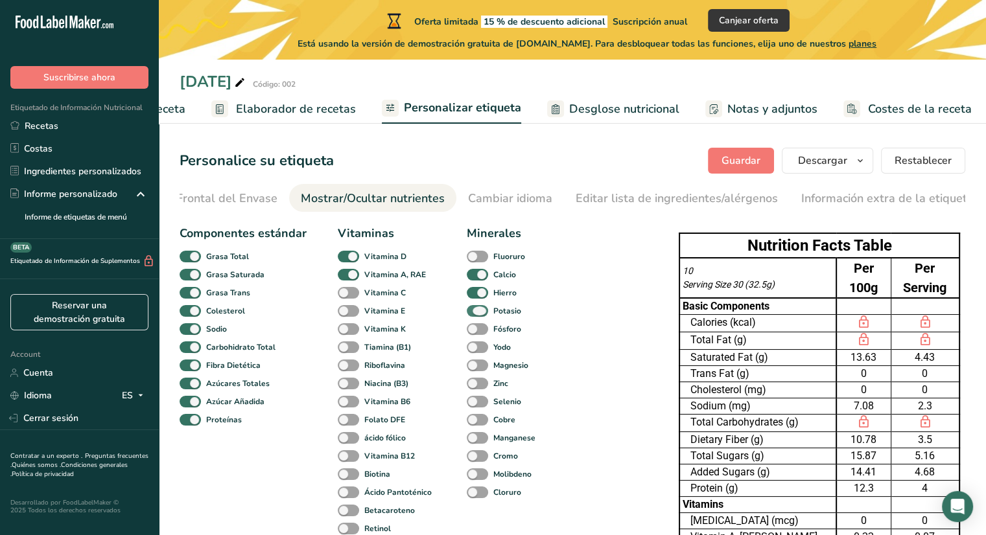
click at [482, 310] on span at bounding box center [477, 311] width 21 height 12
click at [475, 310] on input "Potasio" at bounding box center [471, 311] width 8 height 8
checkbox input "false"
click at [478, 390] on span at bounding box center [477, 384] width 21 height 12
click at [475, 388] on input "Zinc" at bounding box center [471, 383] width 8 height 8
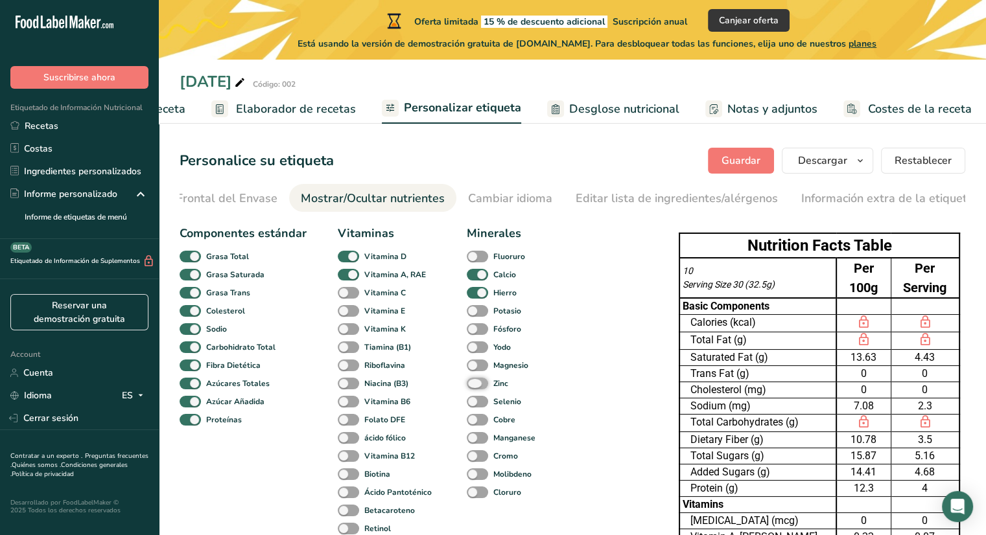
checkbox input "true"
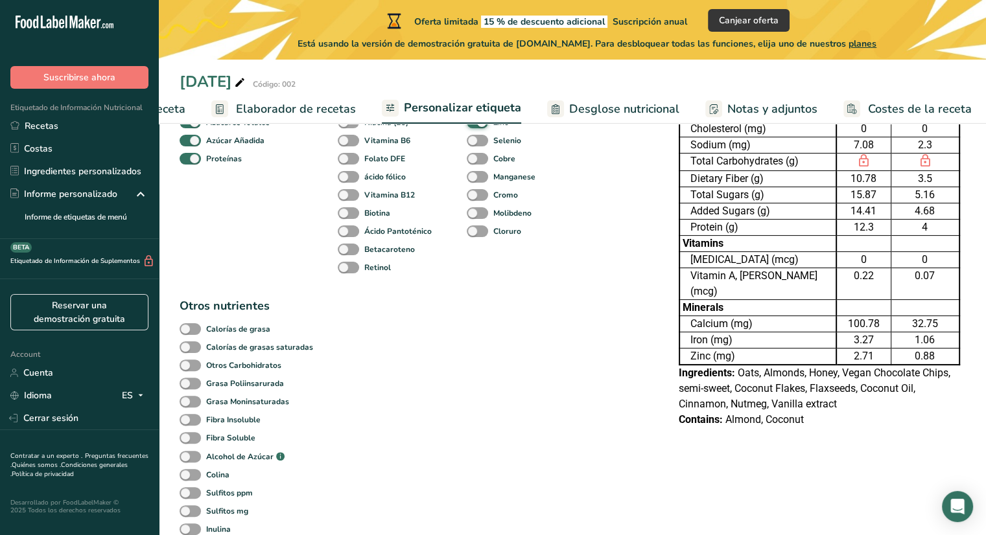
scroll to position [262, 0]
click at [263, 384] on b "Grasa Poliinsarurada" at bounding box center [245, 383] width 78 height 12
click at [188, 384] on input "Grasa Poliinsarurada" at bounding box center [184, 382] width 8 height 8
checkbox input "true"
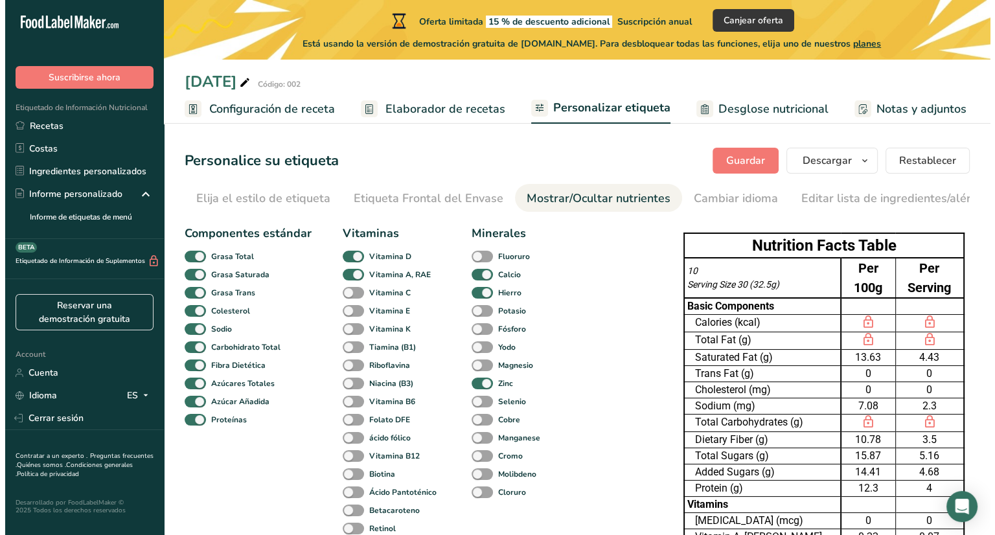
scroll to position [0, 145]
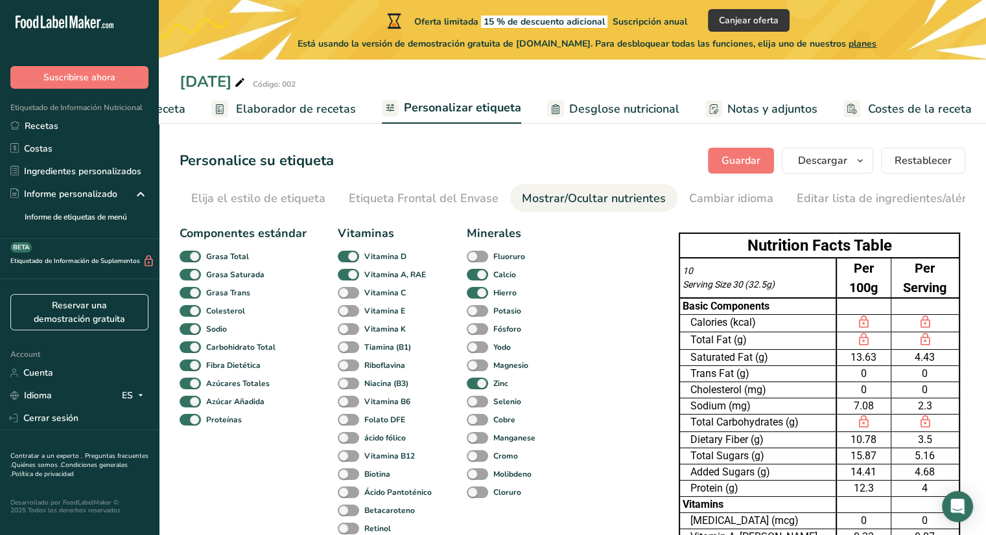
click at [902, 110] on span "Costes de la receta" at bounding box center [920, 108] width 104 height 17
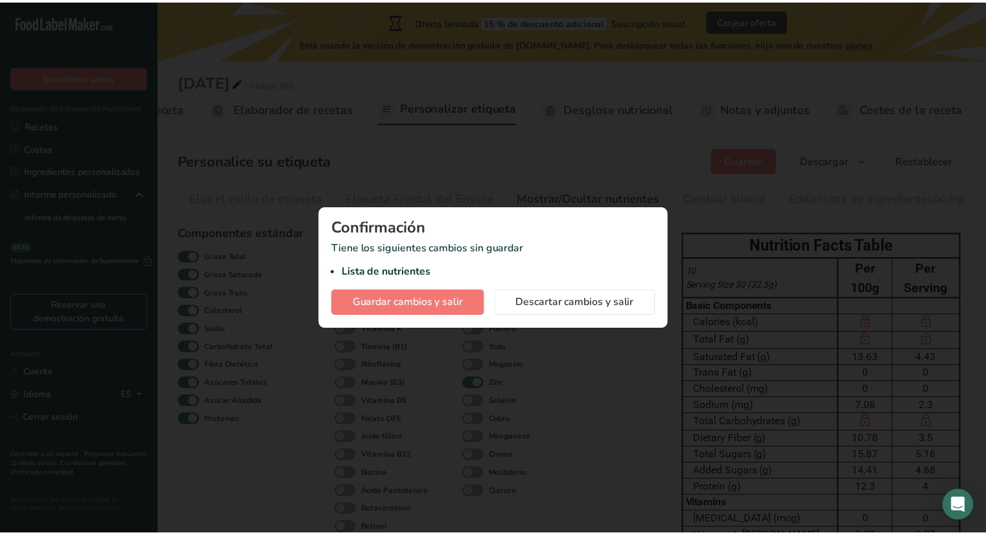
scroll to position [0, 135]
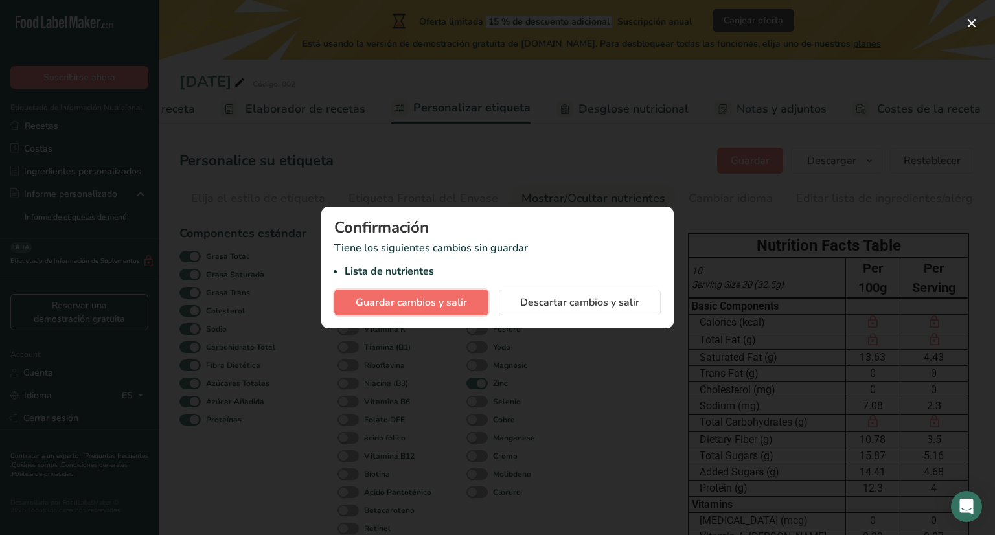
click at [442, 308] on span "Guardar cambios y salir" at bounding box center [411, 303] width 111 height 16
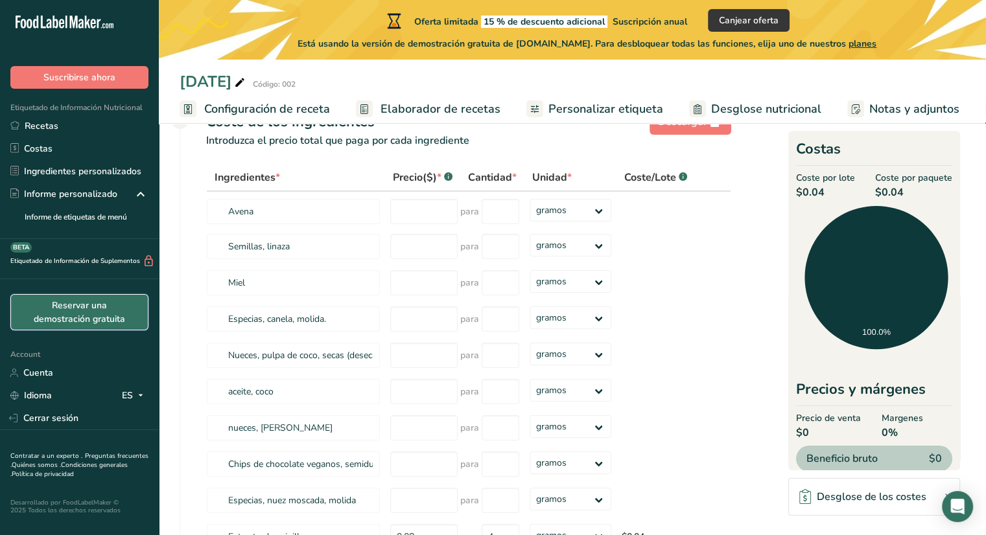
click at [44, 316] on link "Reservar una demostración gratuita" at bounding box center [79, 312] width 138 height 36
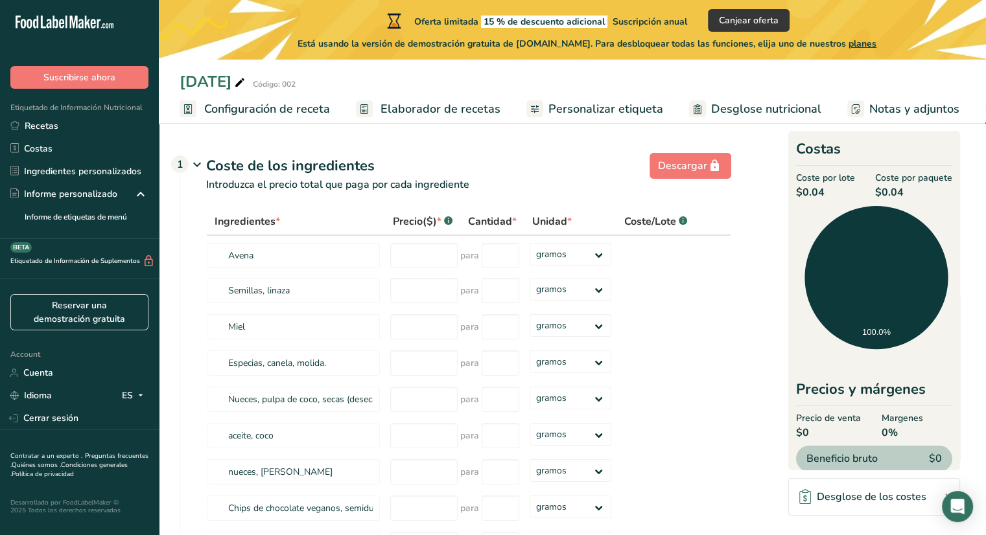
click at [384, 65] on div "navidad Código: 002 Configuración de receta Elaborador de recetas Personalizar …" at bounding box center [572, 62] width 827 height 124
click at [424, 103] on span "Elaborador de recetas" at bounding box center [440, 108] width 120 height 17
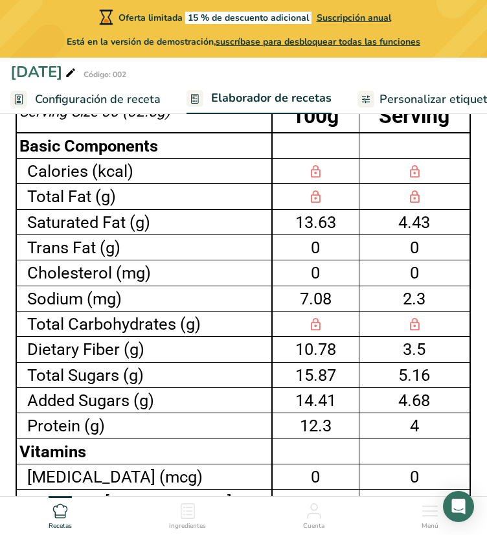
scroll to position [857, 0]
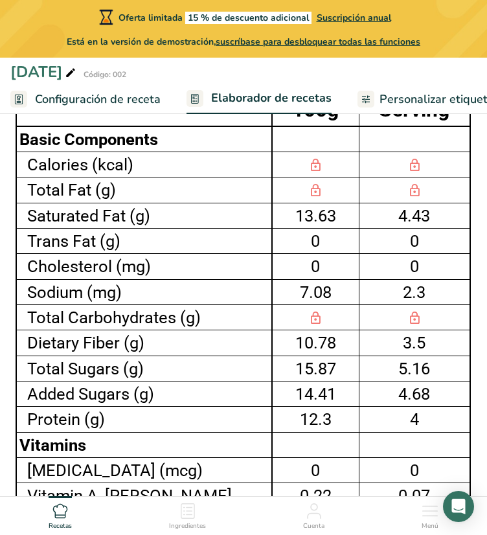
drag, startPoint x: 20, startPoint y: 345, endPoint x: 439, endPoint y: 347, distance: 419.3
click at [439, 356] on tr "Total Sugars (g) 15.87 5.16" at bounding box center [243, 368] width 454 height 25
click at [318, 356] on div "15.87" at bounding box center [315, 368] width 81 height 25
drag, startPoint x: 261, startPoint y: 337, endPoint x: 316, endPoint y: 338, distance: 55.1
click at [316, 356] on div "15.87" at bounding box center [315, 368] width 81 height 25
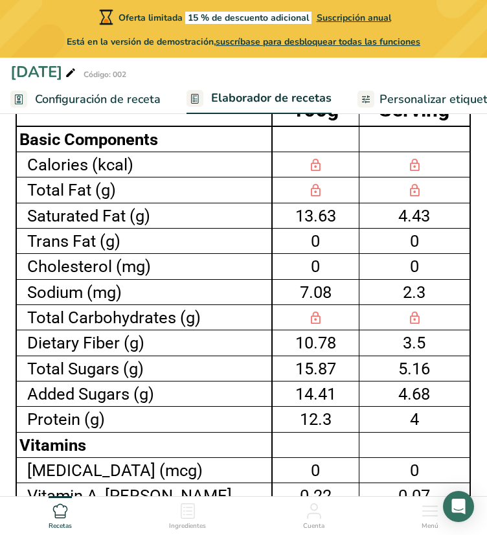
click at [316, 356] on div "15.87" at bounding box center [315, 368] width 81 height 25
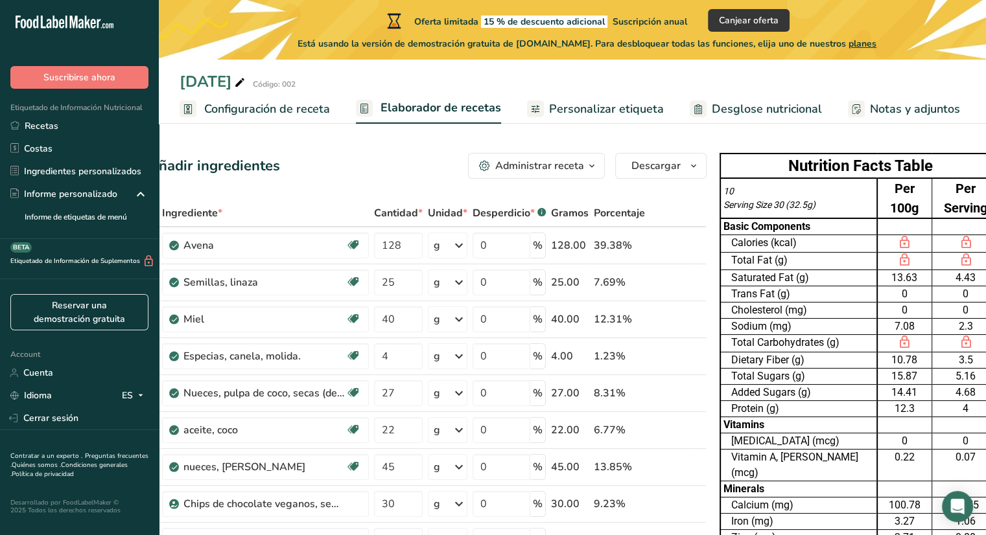
scroll to position [0, 49]
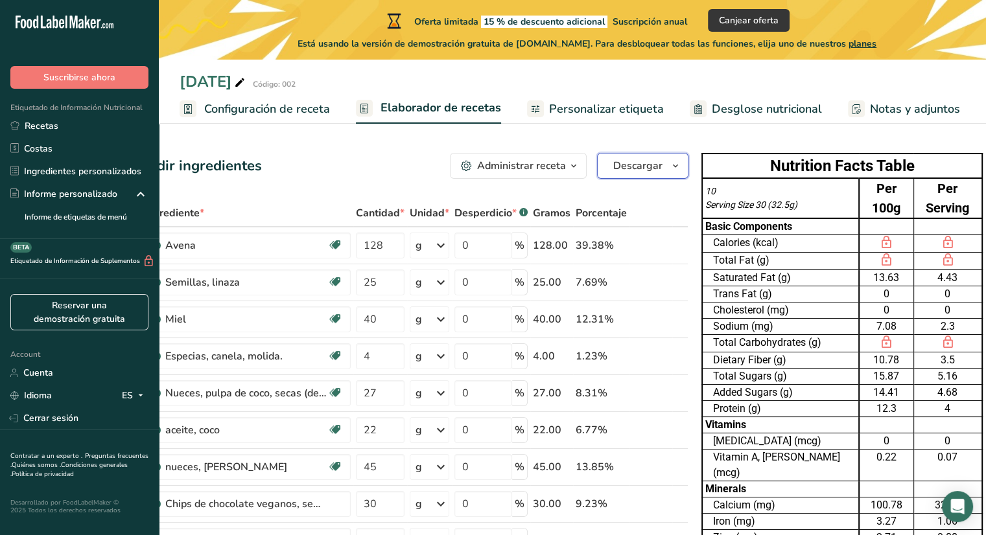
click at [630, 170] on span "Descargar" at bounding box center [637, 166] width 49 height 16
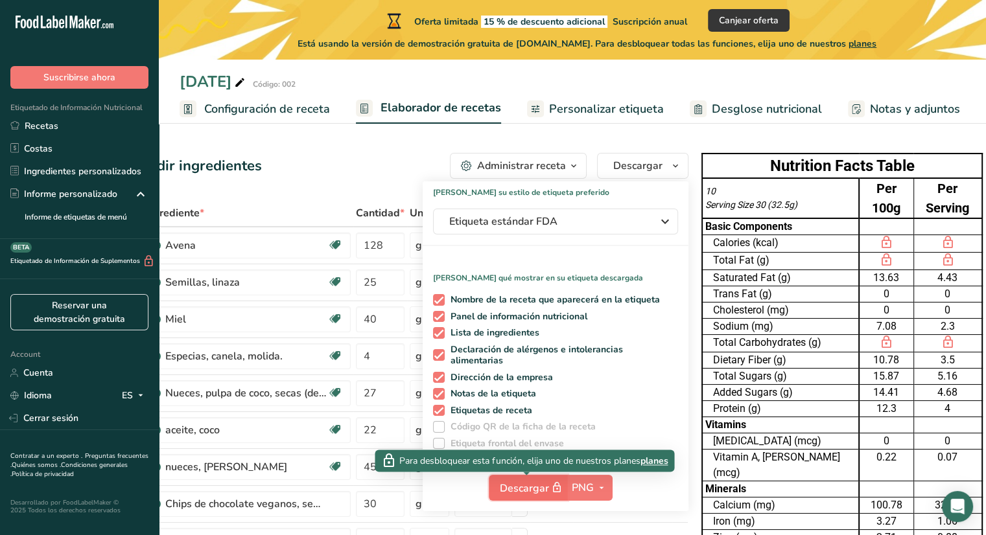
click at [518, 485] on span "Descargar" at bounding box center [532, 488] width 65 height 16
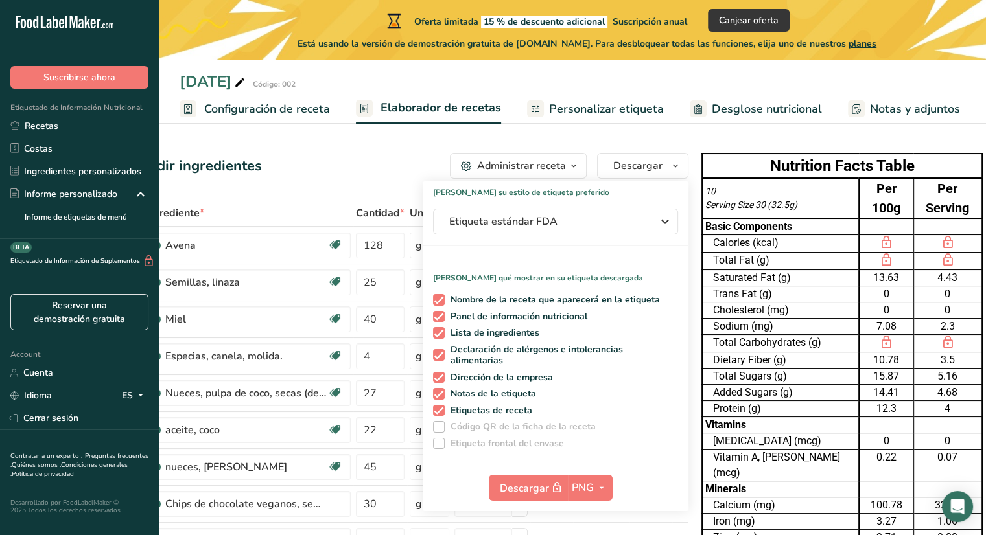
click at [301, 110] on span "Configuración de receta" at bounding box center [267, 108] width 126 height 17
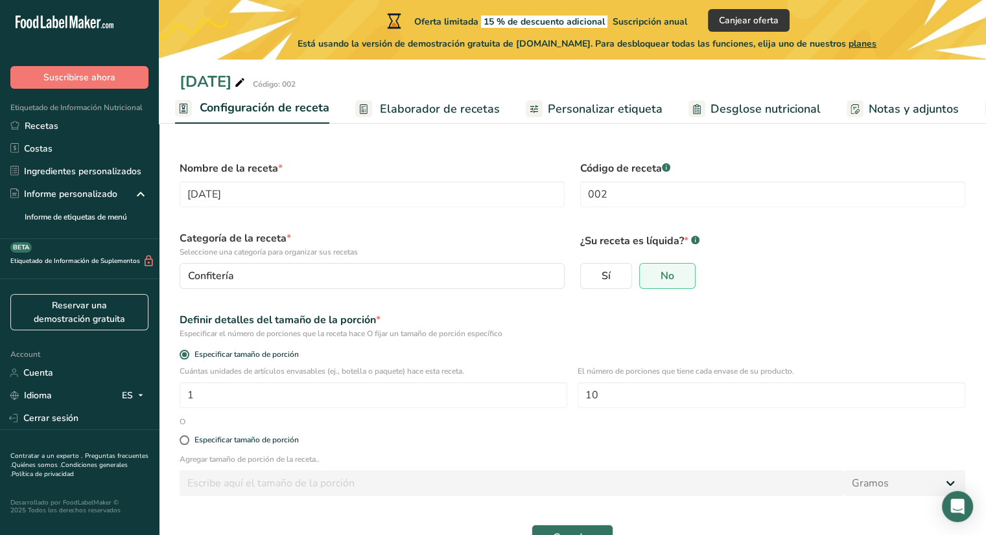
click at [748, 106] on span "Desglose nutricional" at bounding box center [765, 108] width 110 height 17
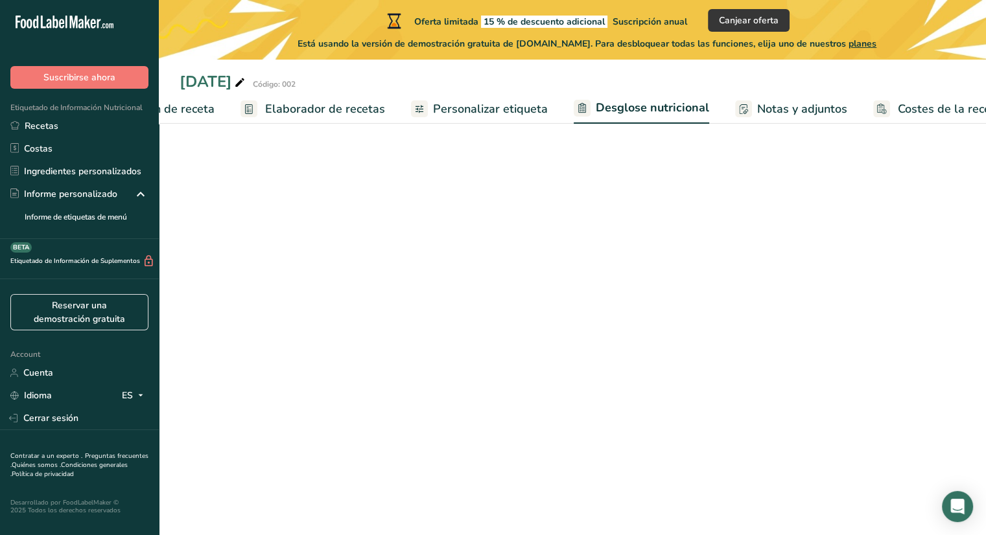
select select "Calories"
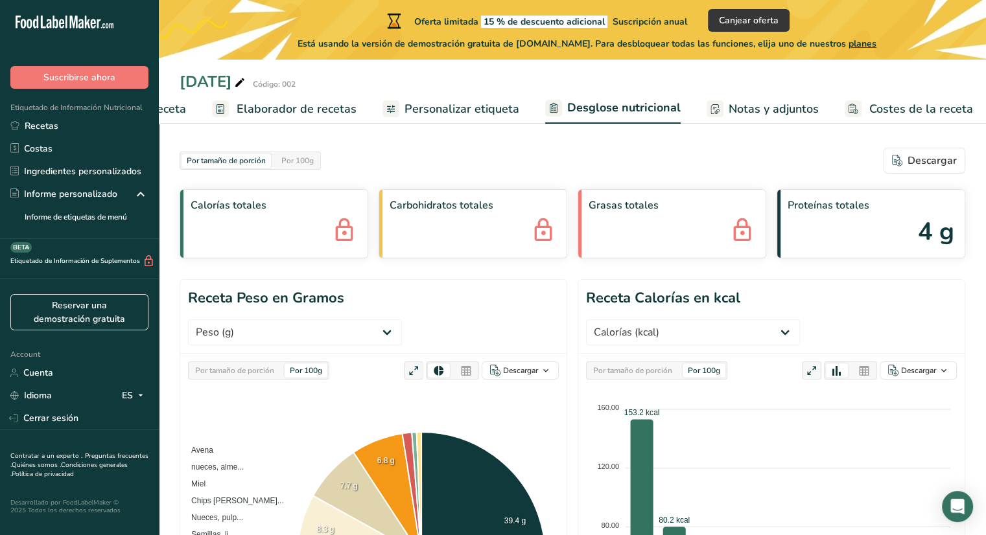
click at [500, 110] on span "Personalizar etiqueta" at bounding box center [461, 108] width 115 height 17
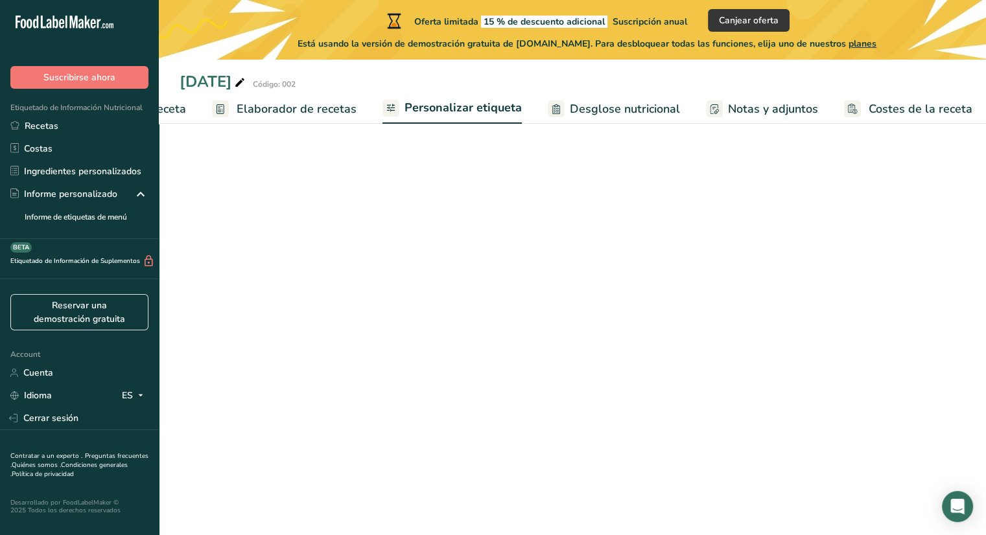
scroll to position [0, 145]
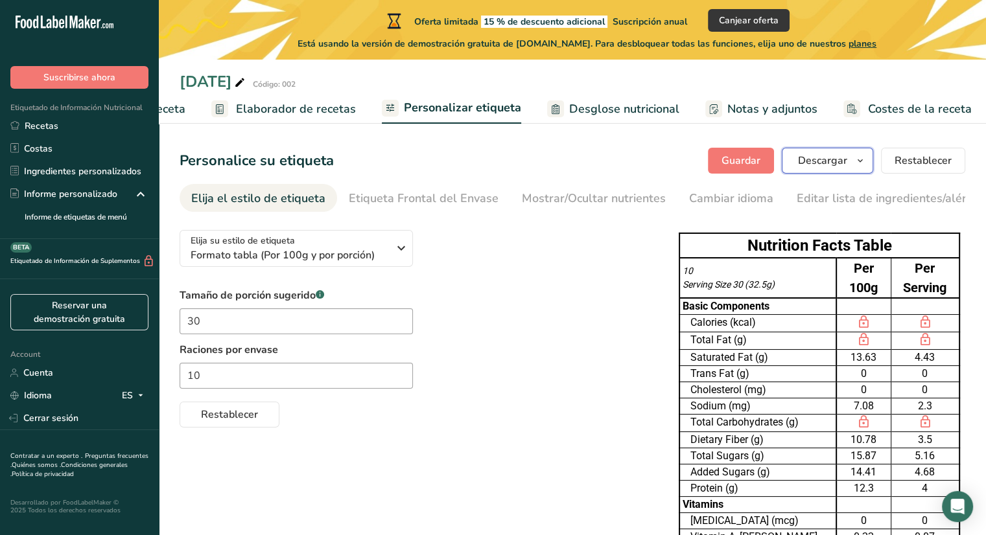
click at [823, 172] on button "Descargar" at bounding box center [827, 161] width 91 height 26
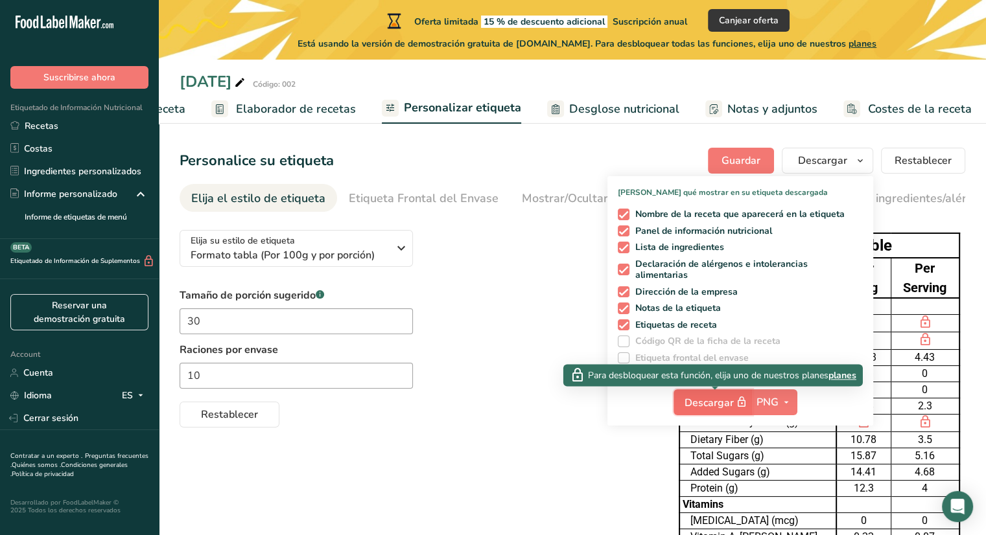
click at [717, 404] on span "Descargar" at bounding box center [716, 403] width 65 height 16
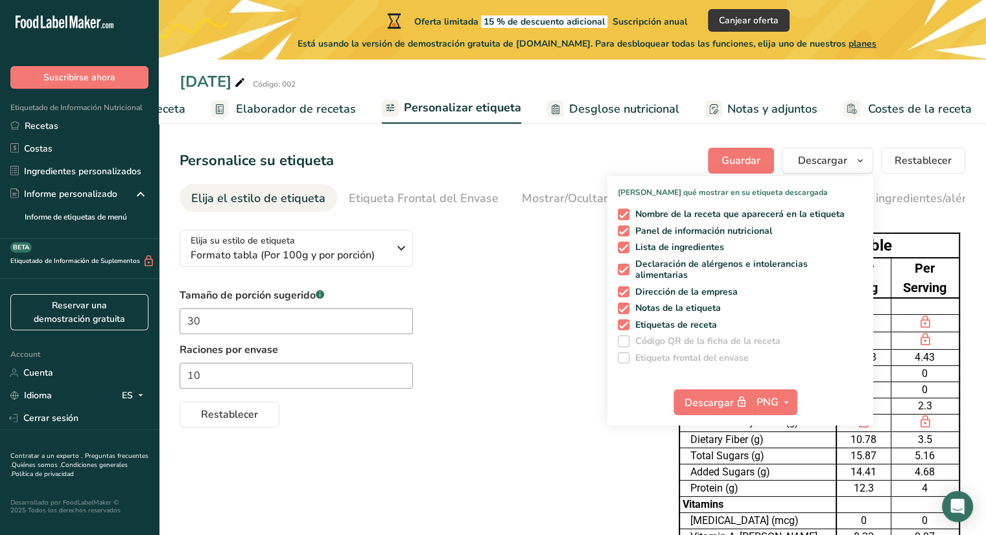
click at [513, 364] on div "Tamaño de porción sugerido .a-a{fill:#347362;}.b-a{fill:#fff;} 30 Raciones por …" at bounding box center [416, 358] width 473 height 140
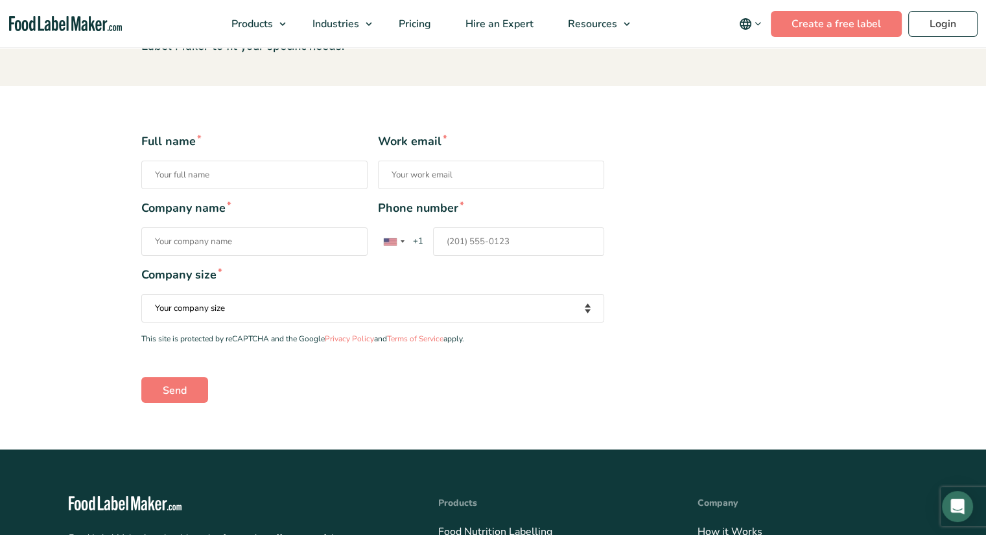
scroll to position [127, 0]
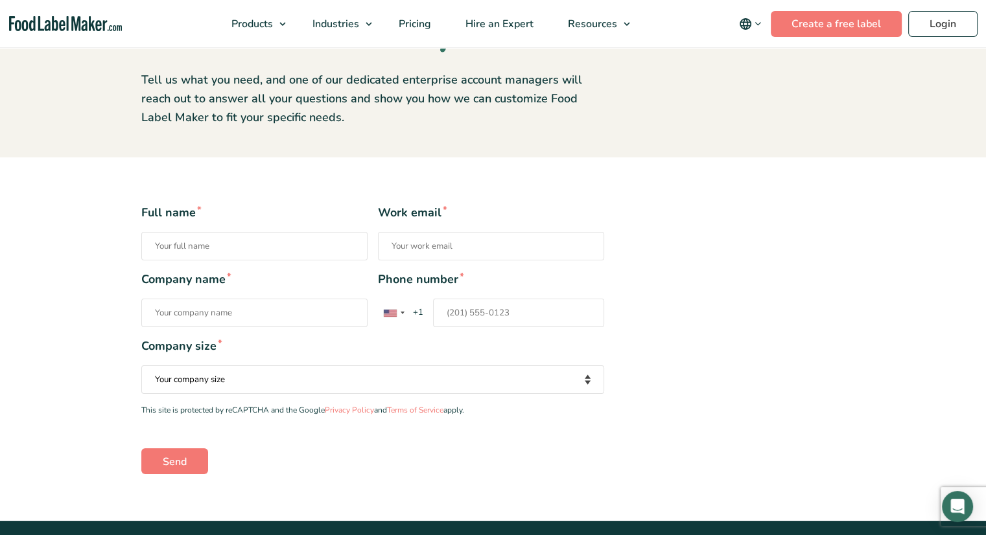
click at [244, 246] on input "Full name *" at bounding box center [254, 246] width 226 height 29
type input "Daniela Caro"
type input "dani0599@hotmail.com"
type input "+573168303573"
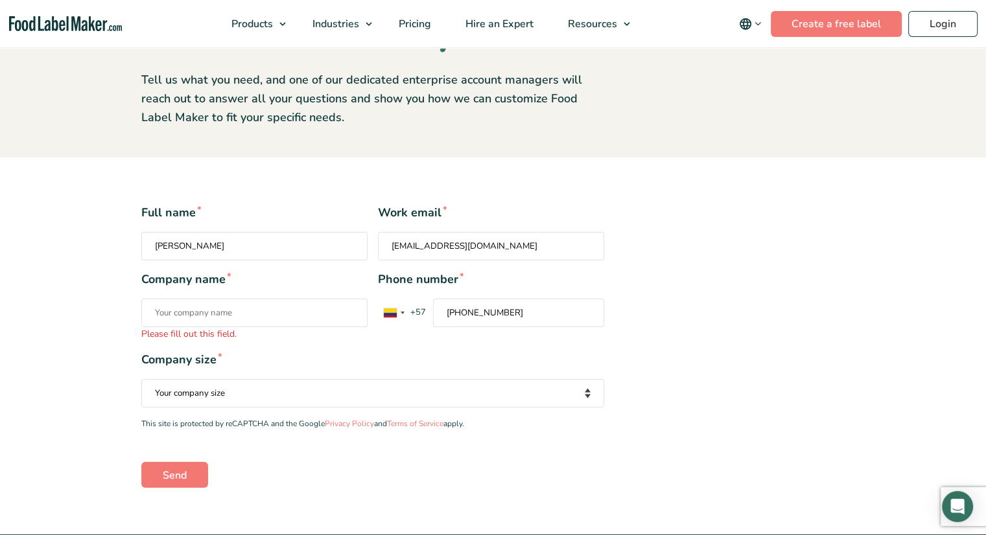
click at [275, 301] on input "Company name * Please fill out this field." at bounding box center [254, 313] width 226 height 29
type input "fit fattie"
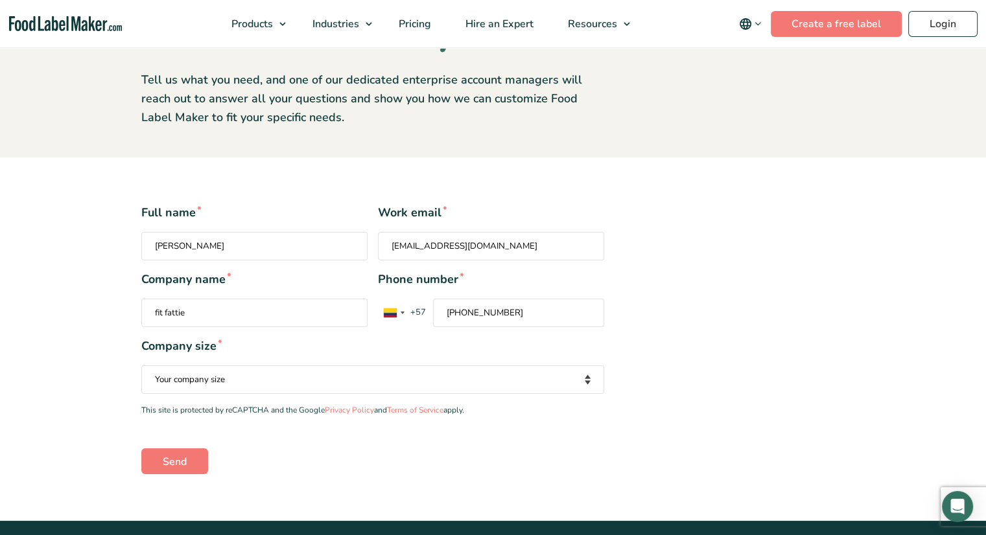
click at [456, 307] on input "+573168303573" at bounding box center [518, 313] width 171 height 29
type input "3168303573"
drag, startPoint x: 417, startPoint y: 307, endPoint x: 397, endPoint y: 312, distance: 20.7
click at [397, 312] on div "United States +1 United Kingdom +44 Afghanistan (‫افغانستان‬‎) +93 Albania (Shq…" at bounding box center [463, 313] width 171 height 29
click at [433, 312] on input "3168303573" at bounding box center [518, 313] width 171 height 29
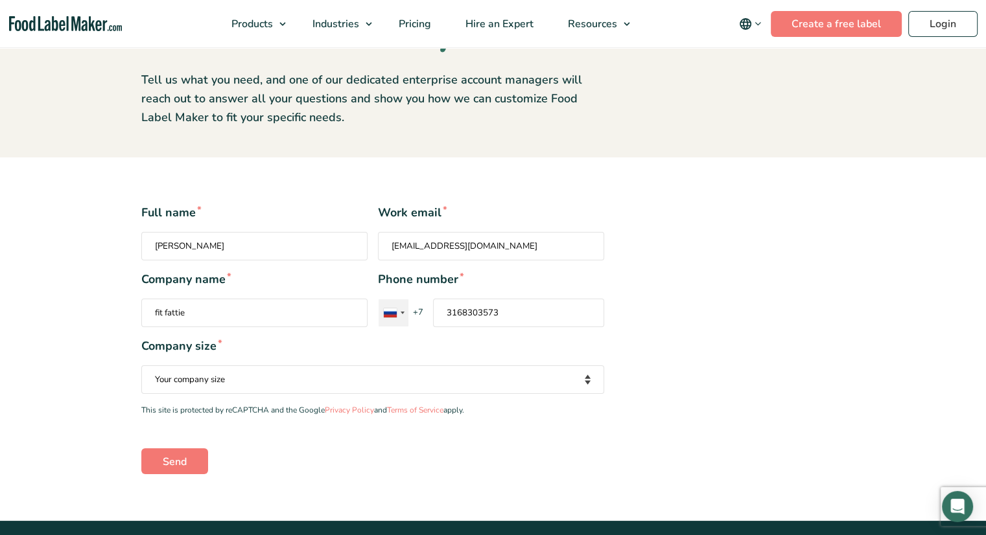
click at [397, 312] on div "Contact form" at bounding box center [393, 312] width 30 height 27
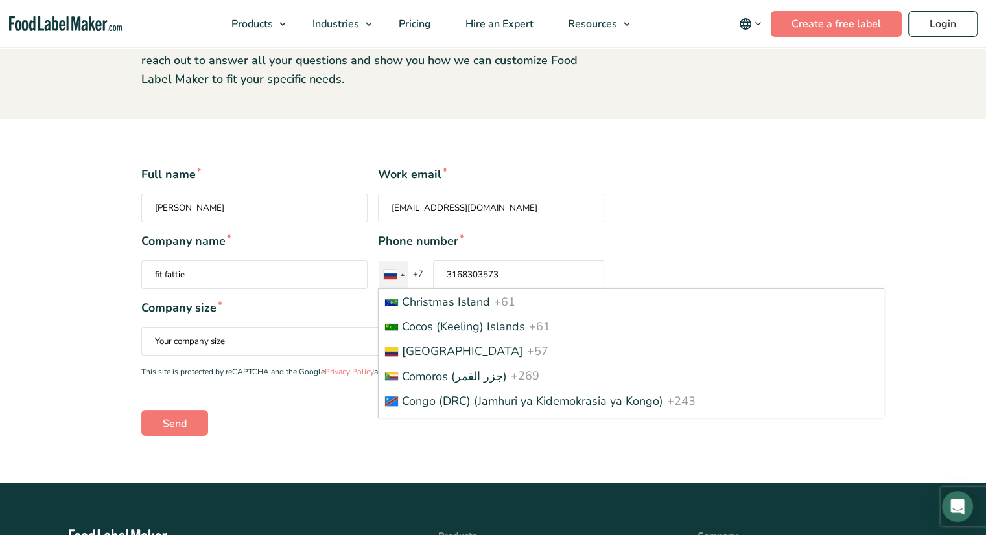
scroll to position [1181, 0]
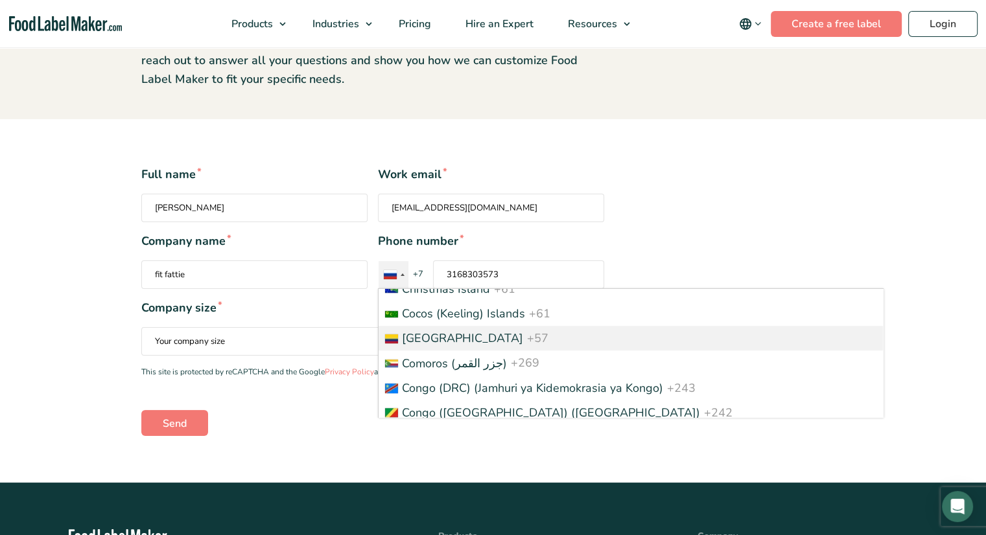
click at [452, 343] on li "Colombia +57" at bounding box center [630, 338] width 504 height 25
click at [452, 289] on input "3168303573" at bounding box center [518, 275] width 171 height 29
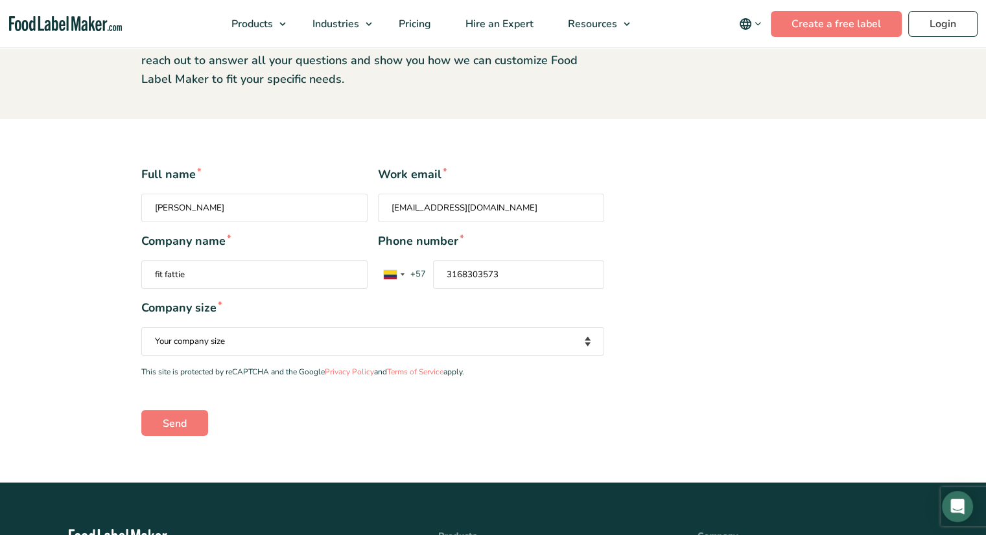
click at [288, 343] on select "Your company size Fewer than 10 Employees 10 to 50 Employees 51 to 500 Employee…" at bounding box center [372, 341] width 463 height 29
select select "Fewer than 10 Employees"
click at [141, 327] on select "Your company size Fewer than 10 Employees 10 to 50 Employees 51 to 500 Employee…" at bounding box center [372, 341] width 463 height 29
click at [181, 417] on input "Send" at bounding box center [174, 423] width 67 height 26
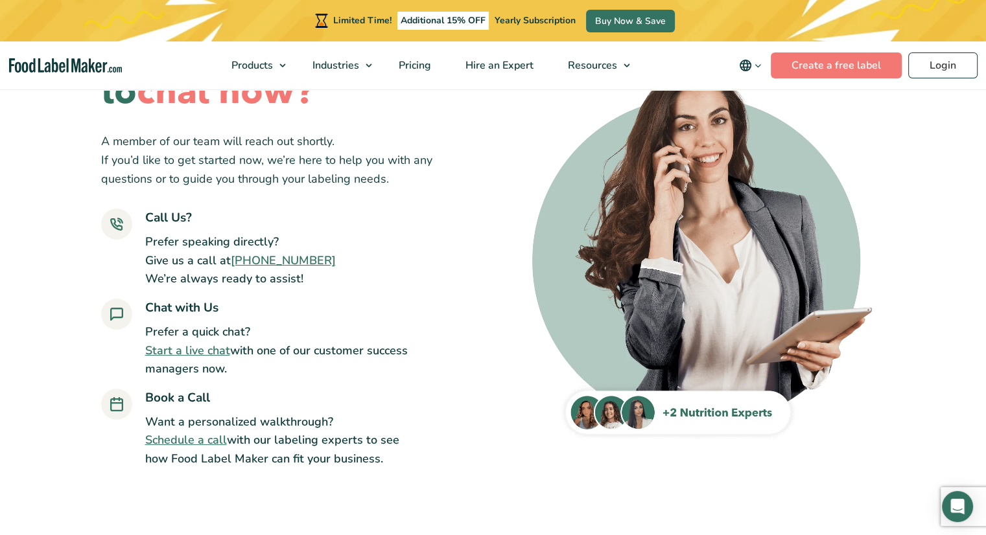
scroll to position [104, 0]
